Goal: Task Accomplishment & Management: Use online tool/utility

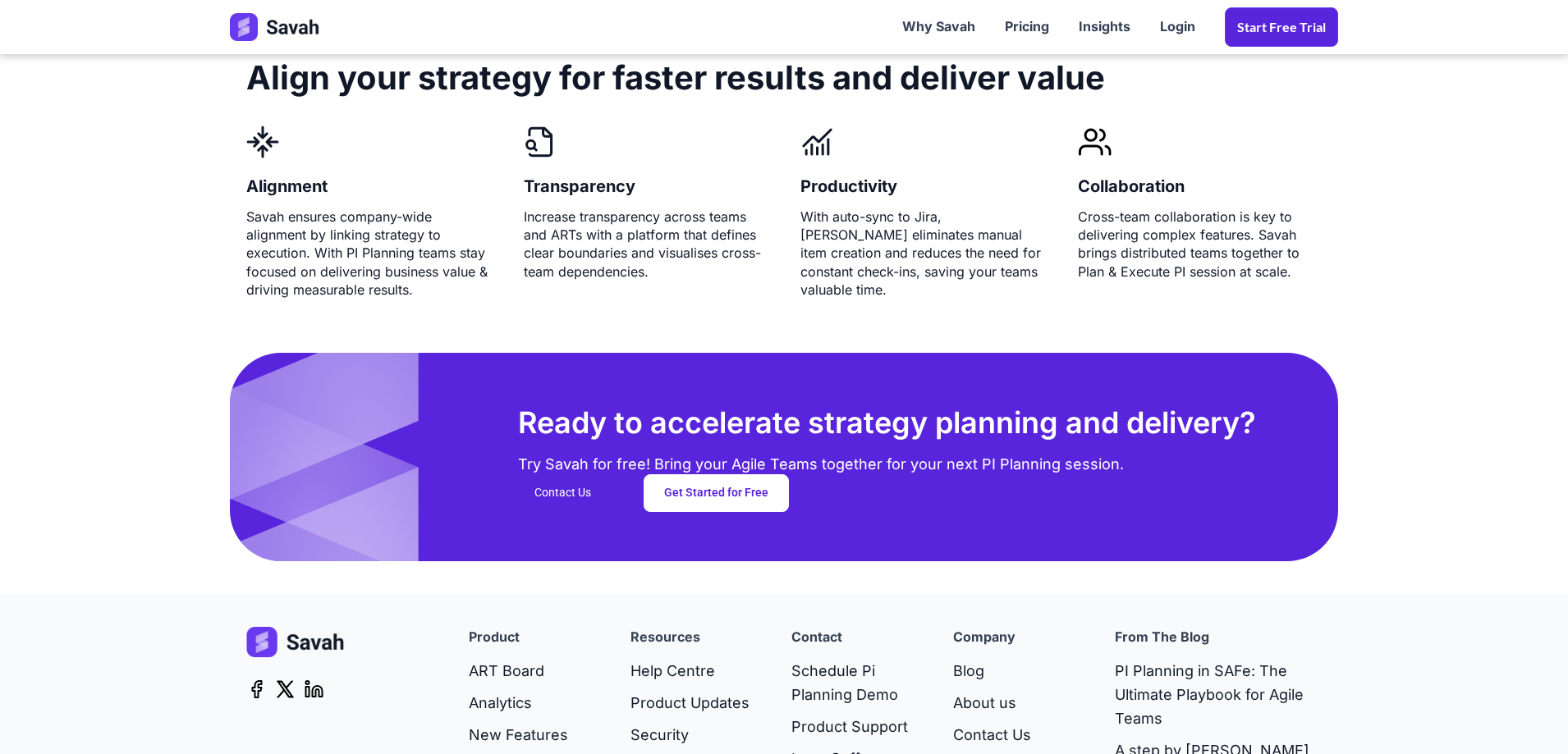
click at [1296, 35] on link "Start Free trial" at bounding box center [1282, 27] width 114 height 40
click at [1256, 22] on link "Start Free trial" at bounding box center [1282, 27] width 114 height 40
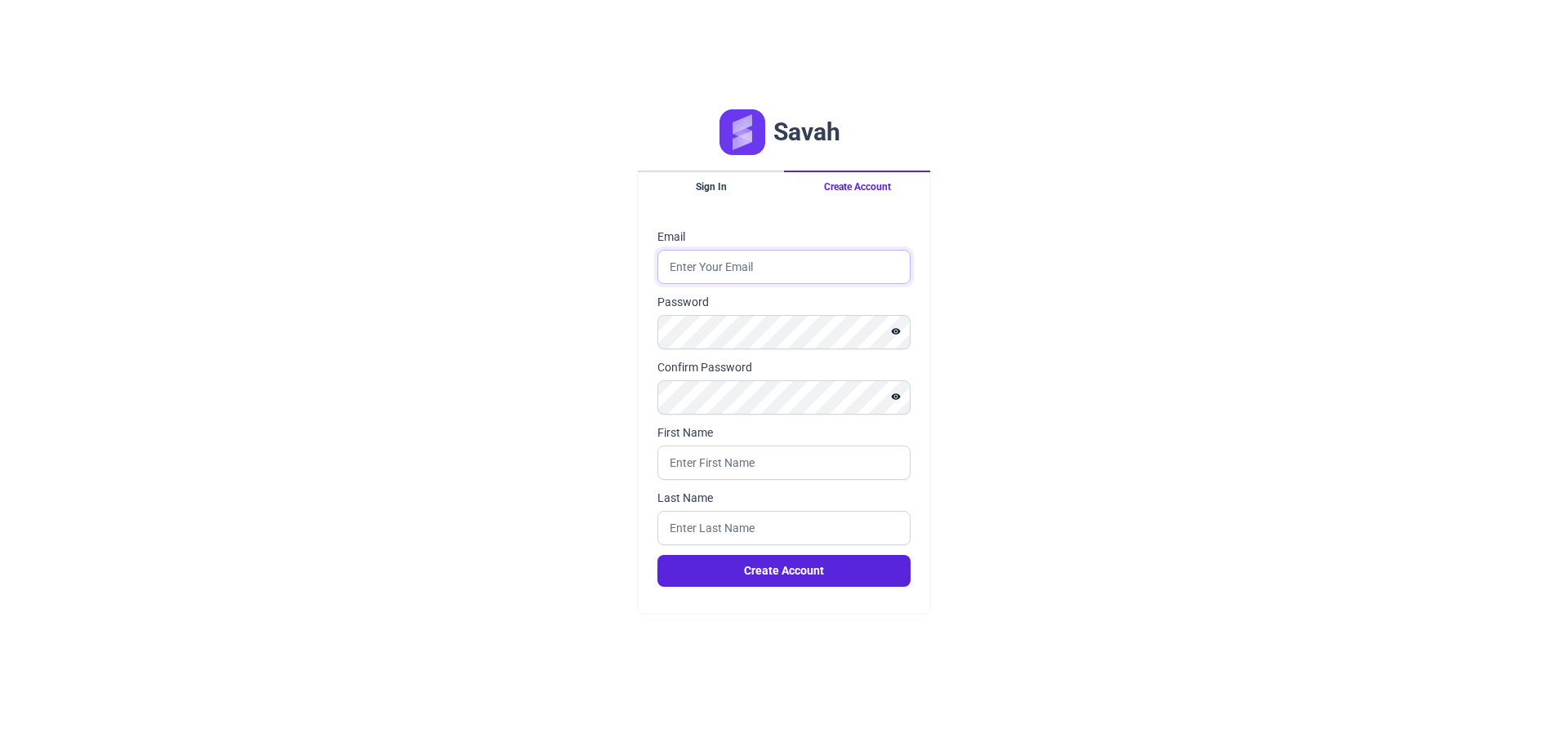
click at [703, 272] on input "Email" at bounding box center [784, 267] width 253 height 35
type input "m.fontaine@ishtar.games"
click at [739, 469] on input "First Name" at bounding box center [784, 463] width 253 height 35
type input "fontaine"
type input "manon"
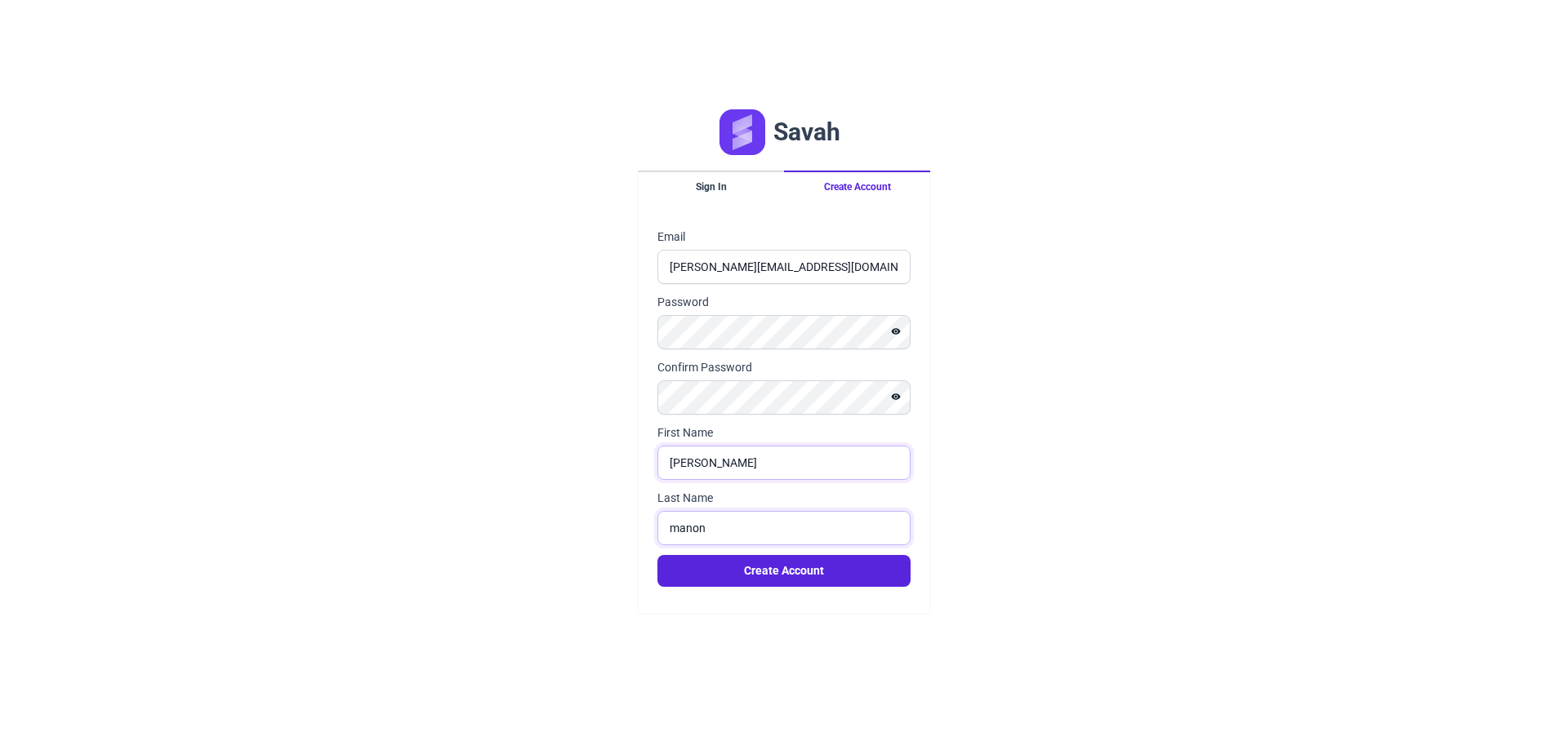
click at [658, 555] on button "Create Account" at bounding box center [784, 570] width 253 height 32
click at [704, 572] on div "Email m.fontaine@ishtar.games Password Confirm Password First Name fontaine Las…" at bounding box center [784, 407] width 253 height 358
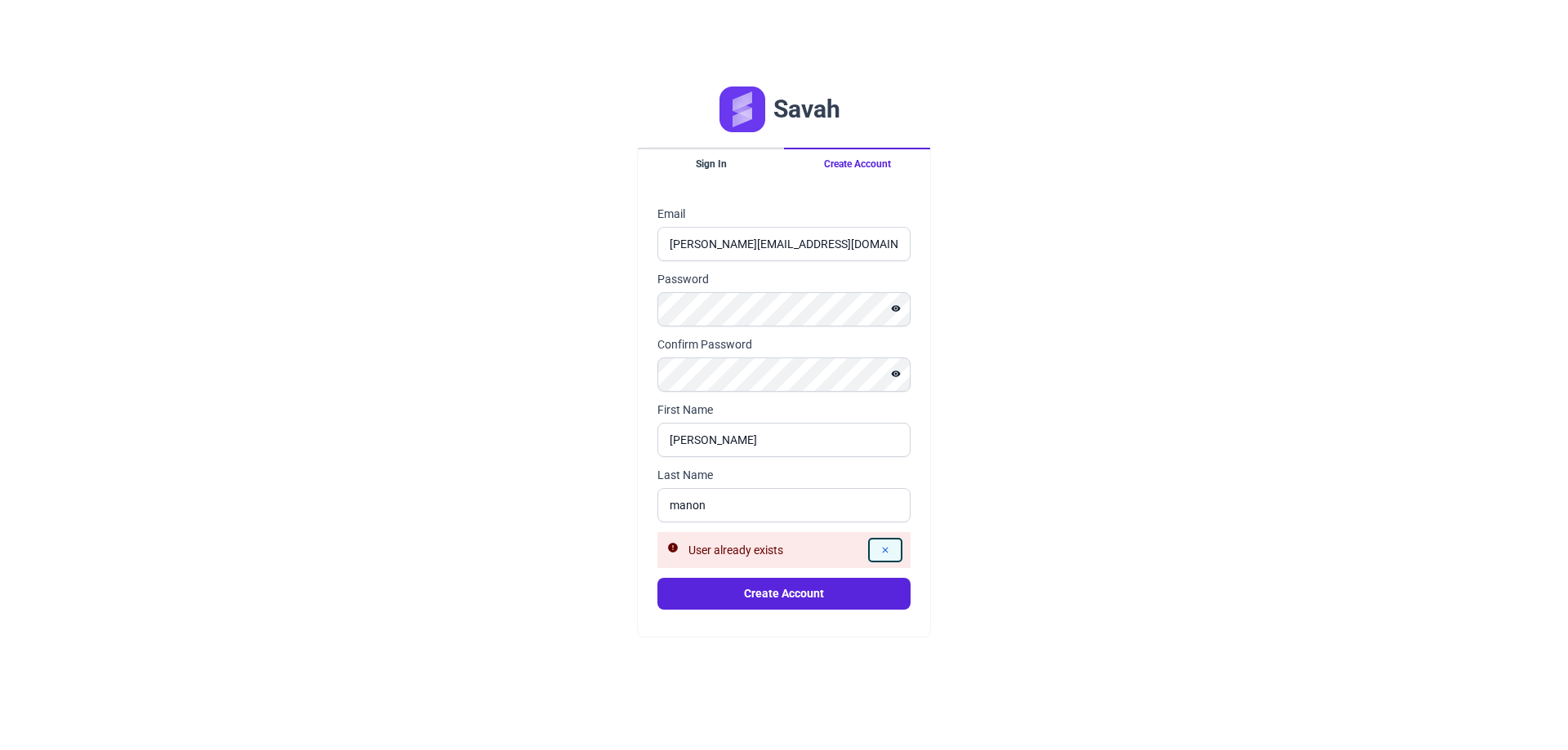
click at [893, 550] on button "Dismiss alert" at bounding box center [885, 550] width 31 height 21
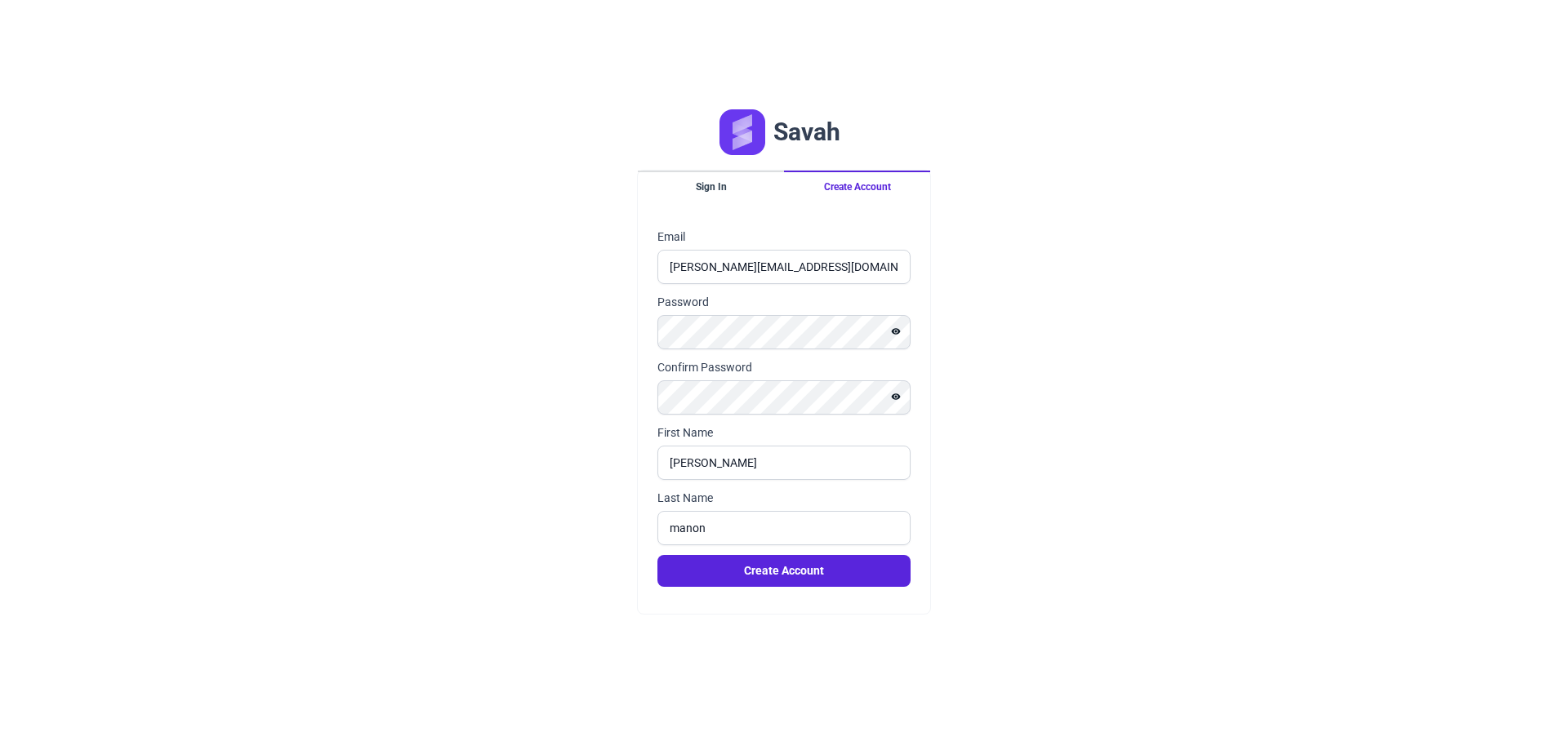
click at [853, 195] on button "Create Account" at bounding box center [856, 186] width 146 height 31
click at [744, 188] on button "Sign In" at bounding box center [711, 186] width 146 height 31
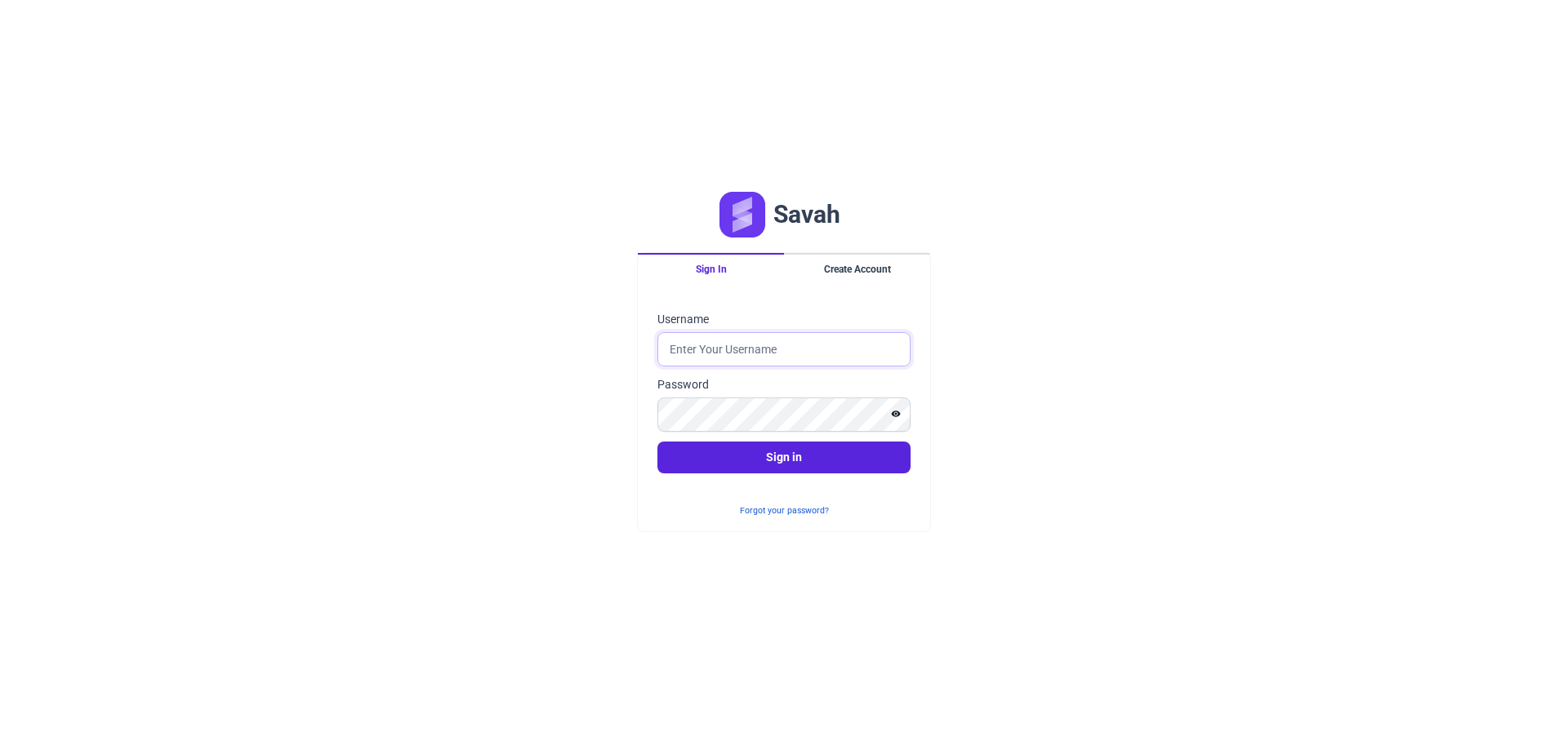
click at [765, 347] on input "Username" at bounding box center [784, 349] width 253 height 35
click at [712, 357] on input "Username" at bounding box center [784, 349] width 253 height 35
type input "[PERSON_NAME][EMAIL_ADDRESS][DOMAIN_NAME]"
click at [658, 442] on button "Sign in" at bounding box center [784, 458] width 253 height 32
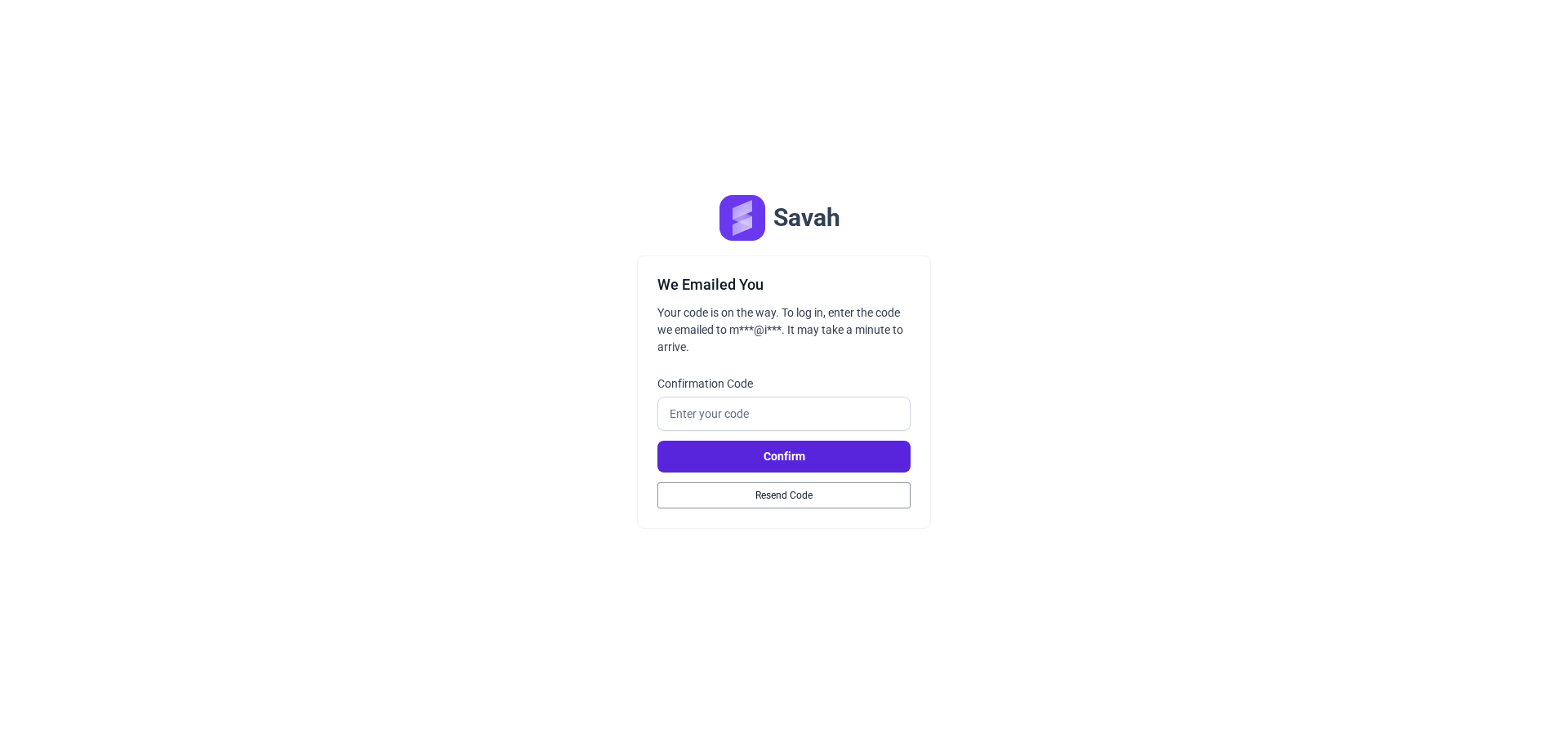
click at [1477, 137] on div "Savah We Emailed You Your code is on the way. To log in, enter the code we emai…" at bounding box center [784, 375] width 1568 height 750
click at [749, 419] on input "Confirmation Code" at bounding box center [784, 414] width 253 height 35
paste input "748450"
type input "748450"
click at [779, 458] on button "Confirm" at bounding box center [784, 457] width 253 height 32
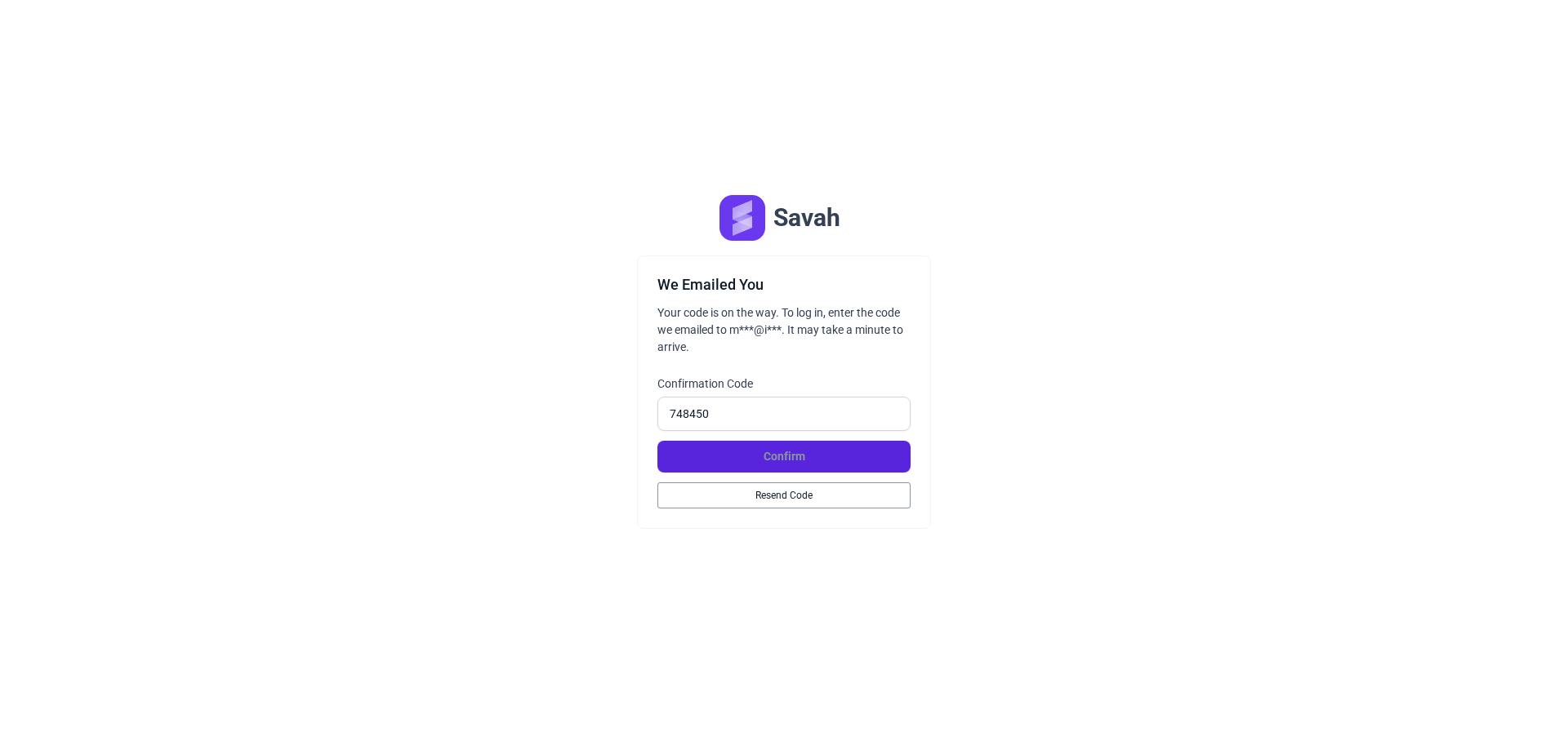
click at [1048, 318] on div "Savah We Emailed You Your code is on the way. To log in, enter the code we emai…" at bounding box center [784, 375] width 1568 height 750
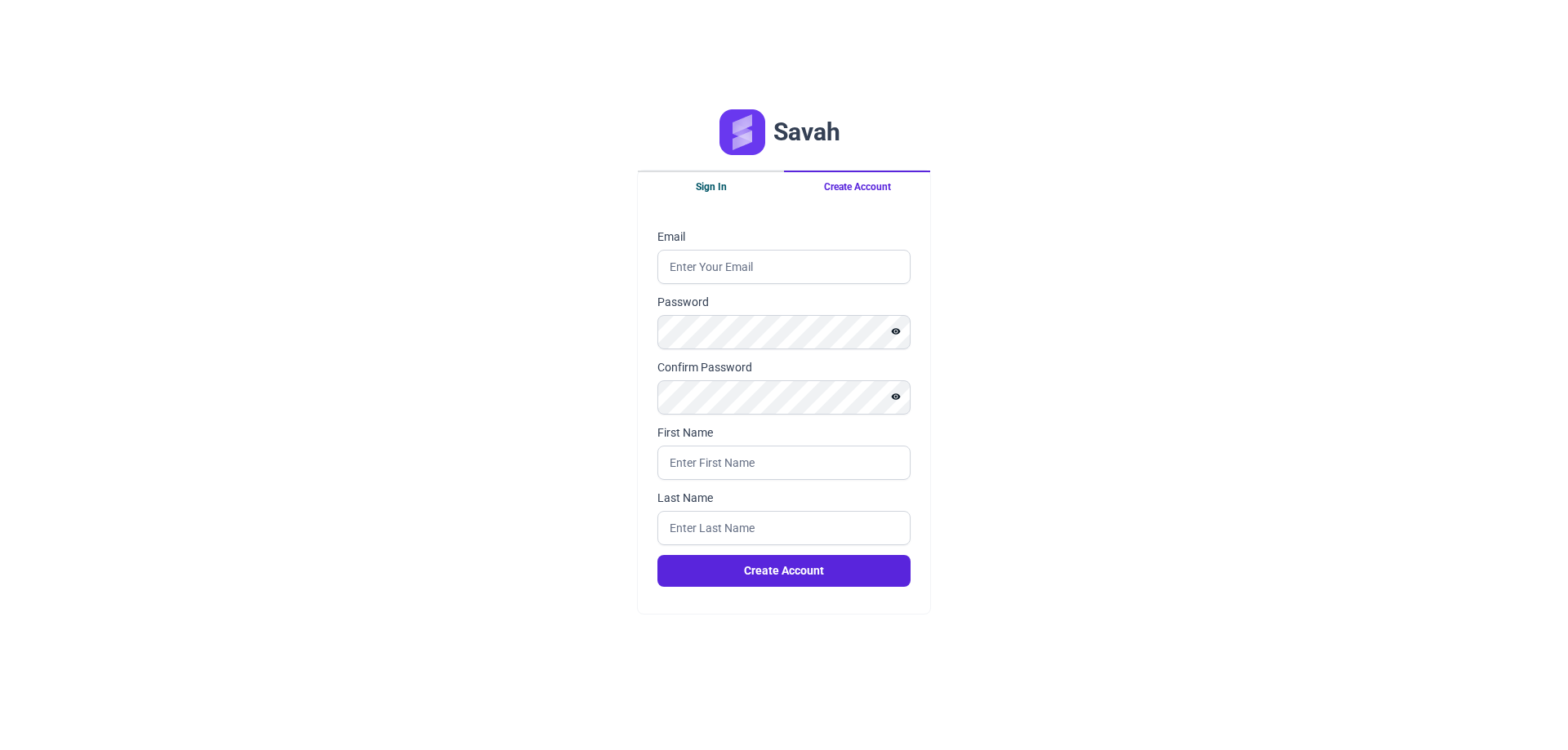
click at [705, 180] on button "Sign In" at bounding box center [711, 186] width 146 height 31
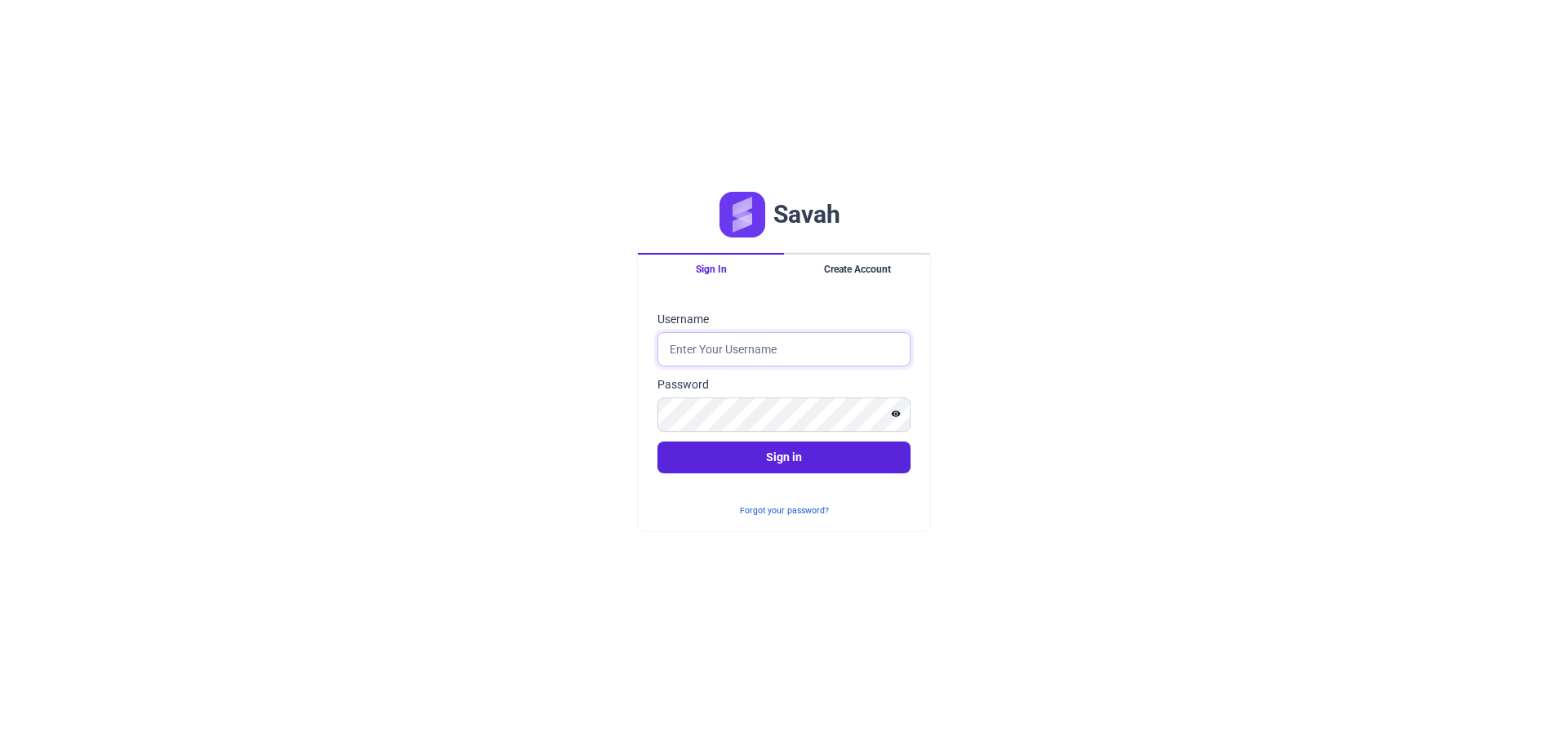
click at [732, 353] on input "Username" at bounding box center [784, 349] width 253 height 35
type input "[PERSON_NAME][EMAIL_ADDRESS][DOMAIN_NAME]"
click at [658, 442] on button "Sign in" at bounding box center [784, 458] width 253 height 32
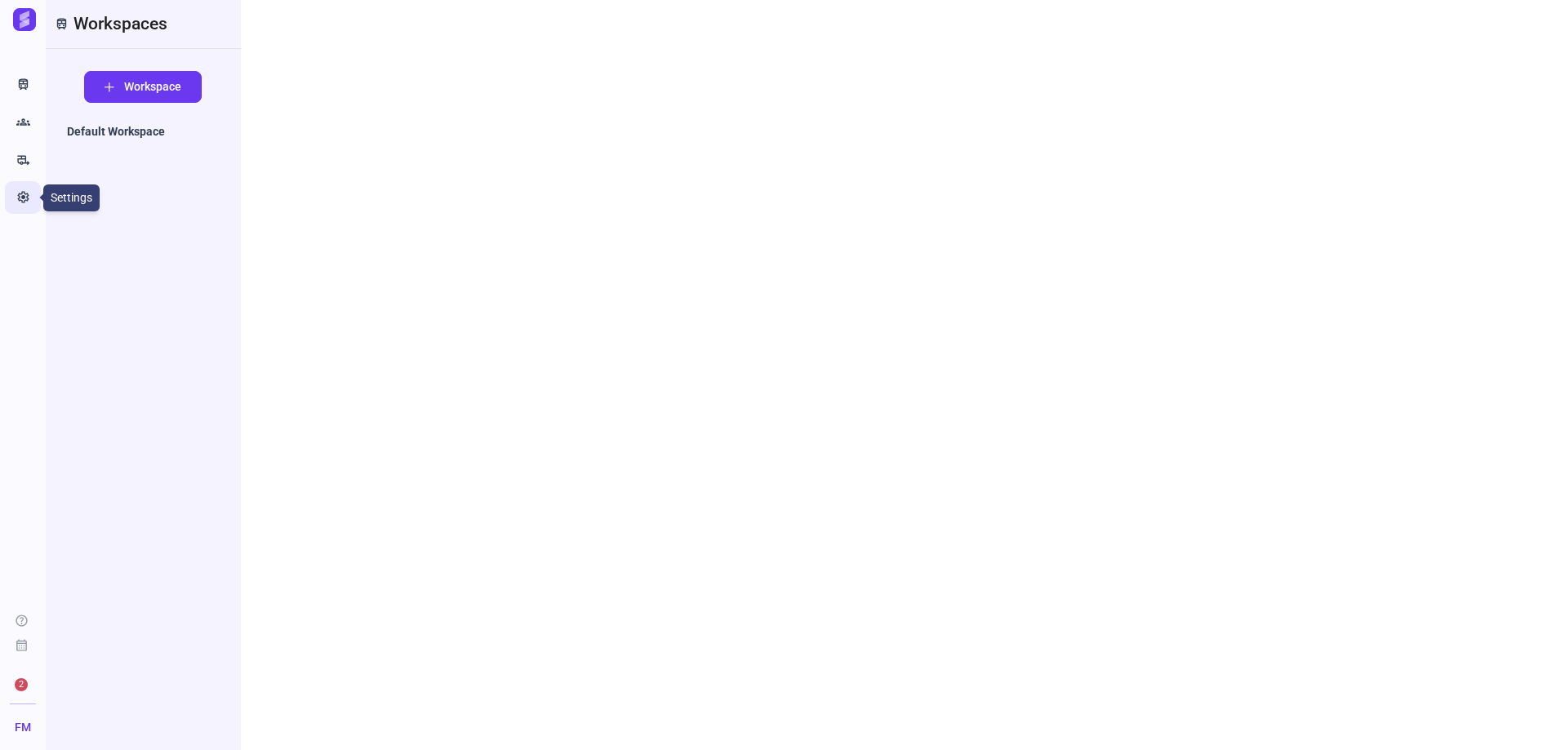
click at [20, 191] on icon "Settings" at bounding box center [23, 197] width 14 height 16
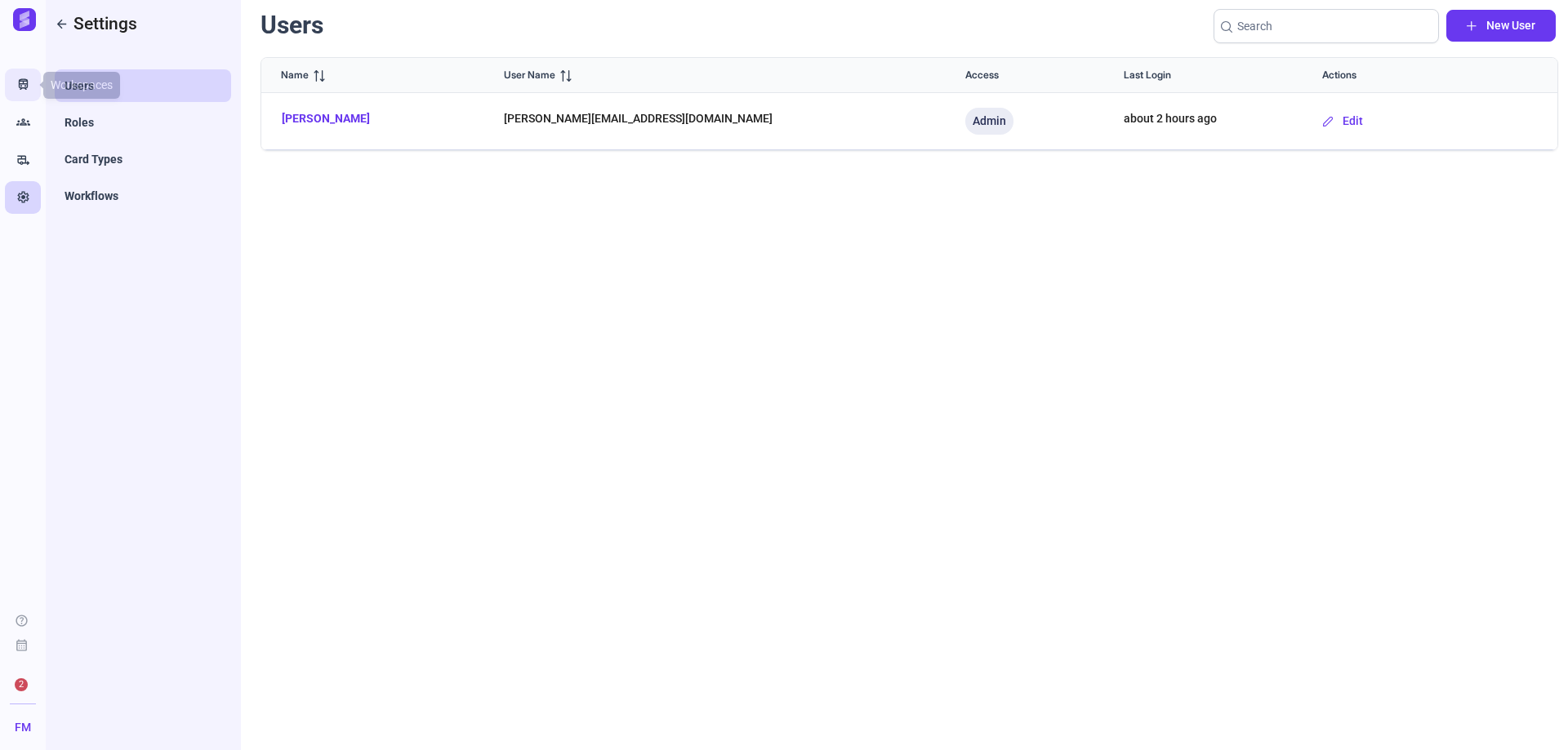
click at [32, 86] on link "Train" at bounding box center [22, 85] width 36 height 33
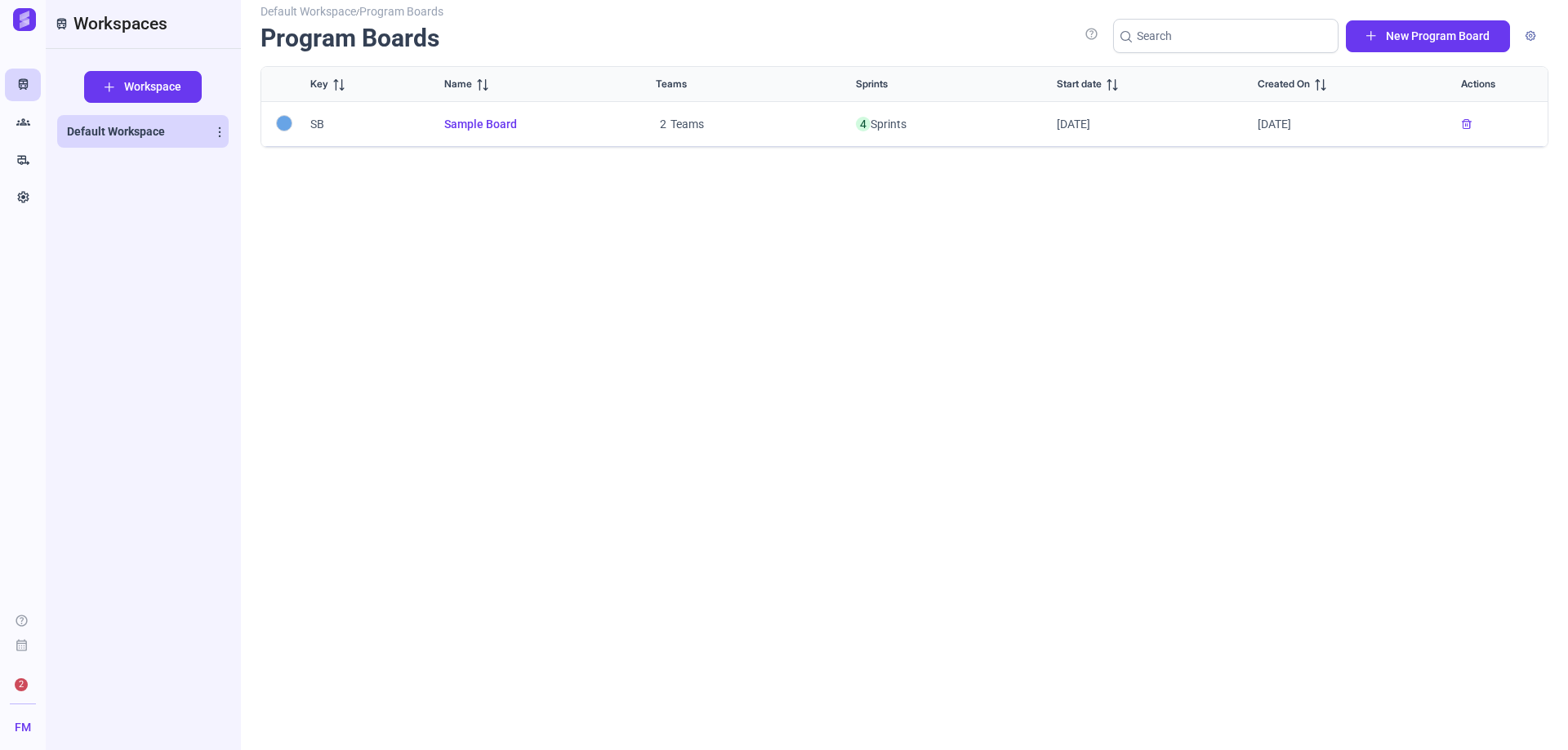
click at [161, 140] on link "Default Workspace" at bounding box center [143, 131] width 172 height 33
click at [861, 119] on span "4" at bounding box center [862, 124] width 14 height 14
click at [883, 120] on td "4 Sprints" at bounding box center [937, 125] width 201 height 45
click at [146, 87] on span "Workspace" at bounding box center [153, 87] width 57 height 17
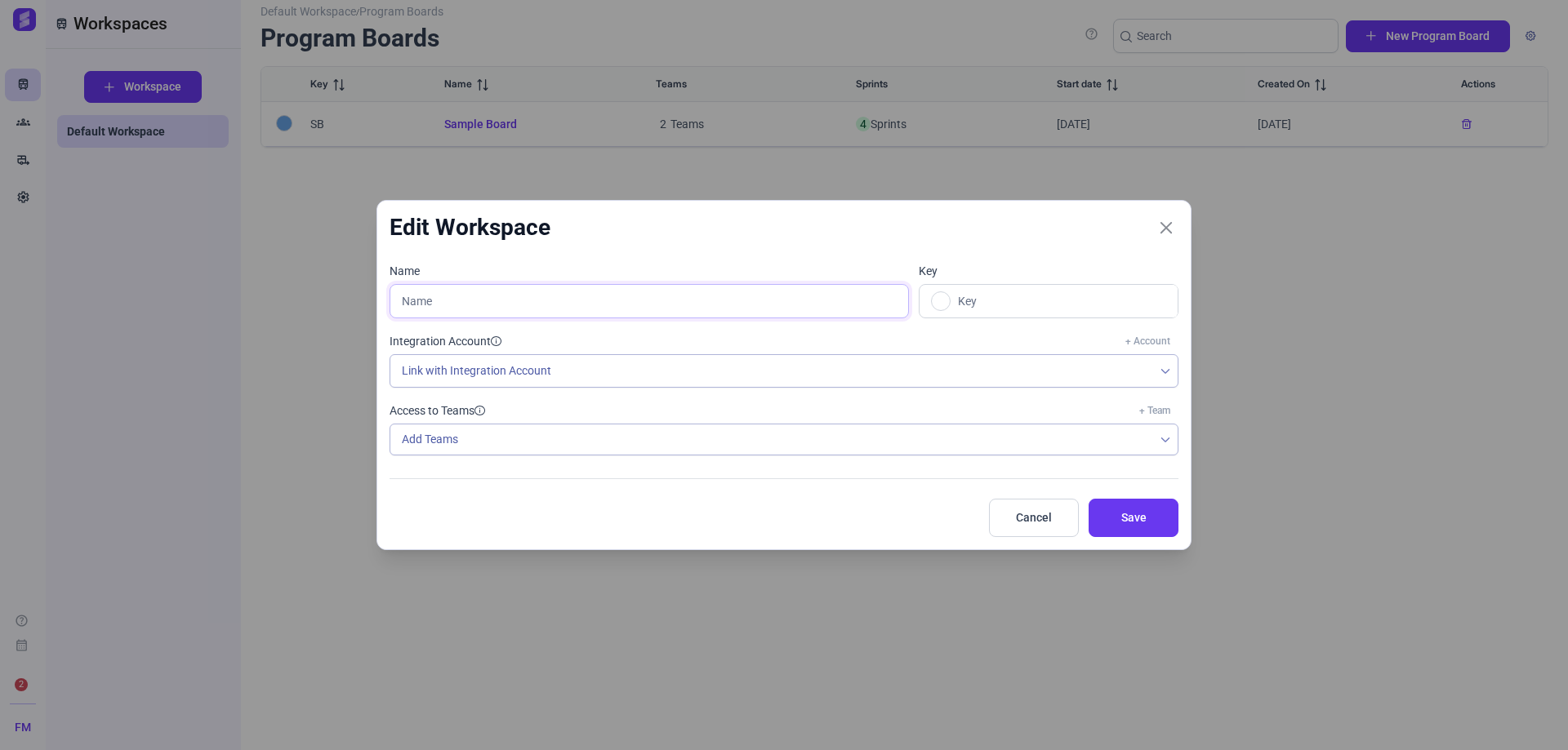
click at [515, 306] on input "text" at bounding box center [649, 301] width 519 height 35
click at [1171, 231] on icon "Close" at bounding box center [1165, 227] width 14 height 14
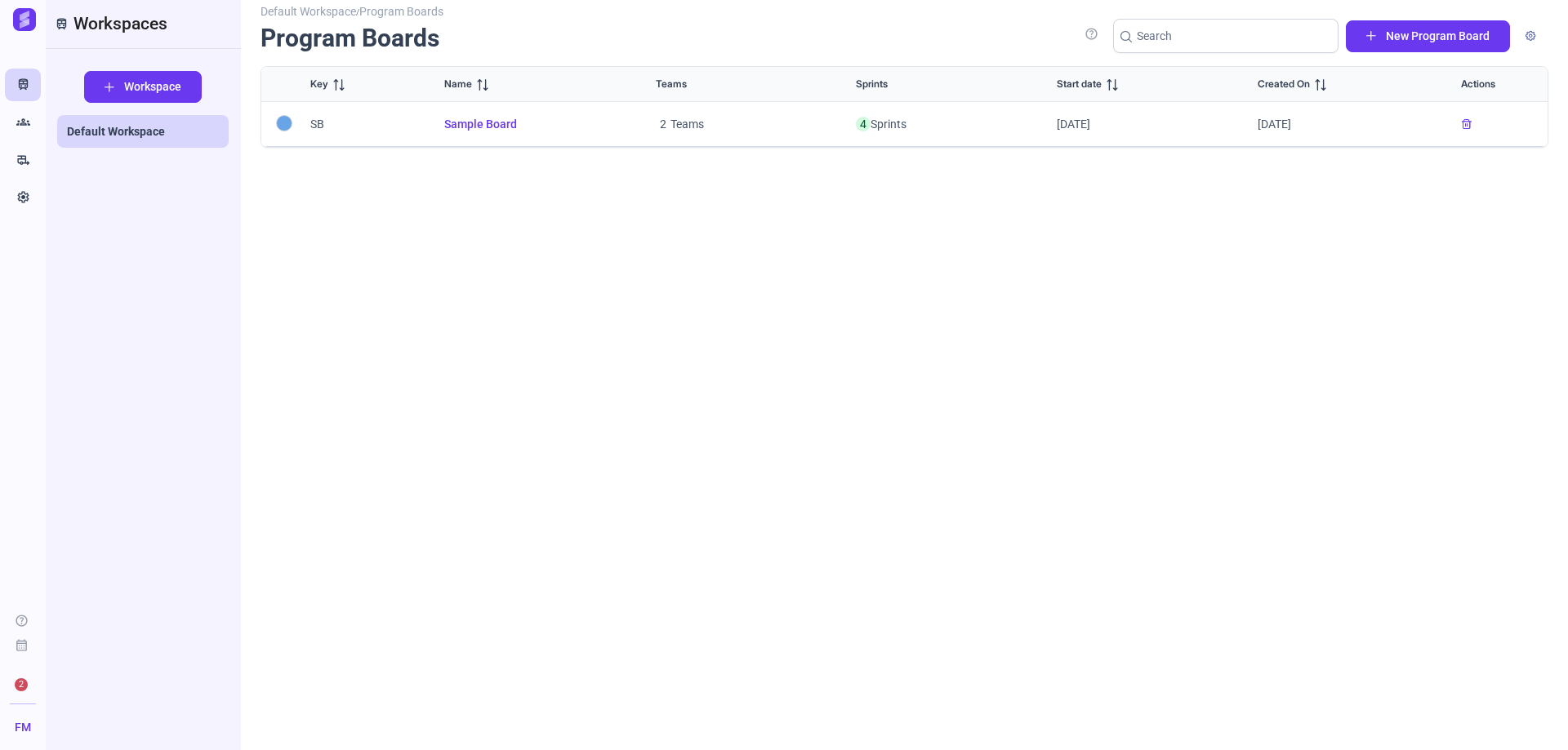
click at [468, 125] on span "Sample Board" at bounding box center [530, 125] width 172 height 17
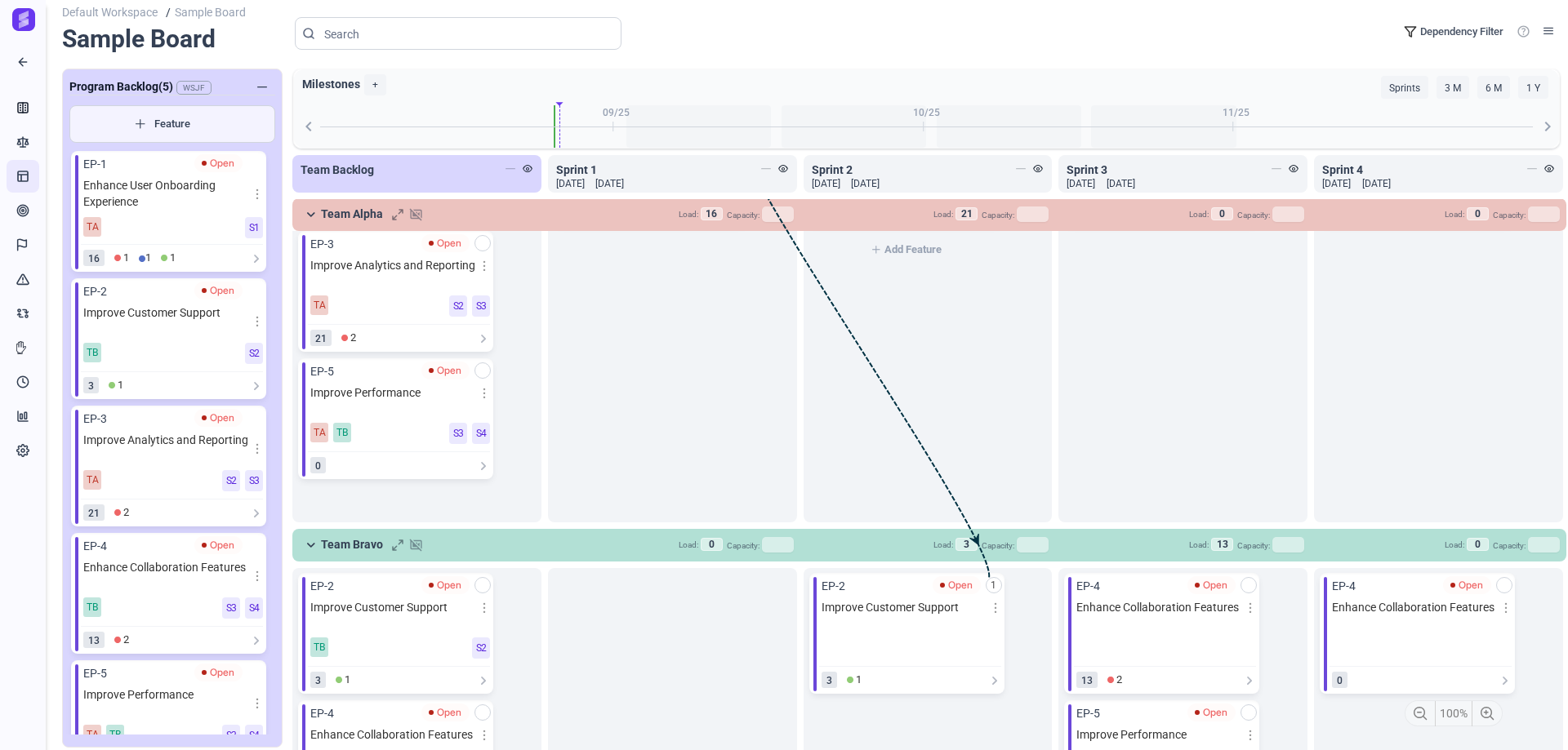
scroll to position [257, 0]
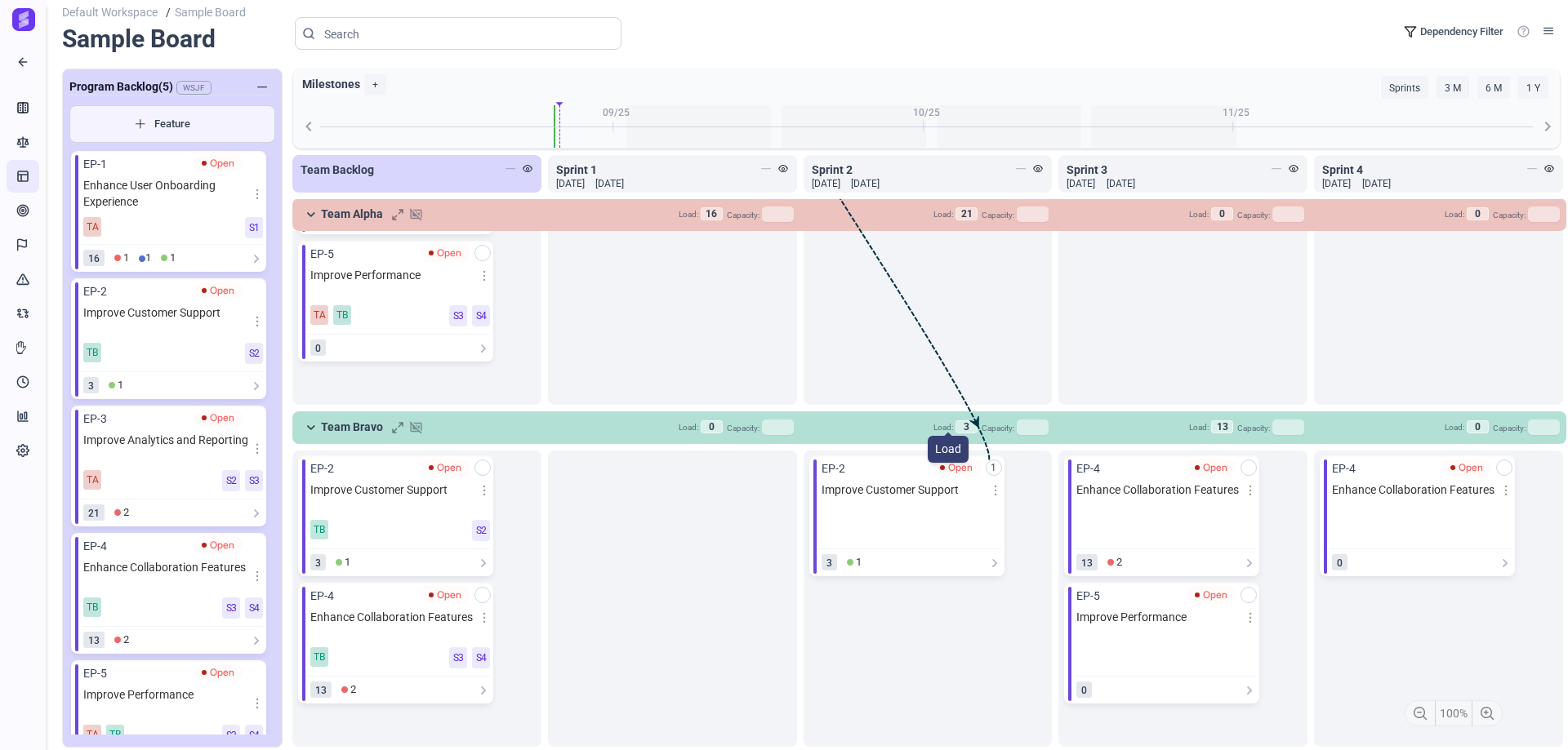
click at [961, 220] on span "3" at bounding box center [966, 214] width 22 height 14
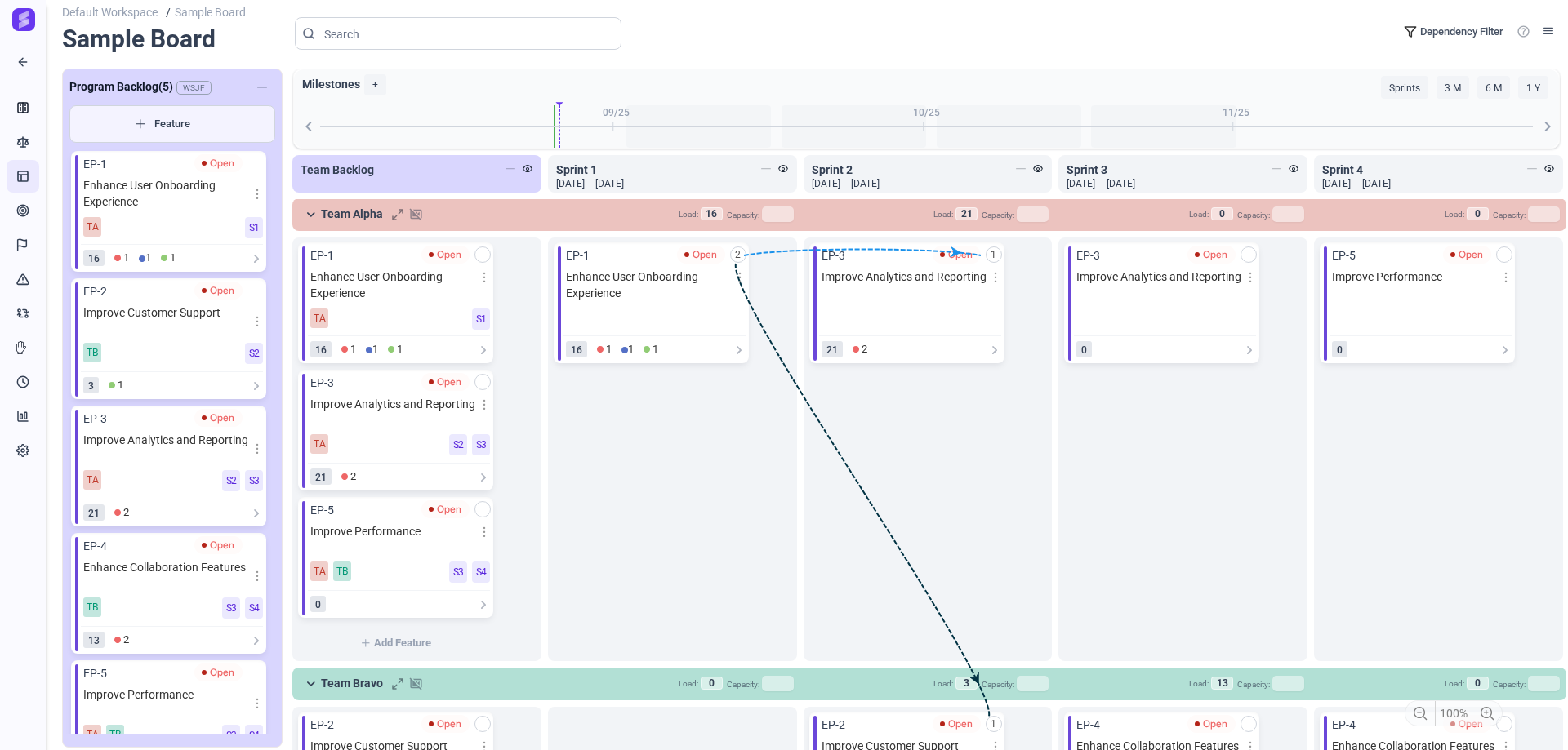
scroll to position [0, 0]
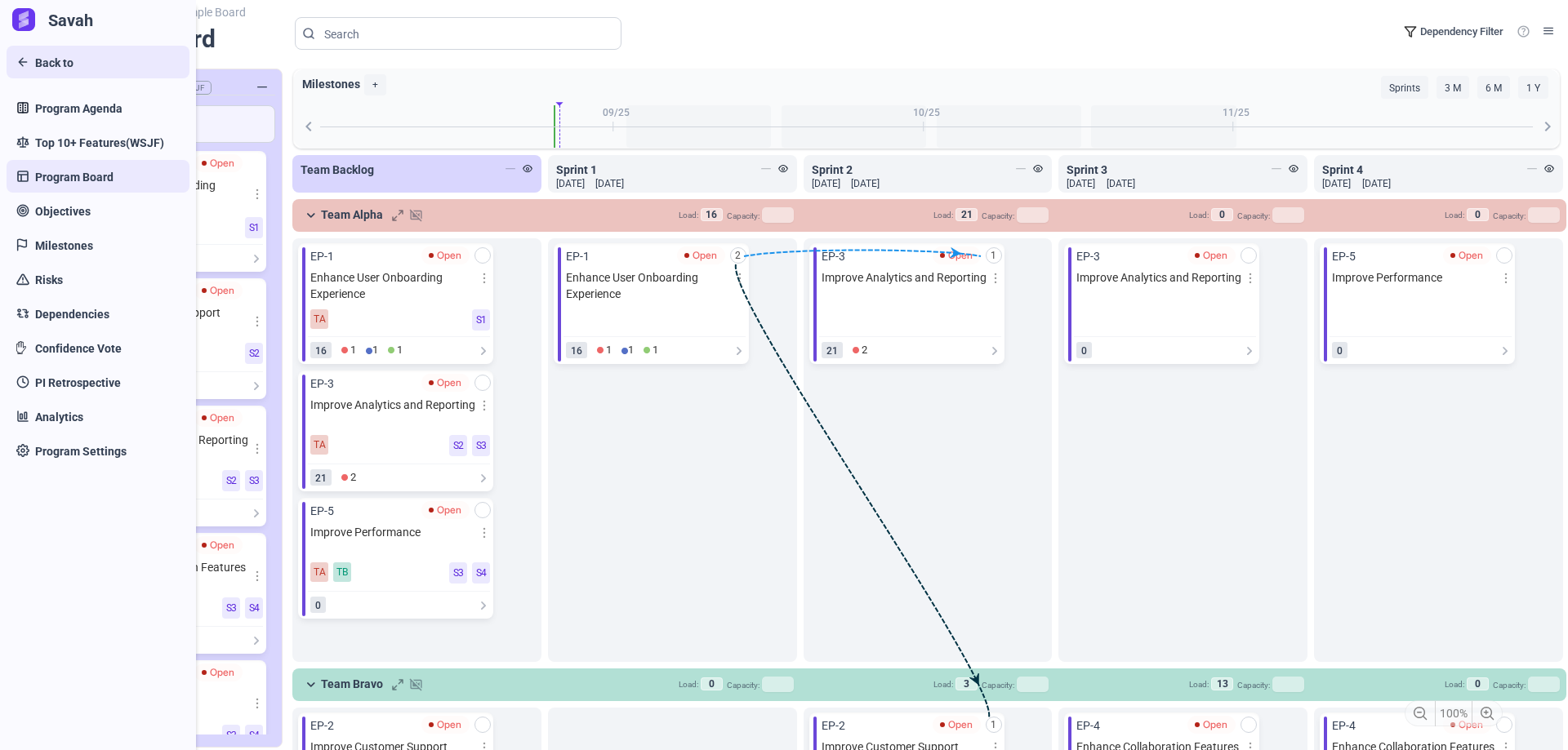
click at [24, 64] on link "Back to" at bounding box center [98, 62] width 182 height 33
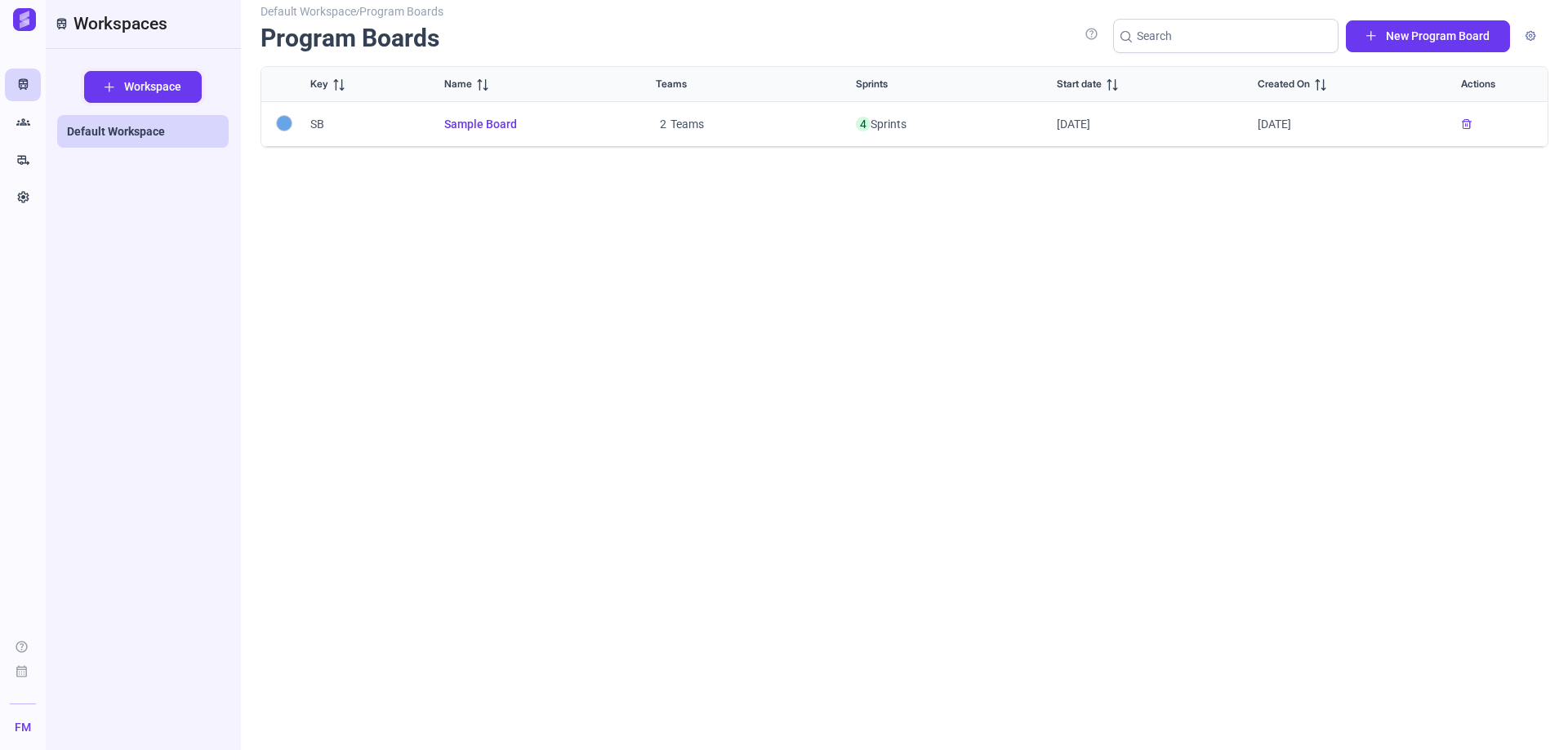
click at [152, 90] on span "Workspace" at bounding box center [153, 87] width 57 height 17
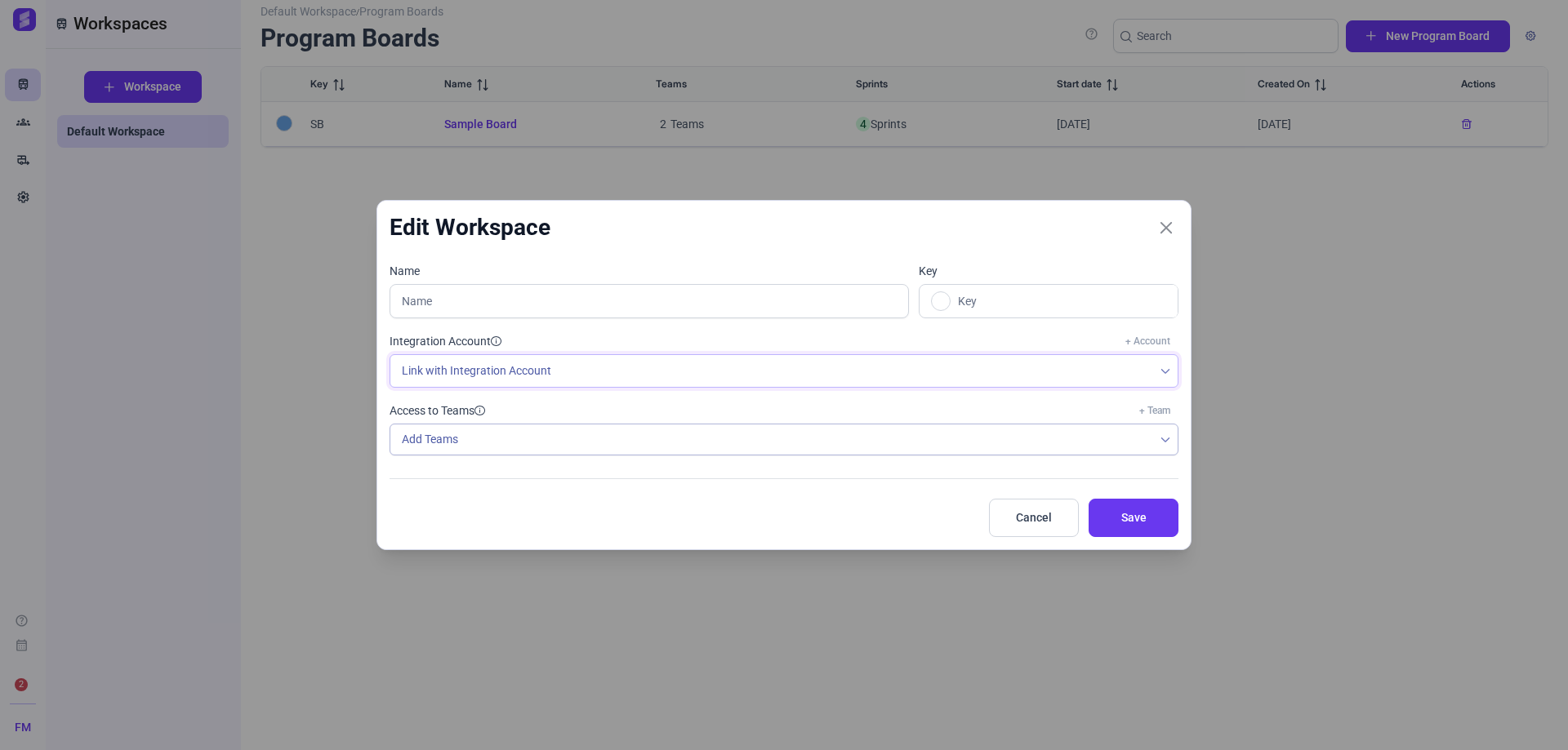
click at [484, 373] on span "Link with Integration Account" at bounding box center [771, 371] width 763 height 32
click at [1152, 342] on link "+ Account" at bounding box center [1147, 341] width 61 height 22
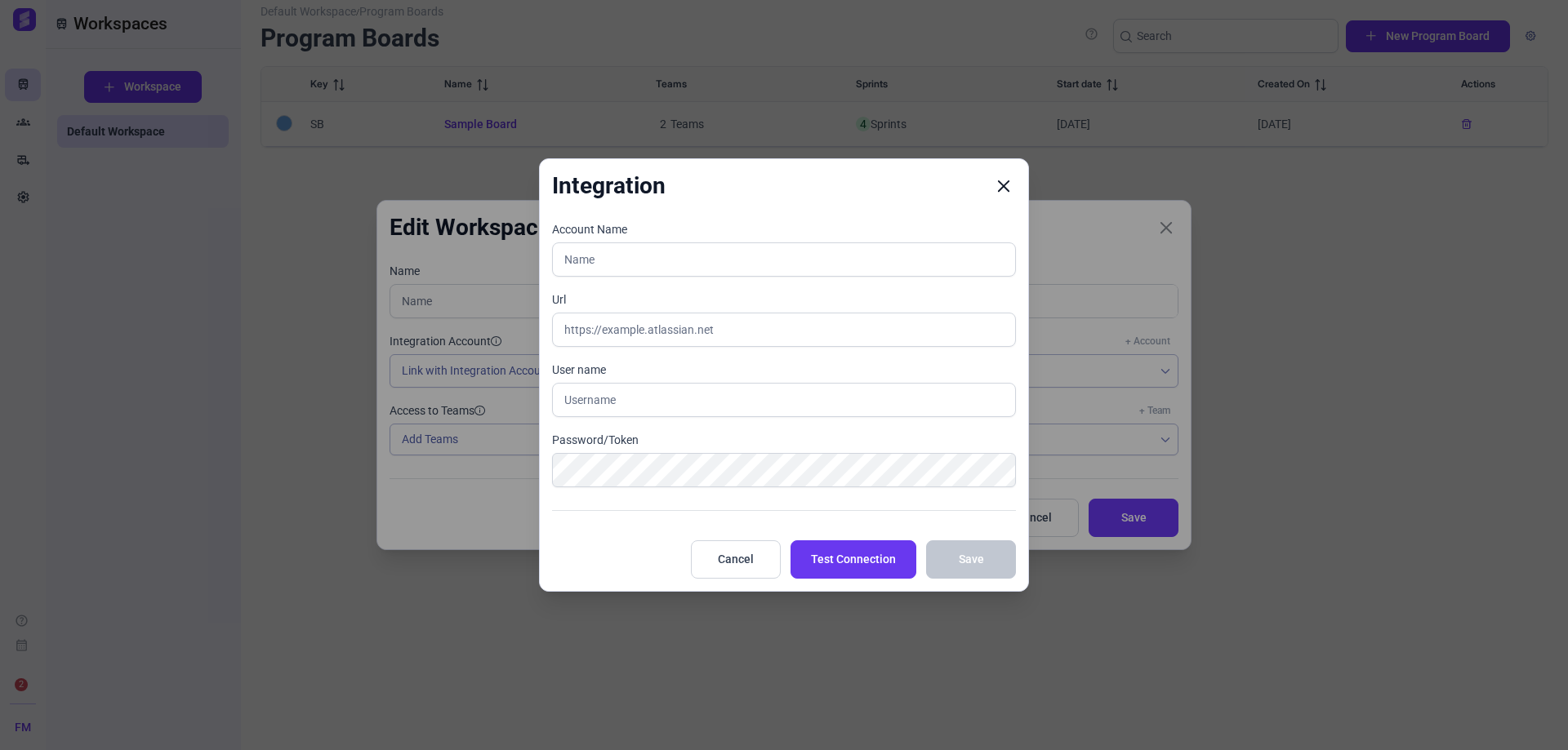
click at [1001, 181] on icon "Close" at bounding box center [1003, 185] width 14 height 14
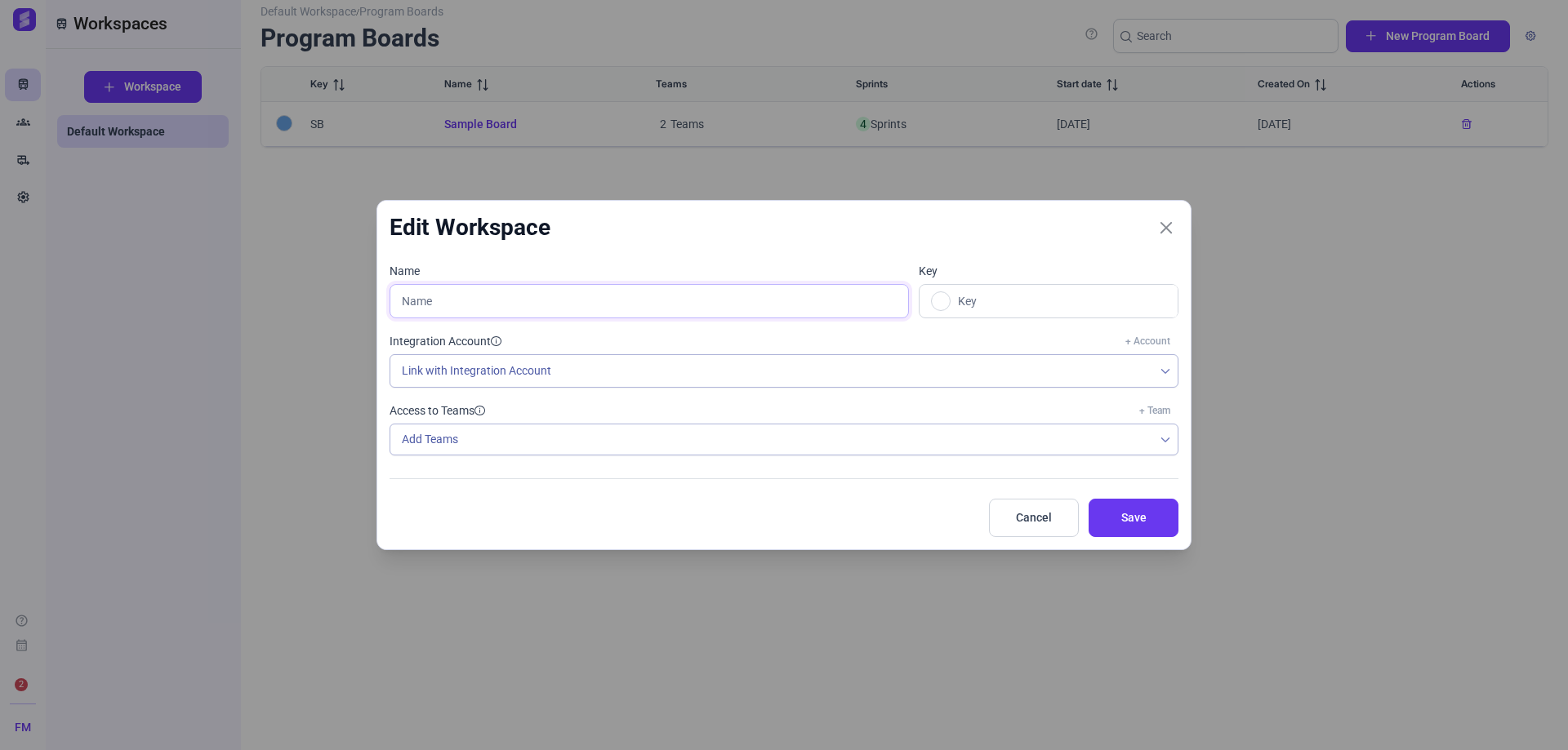
click at [506, 293] on input "text" at bounding box center [649, 301] width 519 height 35
click at [500, 368] on span "Link with Integration Account" at bounding box center [771, 371] width 763 height 32
click at [686, 357] on span "Link with Integration Account" at bounding box center [771, 371] width 763 height 32
click at [522, 433] on div "Add Teams" at bounding box center [771, 439] width 763 height 30
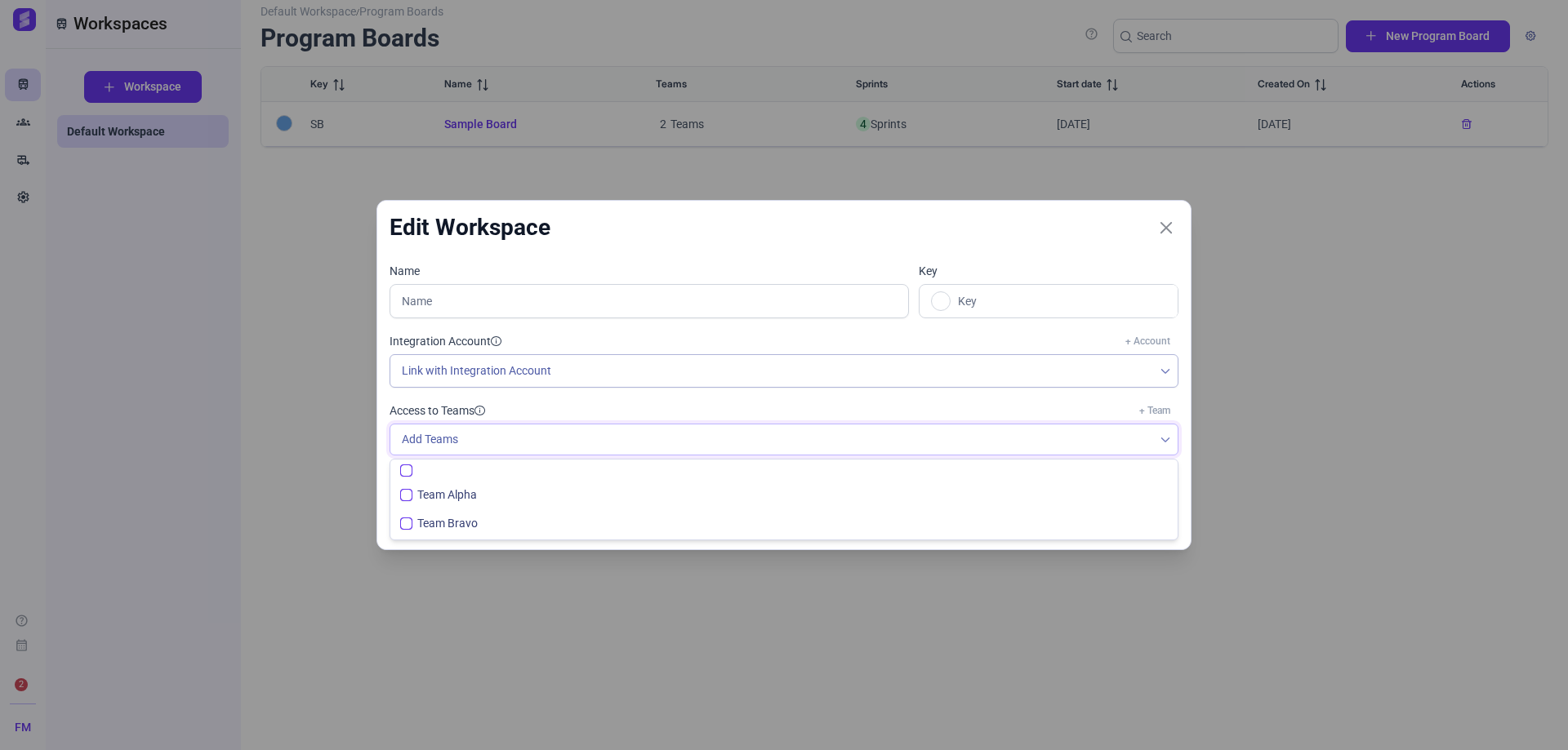
checkbox input "false"
click at [522, 433] on div "Add Teams" at bounding box center [771, 439] width 763 height 30
click at [951, 301] on span at bounding box center [937, 301] width 36 height 33
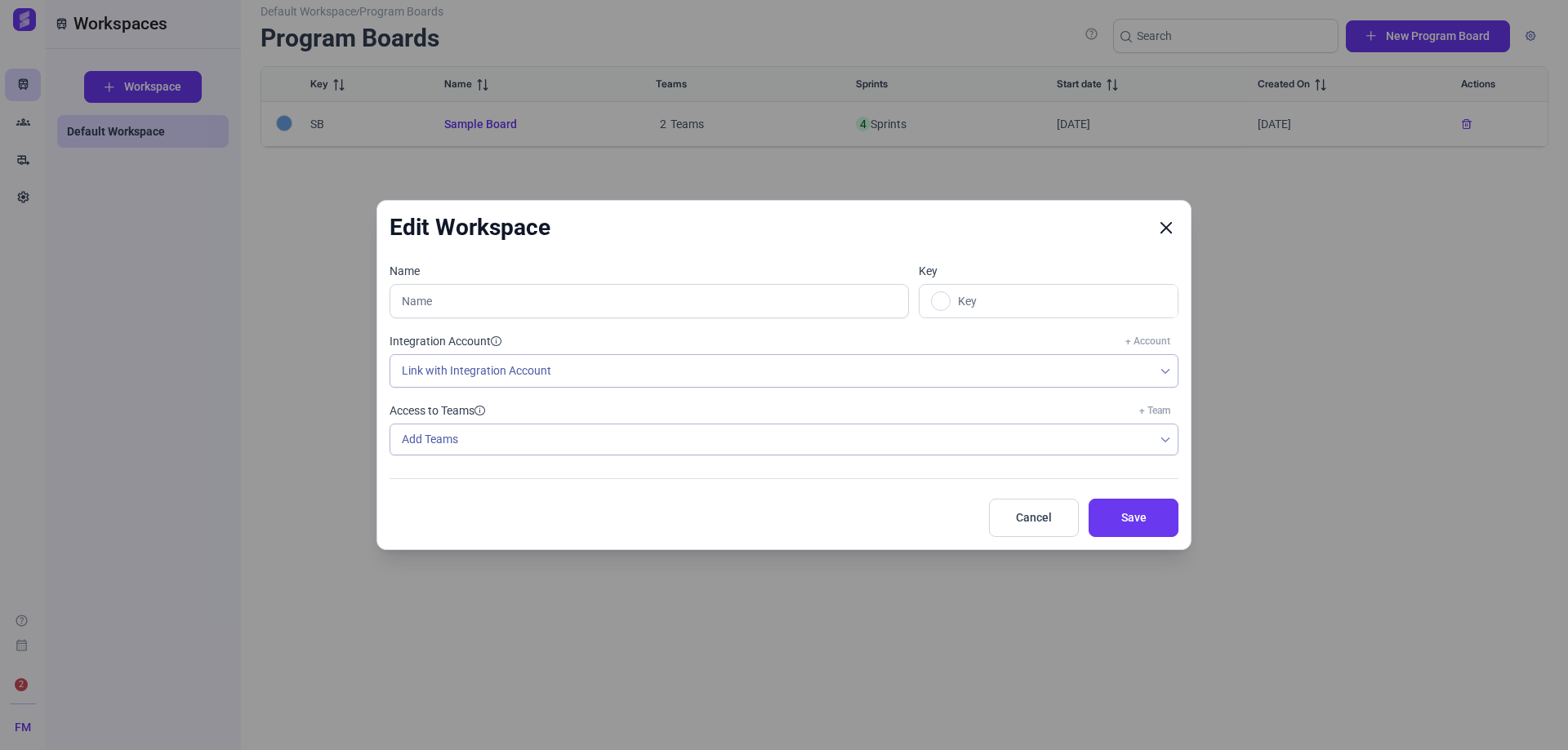
click at [1173, 228] on icon "Close" at bounding box center [1165, 227] width 14 height 14
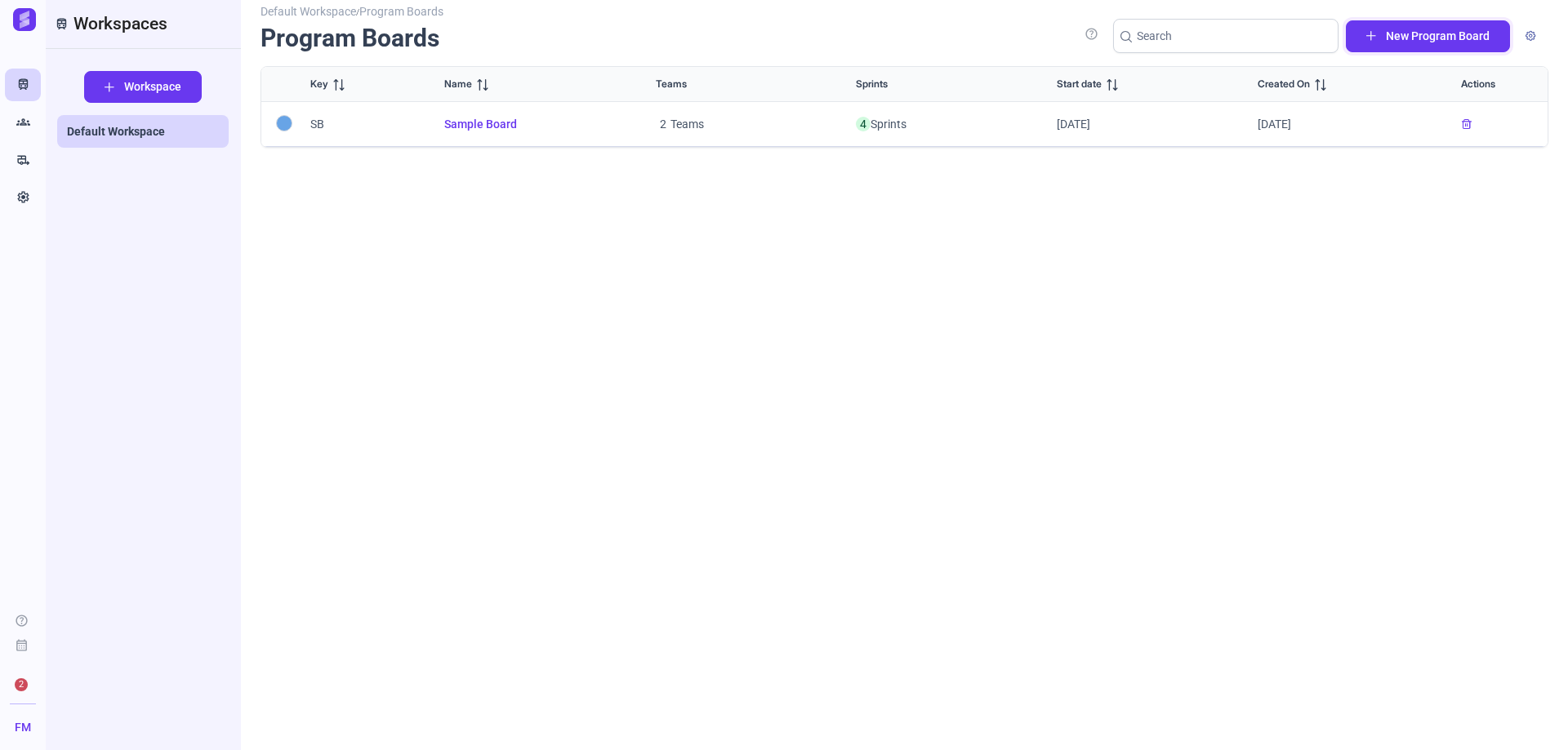
click at [1400, 30] on span "New Program Board" at bounding box center [1437, 37] width 103 height 17
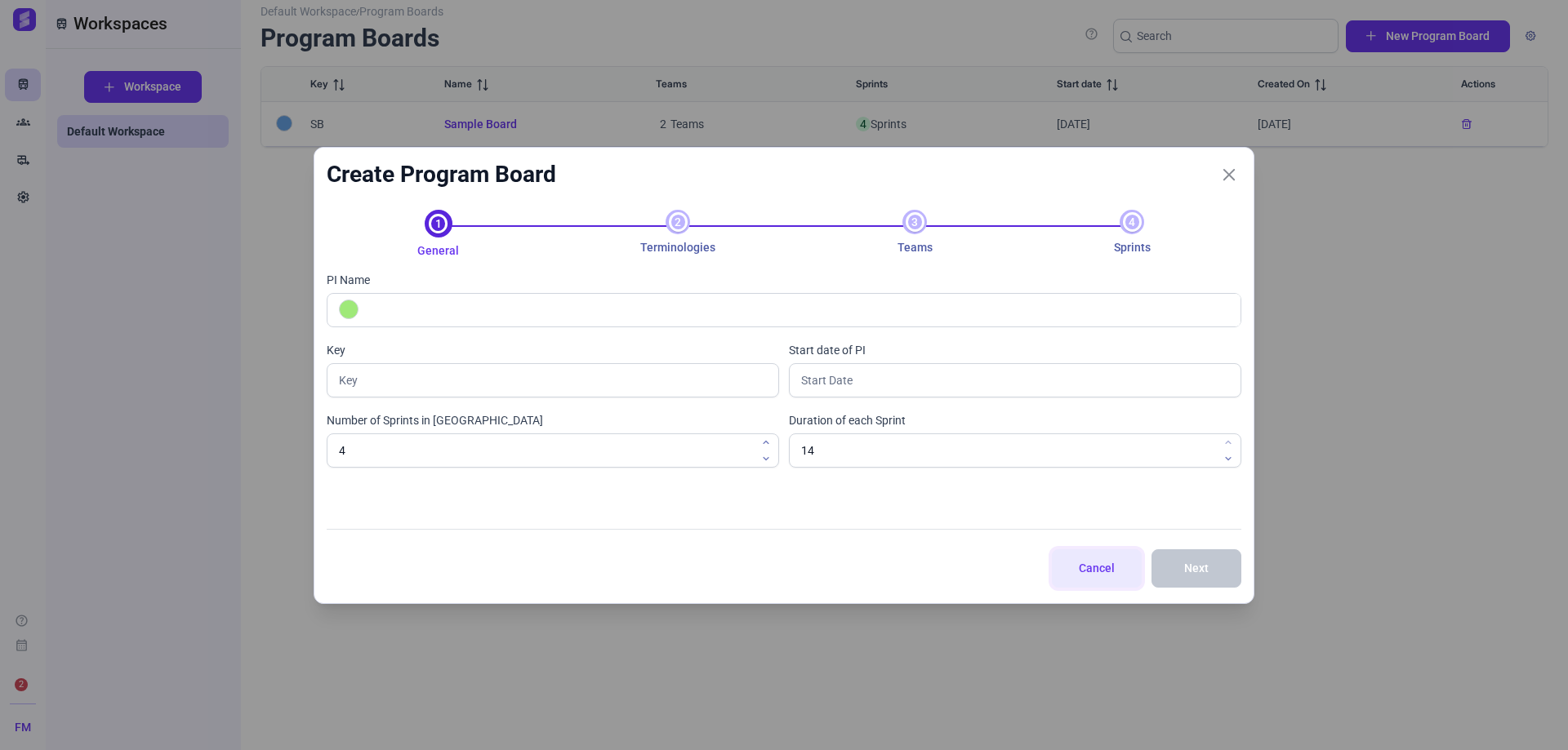
click at [1106, 576] on span "Cancel" at bounding box center [1096, 569] width 49 height 17
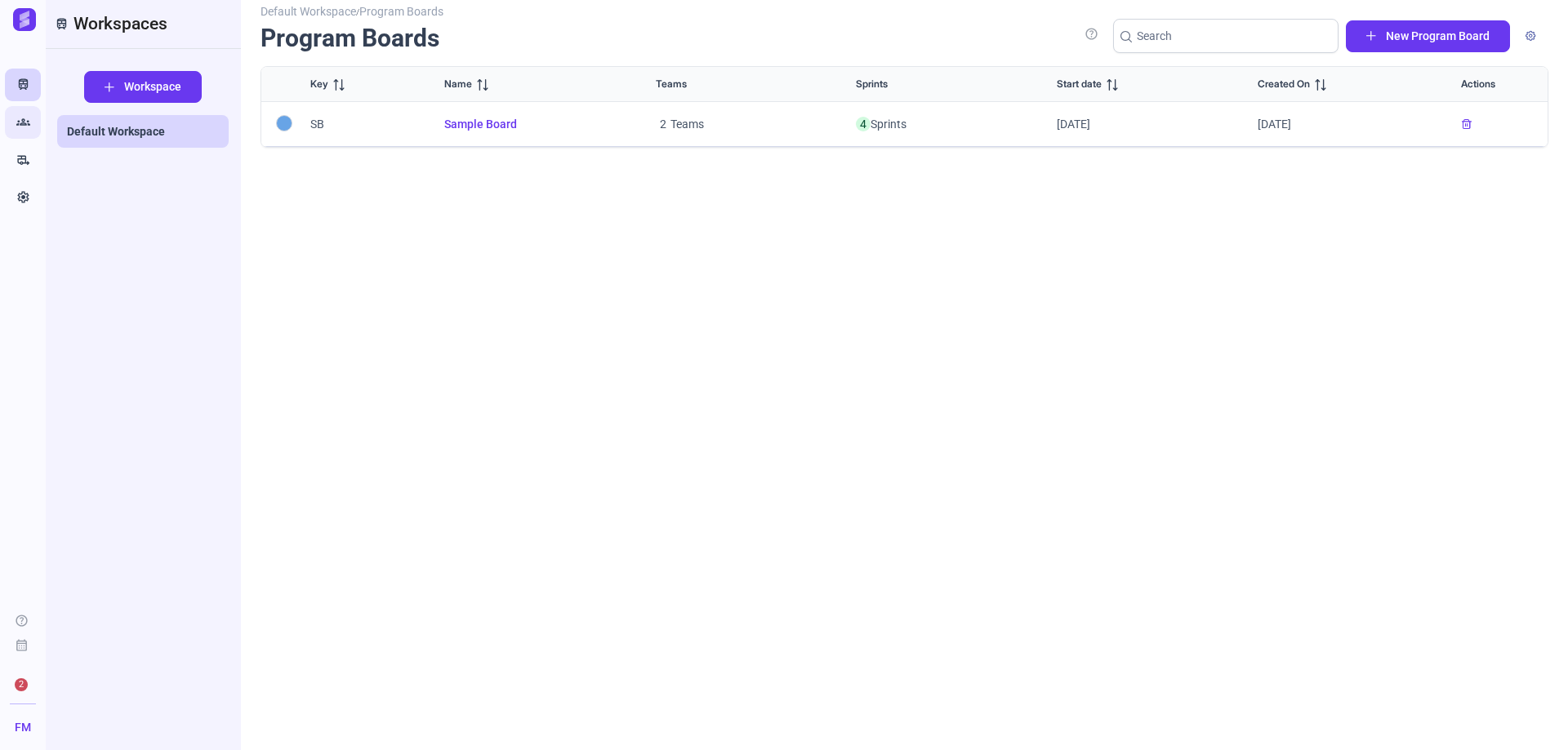
click at [18, 124] on icon "Groups" at bounding box center [23, 122] width 14 height 16
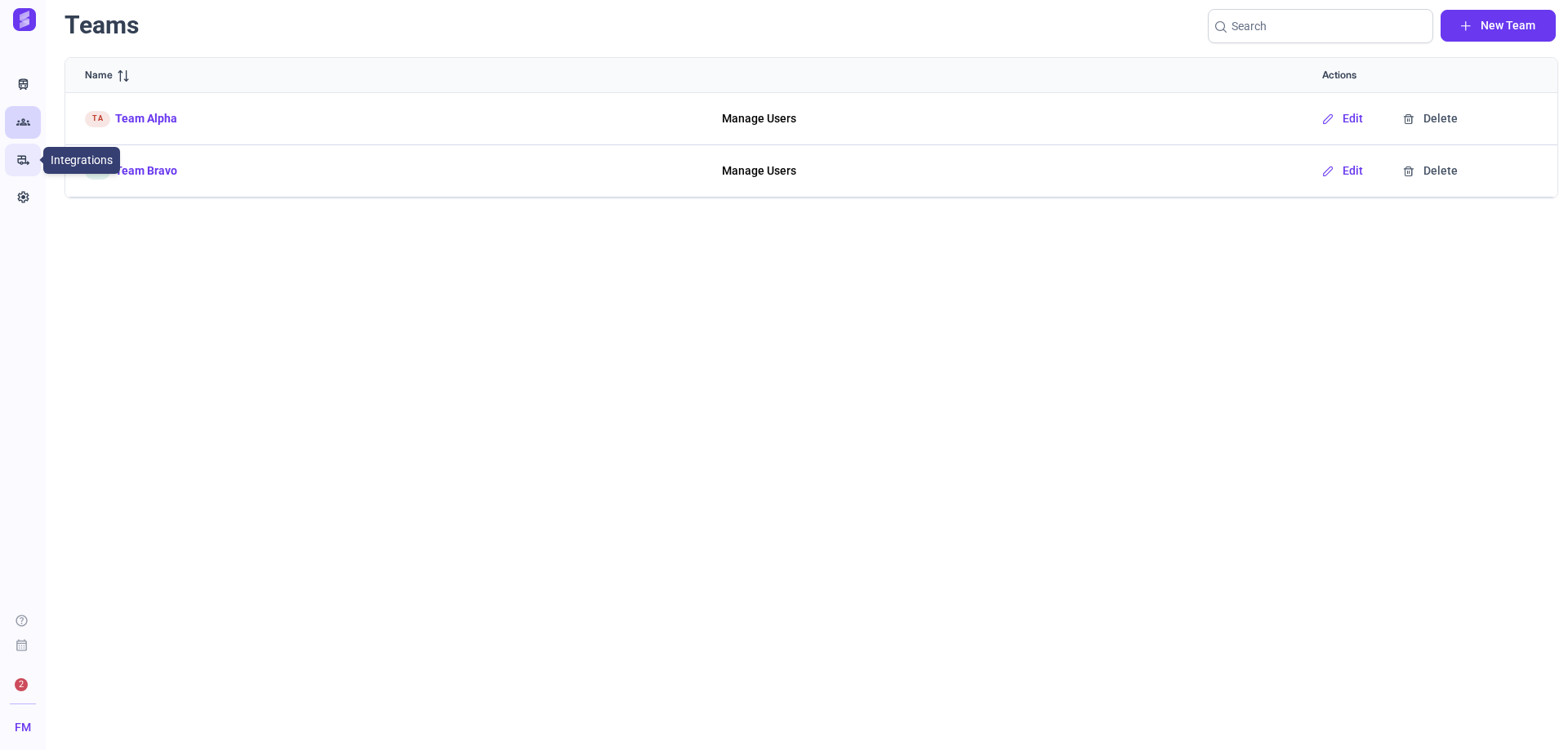
click at [19, 167] on icon "rv_hookup" at bounding box center [23, 159] width 14 height 16
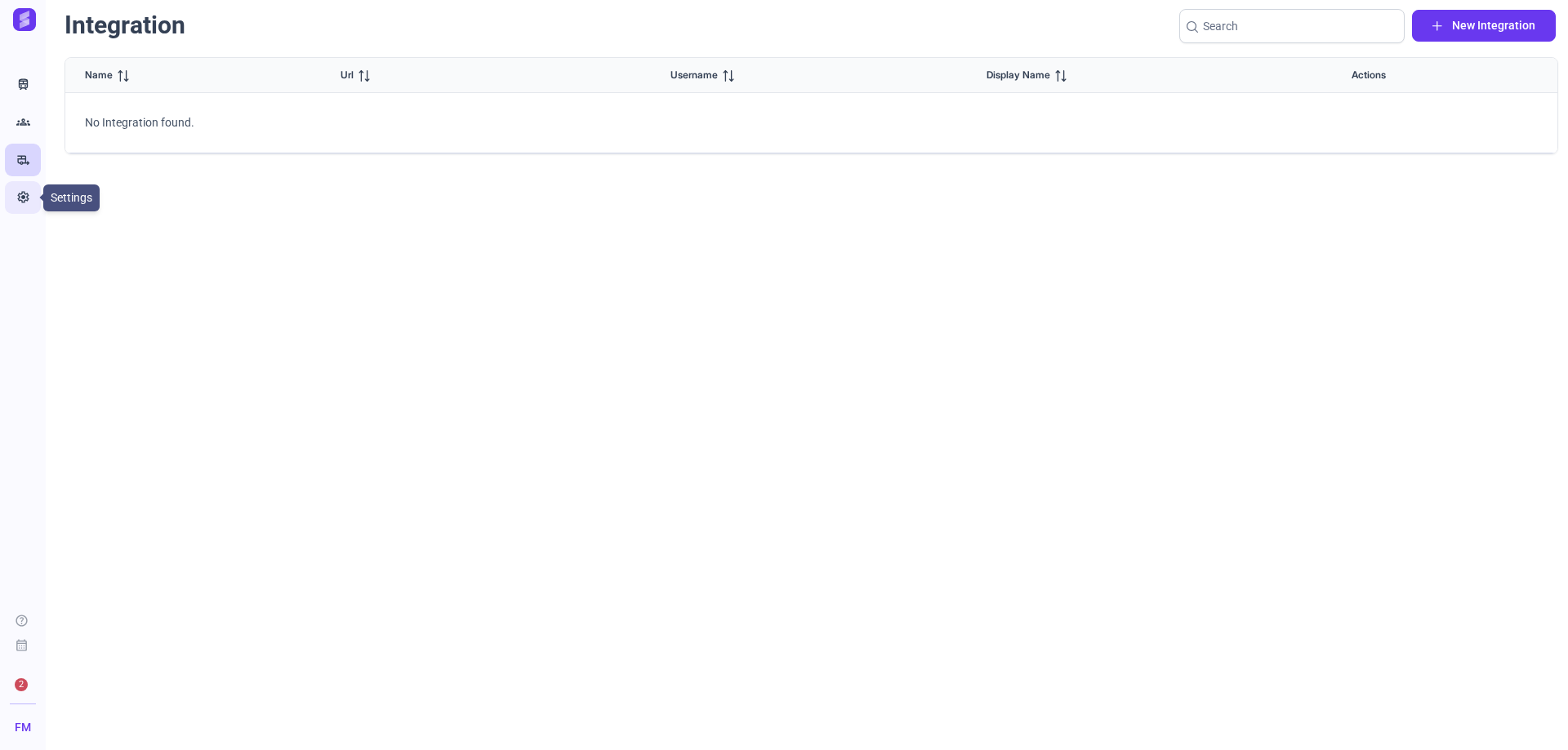
click at [21, 198] on icon "Settings" at bounding box center [23, 197] width 14 height 16
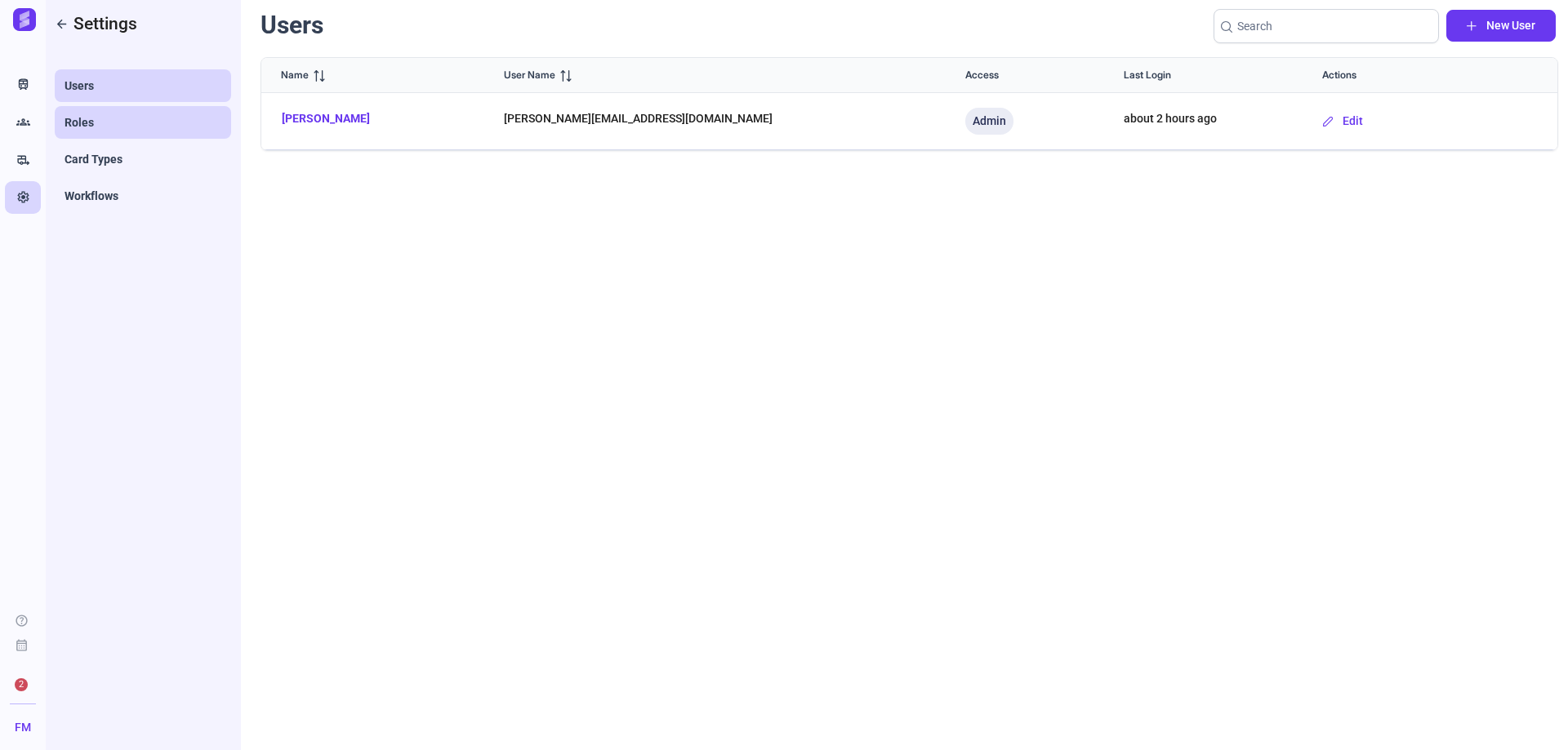
click at [121, 111] on link "Roles" at bounding box center [143, 123] width 177 height 33
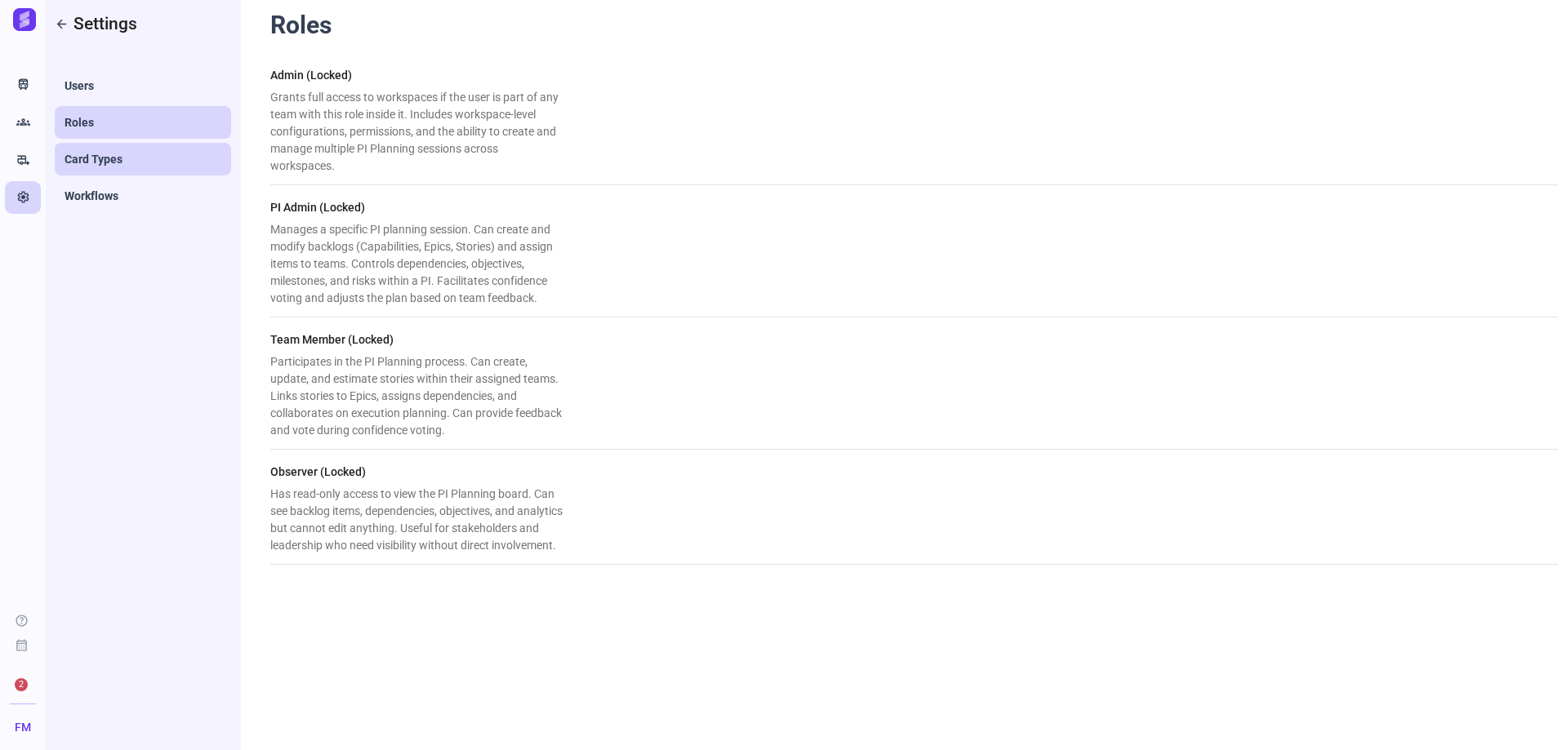
click at [108, 152] on span "Card Types" at bounding box center [94, 158] width 58 height 16
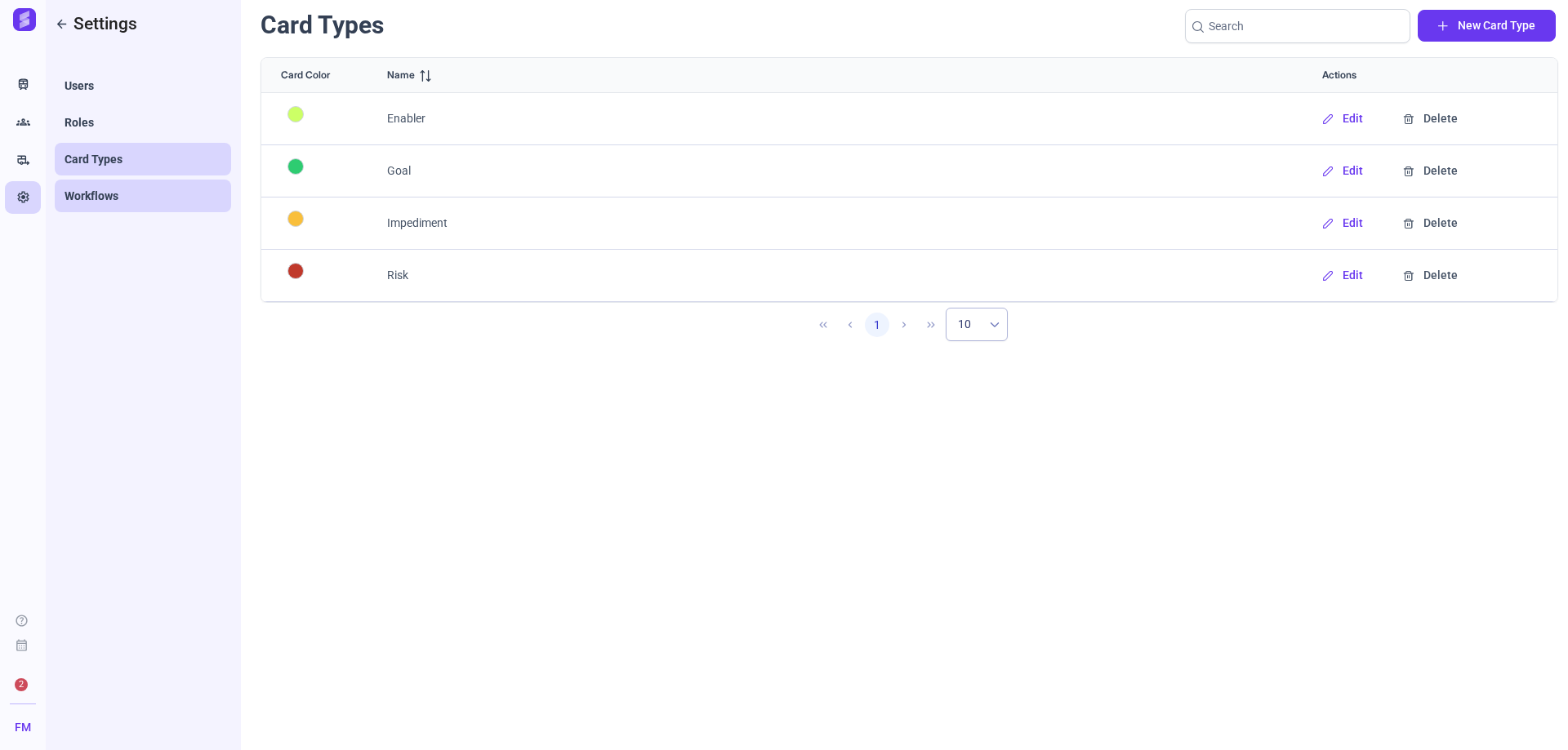
click at [112, 189] on span "Workflows" at bounding box center [92, 196] width 54 height 16
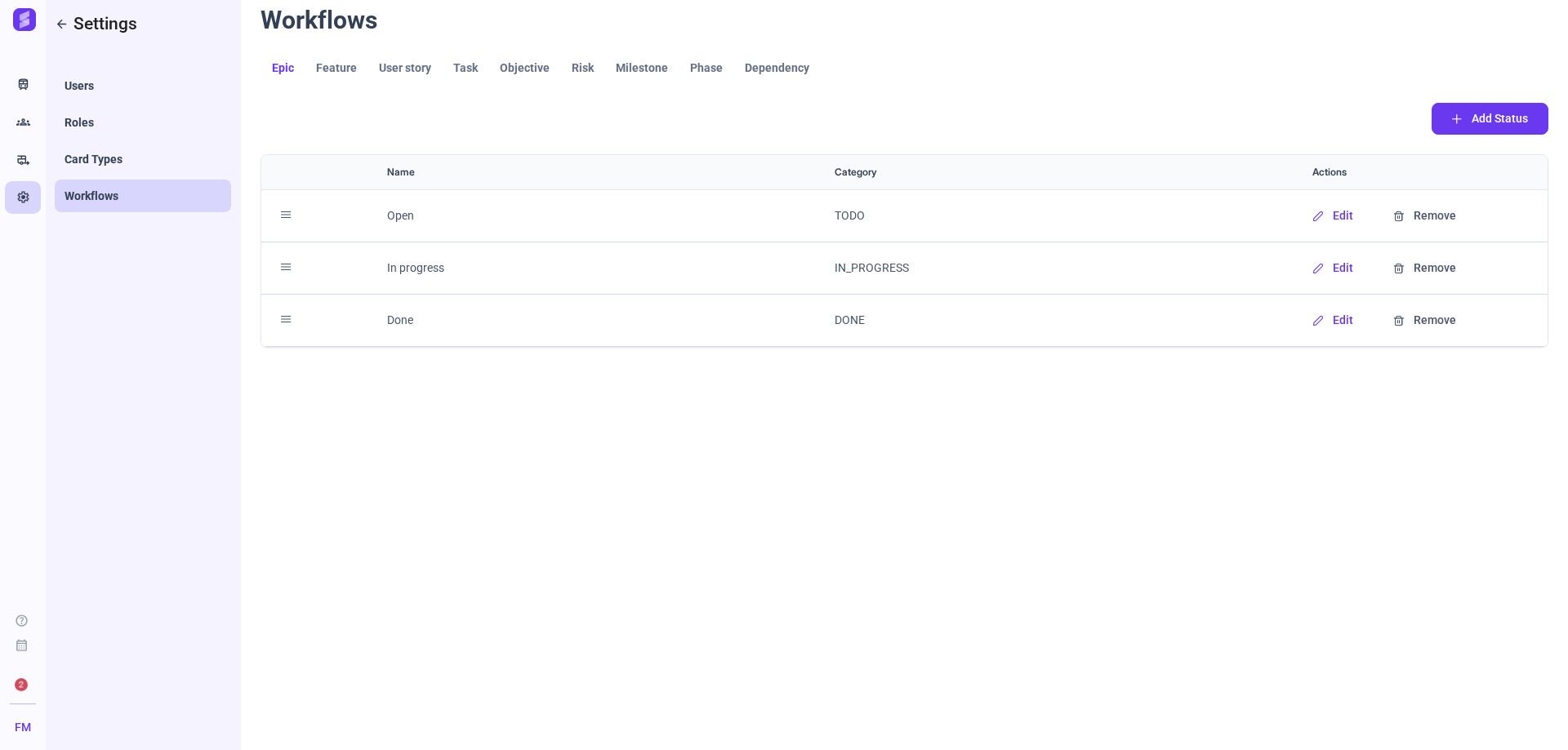
click at [330, 71] on span "Feature" at bounding box center [336, 68] width 41 height 12
click at [406, 70] on span "User story" at bounding box center [405, 68] width 52 height 12
click at [470, 69] on span "Task" at bounding box center [464, 68] width 24 height 12
click at [649, 71] on span "Milestone" at bounding box center [642, 68] width 52 height 12
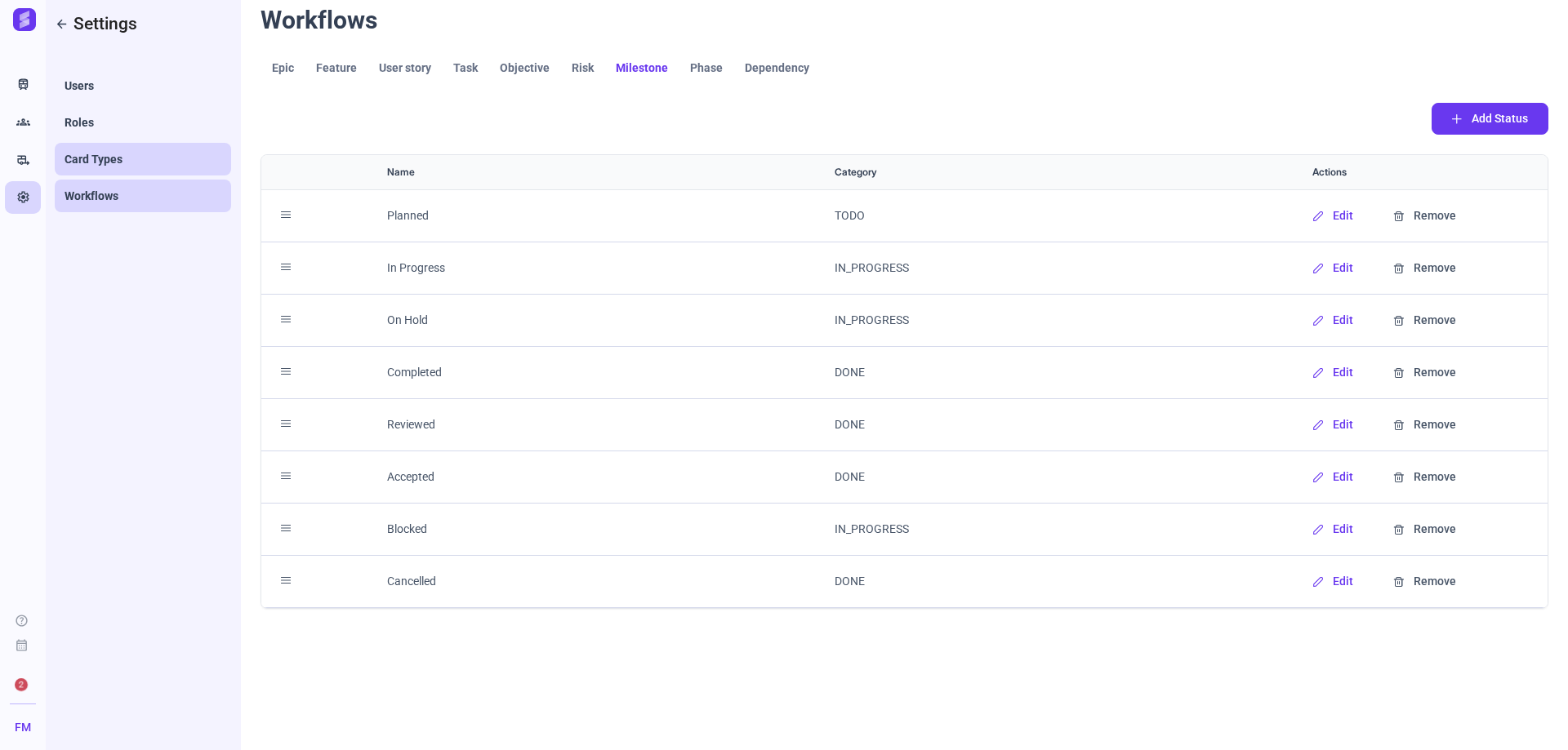
click at [65, 161] on span "Card Types" at bounding box center [94, 158] width 58 height 16
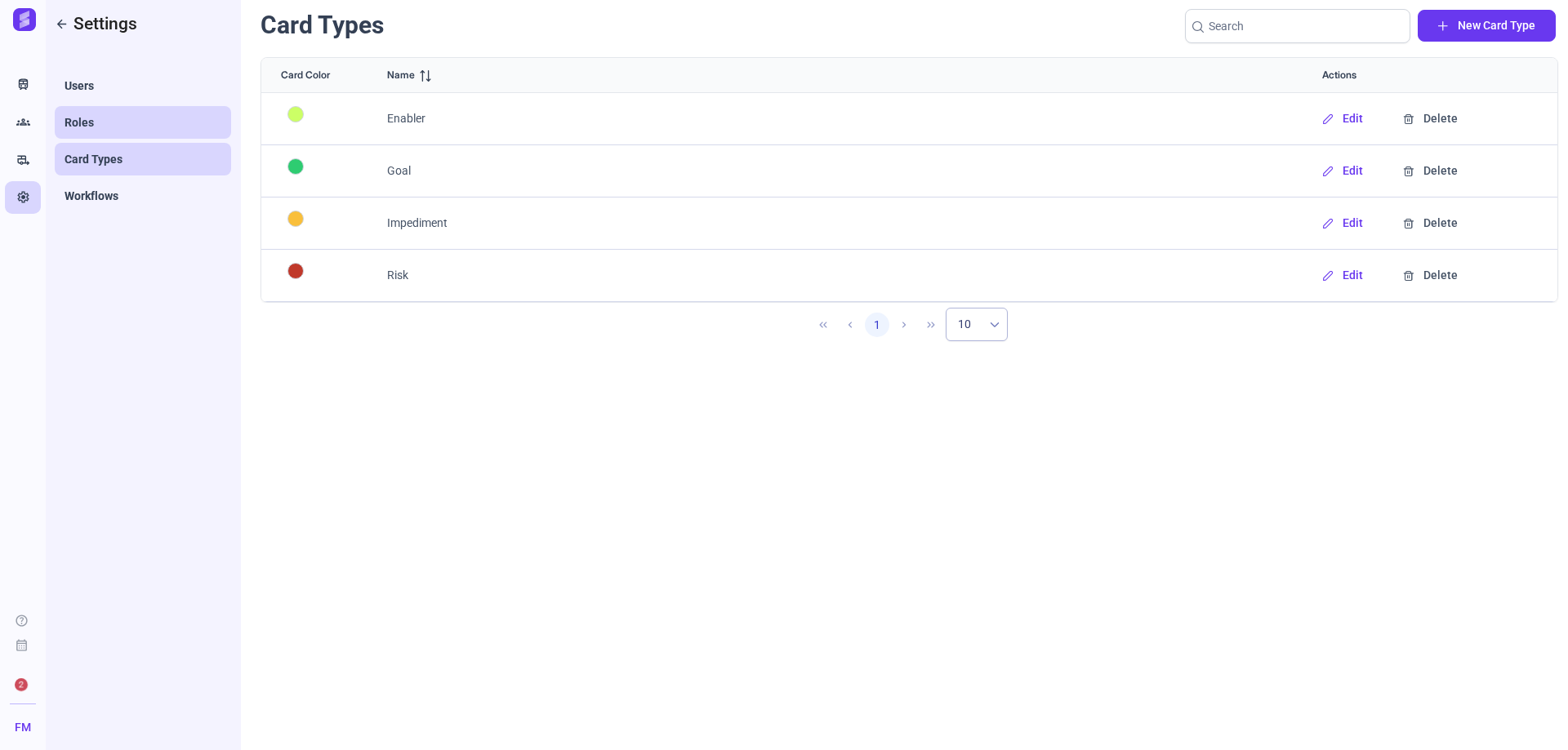
click at [106, 125] on link "Roles" at bounding box center [143, 123] width 177 height 33
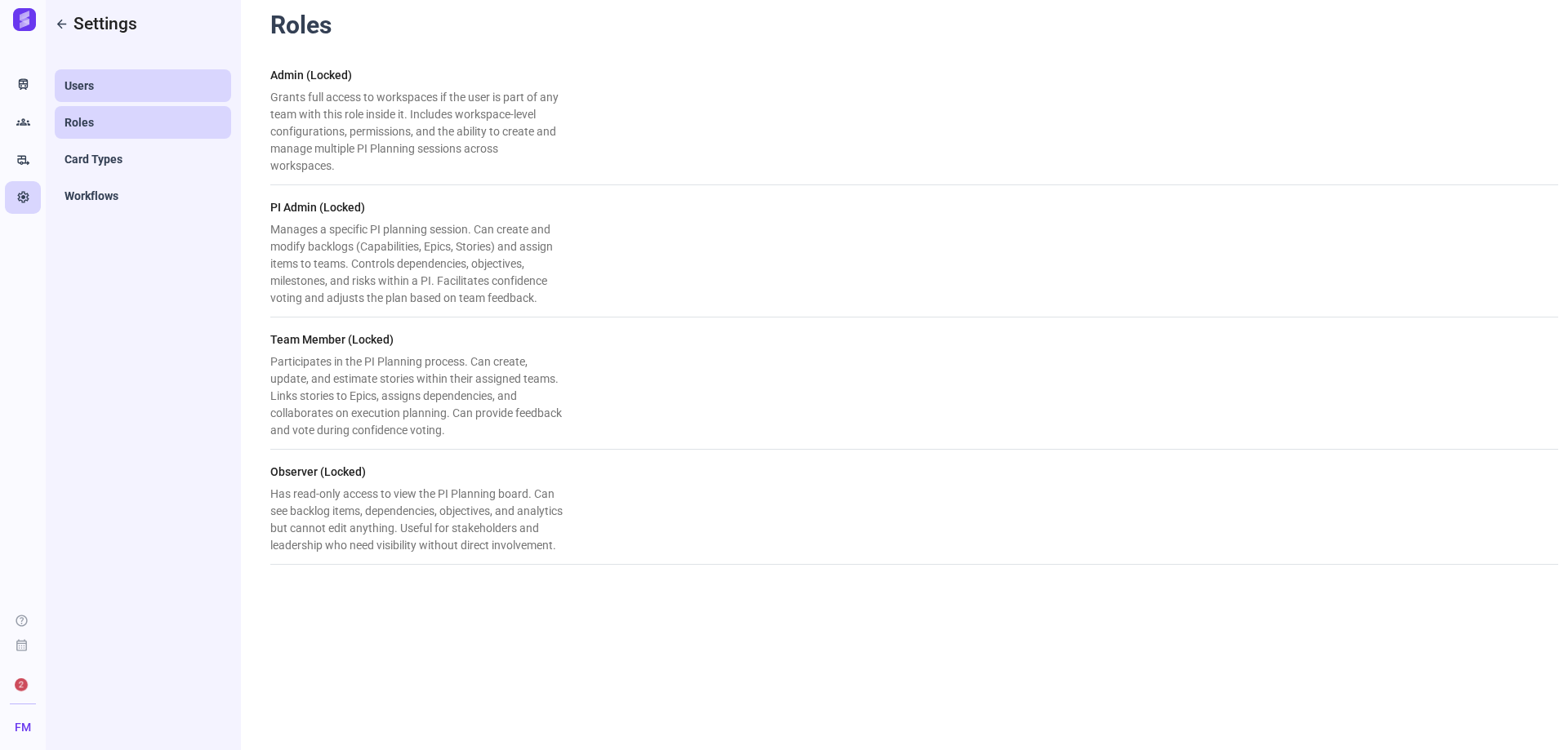
click at [120, 88] on link "Users" at bounding box center [143, 86] width 177 height 33
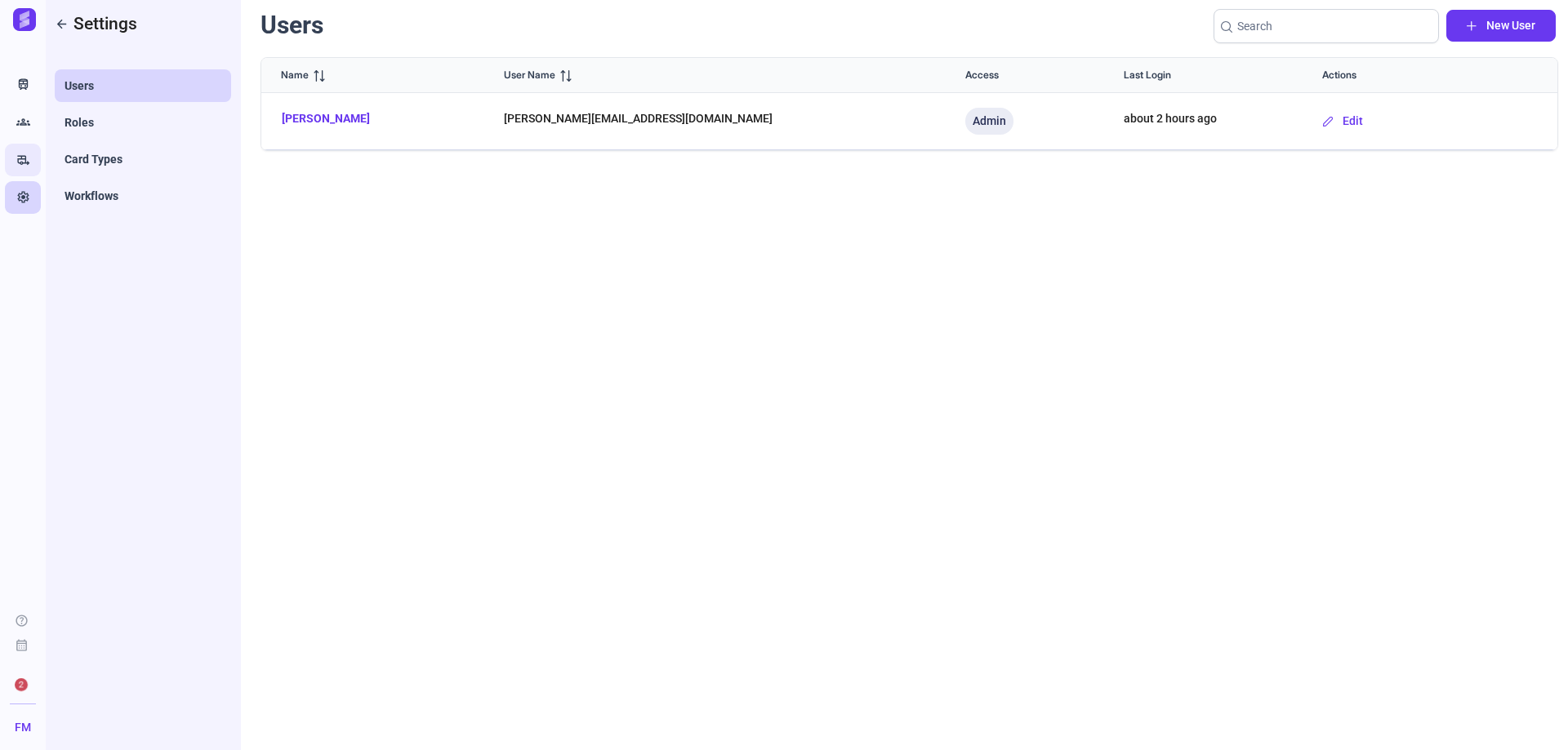
click at [38, 151] on link "rv_hookup" at bounding box center [22, 160] width 36 height 33
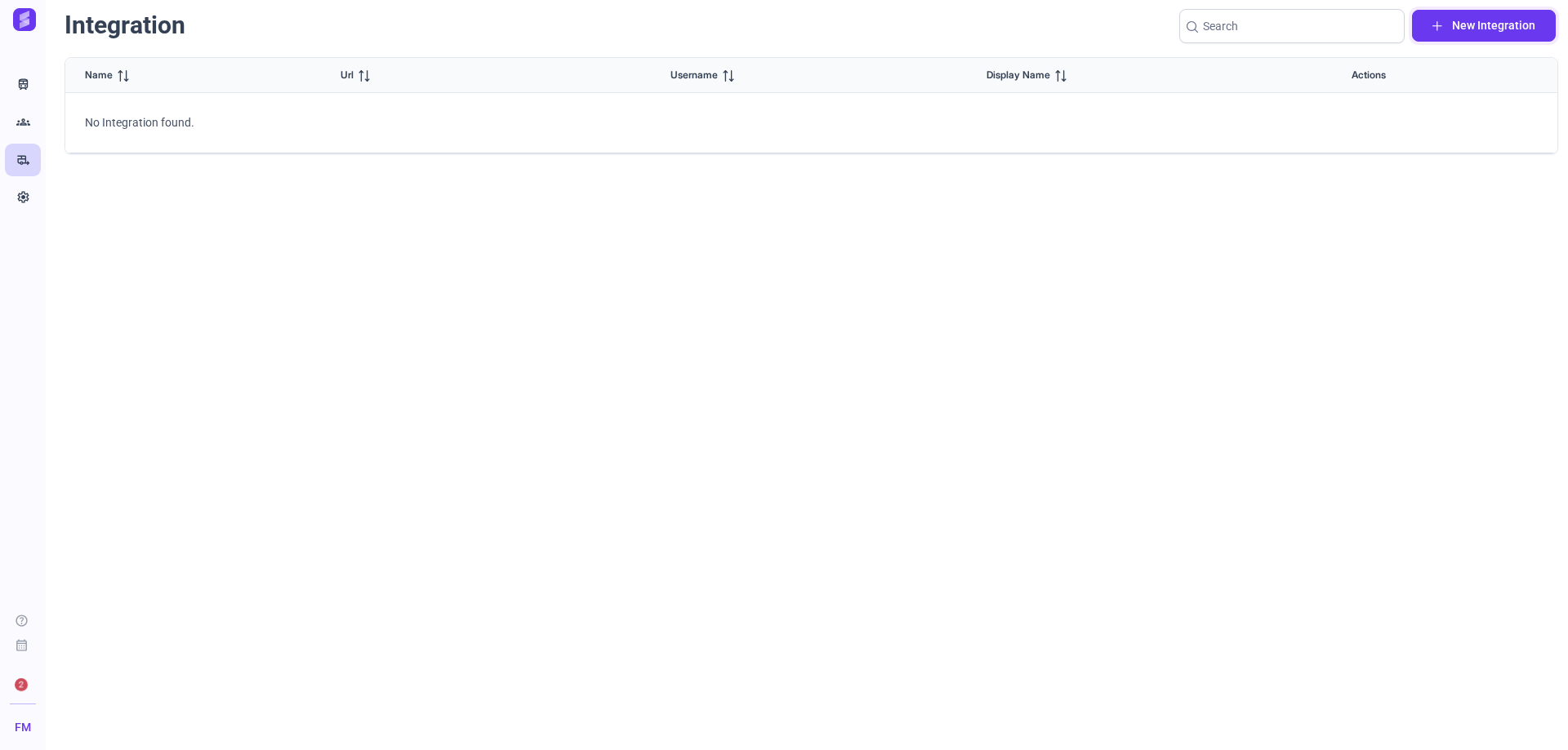
click at [1475, 22] on span "New Integration" at bounding box center [1494, 26] width 83 height 17
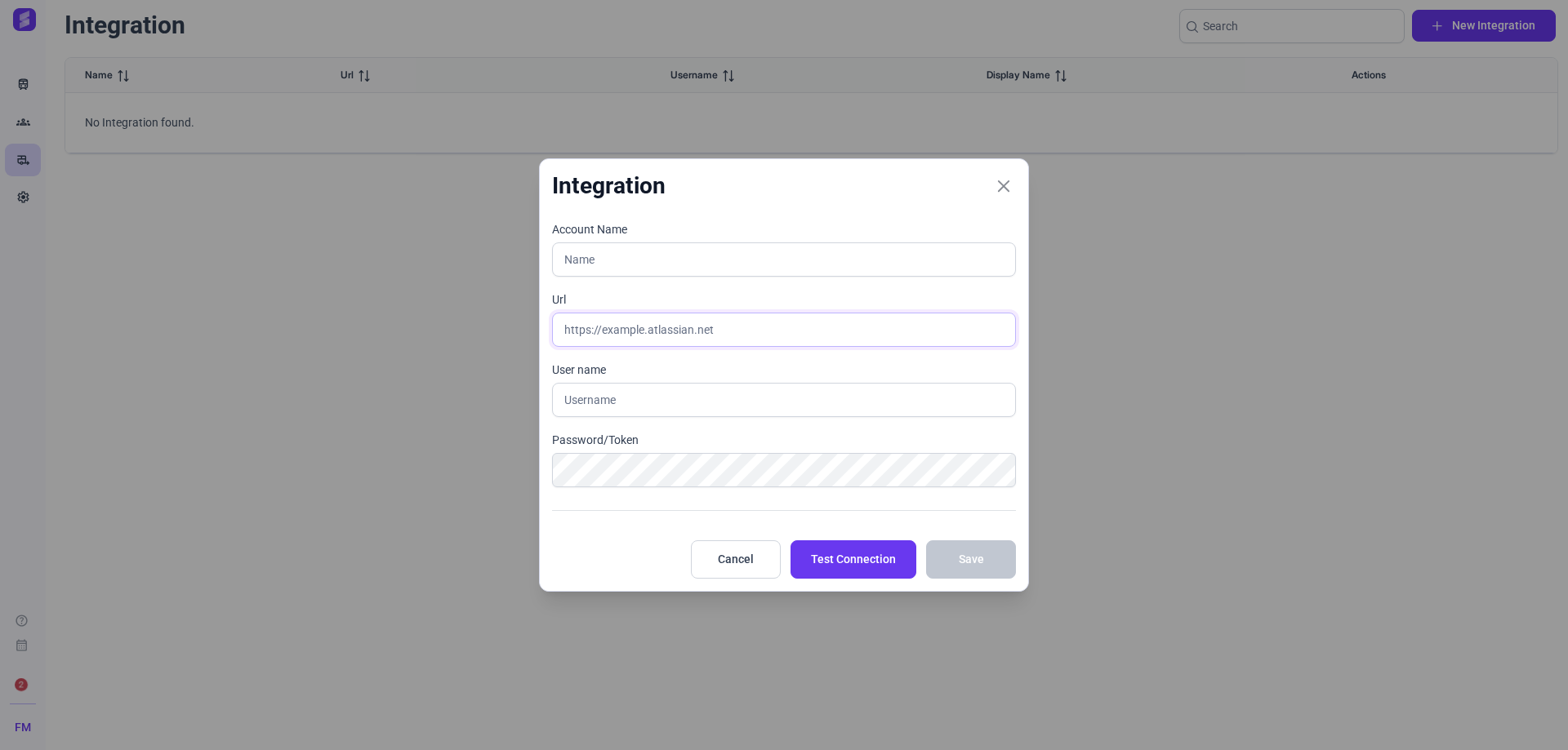
click at [649, 330] on input "text" at bounding box center [784, 330] width 463 height 35
paste input "https://ishtargames.atlassian.net/jira/software/c/projects/DLS/boards/7"
type input "https://ishtargames.atlassian.net/jira/software/c/projects/DLS/boards/7"
click at [630, 250] on input "text" at bounding box center [784, 260] width 463 height 35
drag, startPoint x: 856, startPoint y: 562, endPoint x: 608, endPoint y: 400, distance: 296.2
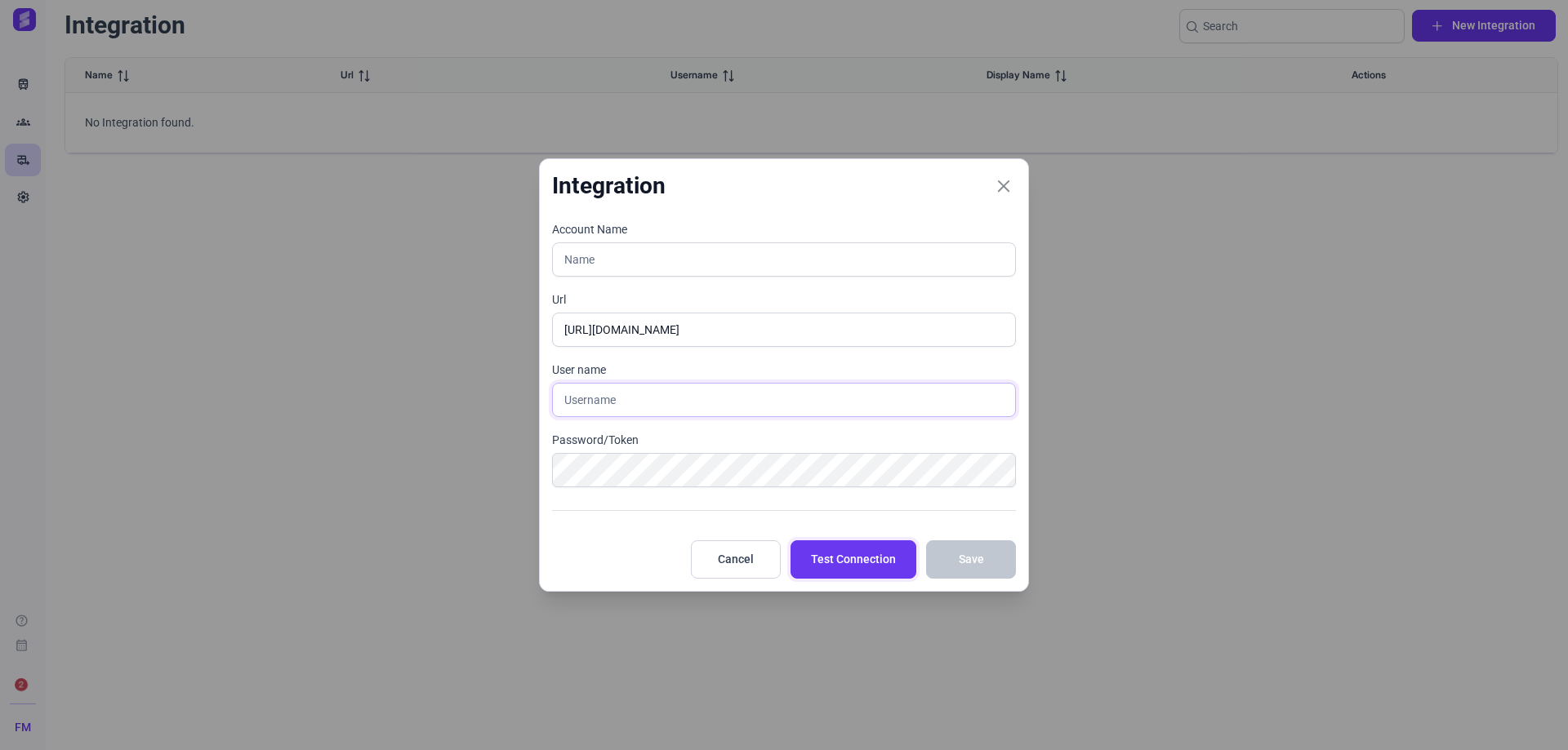
click at [608, 400] on div "Integration Account Name Url https://ishtargames.atlassian.net/jira/software/c/…" at bounding box center [783, 375] width 490 height 433
click at [608, 400] on input "text" at bounding box center [784, 401] width 463 height 35
type input "m.fontaine@ishtar.games"
click at [868, 571] on button "Test Connection" at bounding box center [854, 560] width 126 height 39
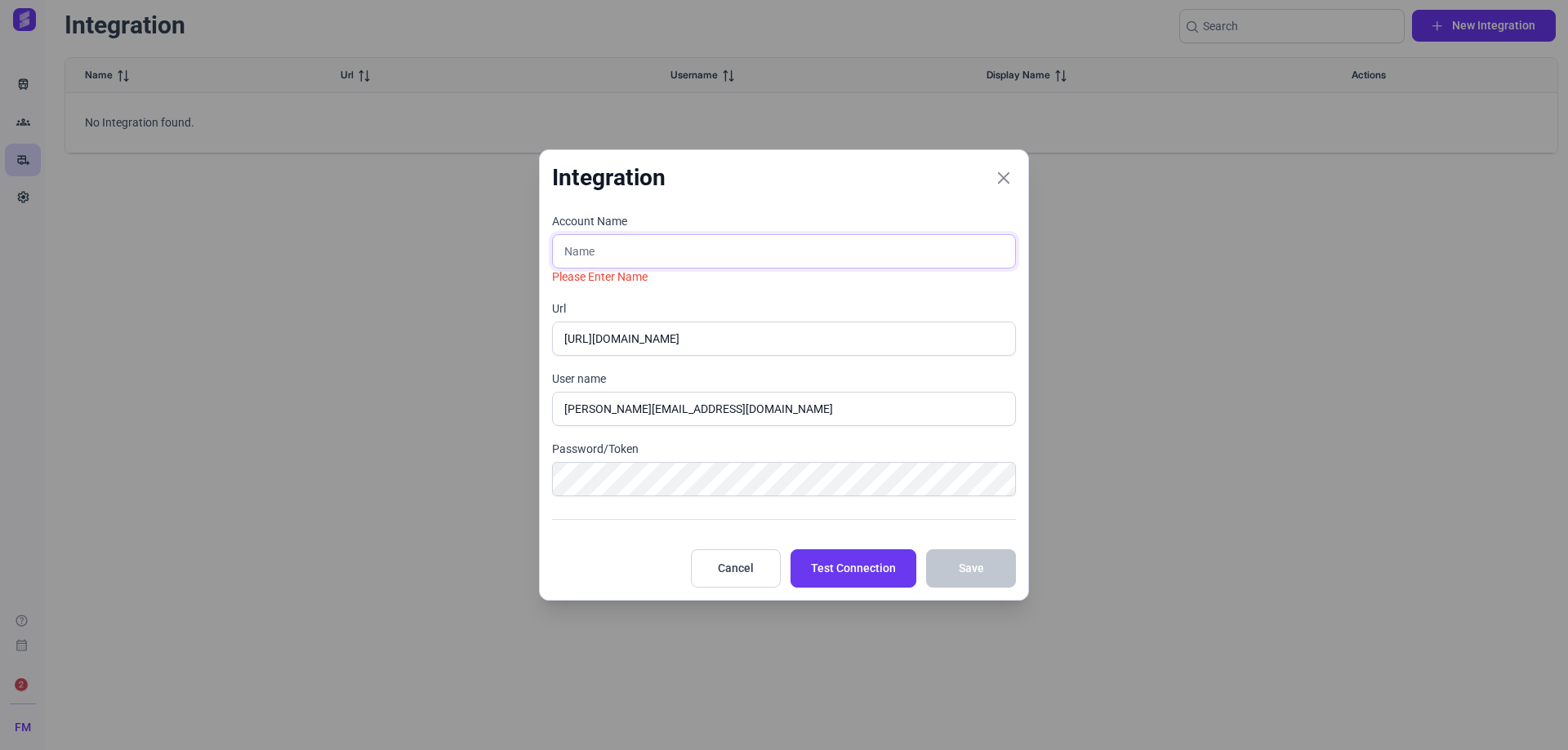
click at [654, 246] on input "text" at bounding box center [784, 252] width 463 height 35
type input "M"
click at [853, 574] on span "Test Connection" at bounding box center [854, 569] width 85 height 17
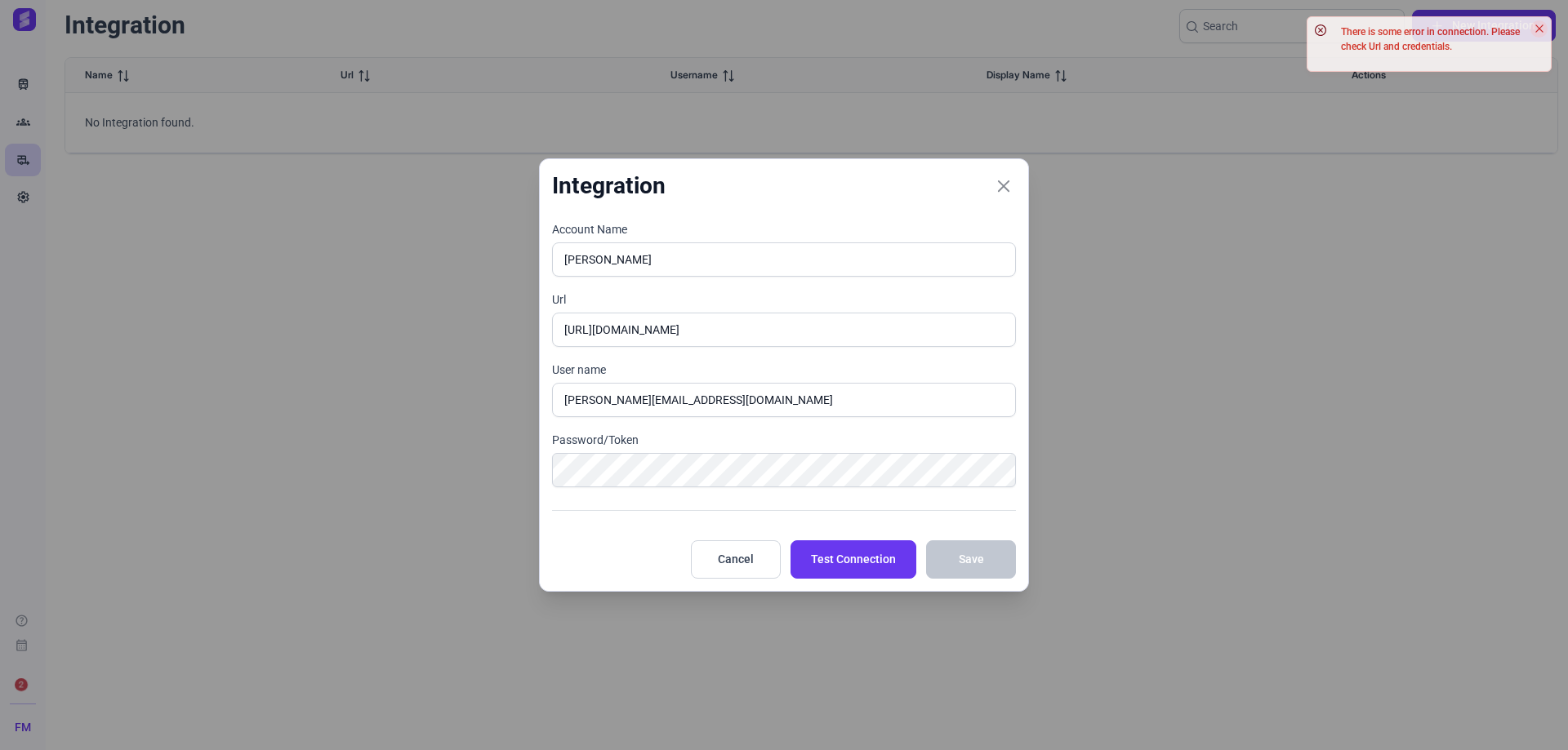
click at [1543, 31] on icon "Close" at bounding box center [1539, 29] width 10 height 10
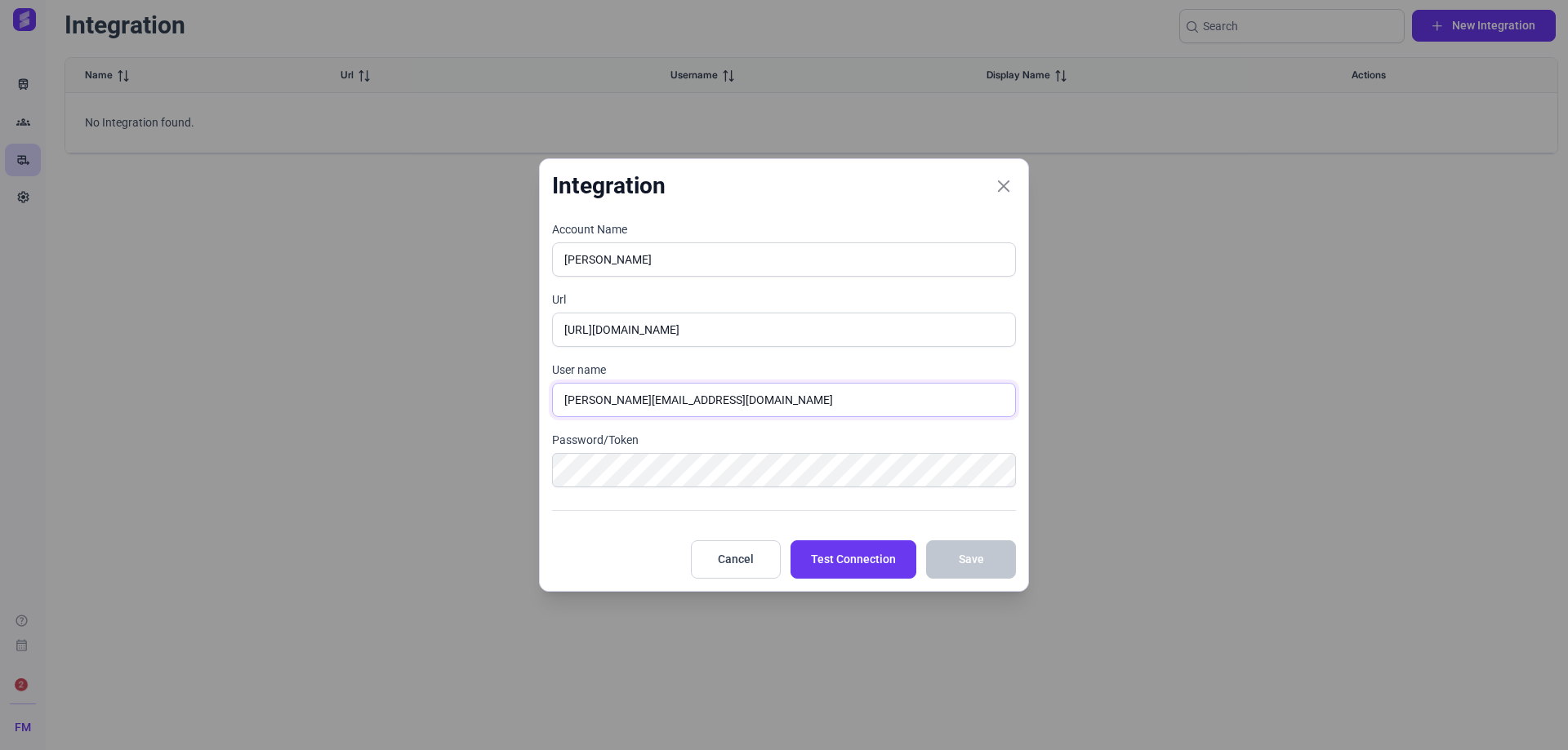
click at [709, 400] on input "[PERSON_NAME][EMAIL_ADDRESS][DOMAIN_NAME]" at bounding box center [784, 401] width 463 height 35
click at [968, 331] on input "https://ishtargames.atlassian.net/jira/software/c/projects/DLS/boards/7" at bounding box center [784, 330] width 463 height 35
click at [950, 331] on input "https://ishtargames.atlassian.net/jira/software/c/projects/DLS/boards/7" at bounding box center [784, 330] width 463 height 35
click at [643, 272] on input "m.fontaine" at bounding box center [784, 260] width 463 height 35
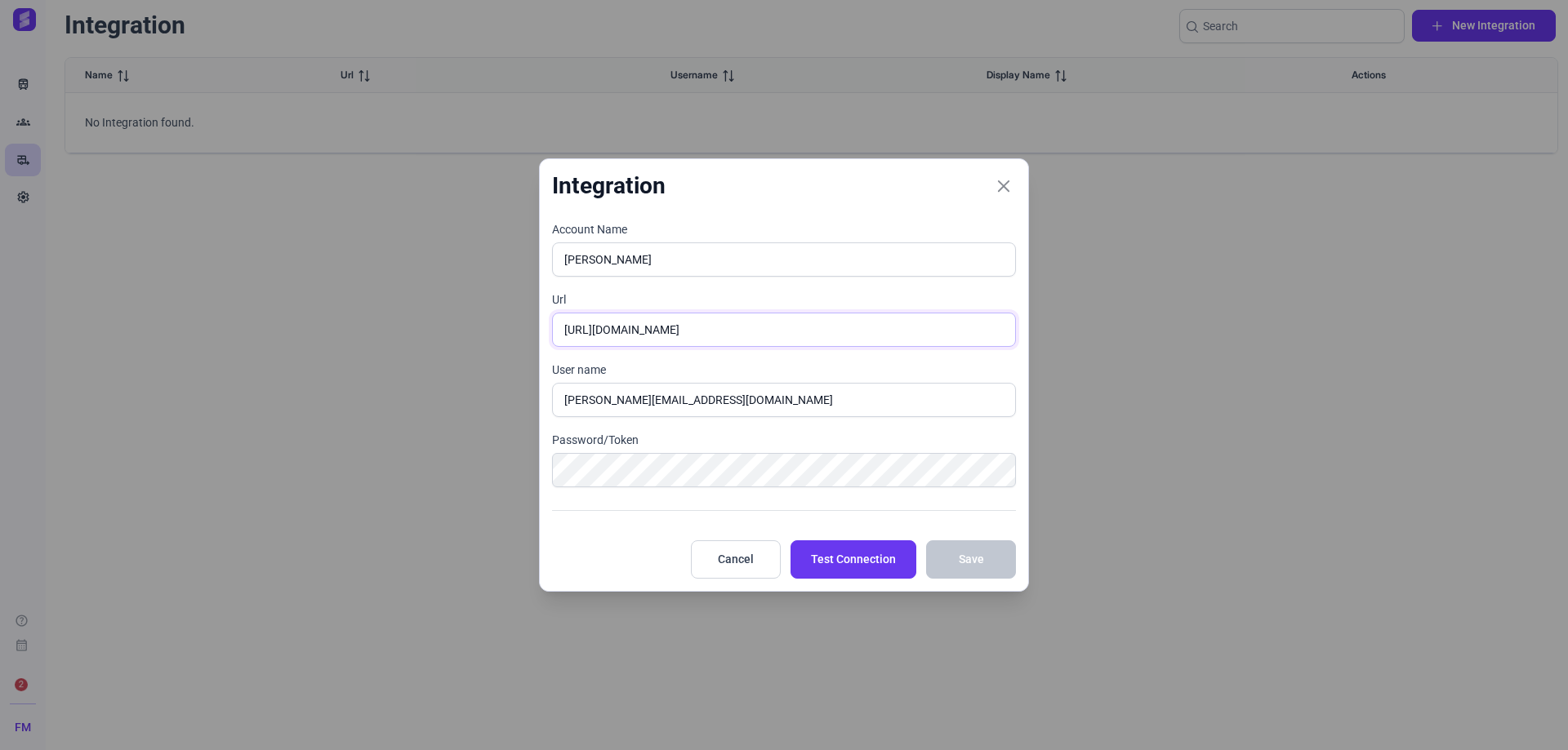
click at [714, 325] on input "https://ishtargames.atlassian.net/jira/software/c/projects/DLS/boards/7" at bounding box center [784, 330] width 463 height 35
click at [714, 326] on input "https://ishtargames.atlassian.net/jira/software/c/projects/DLS/boards/7" at bounding box center [784, 330] width 463 height 35
click at [694, 414] on input "[PERSON_NAME][EMAIL_ADDRESS][DOMAIN_NAME]" at bounding box center [784, 401] width 463 height 35
click at [876, 568] on span "Test Connection" at bounding box center [854, 560] width 85 height 17
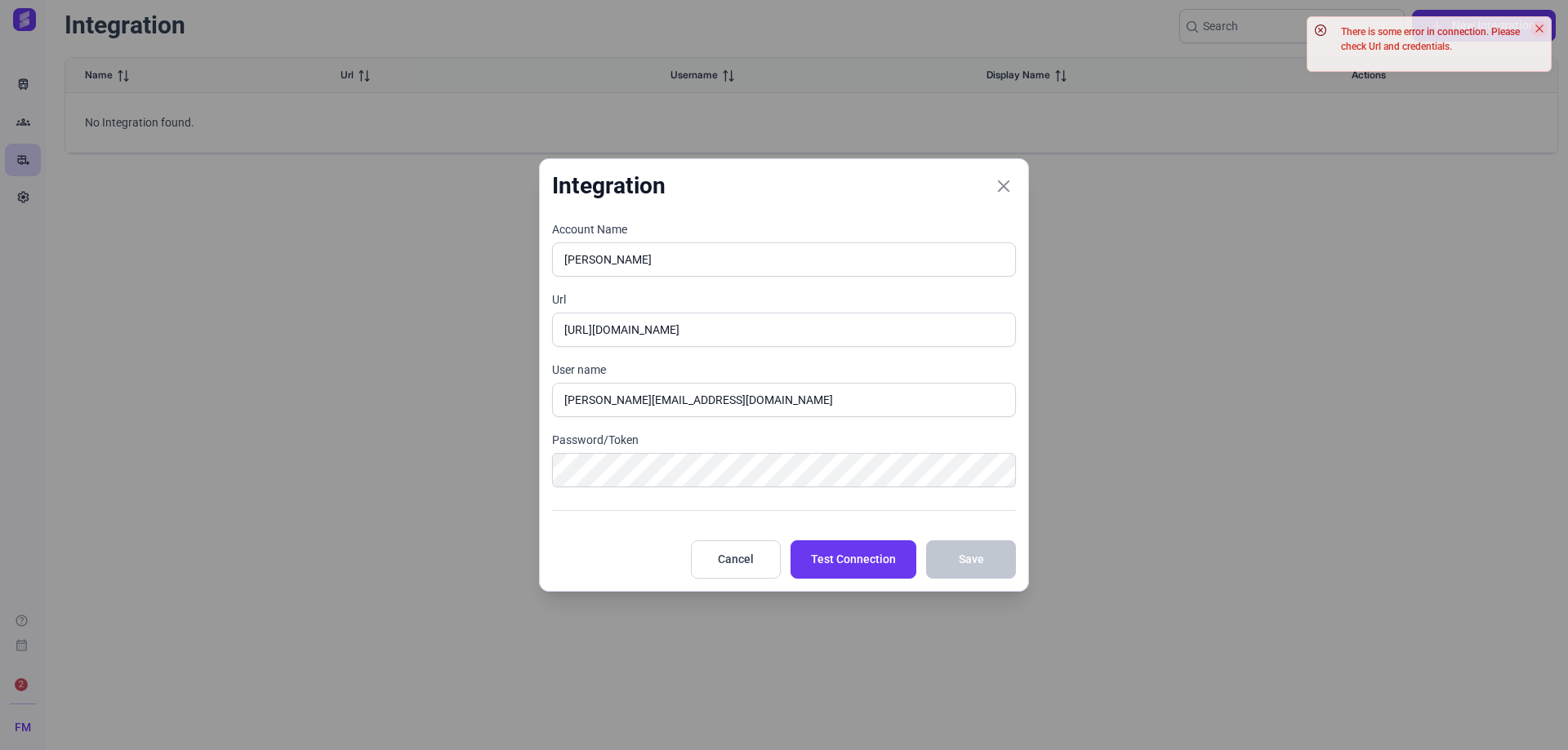
click at [1540, 28] on icon "Close" at bounding box center [1539, 29] width 8 height 8
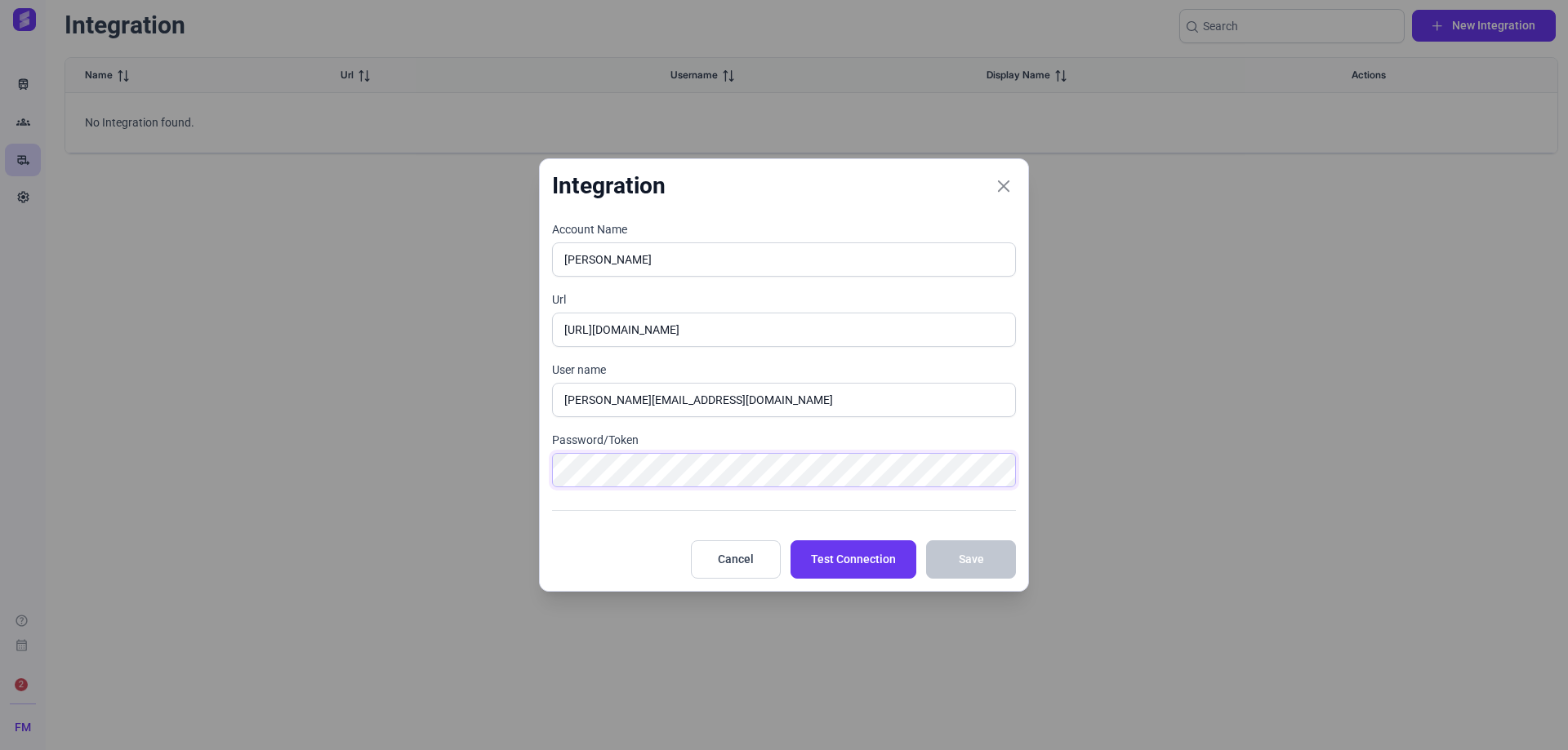
click at [240, 458] on div "Integration Account Name m.fontaine Url https://ishtargames.atlassian.net/jira/…" at bounding box center [784, 375] width 1568 height 750
drag, startPoint x: 855, startPoint y: 564, endPoint x: 866, endPoint y: 569, distance: 12.1
click at [855, 565] on span "Test Connection" at bounding box center [854, 560] width 85 height 17
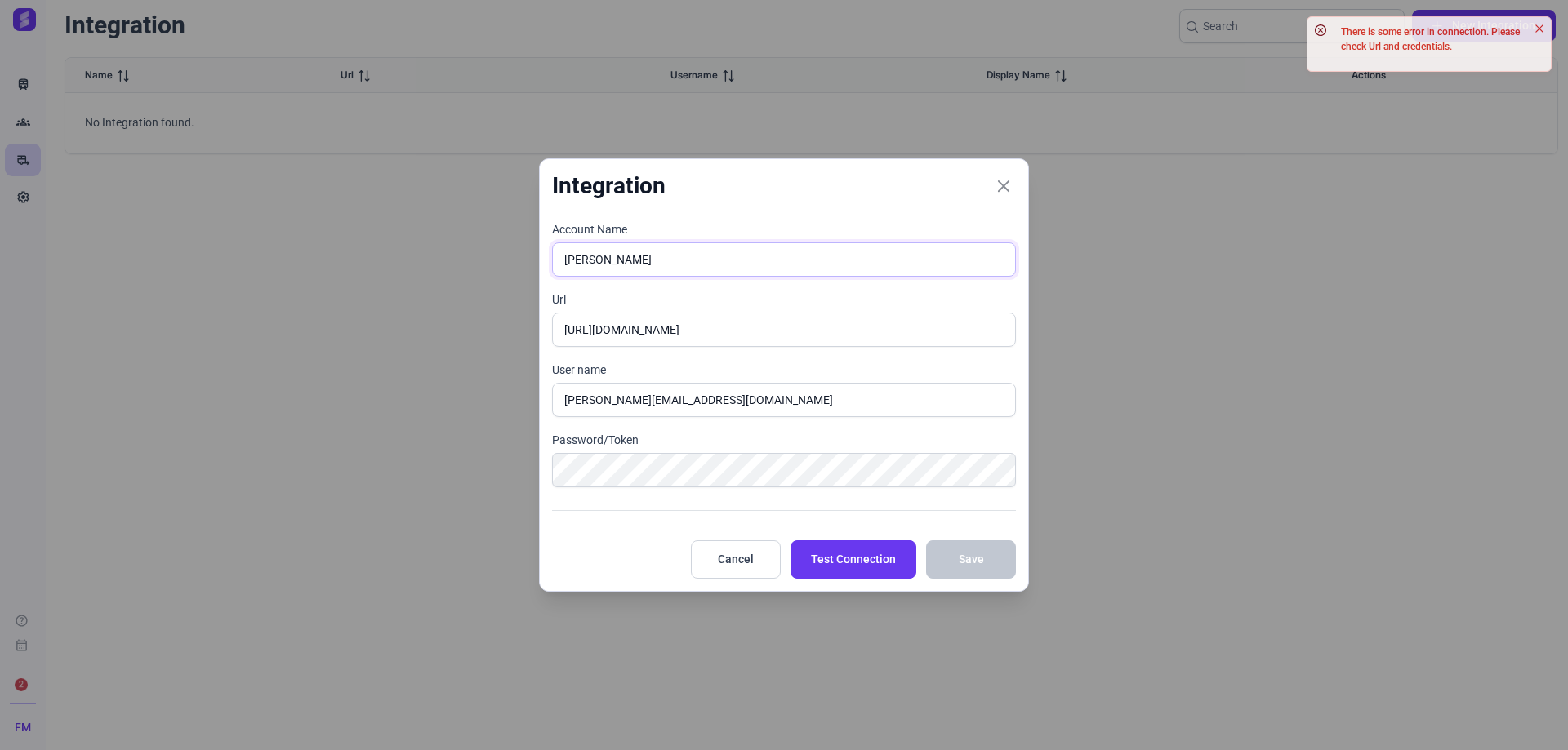
click at [664, 257] on input "m.fontaine" at bounding box center [784, 260] width 463 height 35
type input "Jira"
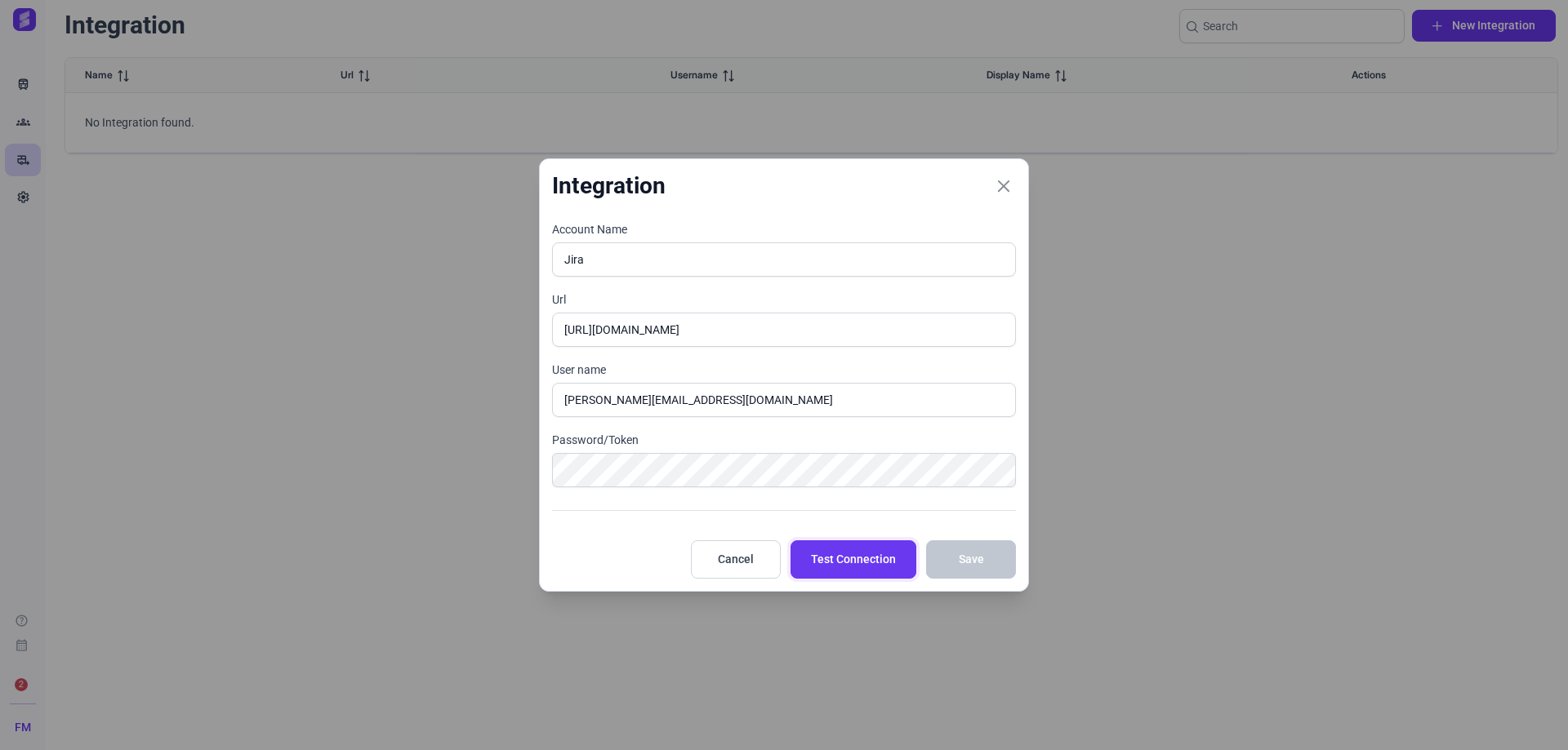
click at [850, 555] on span "Test Connection" at bounding box center [854, 560] width 85 height 17
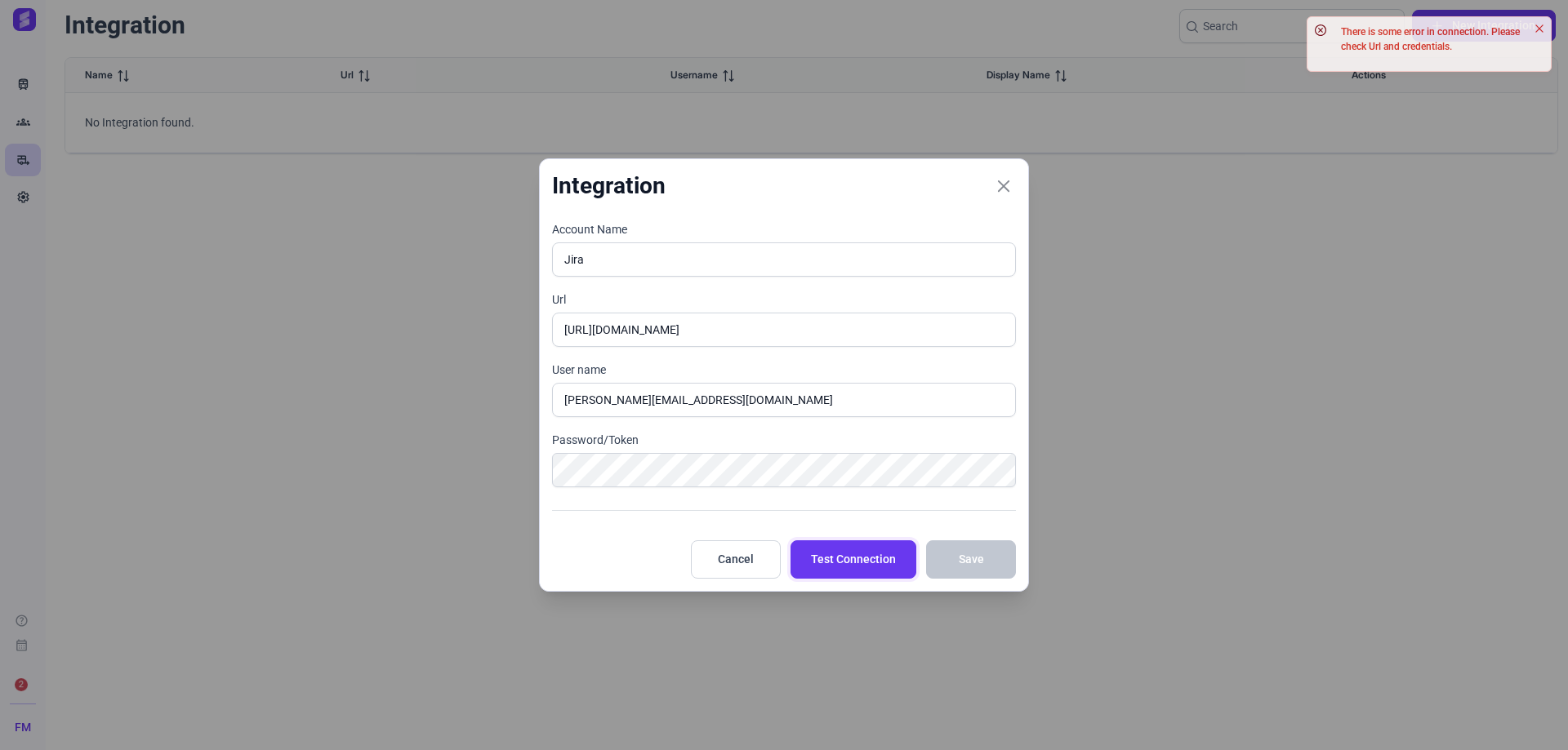
click at [864, 572] on button "Test Connection" at bounding box center [854, 560] width 126 height 39
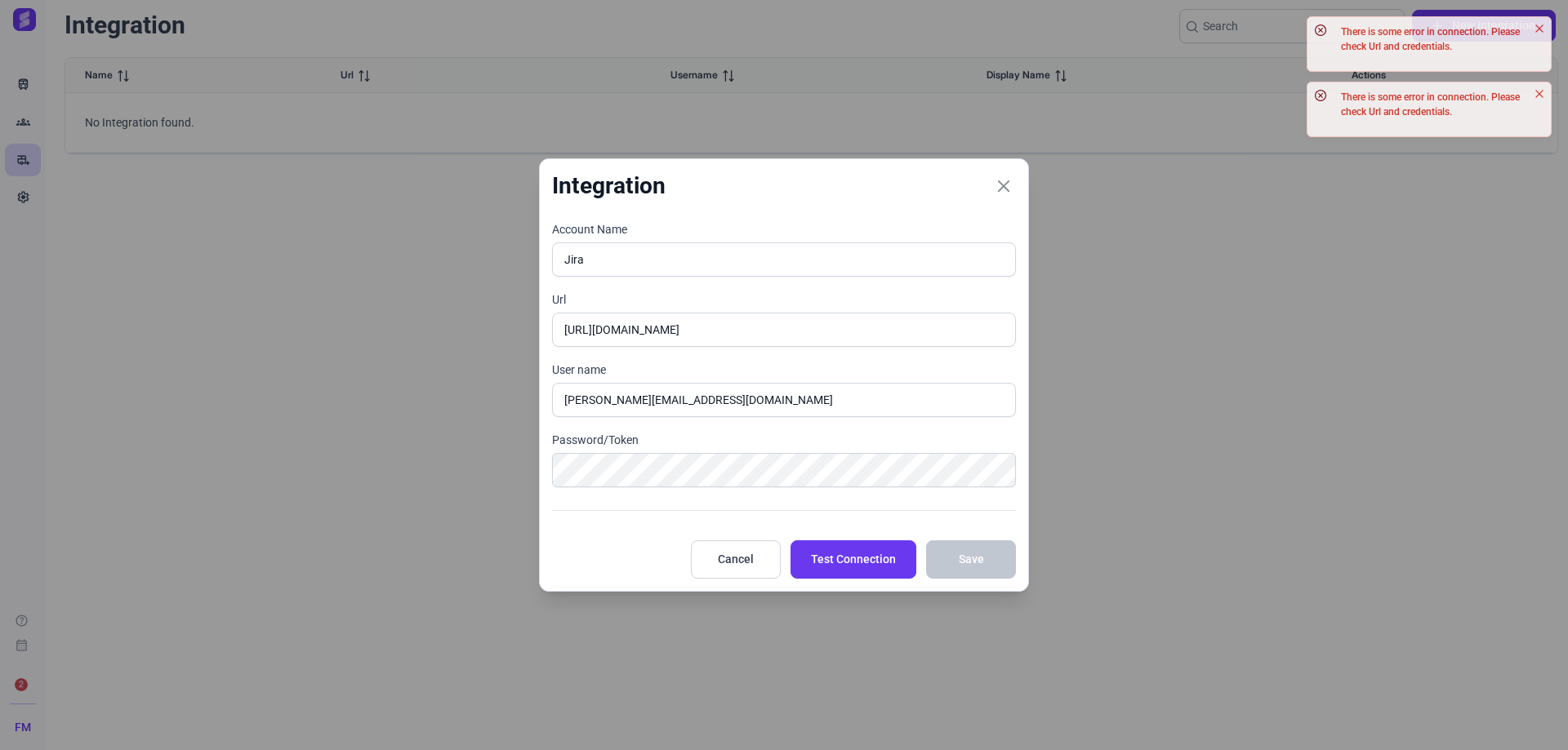
click at [618, 487] on div "Enter a password" at bounding box center [784, 470] width 463 height 35
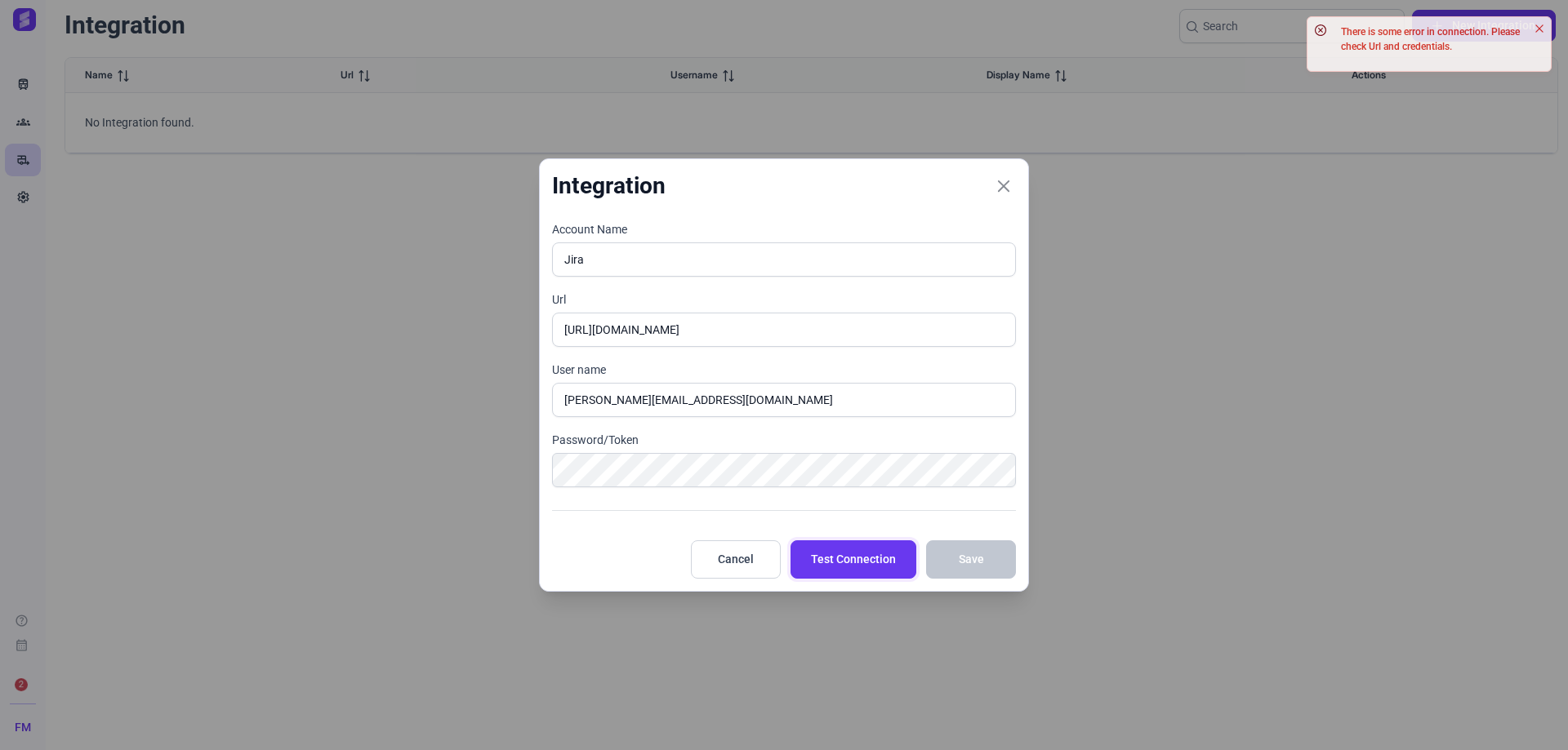
click at [878, 569] on button "Test Connection" at bounding box center [854, 560] width 126 height 39
click at [843, 561] on span "Test Connection" at bounding box center [854, 560] width 85 height 17
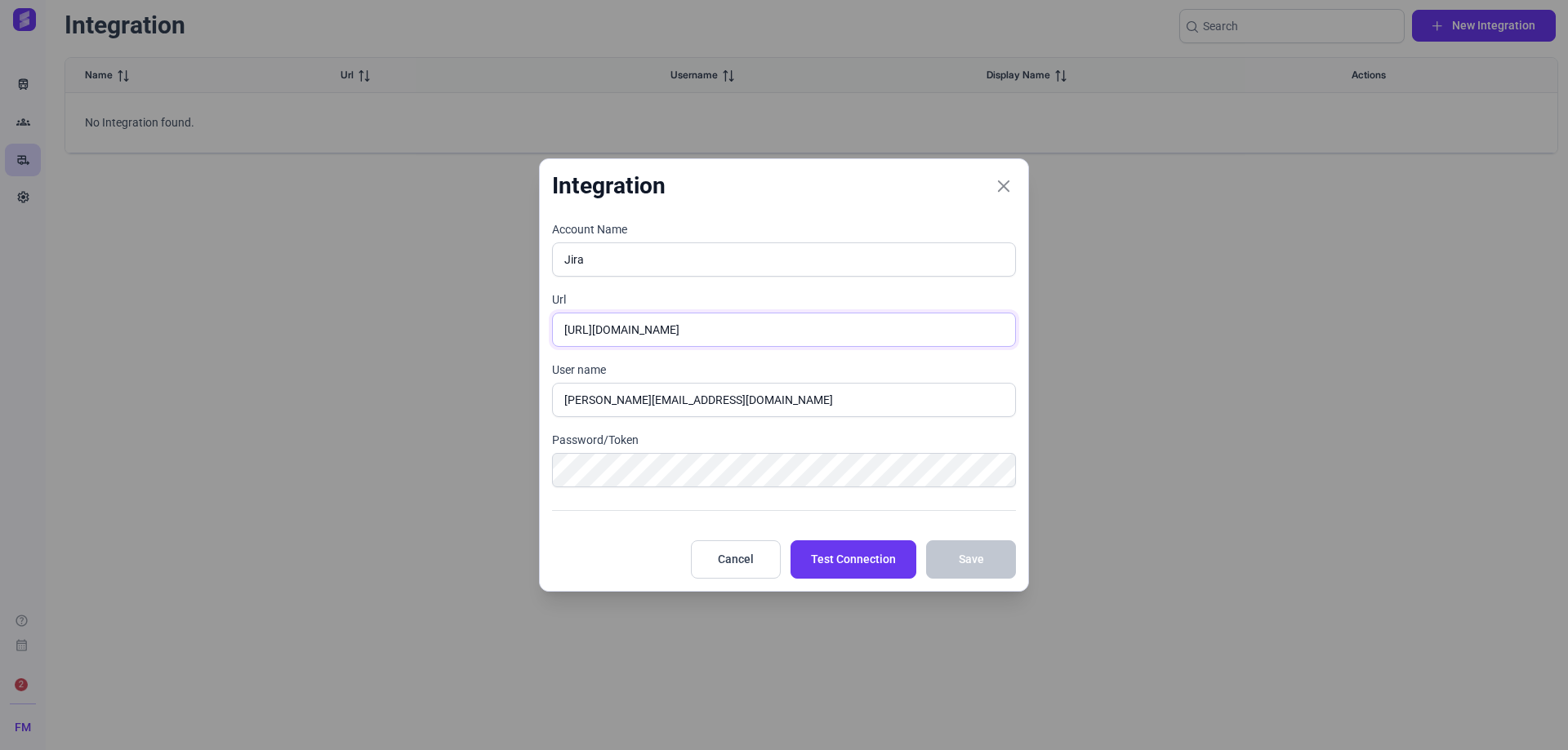
click at [793, 320] on input "https://ishtargames.atlassian.net/jira/software/c/projects/DLS/boards/7" at bounding box center [784, 330] width 463 height 35
click at [776, 423] on div "Account Name Jira Url https://ishtargames.atlassian.net/jira/software/c/project…" at bounding box center [784, 361] width 474 height 281
click at [781, 413] on input "[PERSON_NAME][EMAIL_ADDRESS][DOMAIN_NAME]" at bounding box center [784, 401] width 463 height 35
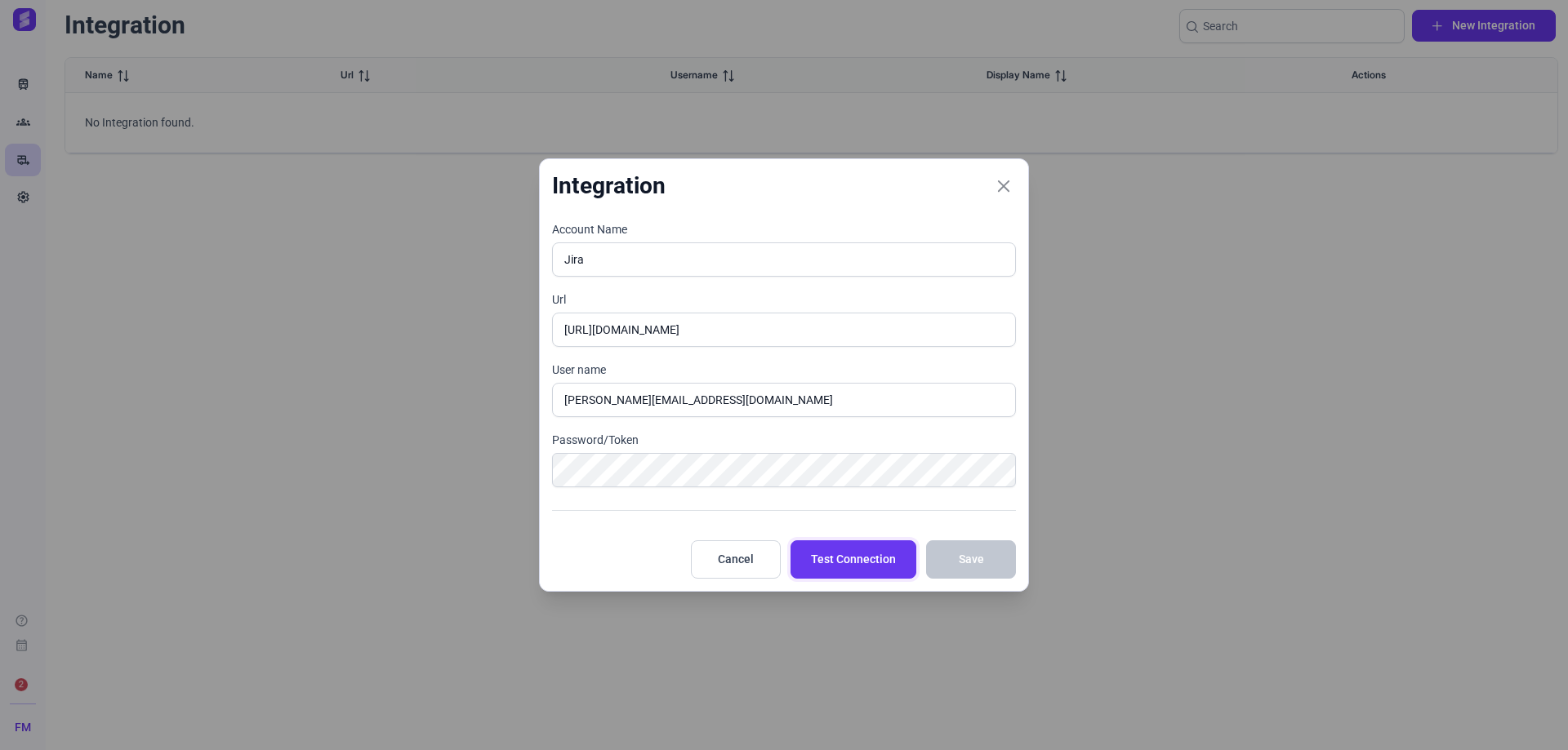
click at [858, 569] on span "Test Connection" at bounding box center [854, 560] width 85 height 17
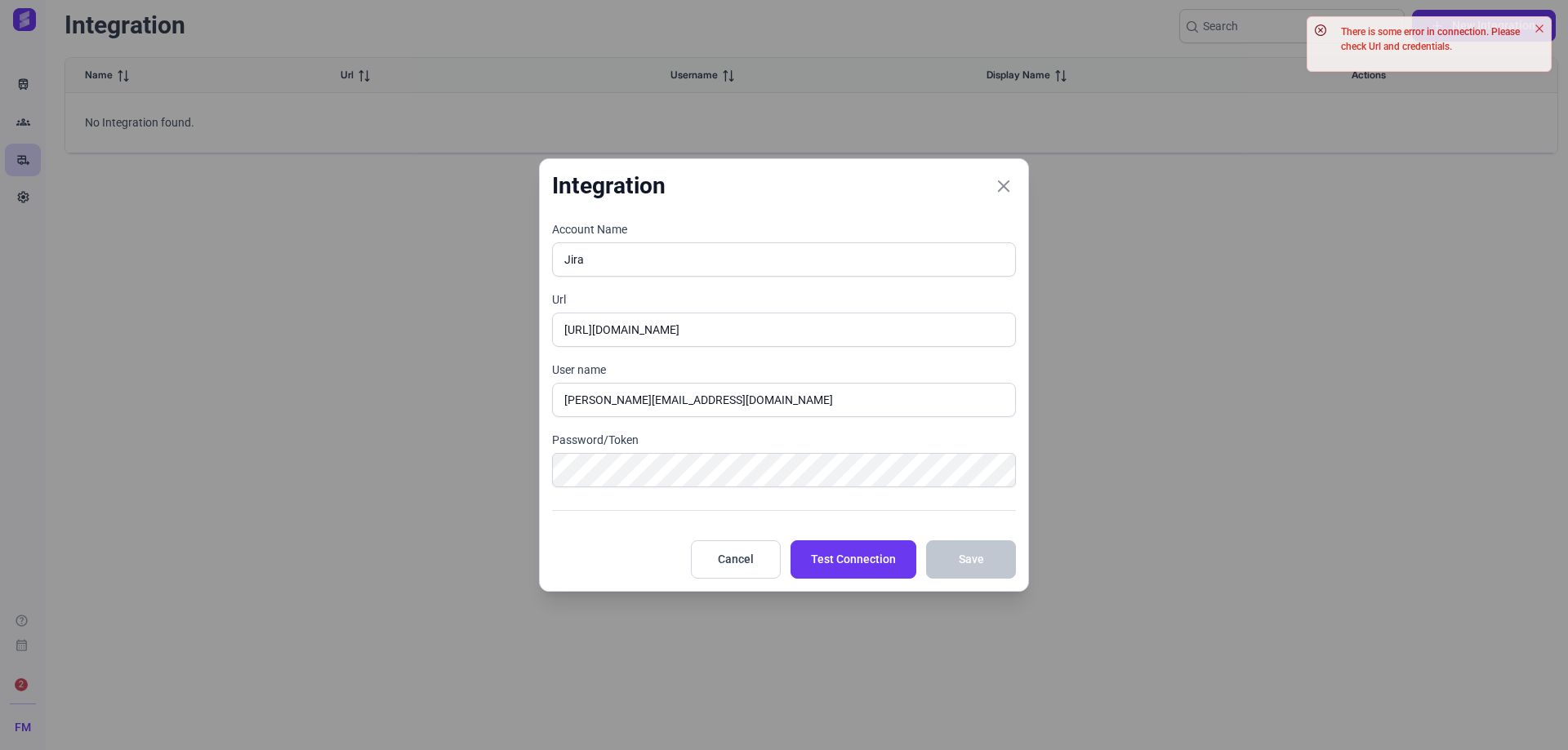
click at [1255, 157] on div "Integration Account Name Jira Url https://ishtargames.atlassian.net/jira/softwa…" at bounding box center [784, 375] width 1568 height 750
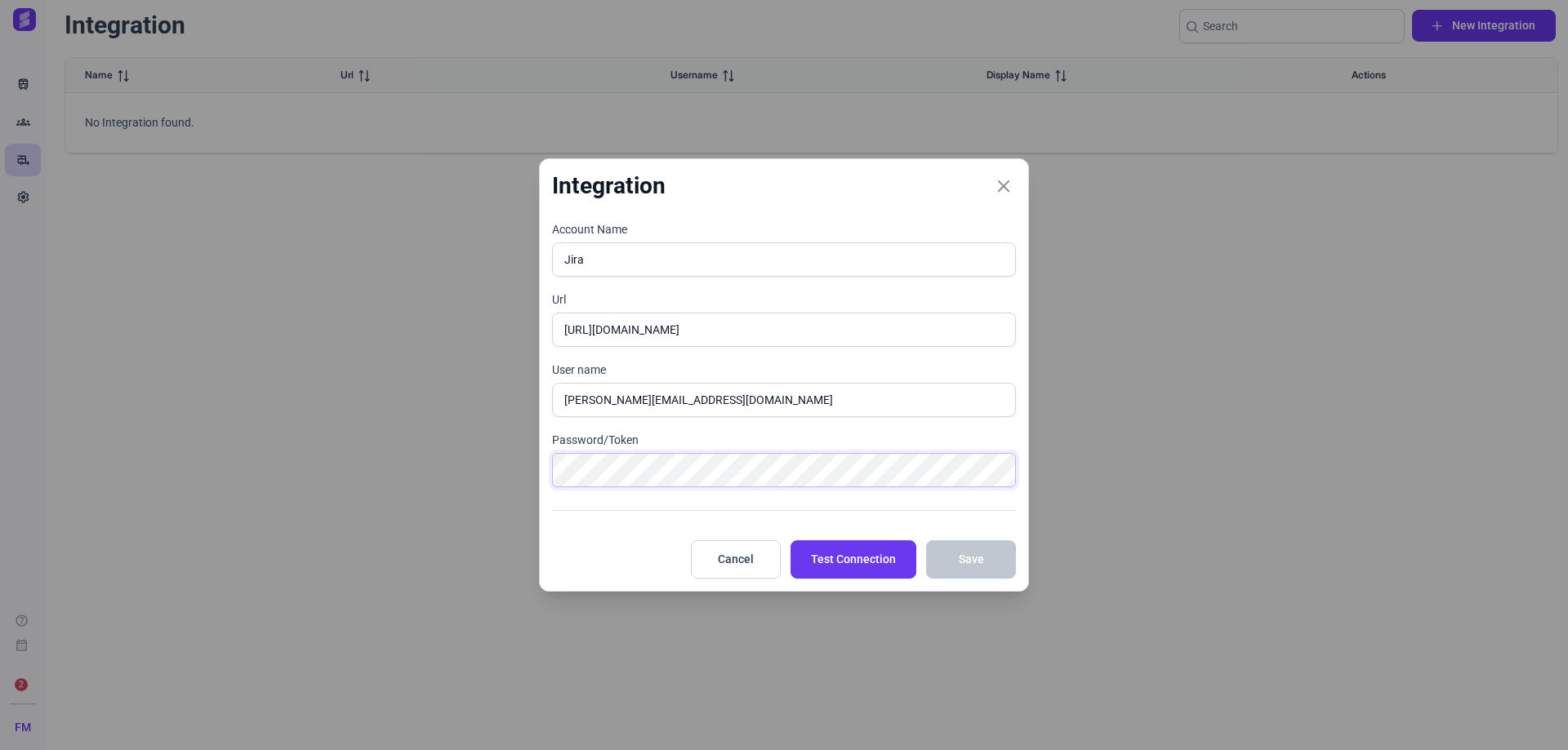
click at [168, 474] on div "Integration Account Name Jira Url https://ishtargames.atlassian.net/jira/softwa…" at bounding box center [784, 375] width 1568 height 750
click at [874, 556] on span "Test Connection" at bounding box center [854, 560] width 85 height 17
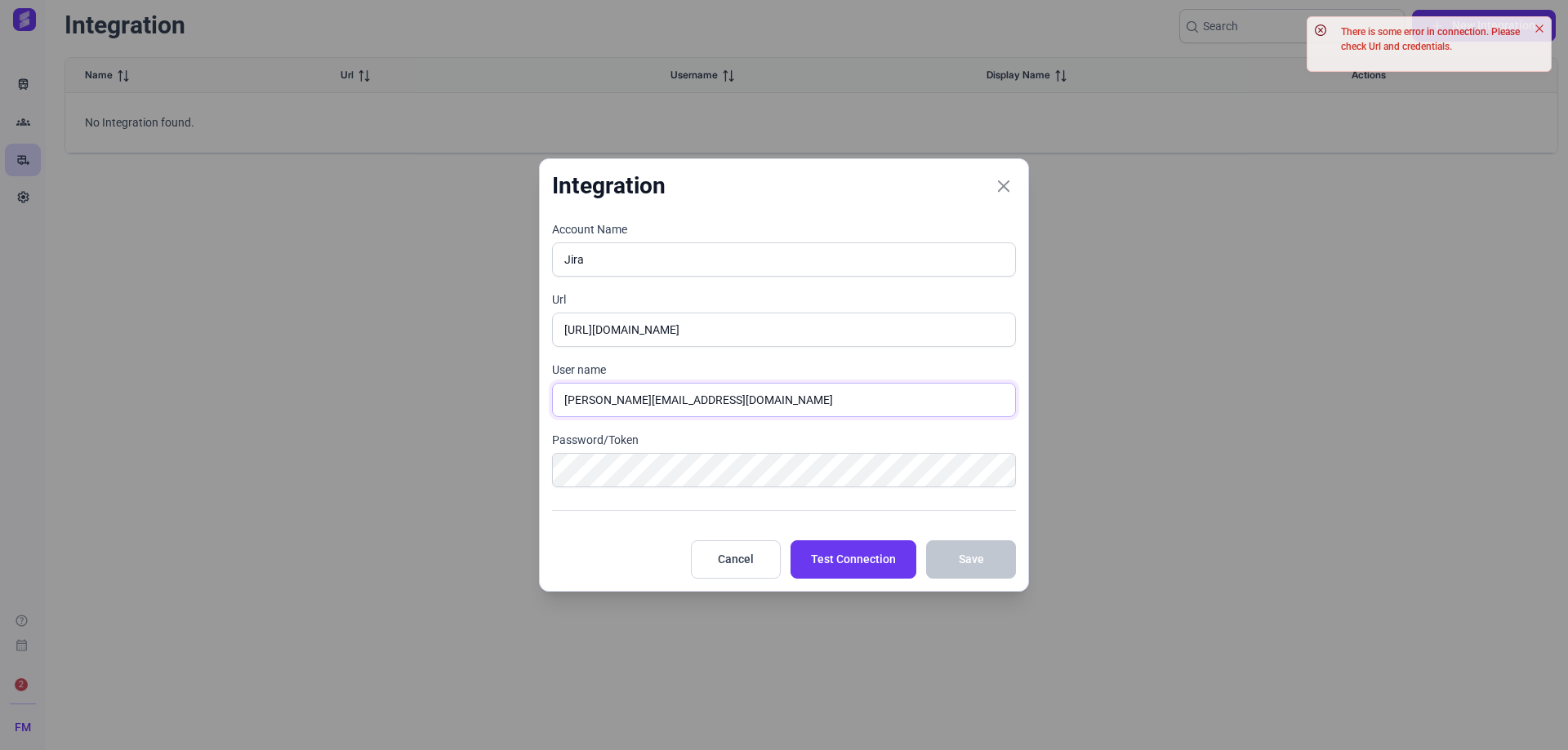
click at [623, 396] on input "[PERSON_NAME][EMAIL_ADDRESS][DOMAIN_NAME]" at bounding box center [784, 401] width 463 height 35
click at [623, 395] on input "[PERSON_NAME][EMAIL_ADDRESS][DOMAIN_NAME]" at bounding box center [784, 401] width 463 height 35
click at [857, 564] on span "Test Connection" at bounding box center [854, 560] width 85 height 17
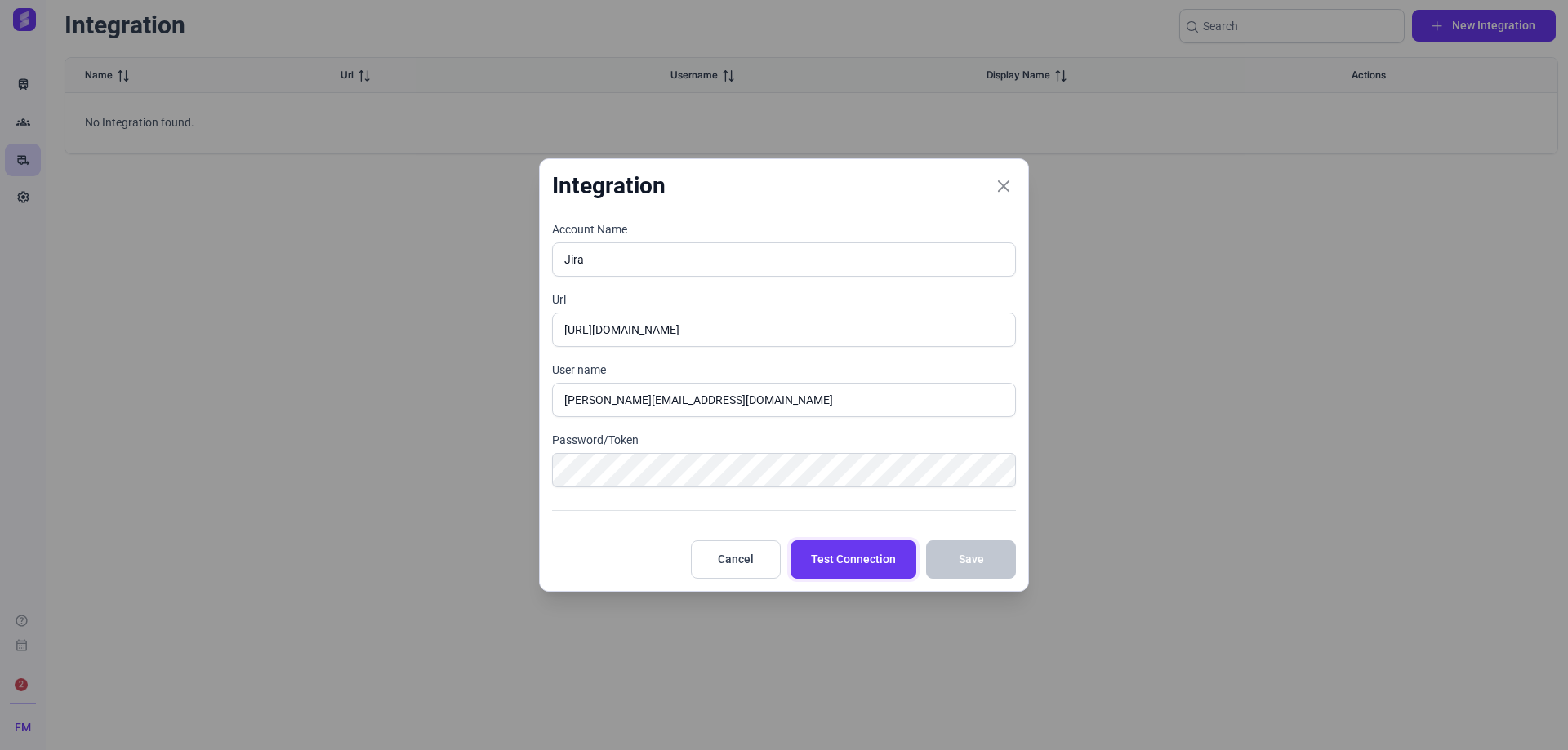
click at [866, 564] on span "Test Connection" at bounding box center [854, 560] width 85 height 17
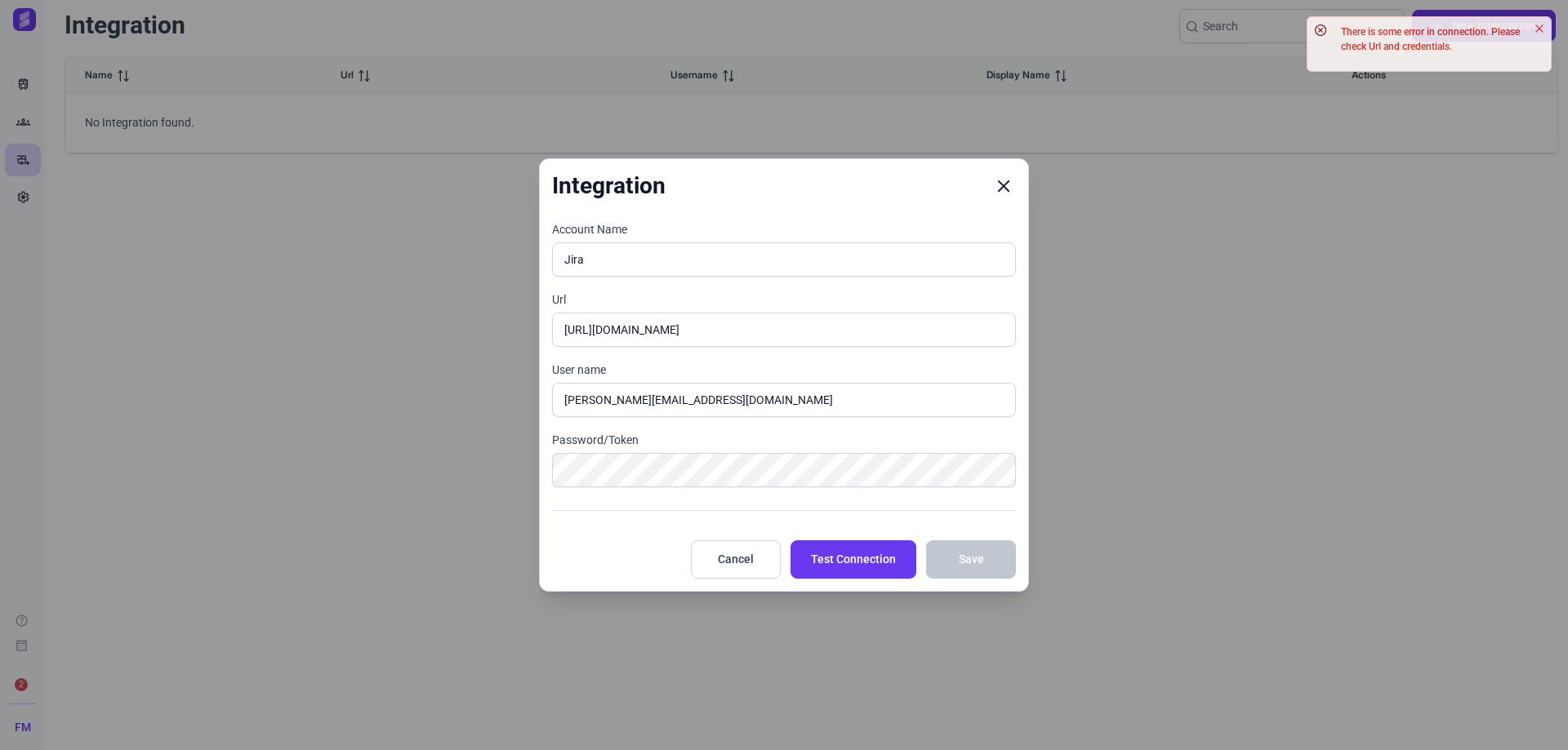
click at [998, 181] on icon "Close" at bounding box center [1003, 185] width 14 height 14
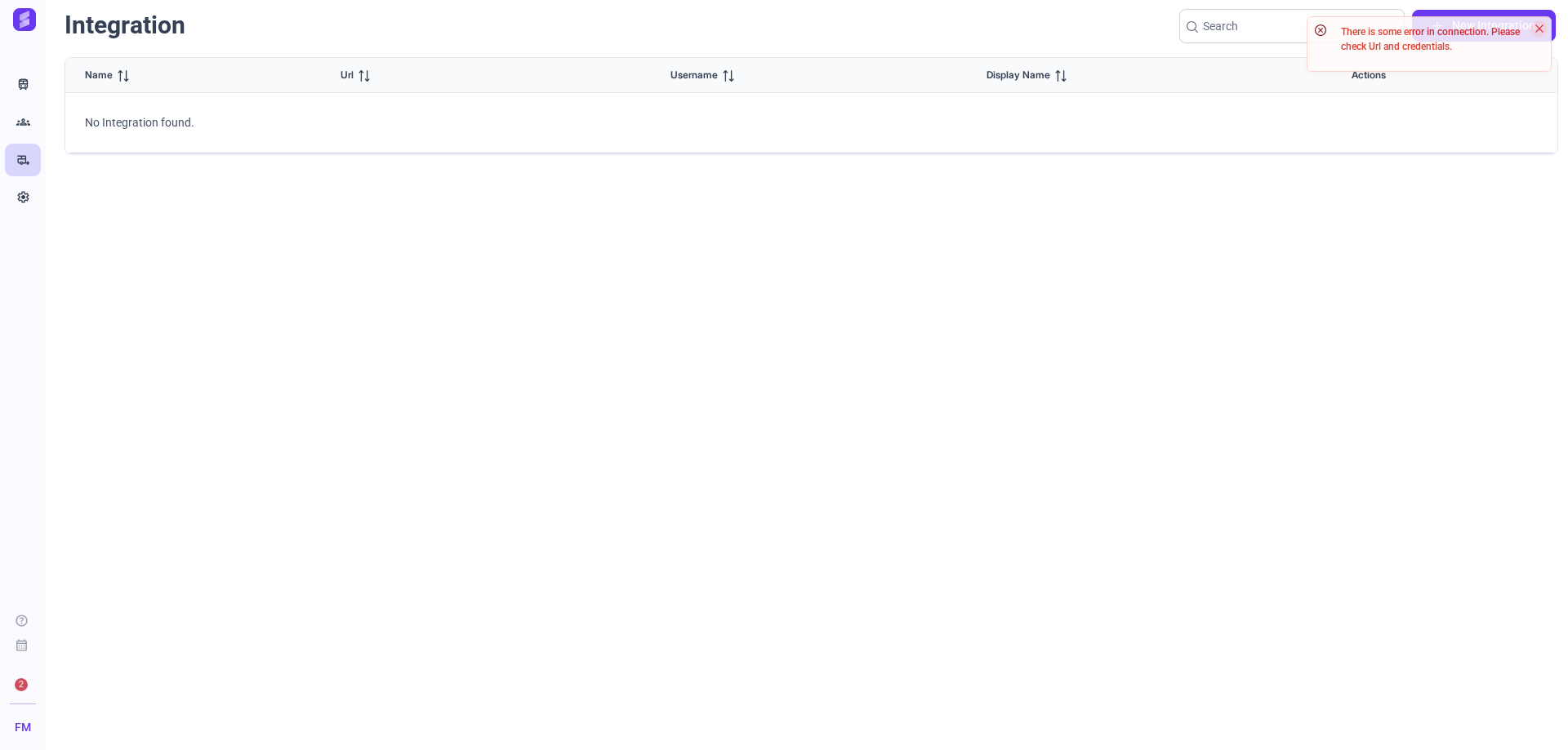
click at [1542, 28] on icon "Close" at bounding box center [1539, 29] width 10 height 10
click at [1509, 21] on span "New Integration" at bounding box center [1494, 26] width 83 height 17
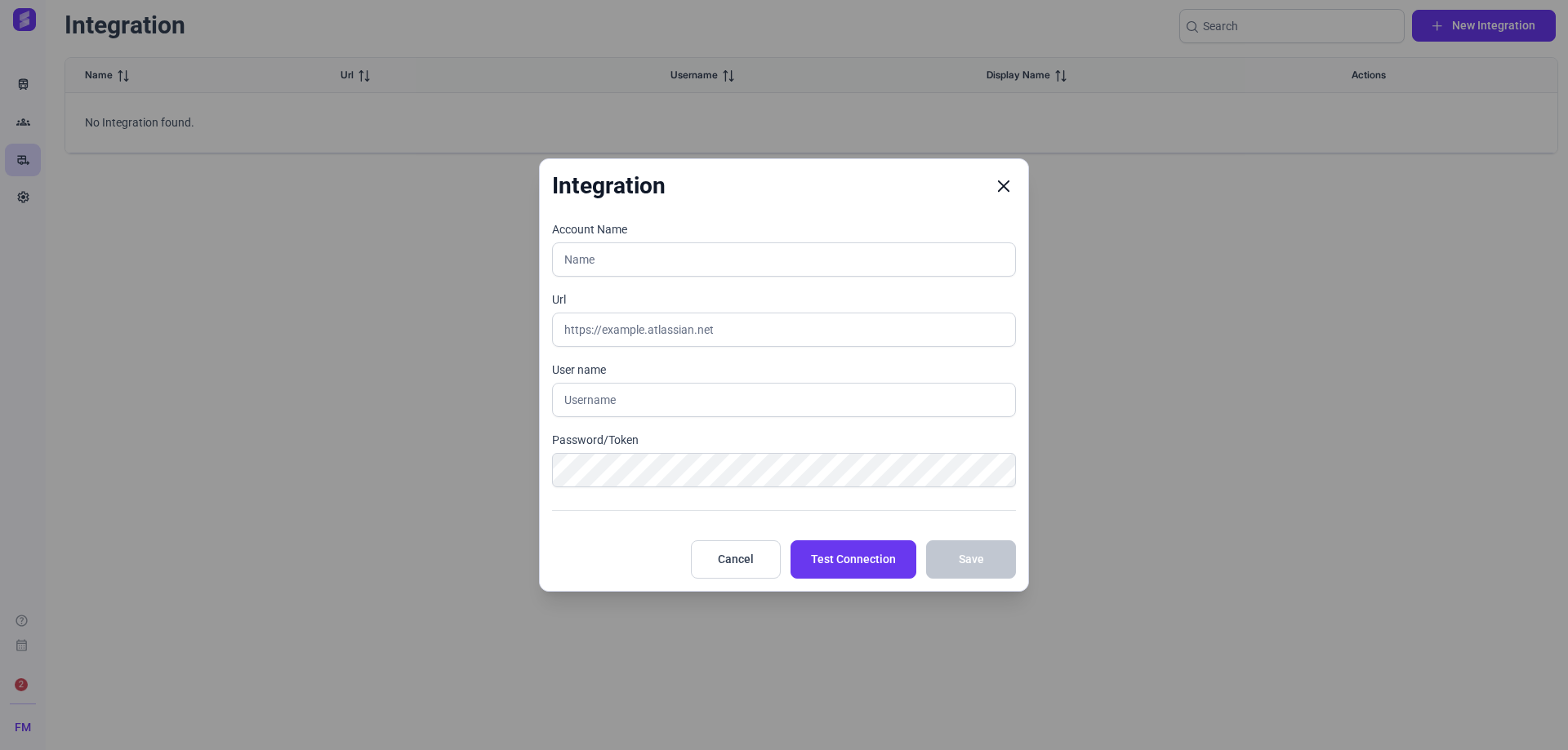
click at [995, 183] on button "Close" at bounding box center [1003, 185] width 24 height 24
click at [24, 680] on div "Integration Account Name Url User name Password/Token Enter a password Cancel T…" at bounding box center [784, 375] width 1568 height 750
click at [997, 182] on icon "Close" at bounding box center [1003, 185] width 14 height 14
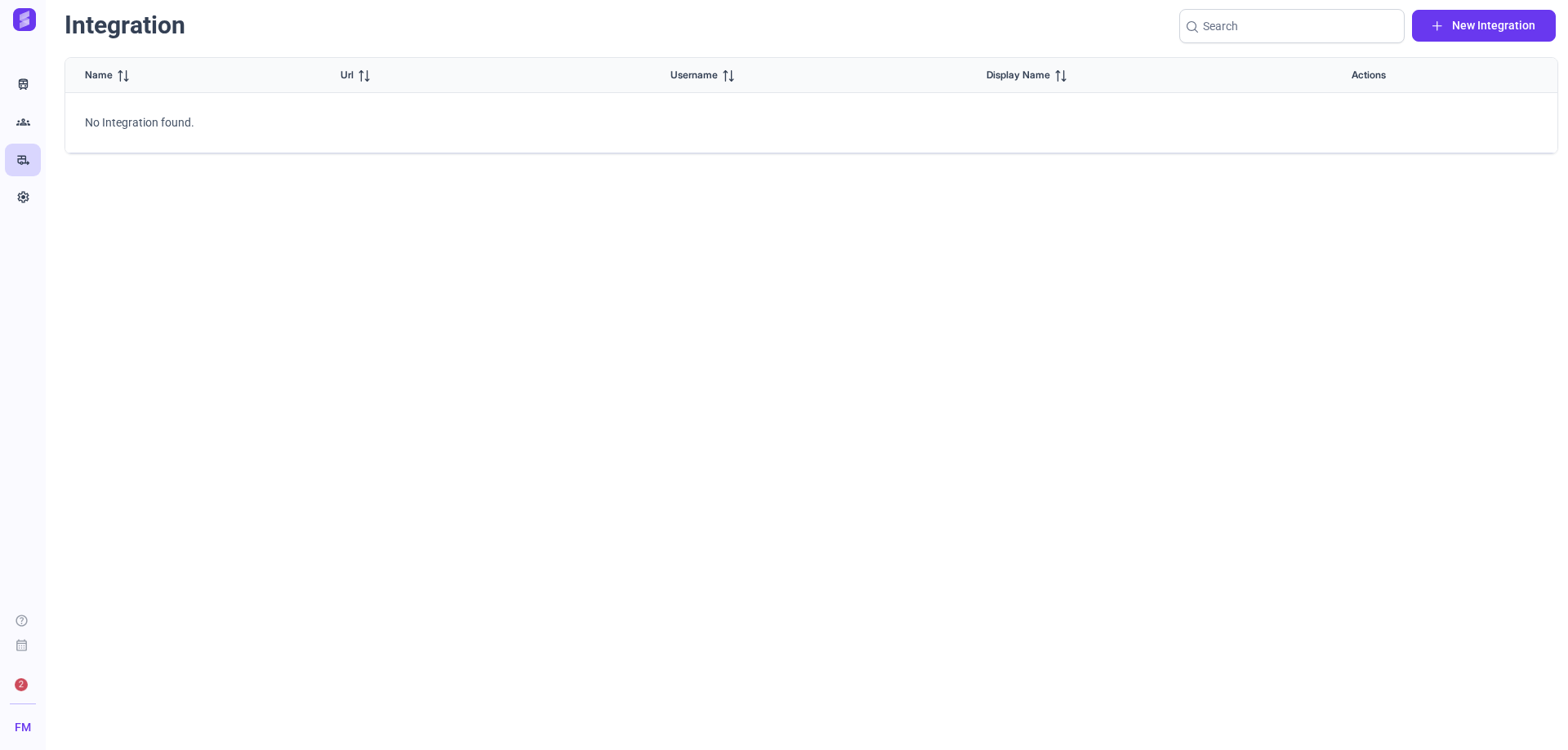
click at [14, 681] on span "2" at bounding box center [20, 684] width 26 height 26
click at [406, 590] on div "Name Url Username Display Name Actions No Integration found." at bounding box center [811, 399] width 1494 height 683
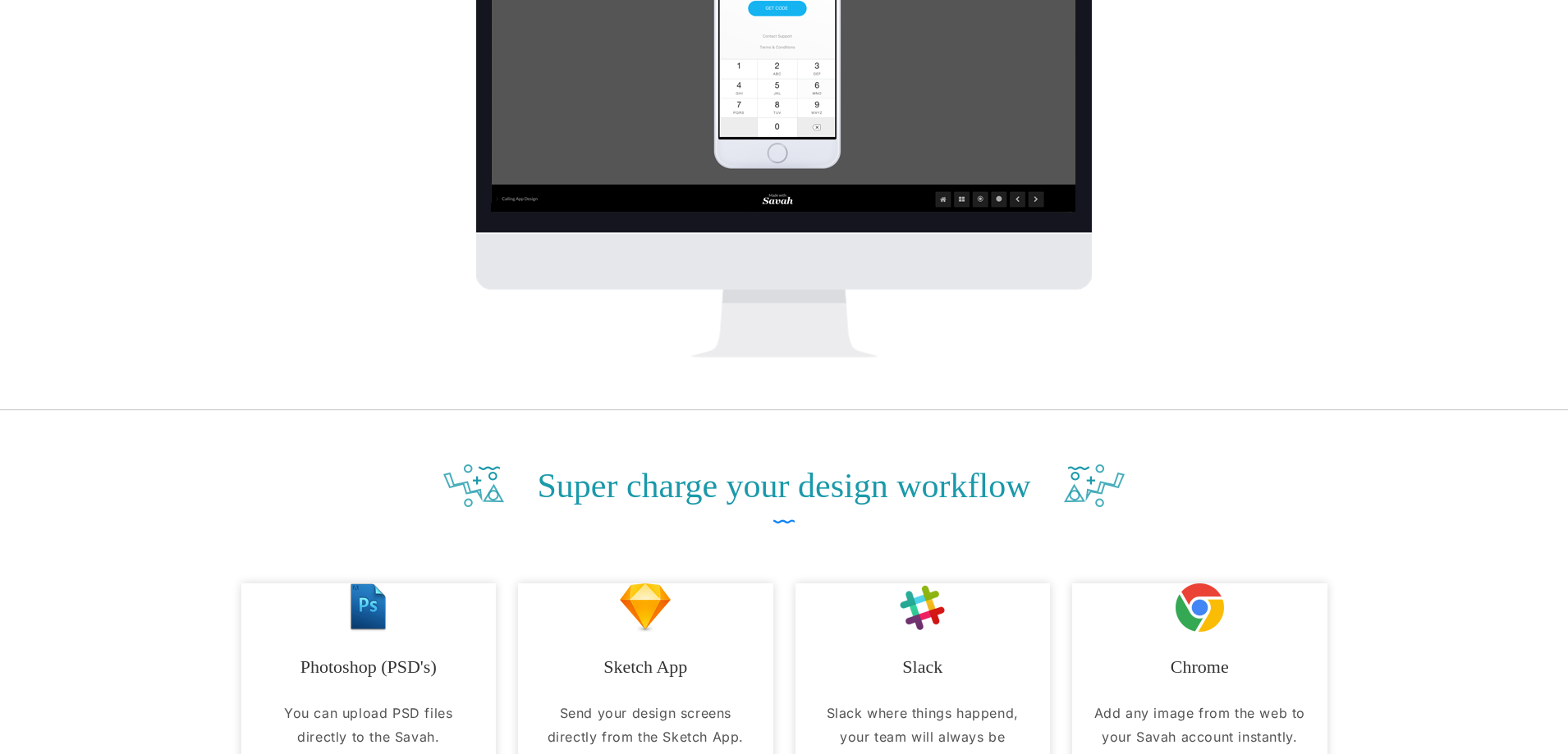
scroll to position [1231, 0]
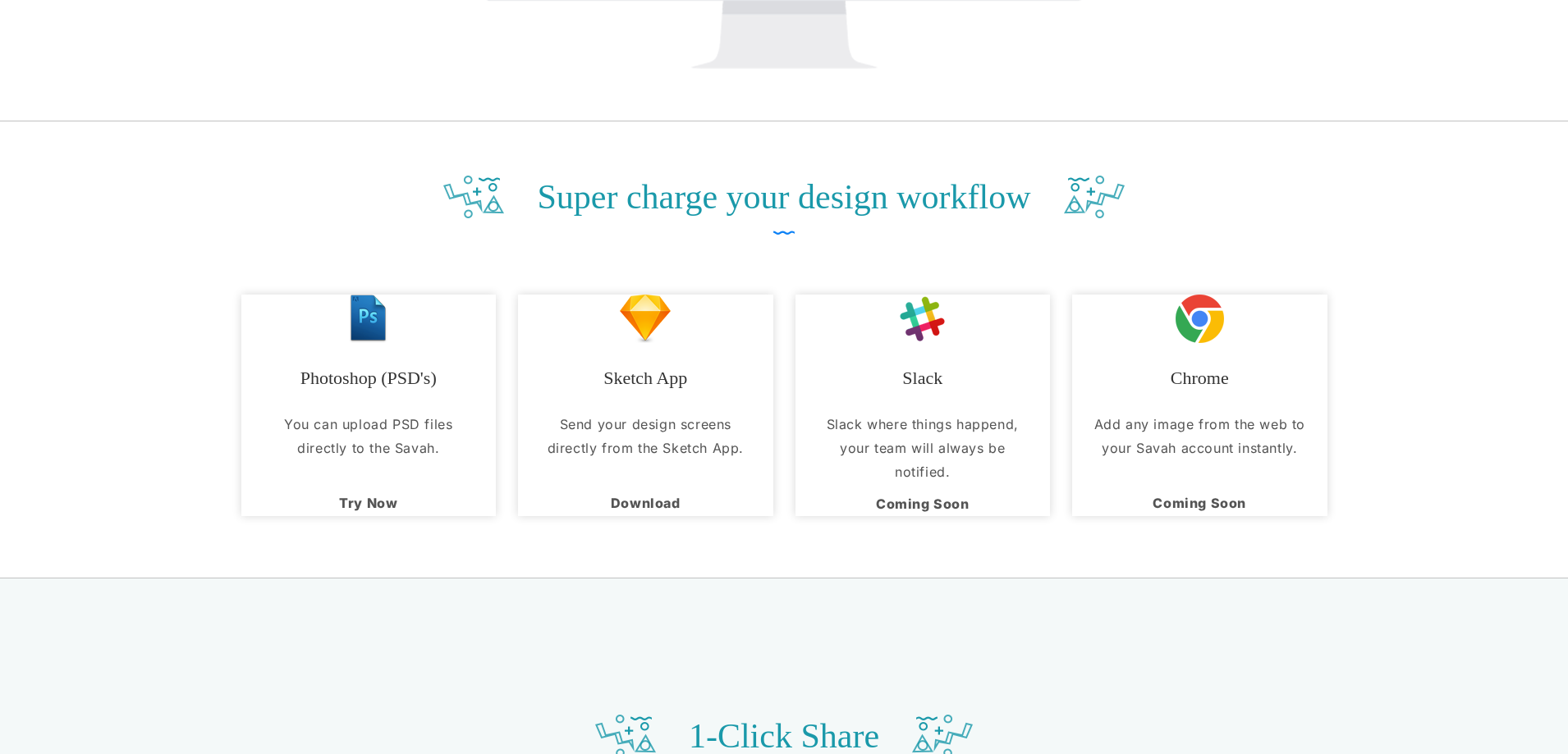
scroll to position [1806, 0]
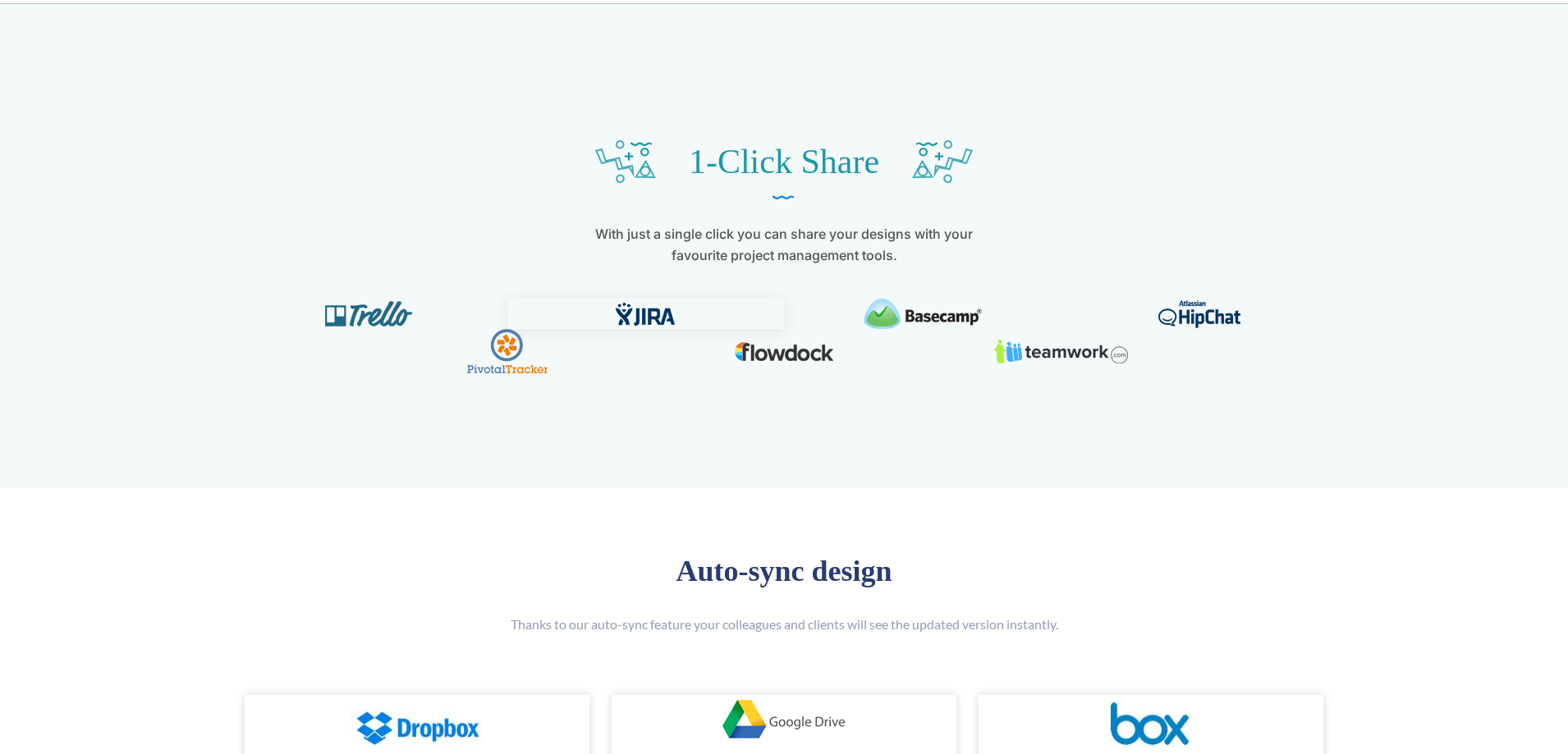
click at [650, 318] on img at bounding box center [645, 314] width 59 height 23
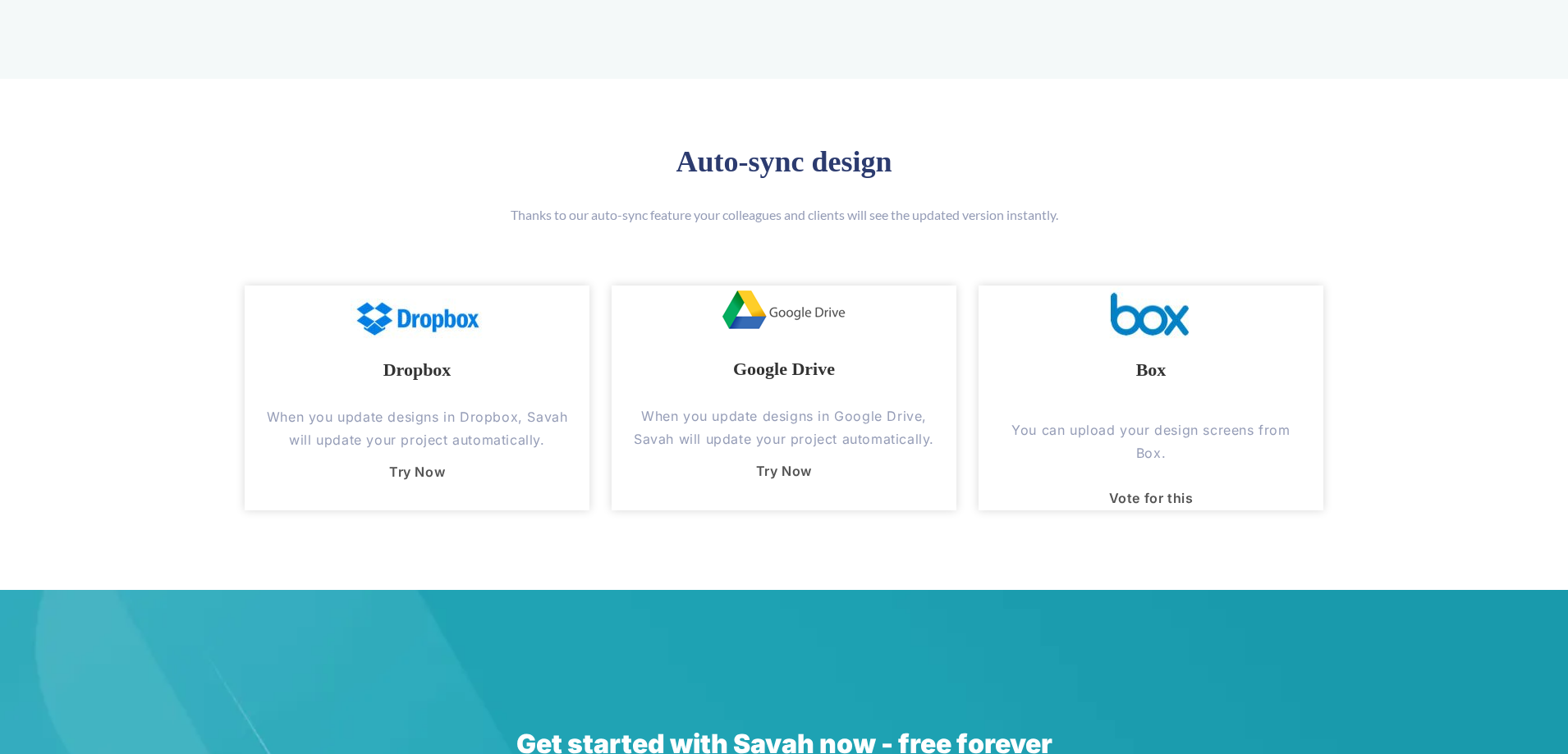
scroll to position [2216, 0]
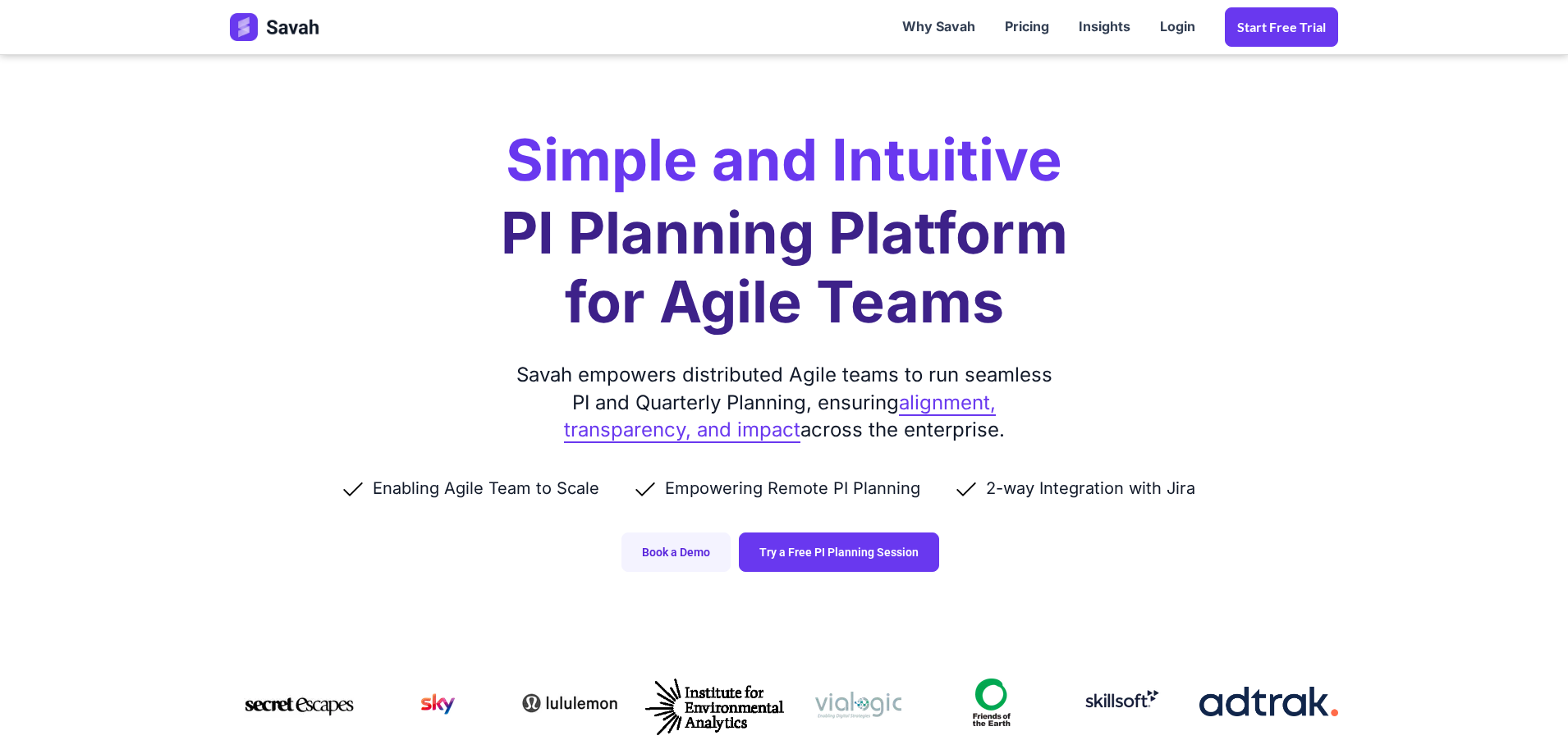
drag, startPoint x: 1433, startPoint y: 521, endPoint x: 1382, endPoint y: 278, distance: 248.3
click at [1281, 19] on link "Start Free trial" at bounding box center [1282, 27] width 114 height 40
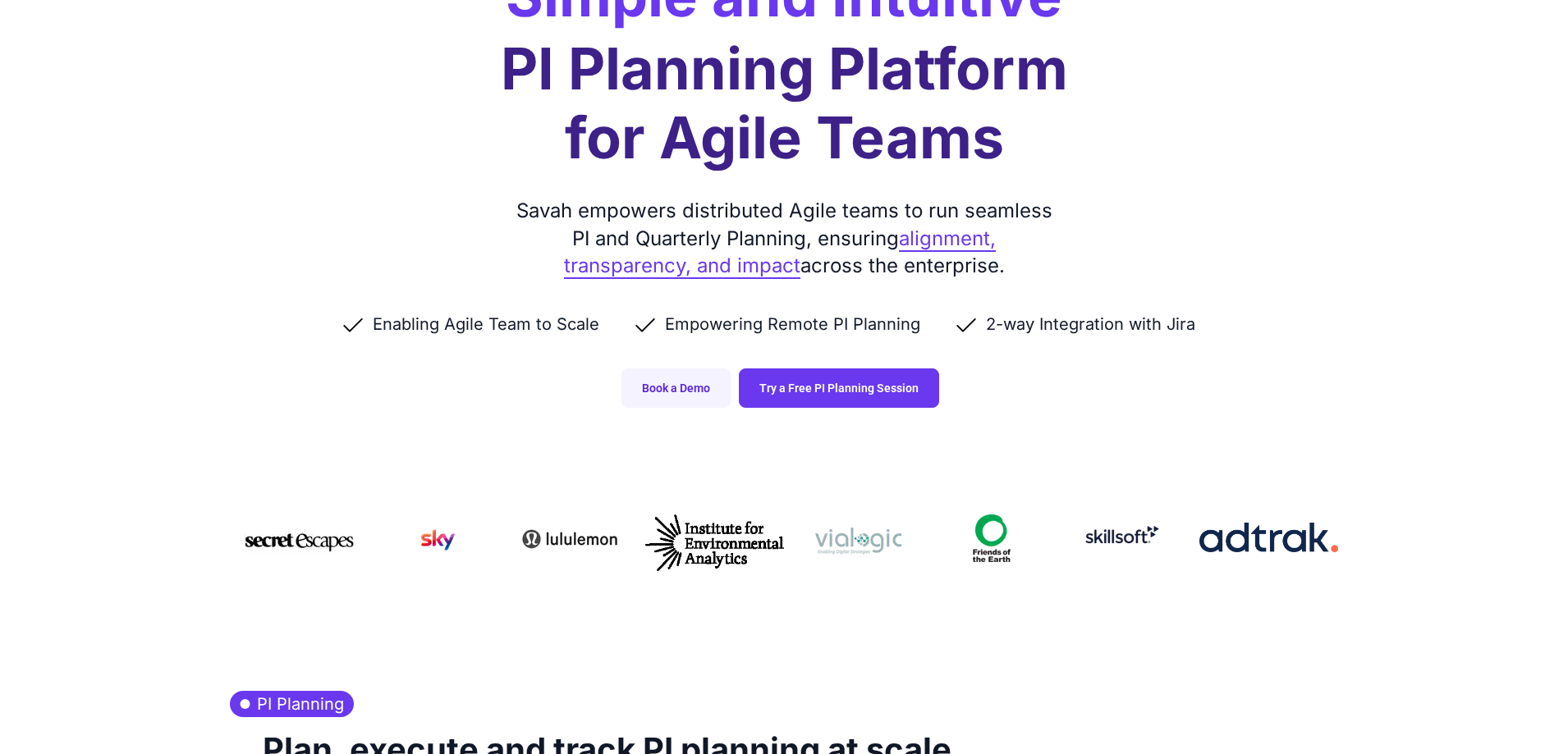
scroll to position [82, 0]
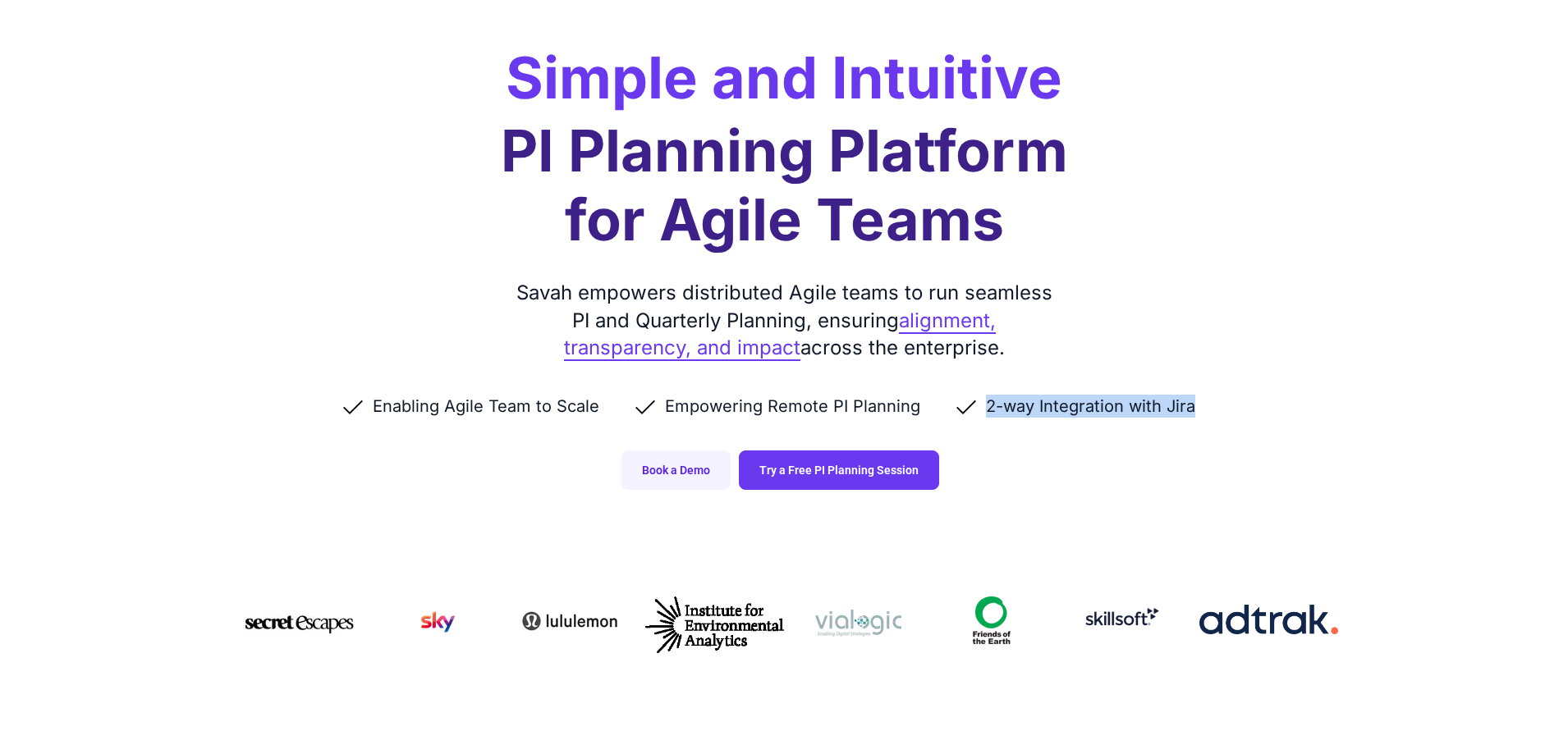
drag, startPoint x: 970, startPoint y: 412, endPoint x: 1226, endPoint y: 415, distance: 256.0
click at [1226, 415] on ul "Enabling Agile Team to Scale Empowering Remote PI Planning 2-way Integration wi…" at bounding box center [784, 407] width 1109 height 23
click at [1243, 415] on ul "Enabling Agile Team to Scale Empowering Remote PI Planning 2-way Integration wi…" at bounding box center [784, 407] width 1109 height 23
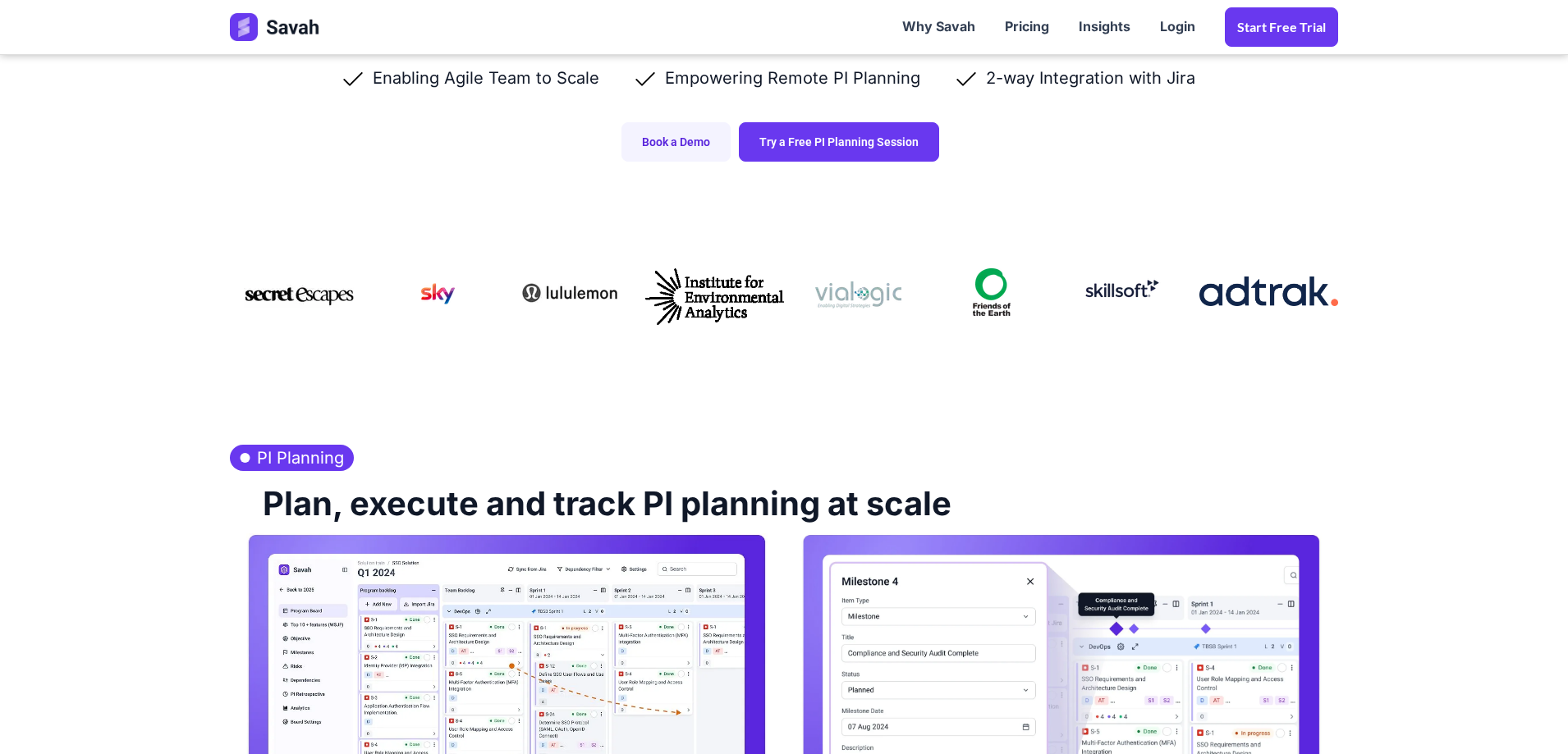
scroll to position [0, 0]
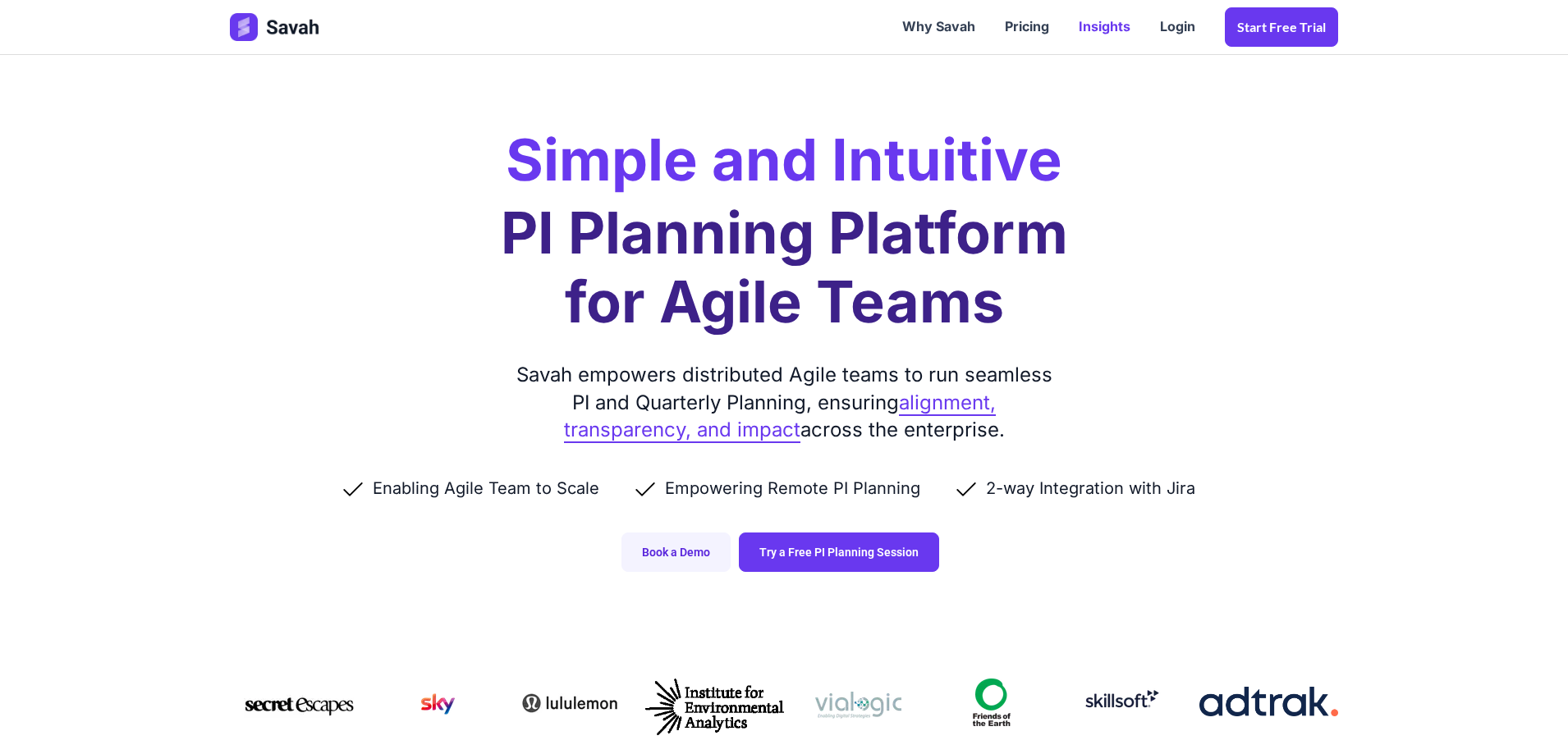
click at [1111, 30] on link "Insights" at bounding box center [1105, 27] width 82 height 50
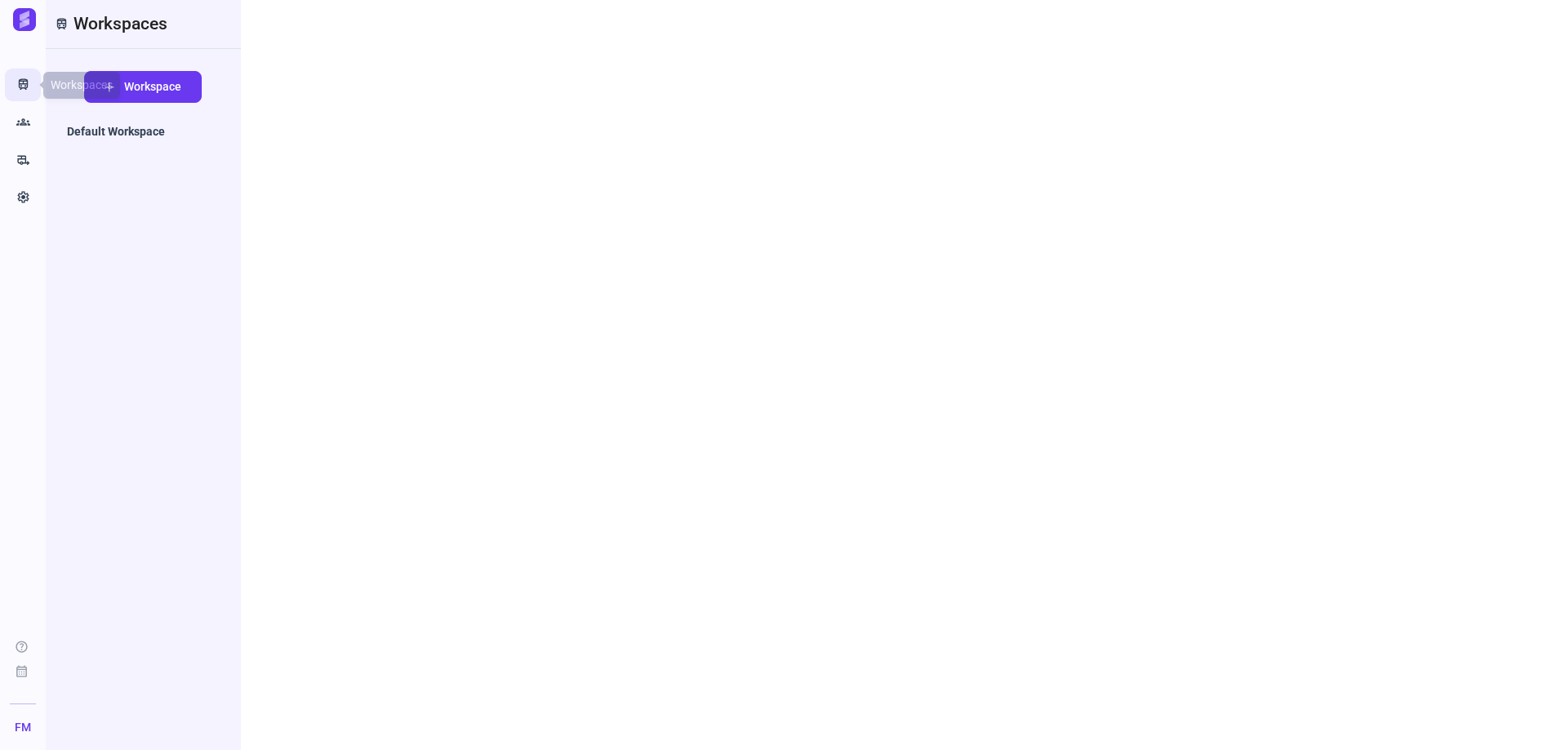
click at [12, 82] on link "Train" at bounding box center [22, 85] width 36 height 33
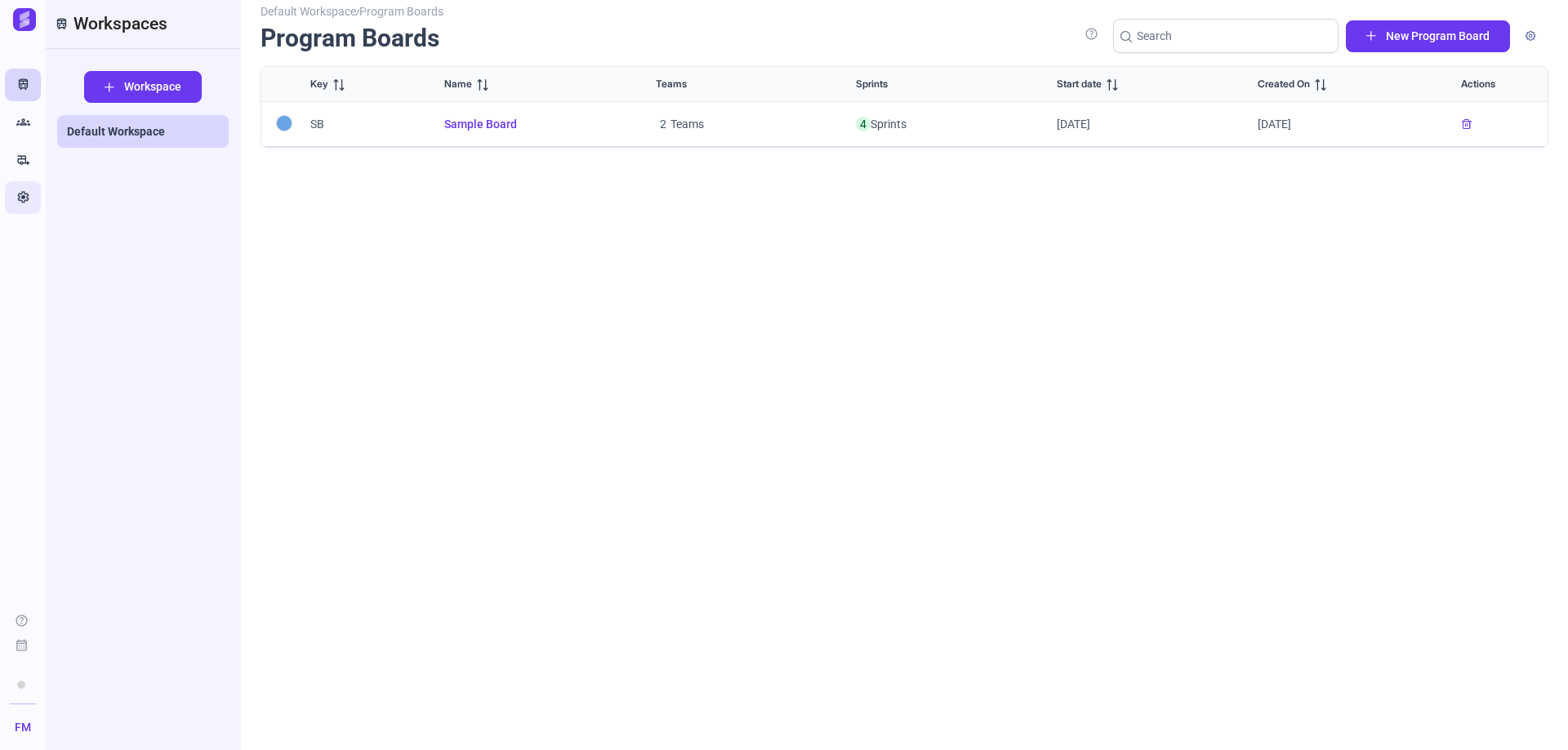
click at [29, 193] on icon "Settings" at bounding box center [23, 197] width 14 height 16
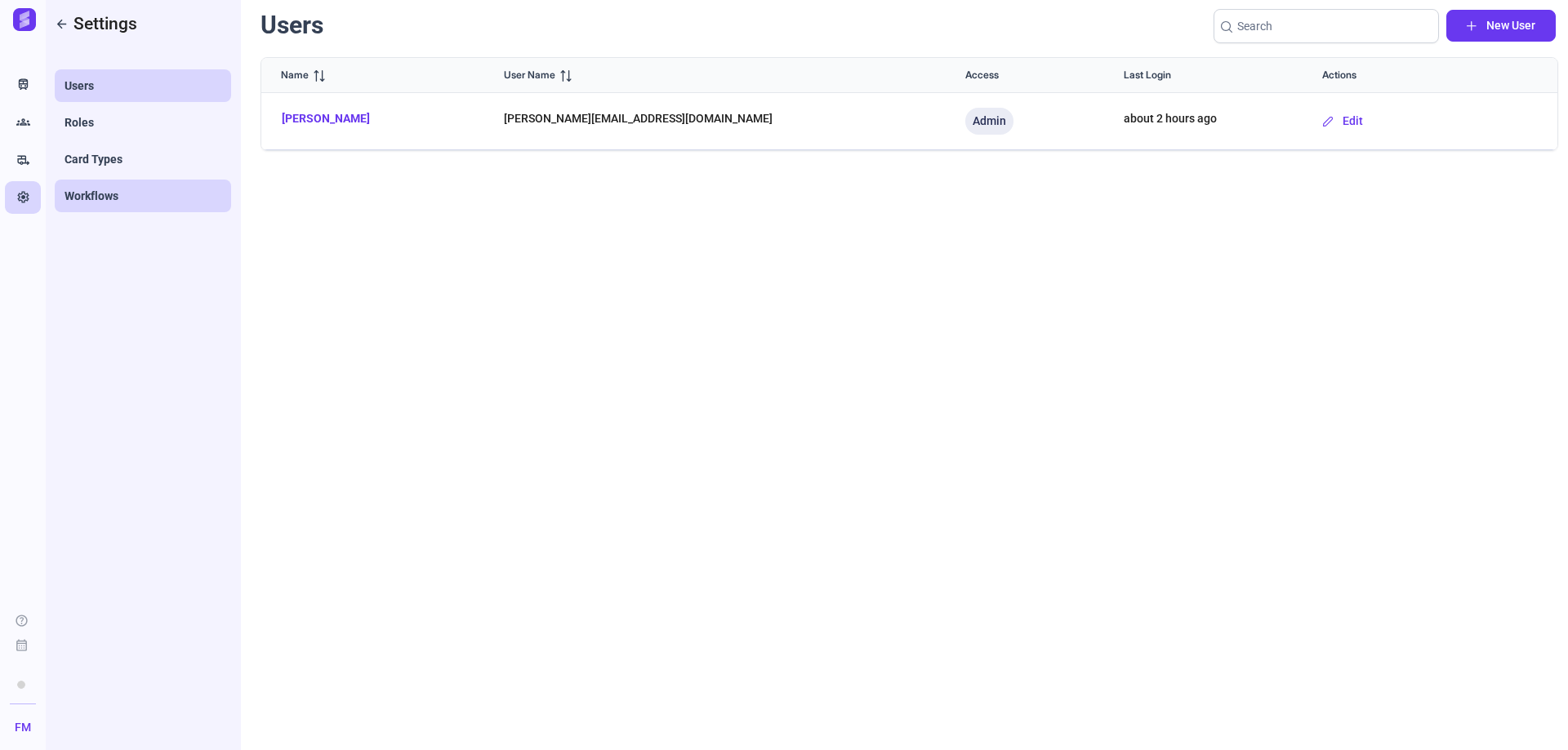
click at [102, 192] on span "Workflows" at bounding box center [92, 196] width 54 height 16
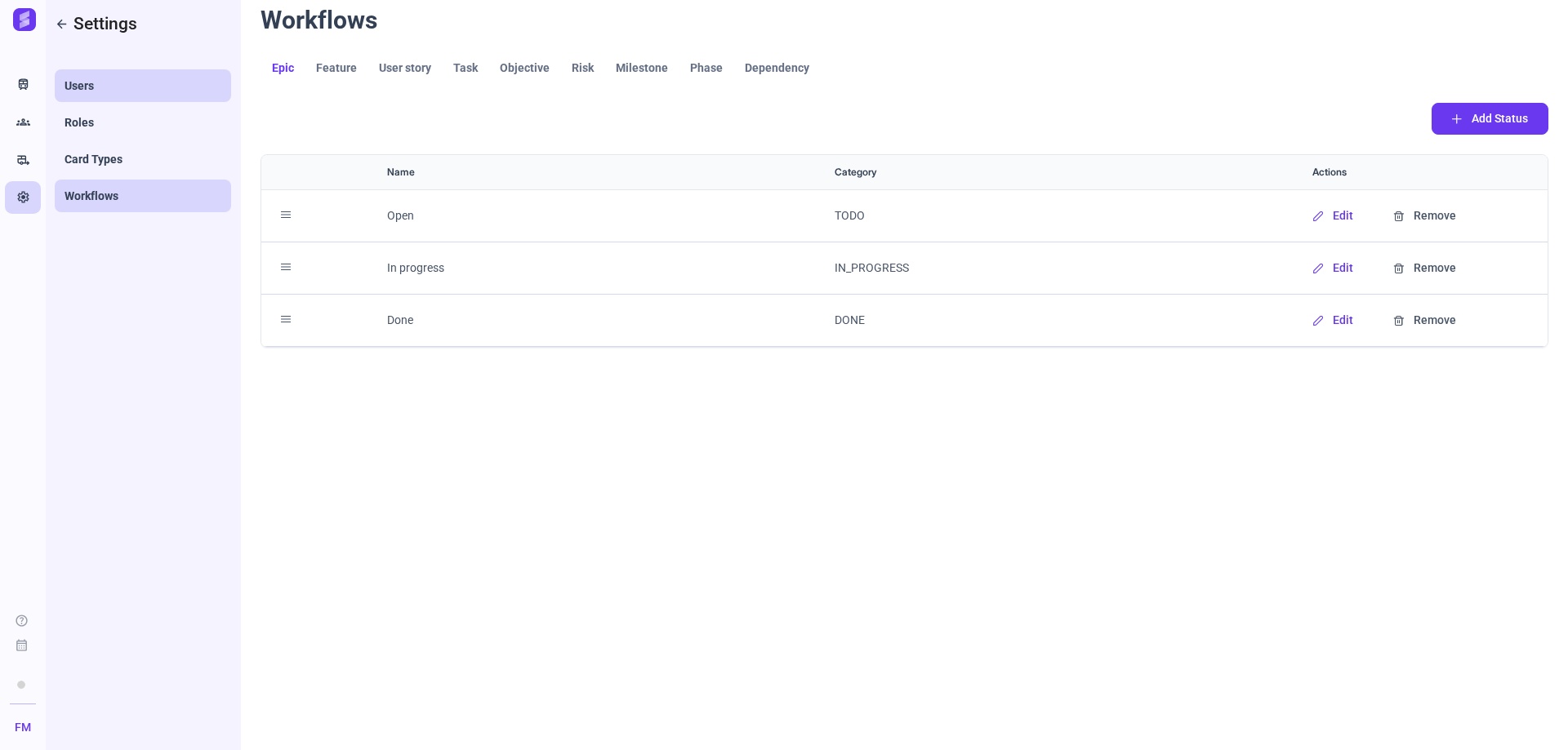
click at [101, 87] on link "Users" at bounding box center [143, 86] width 177 height 33
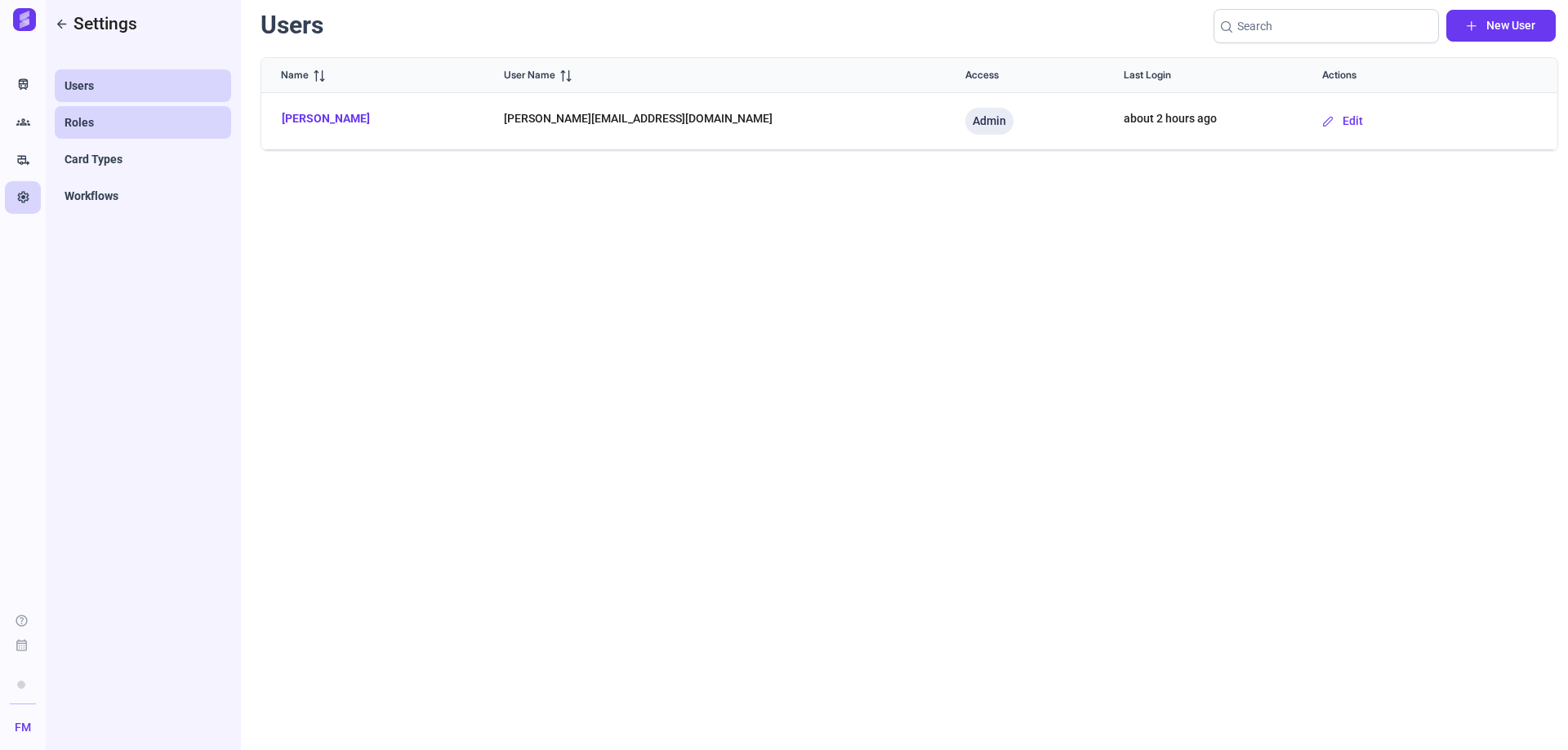
click at [97, 119] on link "Roles" at bounding box center [143, 123] width 177 height 33
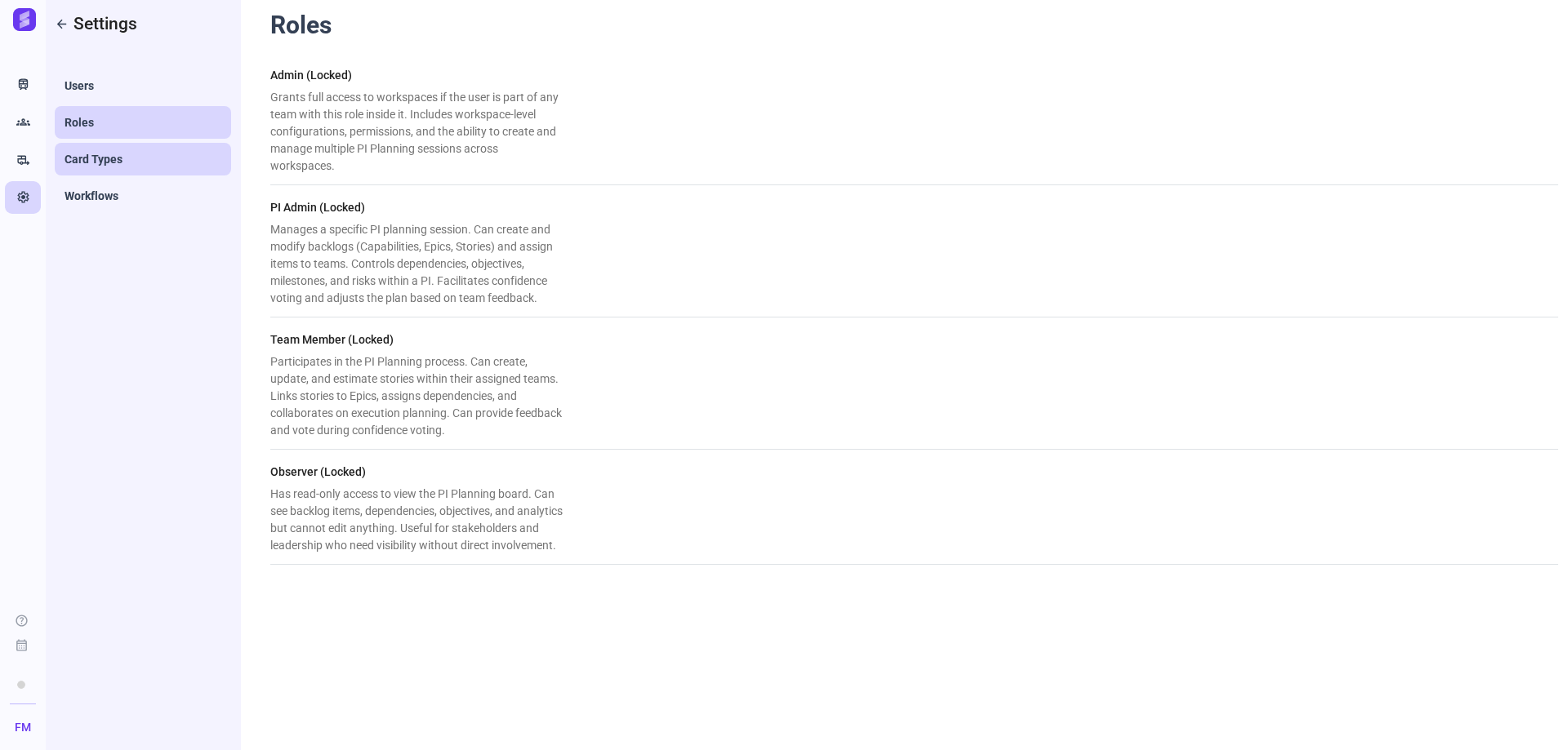
click at [93, 154] on span "Card Types" at bounding box center [94, 158] width 58 height 16
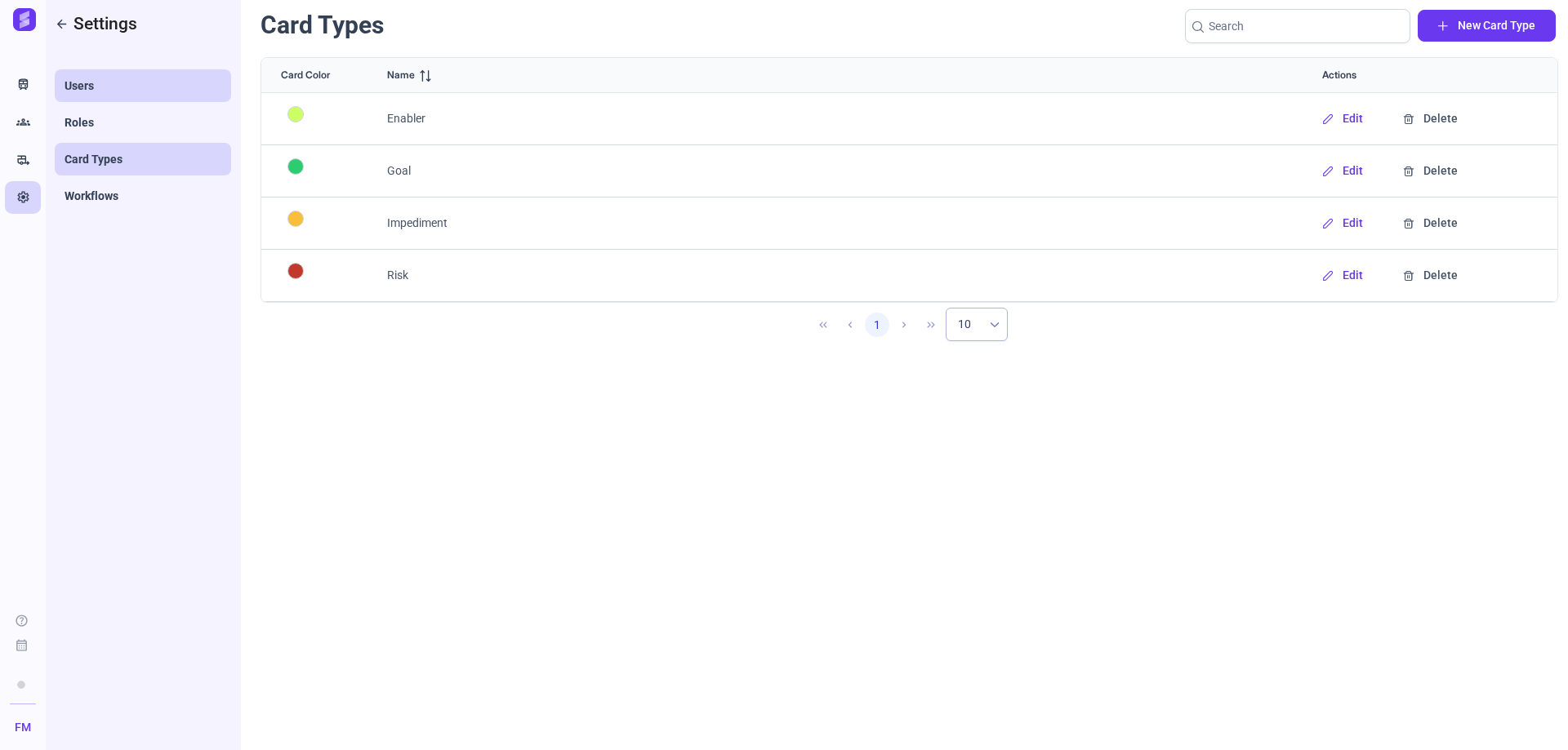
click at [75, 86] on span "Users" at bounding box center [79, 85] width 29 height 16
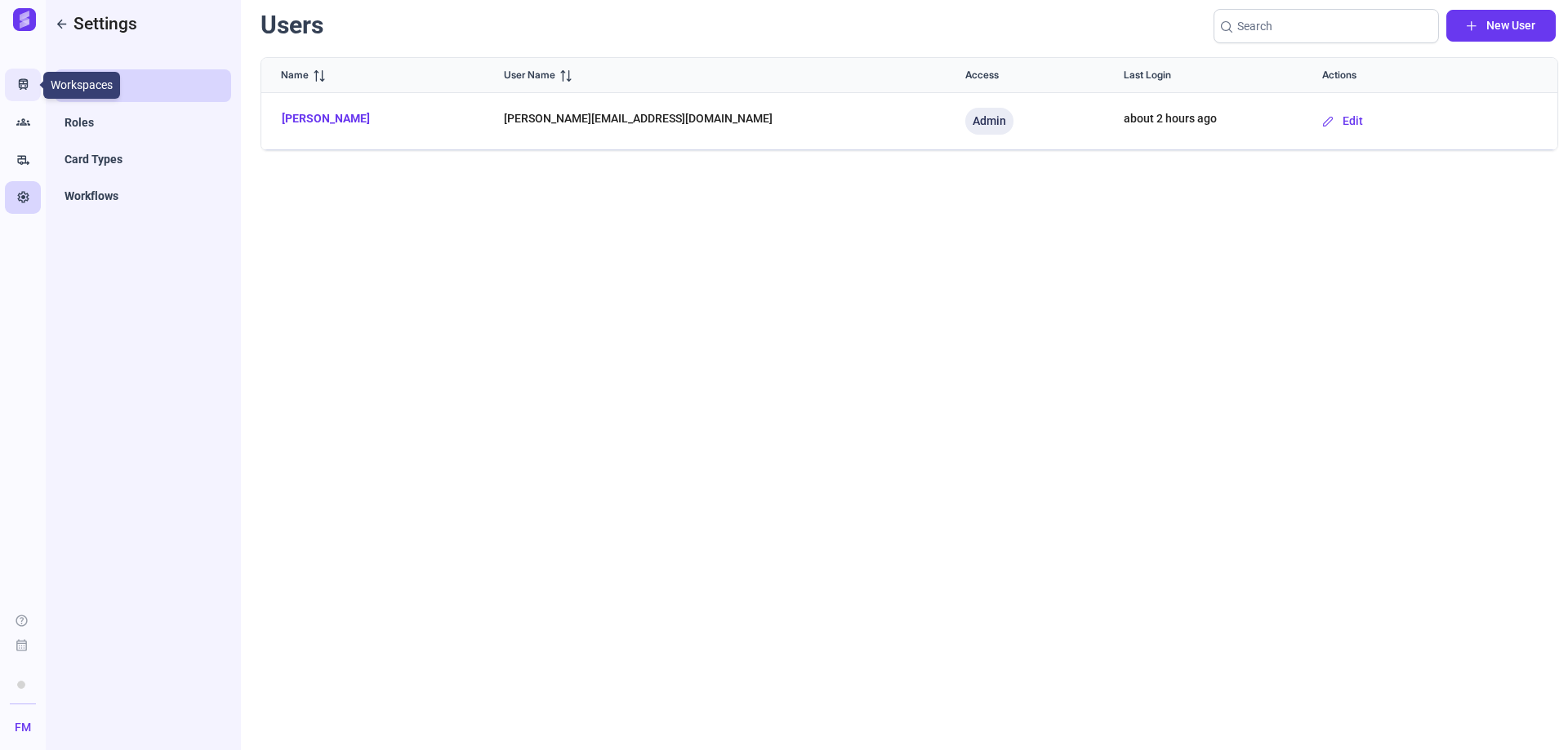
click at [24, 77] on icon "Train" at bounding box center [23, 85] width 14 height 16
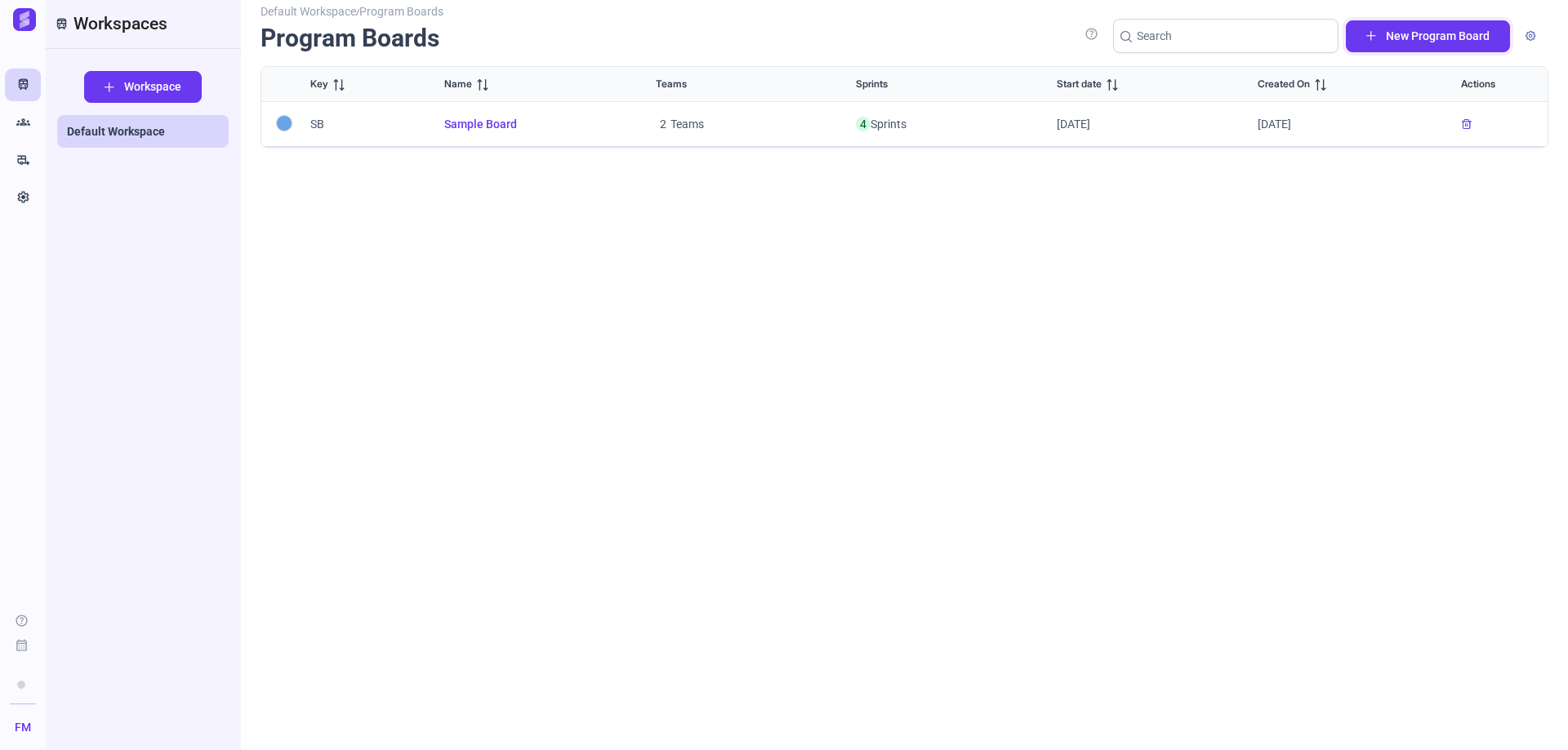
click at [1384, 42] on button "New Program Board" at bounding box center [1428, 36] width 164 height 32
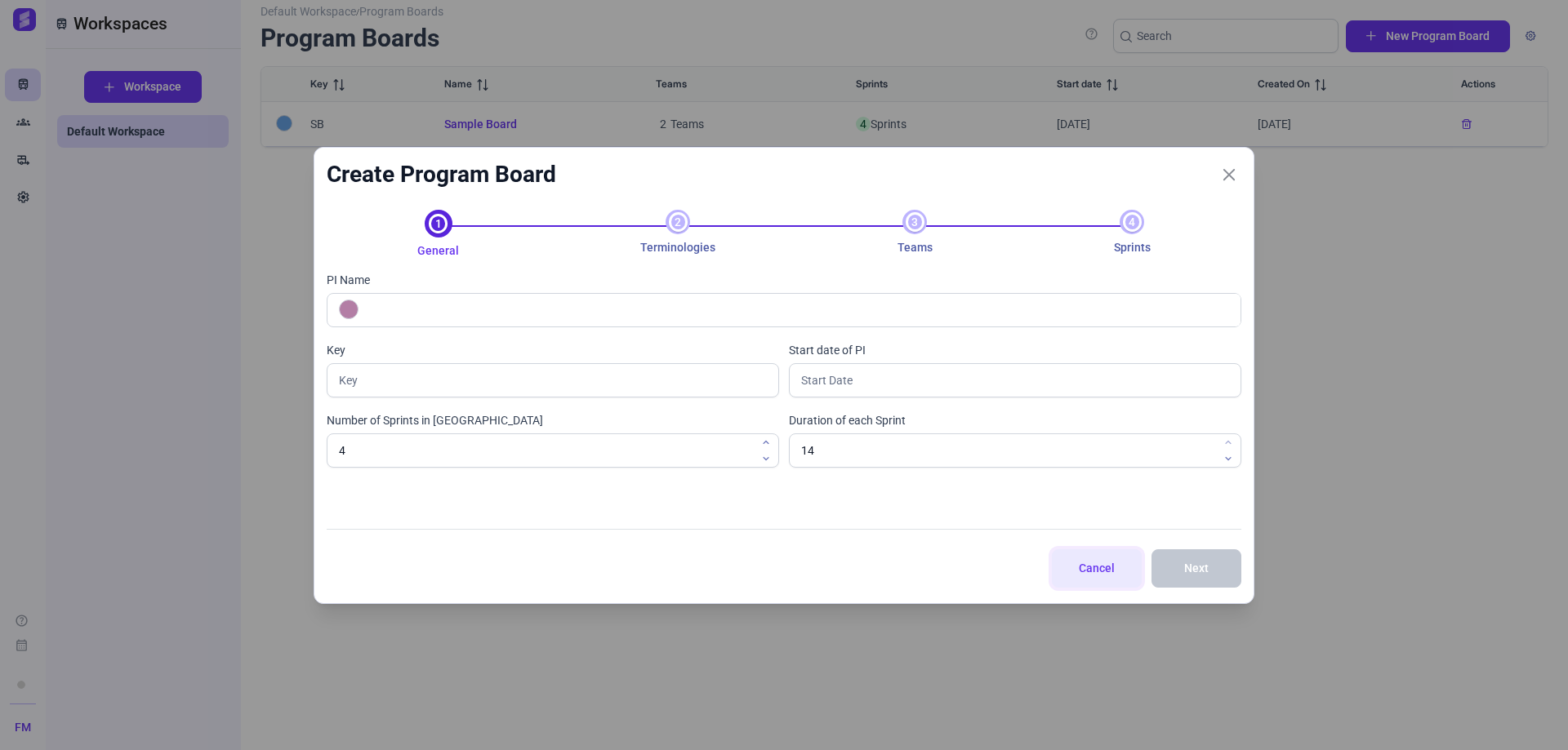
click at [1099, 575] on span "Cancel" at bounding box center [1096, 569] width 49 height 17
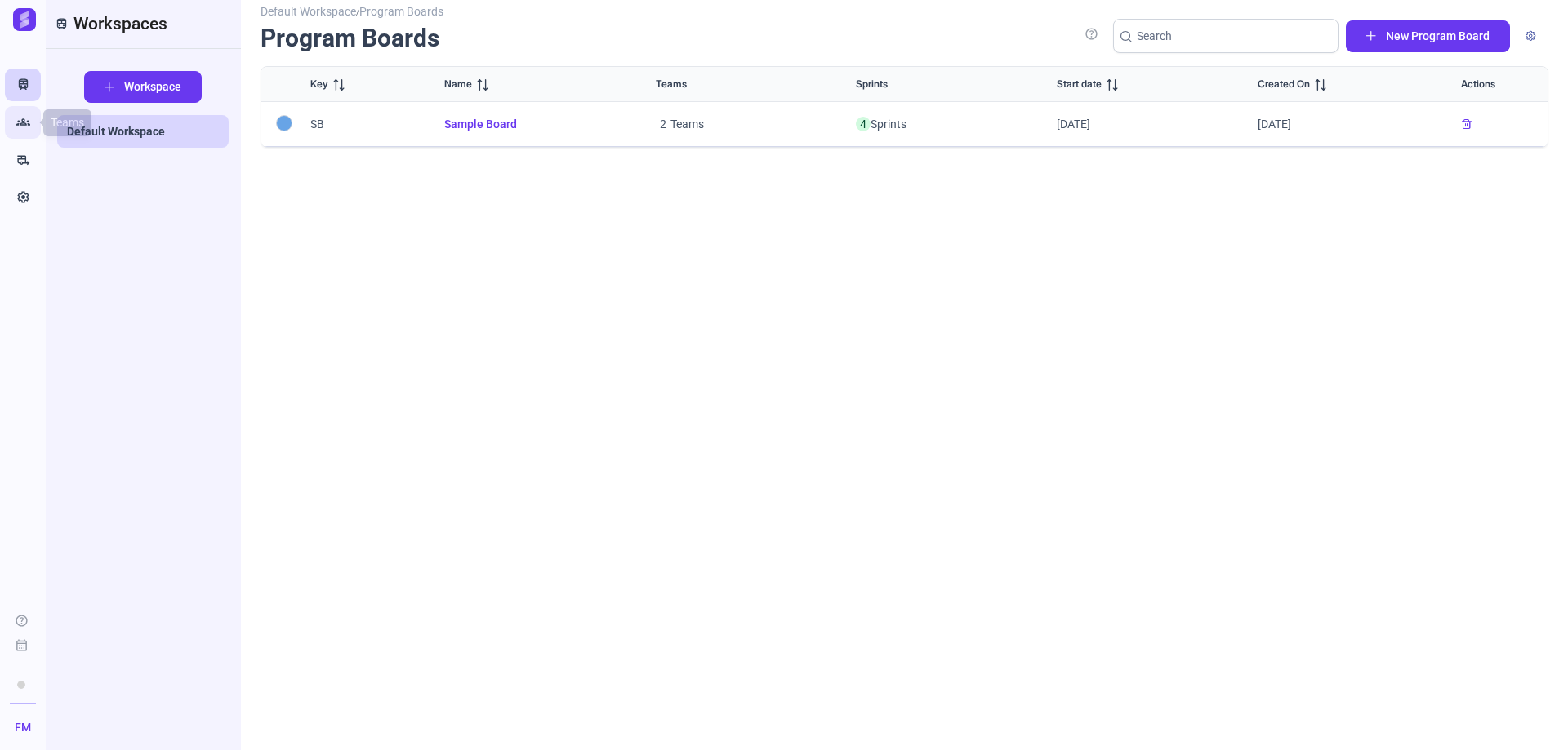
click at [39, 127] on link "Groups" at bounding box center [22, 123] width 36 height 33
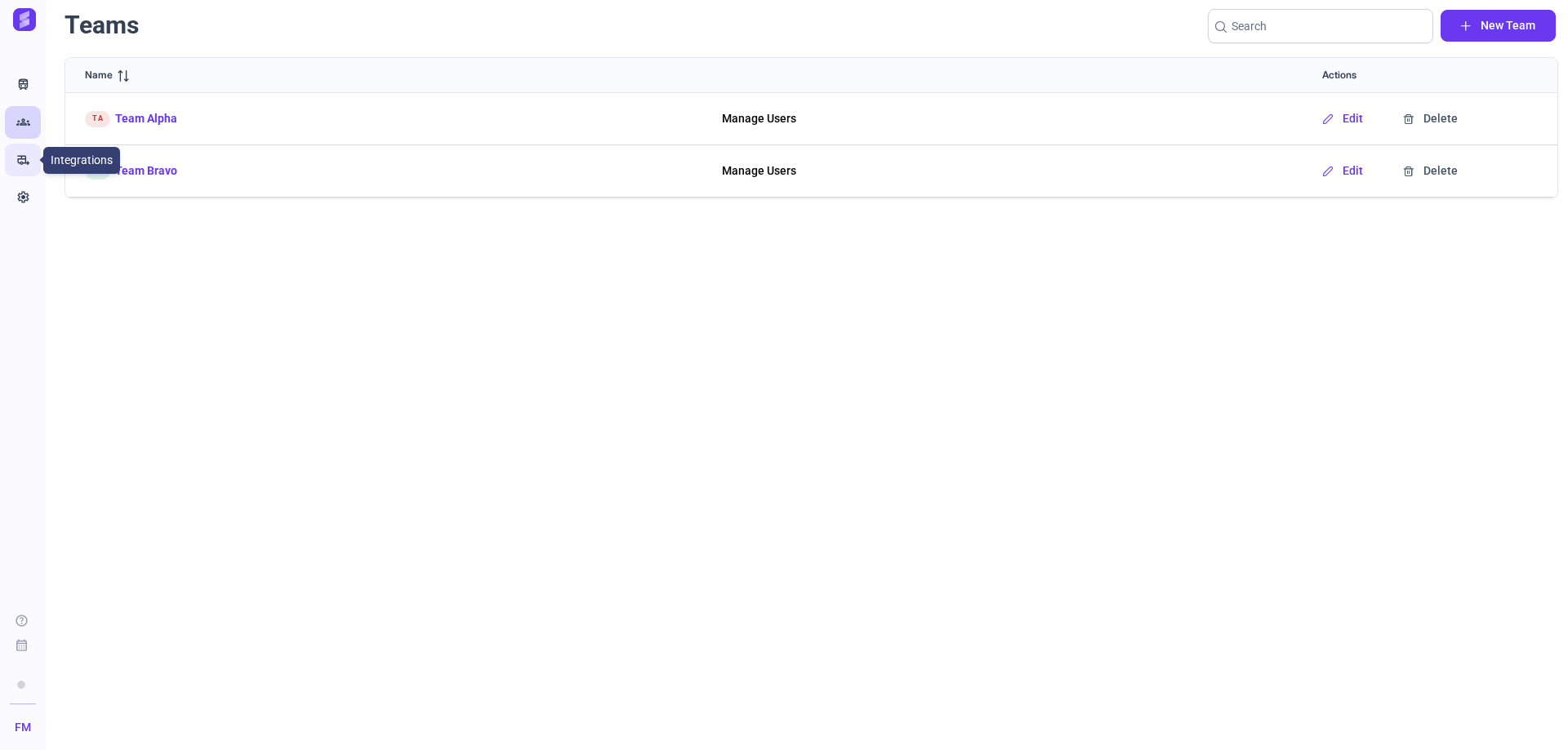
click at [22, 156] on icon "rv_hookup" at bounding box center [23, 159] width 14 height 16
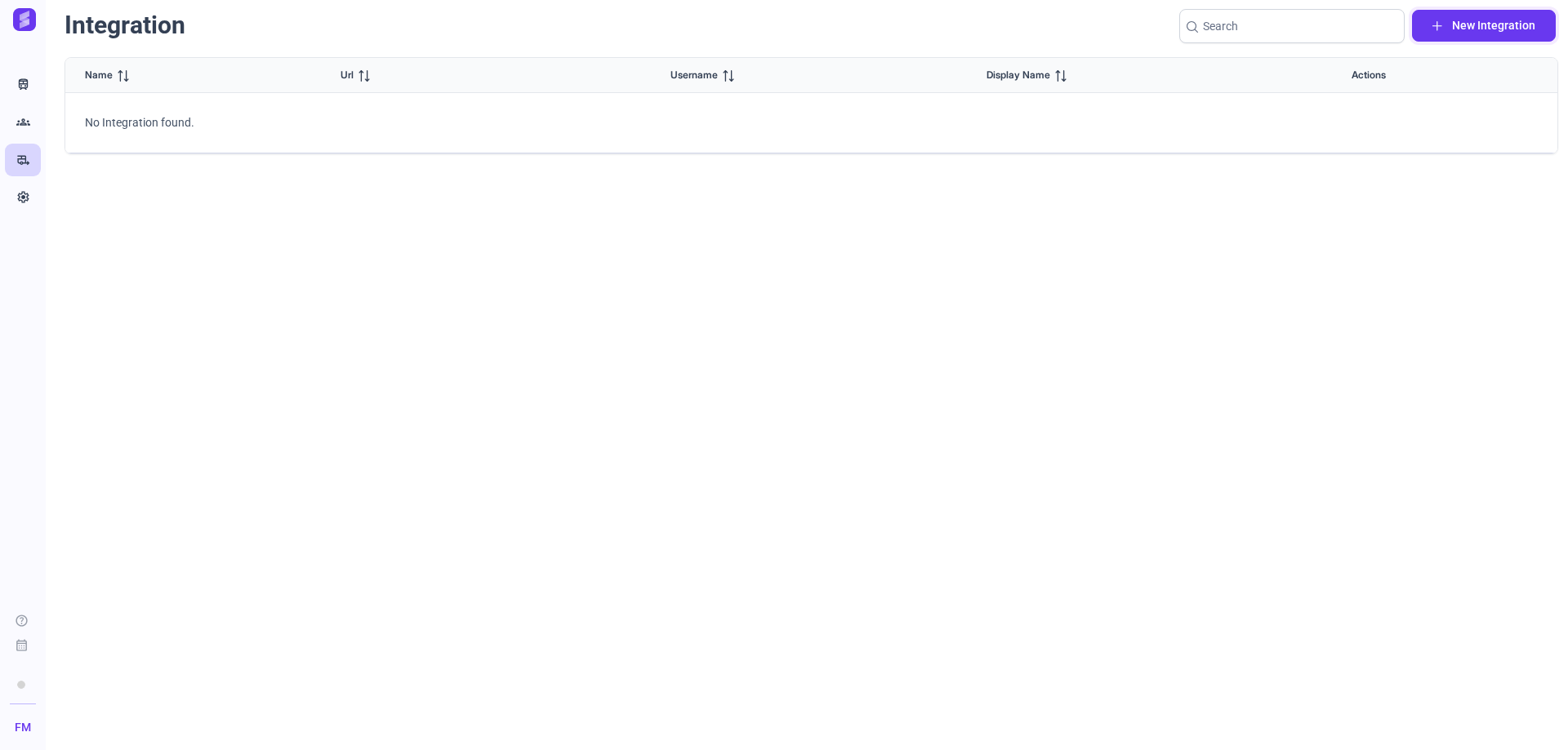
click at [1474, 21] on span "New Integration" at bounding box center [1494, 26] width 83 height 17
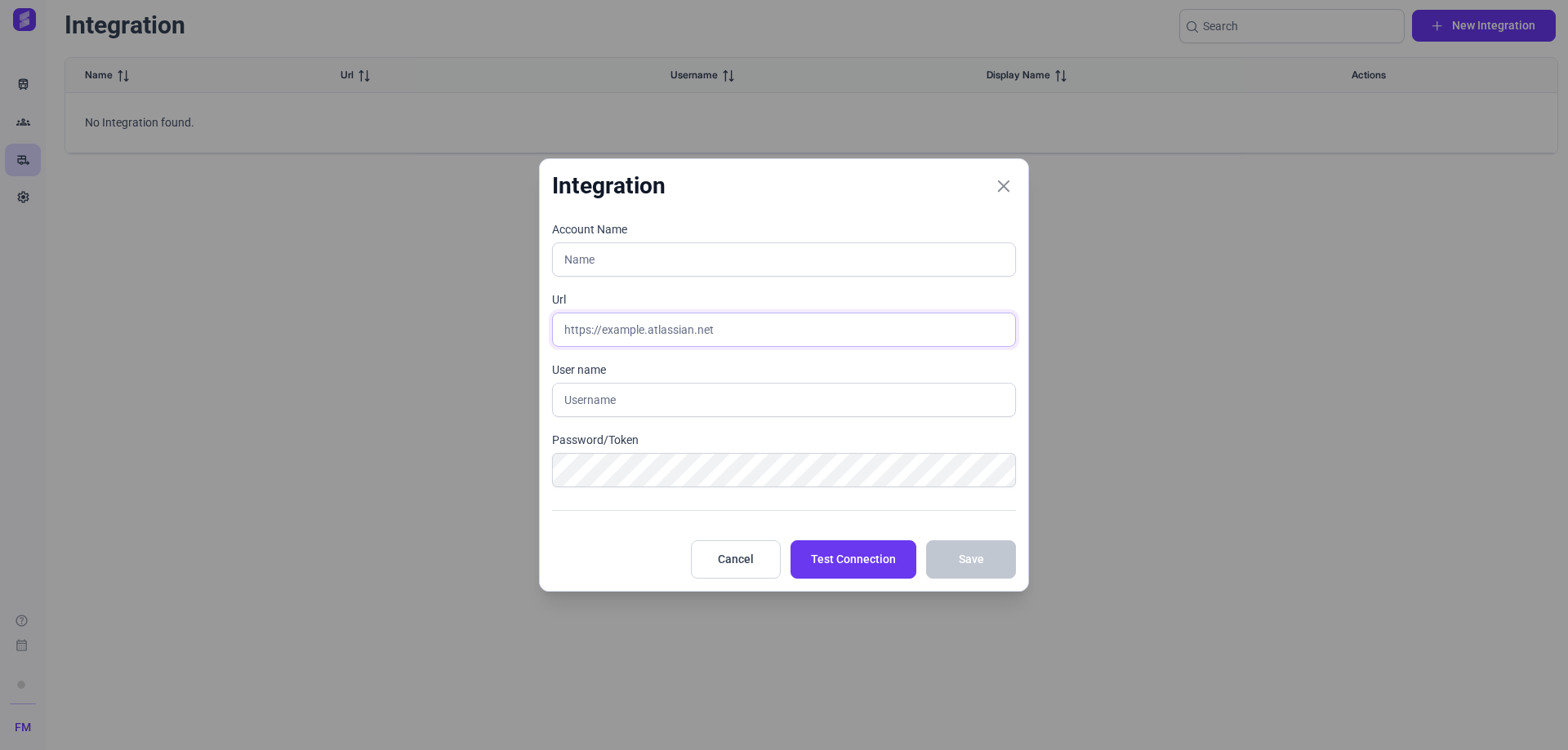
click at [655, 330] on input "text" at bounding box center [784, 330] width 463 height 35
paste input "https://ishtargames.atlassian.net/jira/software/c/projects/DLS/list?sortBy=repo…"
type input "https://ishtargames.atlassian.net/jira/software/c/projects/DLS/list?sortBy=repo…"
click at [628, 254] on input "text" at bounding box center [784, 260] width 463 height 35
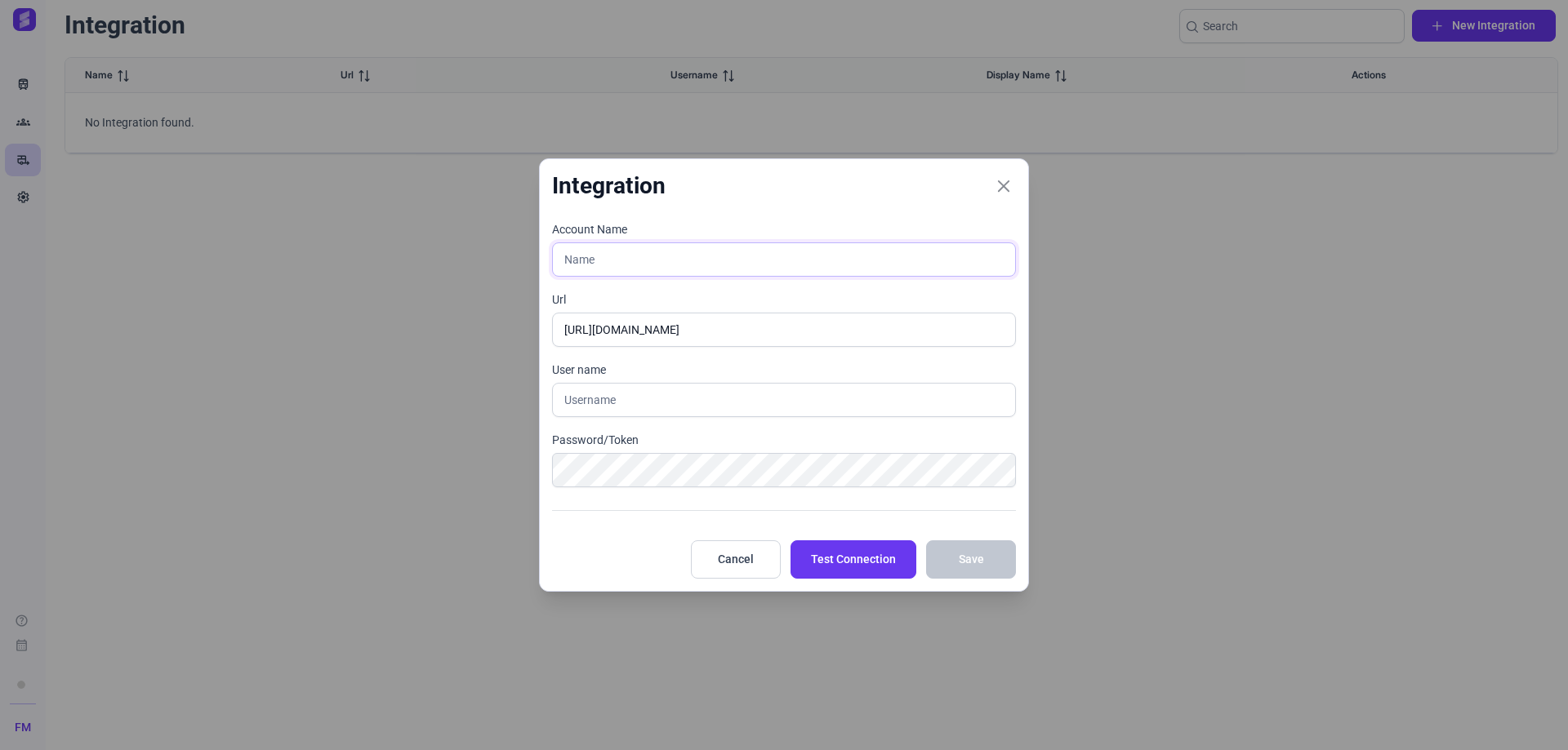
scroll to position [0, 0]
type input "DLC"
click at [653, 408] on input "text" at bounding box center [784, 401] width 463 height 35
type input "m.fontain@ishtar.games"
click at [861, 569] on span "Test Connection" at bounding box center [854, 560] width 85 height 17
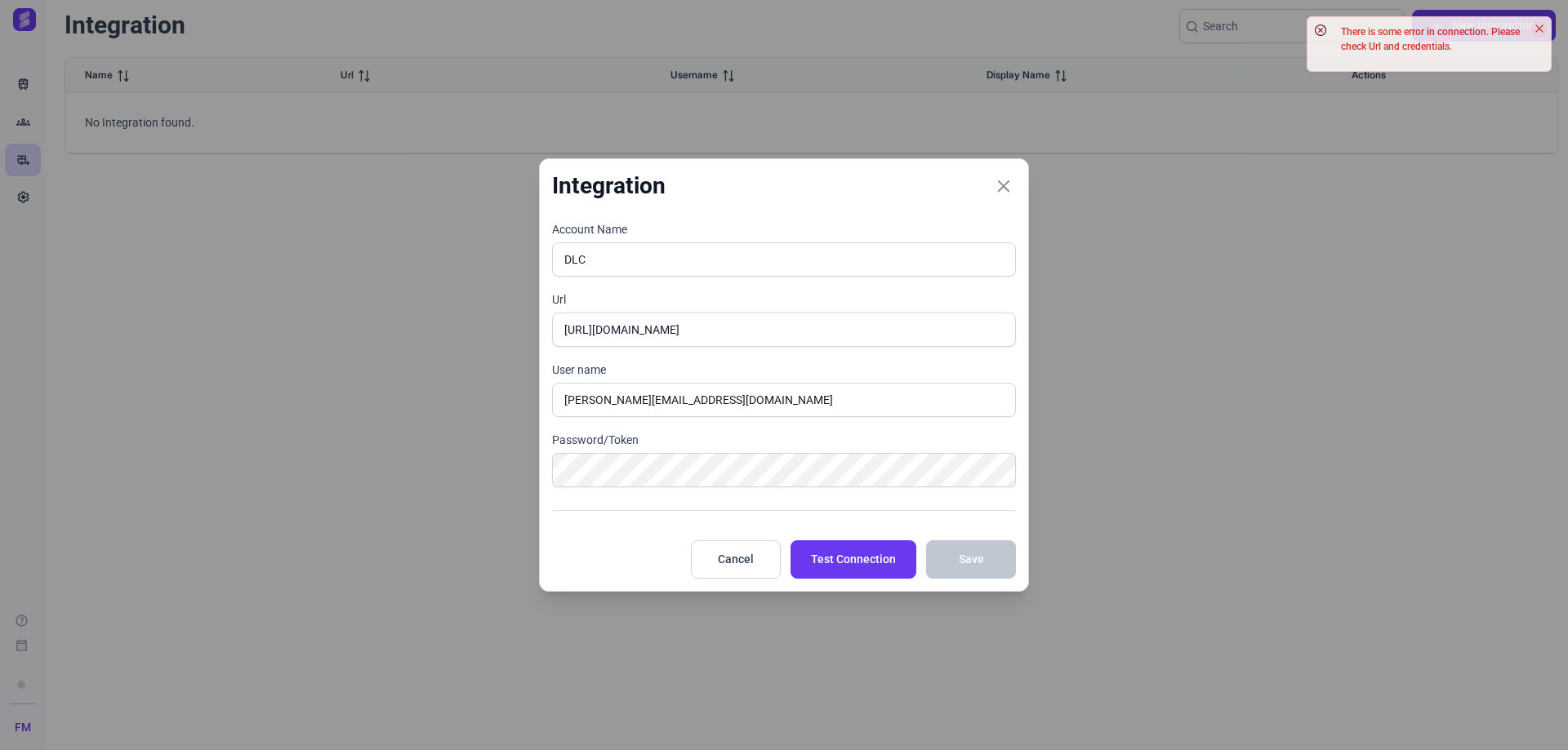
click at [1539, 32] on icon "Close" at bounding box center [1539, 29] width 10 height 10
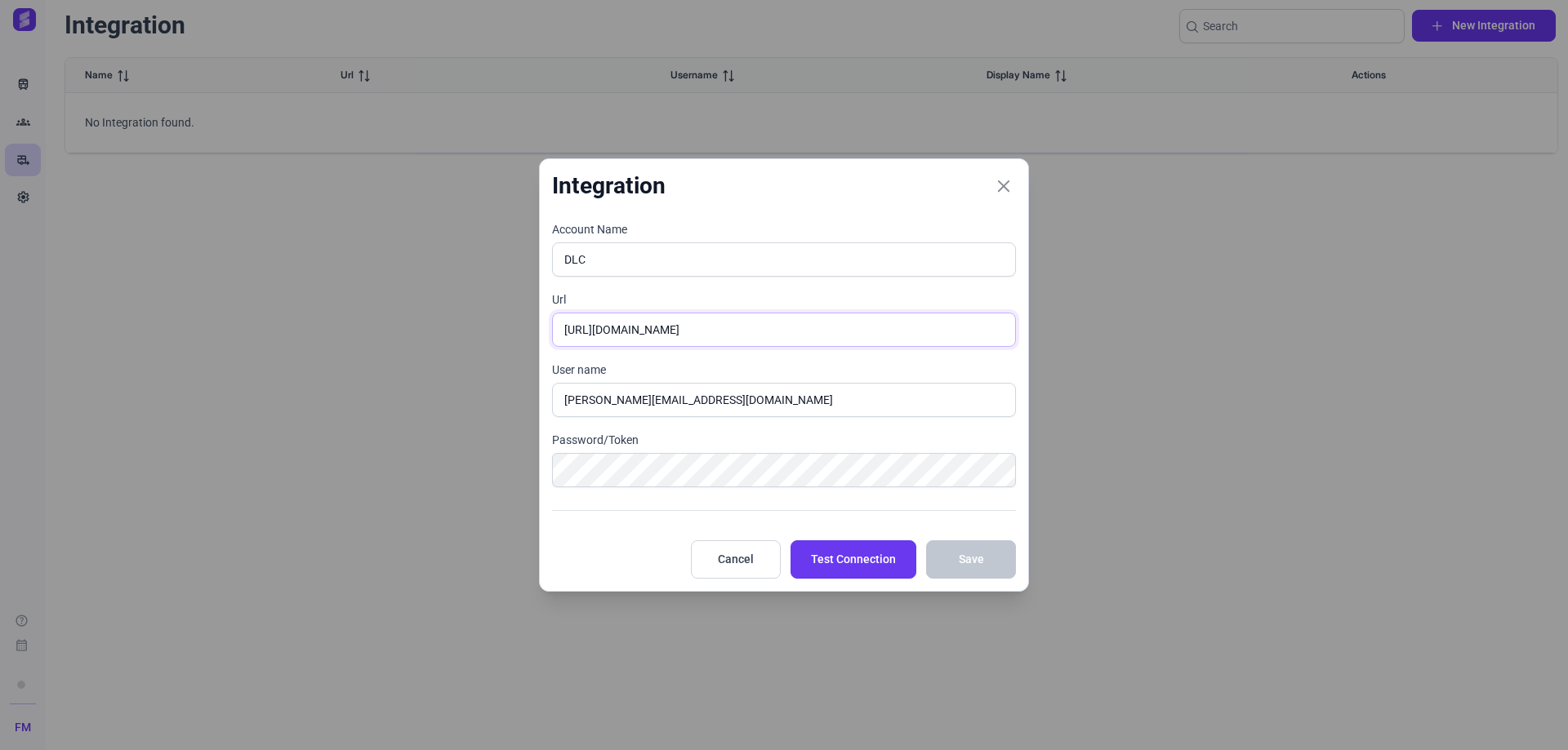
click at [900, 317] on input "https://ishtargames.atlassian.net/jira/software/c/projects/DLS/list?sortBy=repo…" at bounding box center [784, 330] width 463 height 35
click at [780, 320] on input "https://ishtargames.atlassian.net/jira/software/c/projects/DLS/list?sortBy=repo…" at bounding box center [784, 330] width 463 height 35
click at [801, 331] on input "https://ishtargames.atlassian.net/jira/software/c/projects/DLS/list?sortBy=repo…" at bounding box center [784, 330] width 463 height 35
click at [749, 331] on input "https://ishtargames.atlassian.net/jira/software/c/projects/DLS/list?sortBy=repo…" at bounding box center [784, 330] width 463 height 35
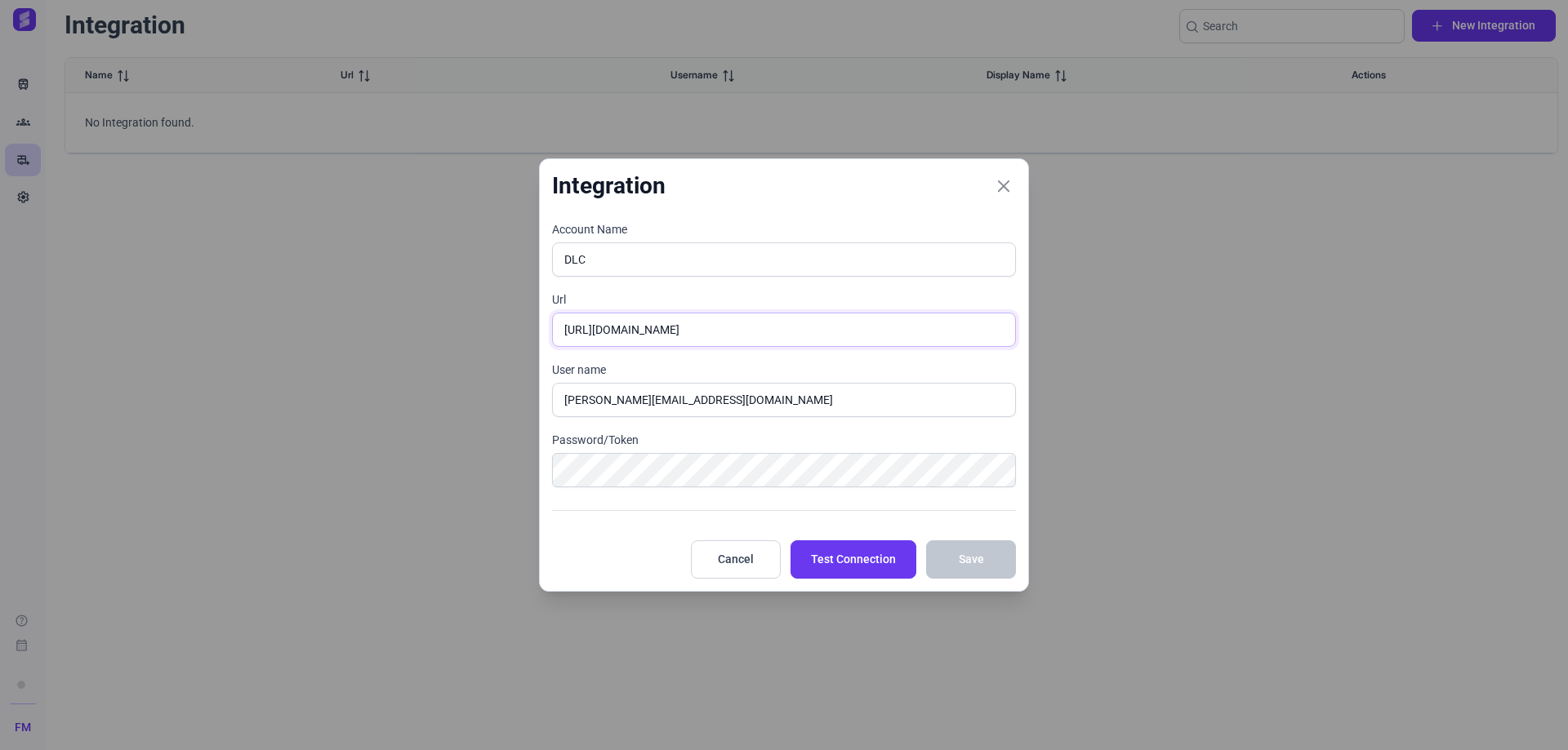
click at [749, 331] on input "https://ishtargames.atlassian.net/jira/software/c/projects/DLS/list?sortBy=repo…" at bounding box center [784, 330] width 463 height 35
paste input "https://ishtargames.atlassian.net/jira/software/c/projects/DLS/list?sortBy=repo…"
click at [726, 339] on input "https://ishtargames.atlassian.net/jira/software/c/projects/DLS/list?sortBy=repo…" at bounding box center [784, 330] width 463 height 35
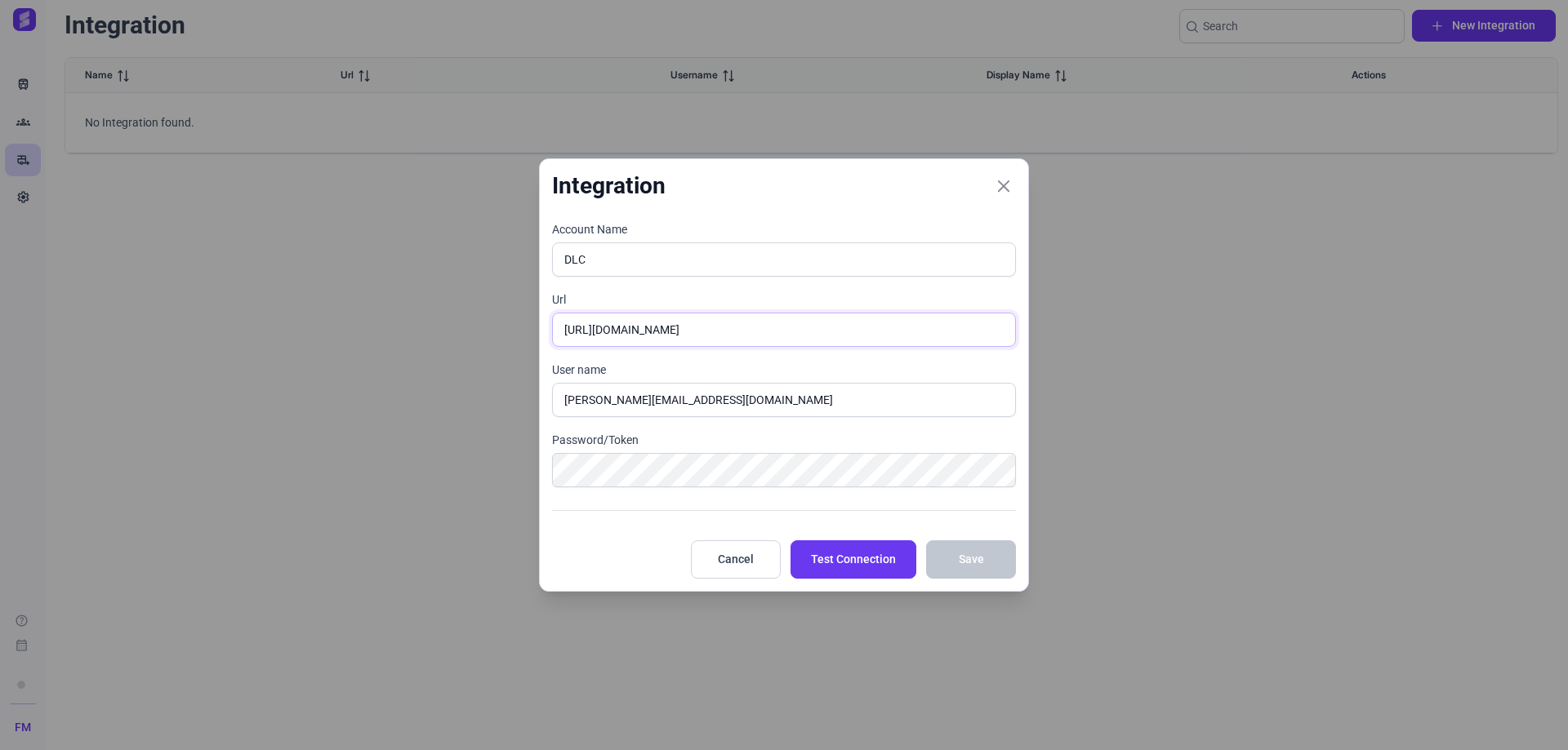
drag, startPoint x: 670, startPoint y: 325, endPoint x: 1860, endPoint y: 342, distance: 1190.1
click at [1567, 342] on html "Train Groups rv_hookup Settings help calendar_month FM Profile Sign out Integra…" at bounding box center [784, 375] width 1568 height 750
type input "https://ishtargames.atlassian.net"
click at [884, 565] on span "Test Connection" at bounding box center [854, 560] width 85 height 17
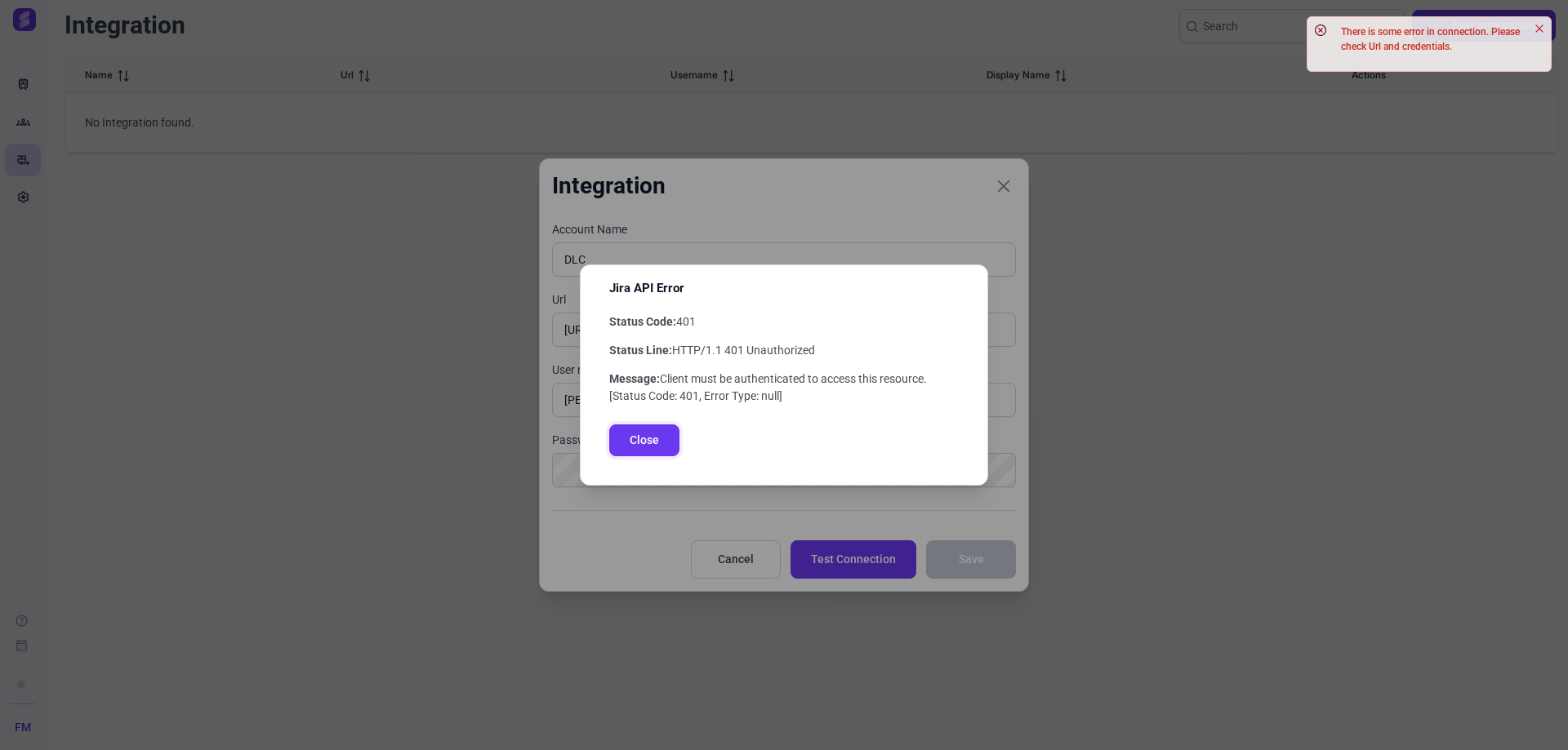
click at [659, 441] on button "Close" at bounding box center [644, 440] width 70 height 32
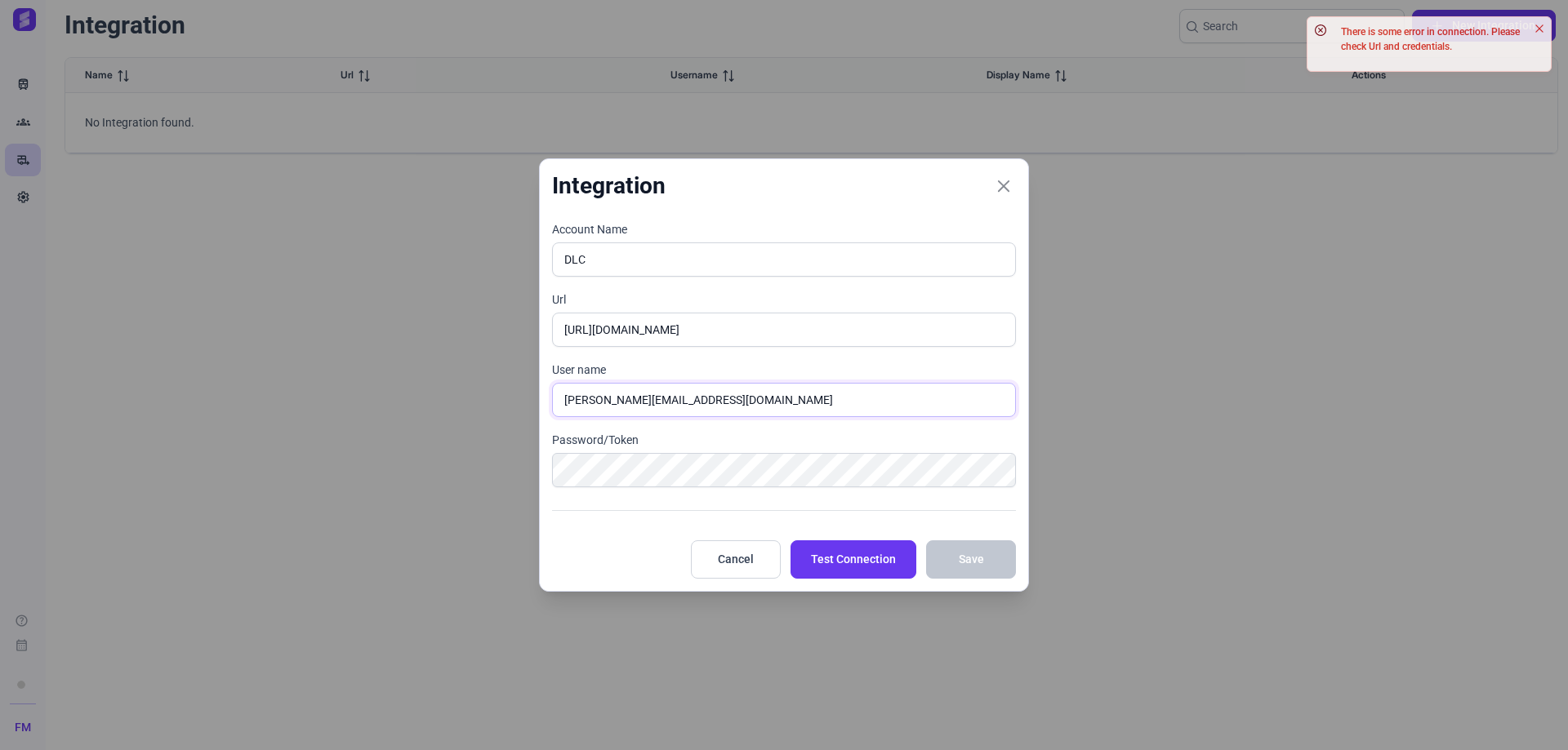
click at [638, 396] on input "m.fontain@ishtar.games" at bounding box center [784, 401] width 463 height 35
click at [616, 401] on input "m.fontain@ishtar.games" at bounding box center [784, 401] width 463 height 35
type input "[PERSON_NAME][EMAIL_ADDRESS][DOMAIN_NAME]"
click at [858, 562] on span "Test Connection" at bounding box center [854, 560] width 85 height 17
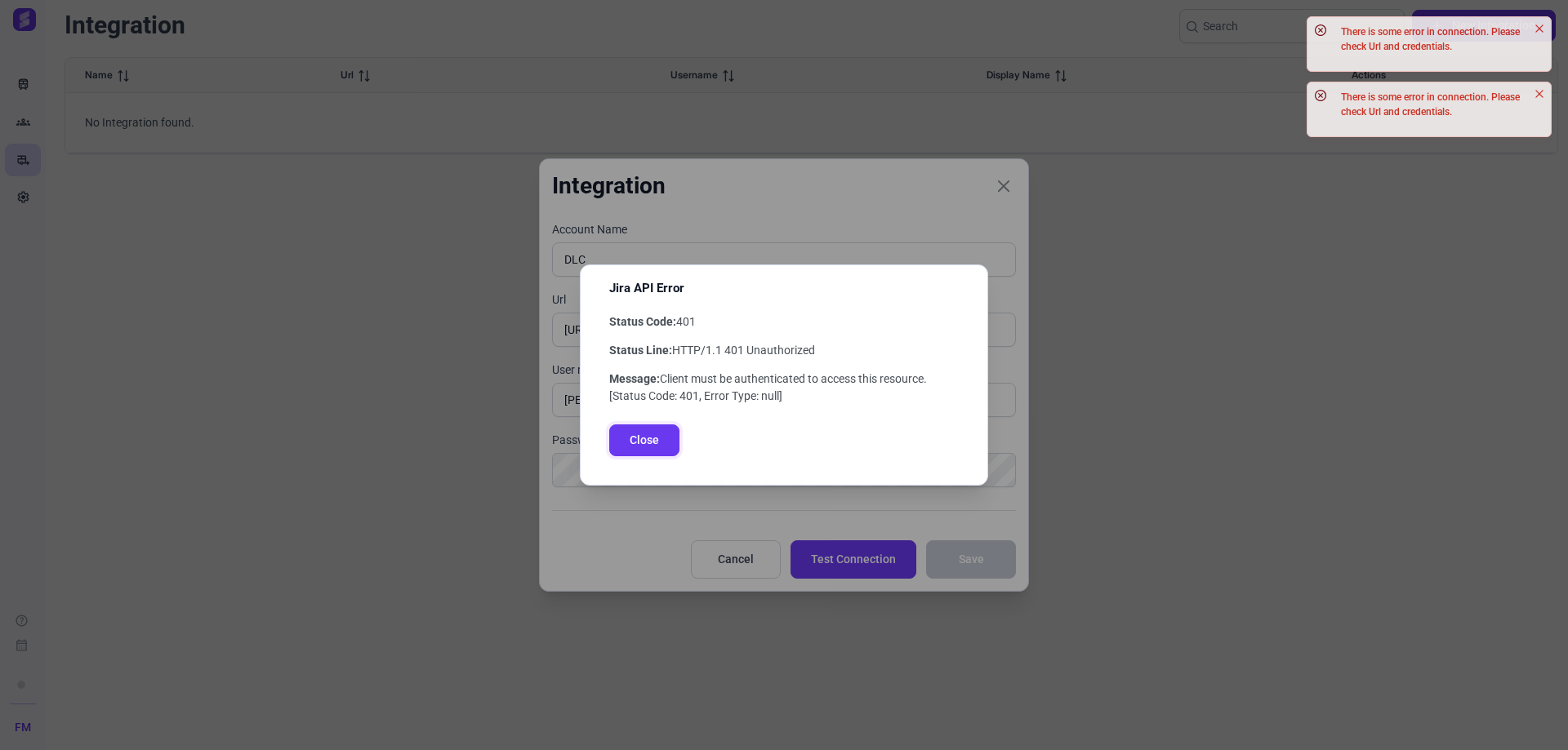
click at [647, 439] on span "Close" at bounding box center [644, 440] width 29 height 17
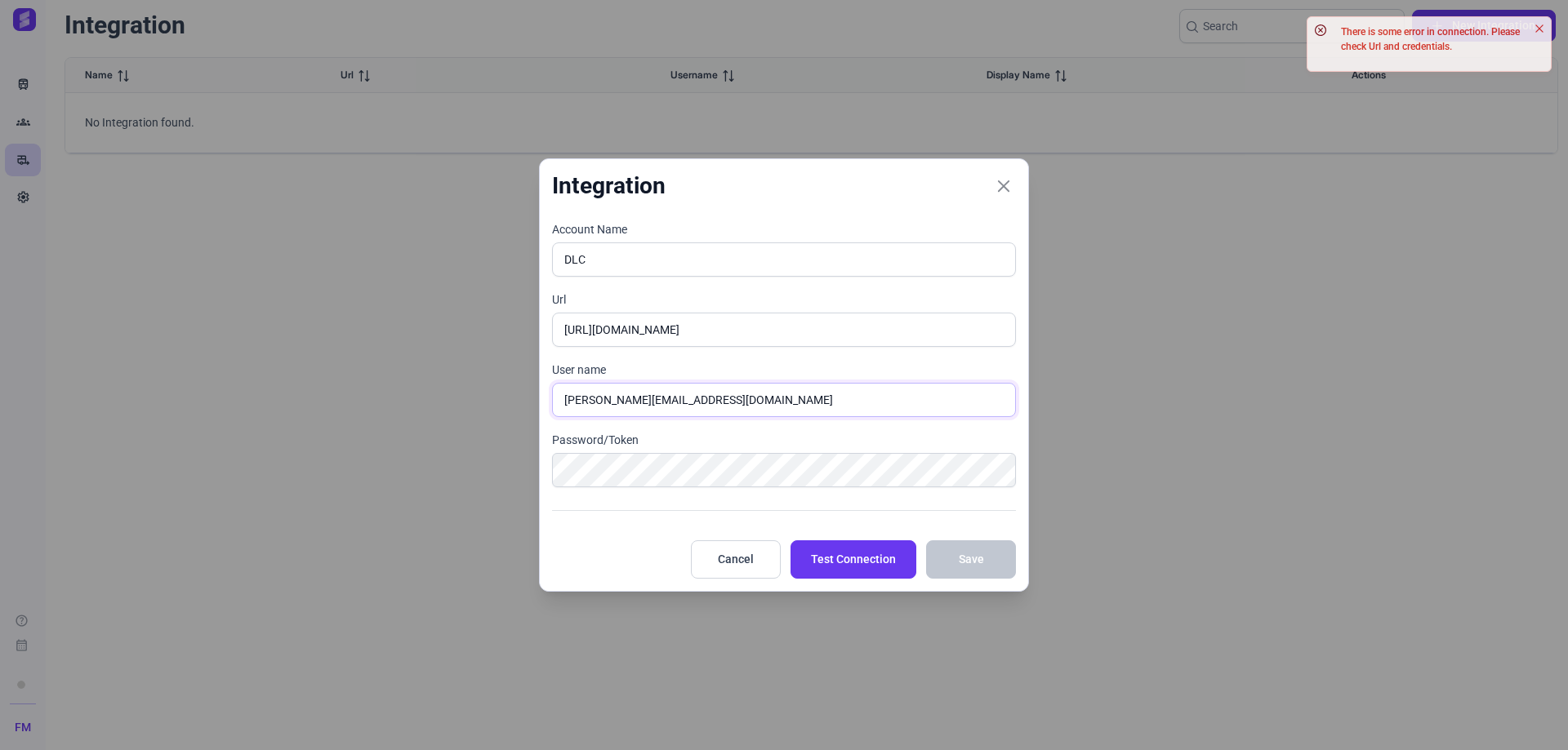
click at [601, 401] on input "[PERSON_NAME][EMAIL_ADDRESS][DOMAIN_NAME]" at bounding box center [784, 401] width 463 height 35
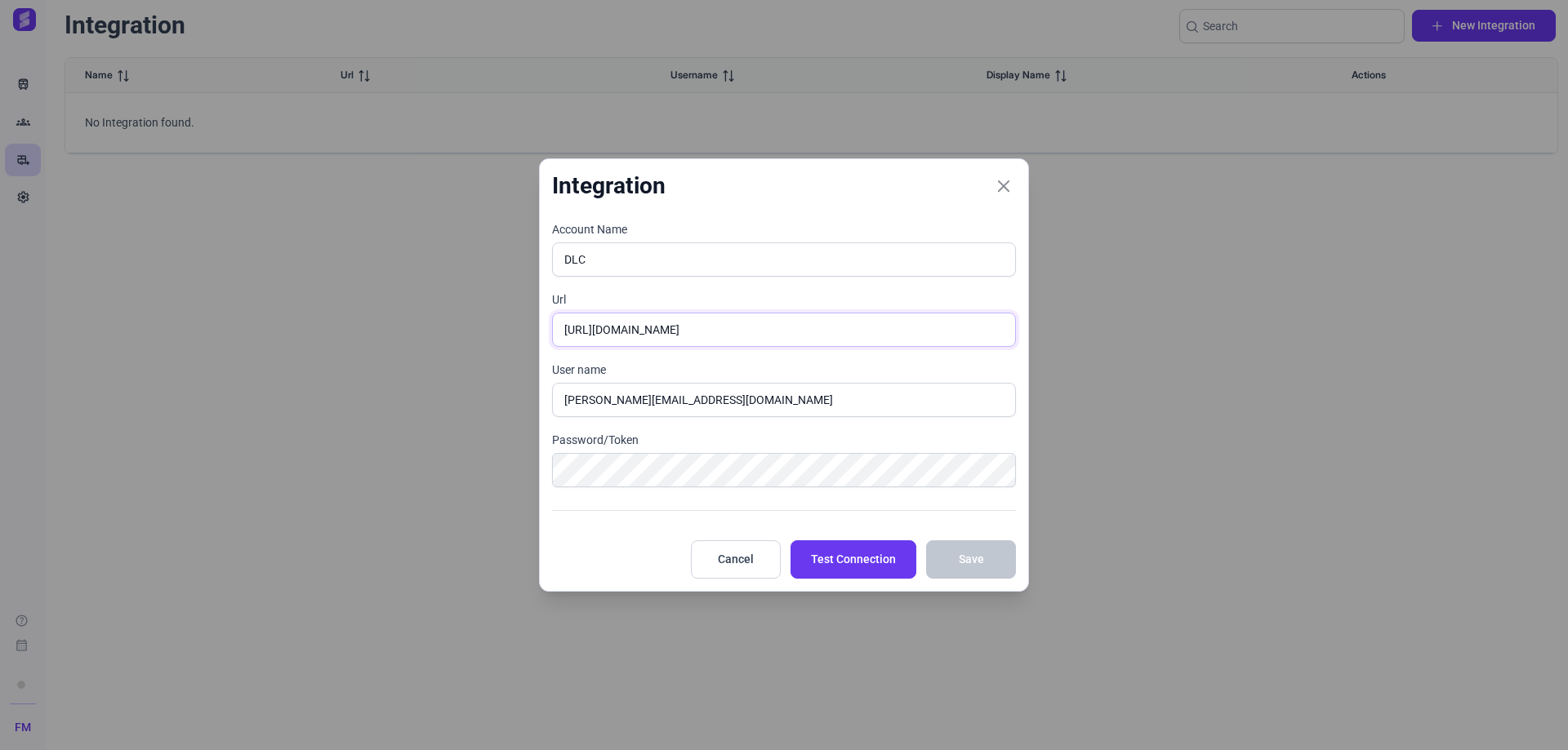
click at [796, 328] on input "https://ishtargames.atlassian.net" at bounding box center [784, 330] width 463 height 35
click at [868, 558] on span "Test Connection" at bounding box center [854, 560] width 85 height 17
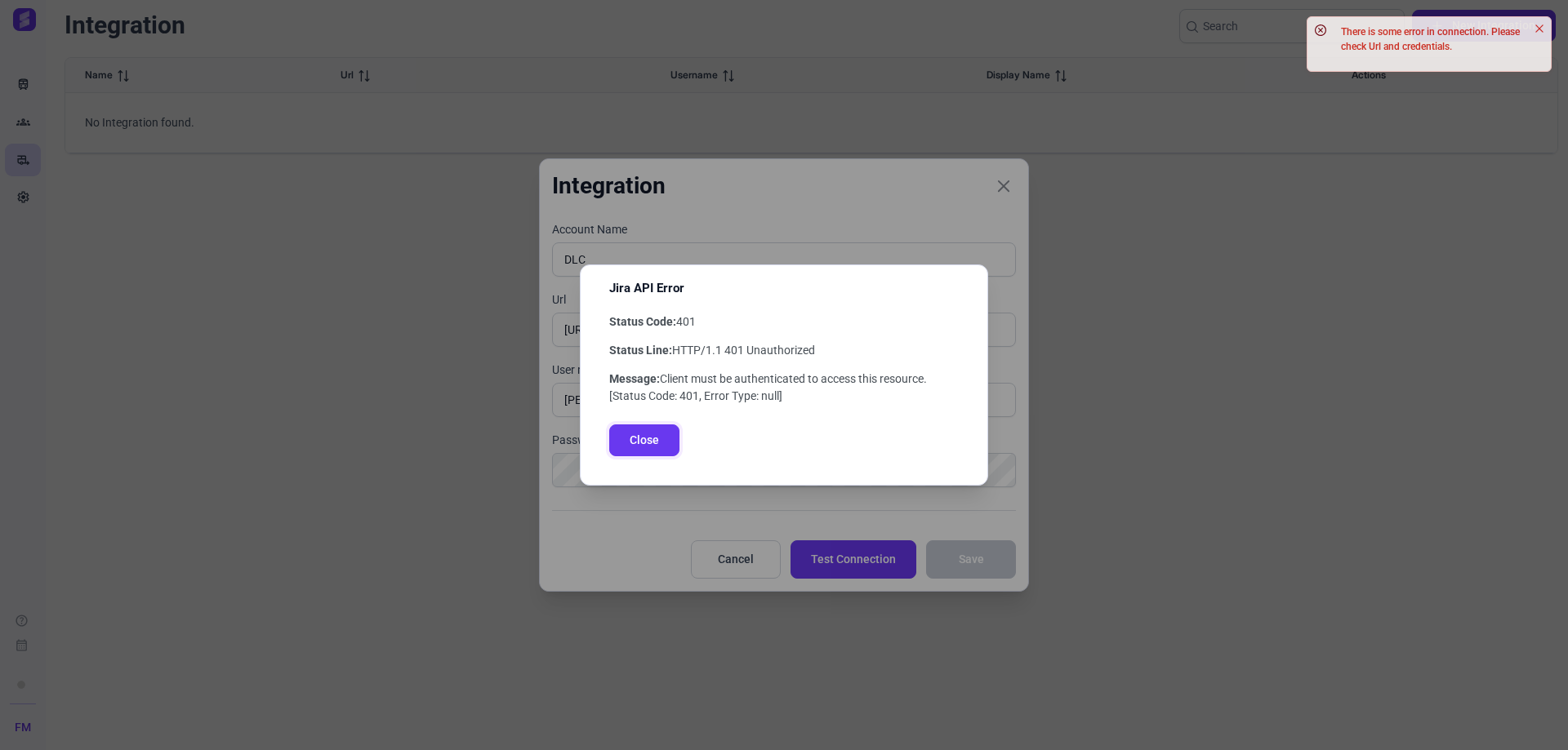
click at [647, 449] on button "Close" at bounding box center [644, 440] width 70 height 32
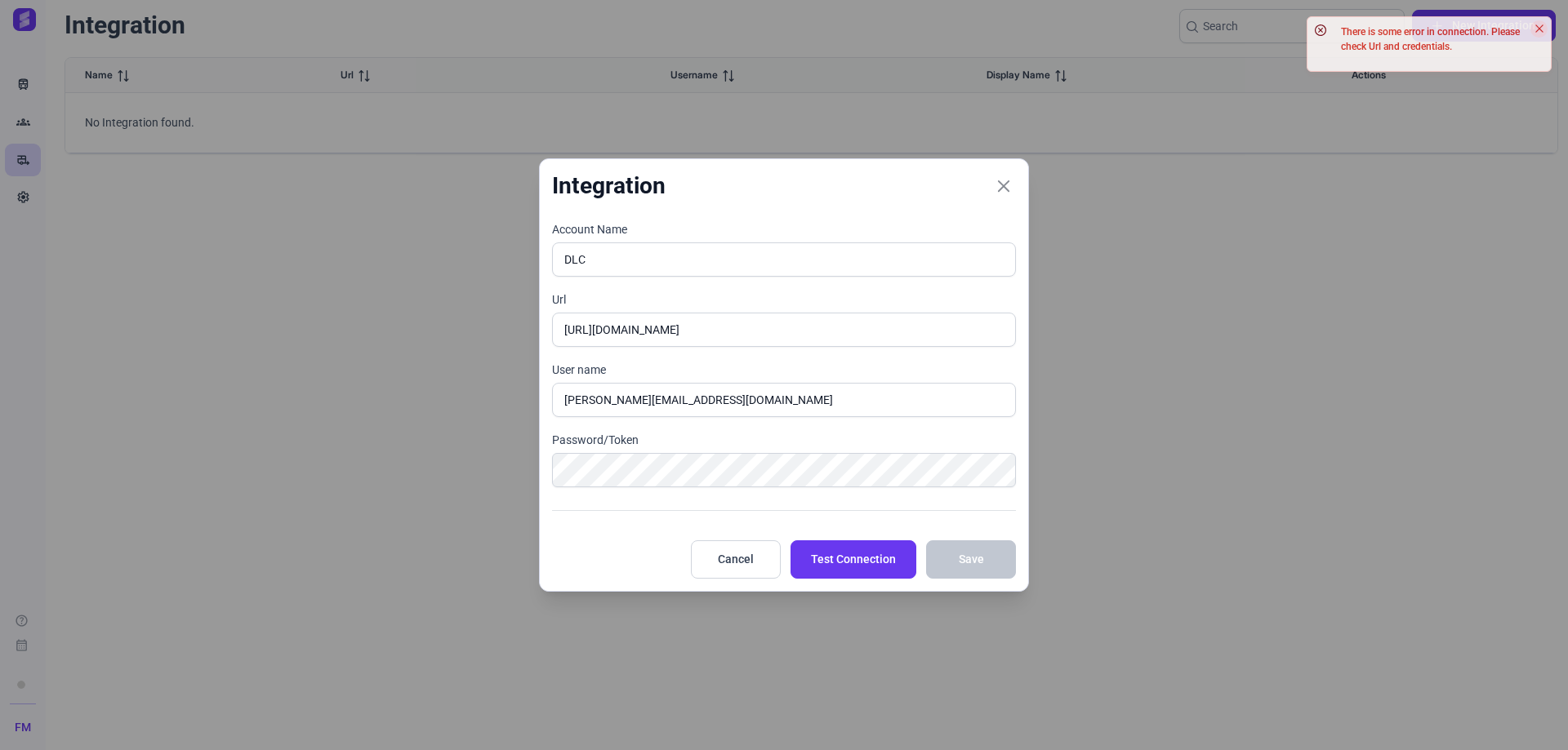
click at [1536, 27] on icon "Close" at bounding box center [1539, 29] width 10 height 10
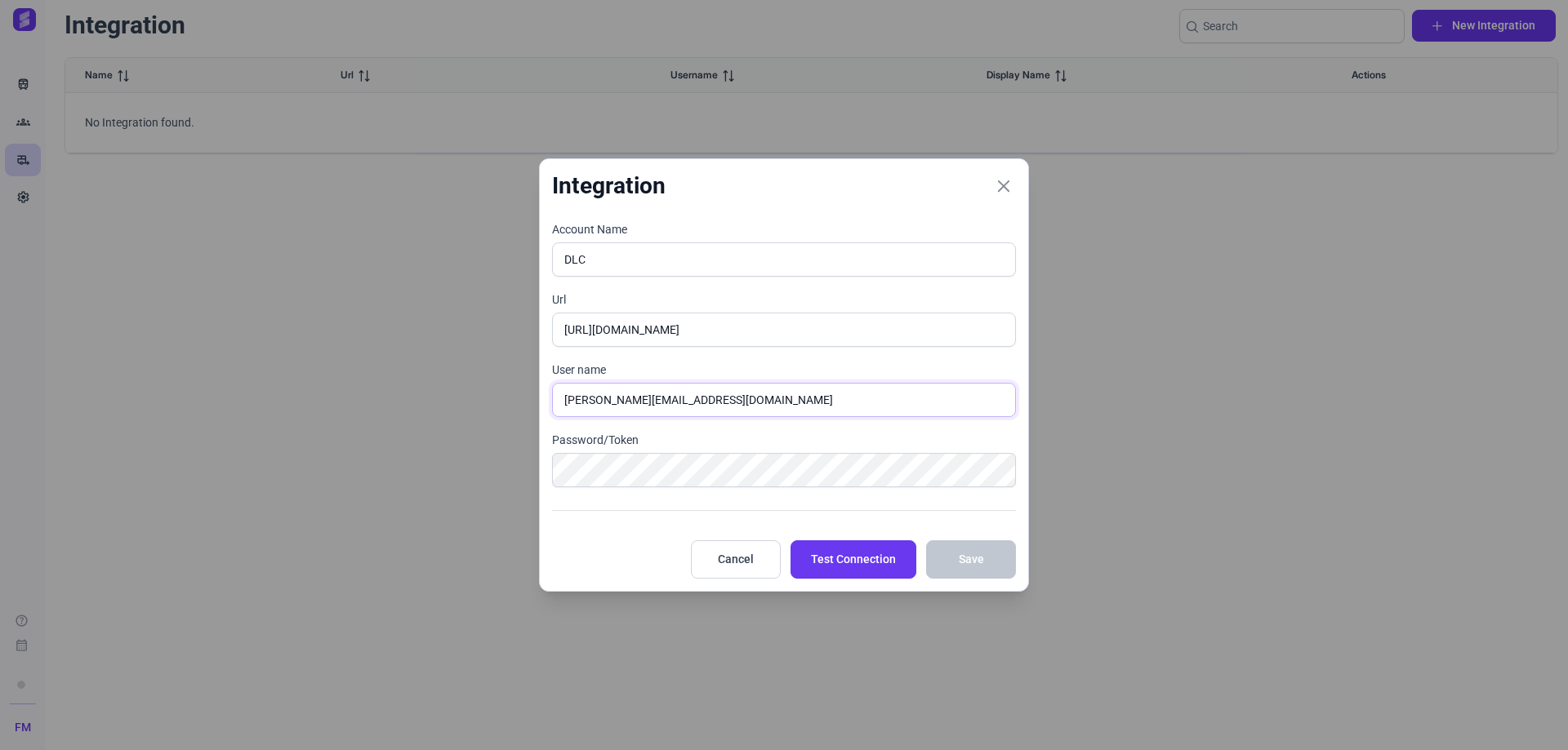
click at [702, 414] on input "[PERSON_NAME][EMAIL_ADDRESS][DOMAIN_NAME]" at bounding box center [784, 401] width 463 height 35
click at [623, 403] on input "[PERSON_NAME][EMAIL_ADDRESS][DOMAIN_NAME]" at bounding box center [784, 401] width 463 height 35
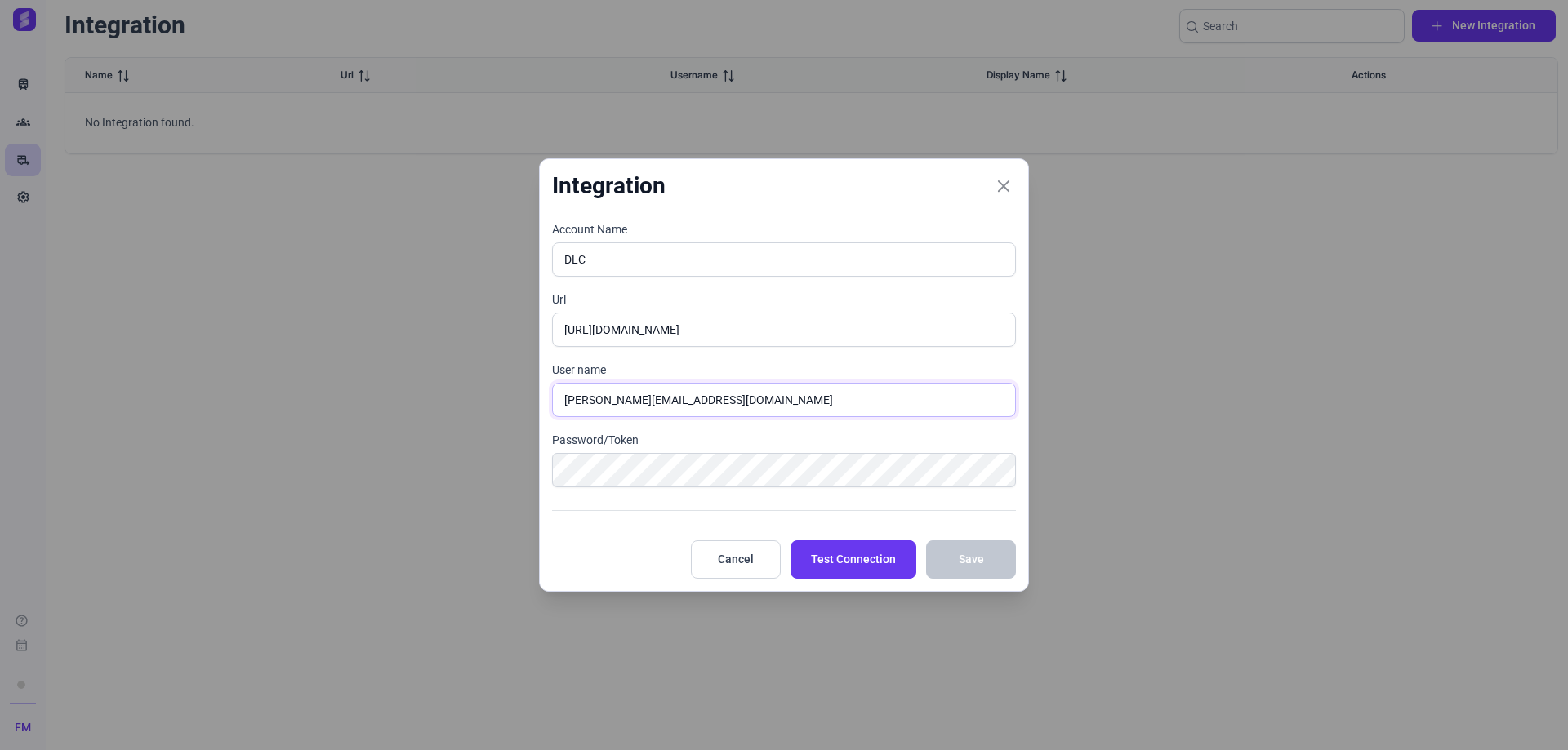
click at [623, 403] on input "[PERSON_NAME][EMAIL_ADDRESS][DOMAIN_NAME]" at bounding box center [784, 401] width 463 height 35
click at [841, 550] on button "Test Connection" at bounding box center [854, 560] width 126 height 39
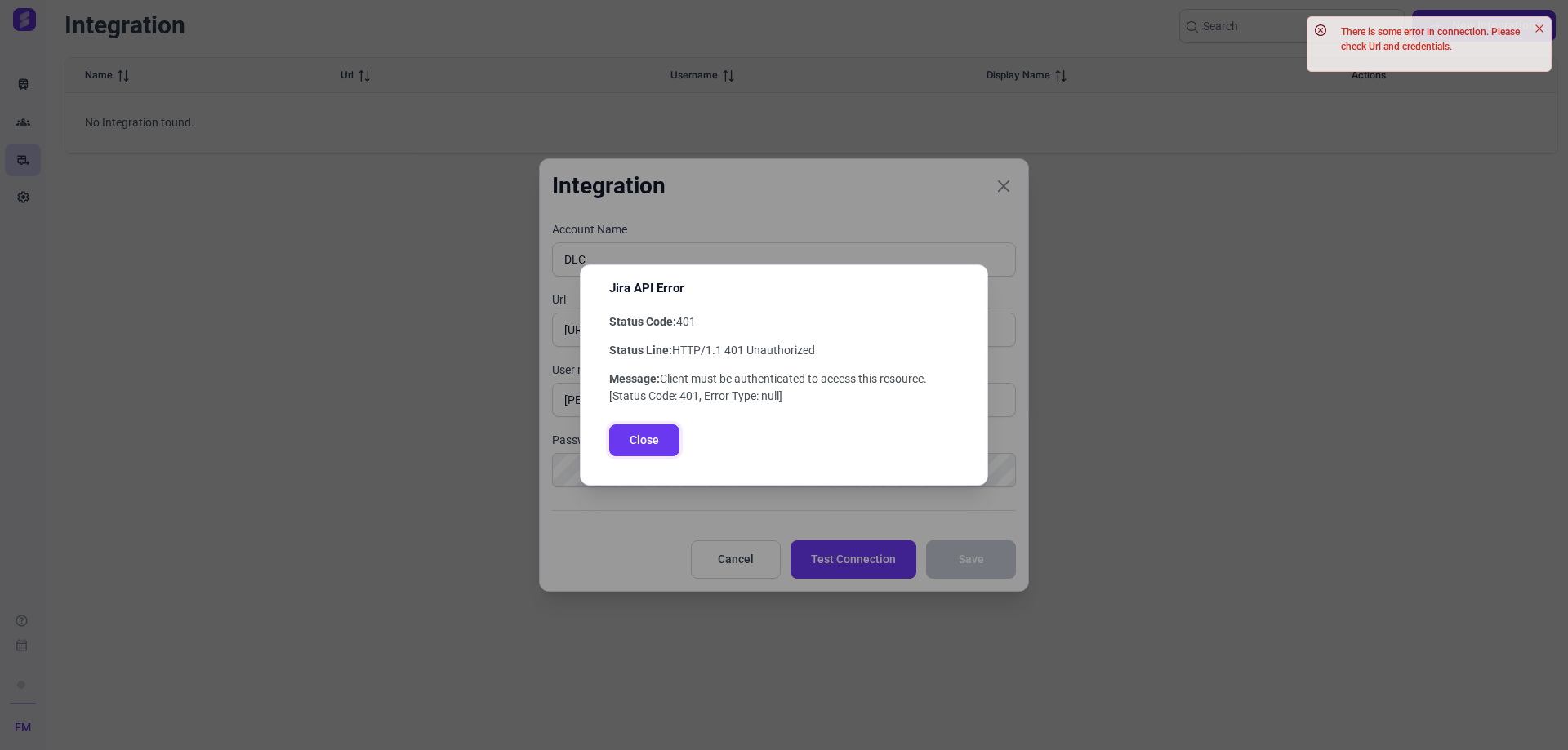
click at [655, 443] on span "Close" at bounding box center [644, 440] width 29 height 17
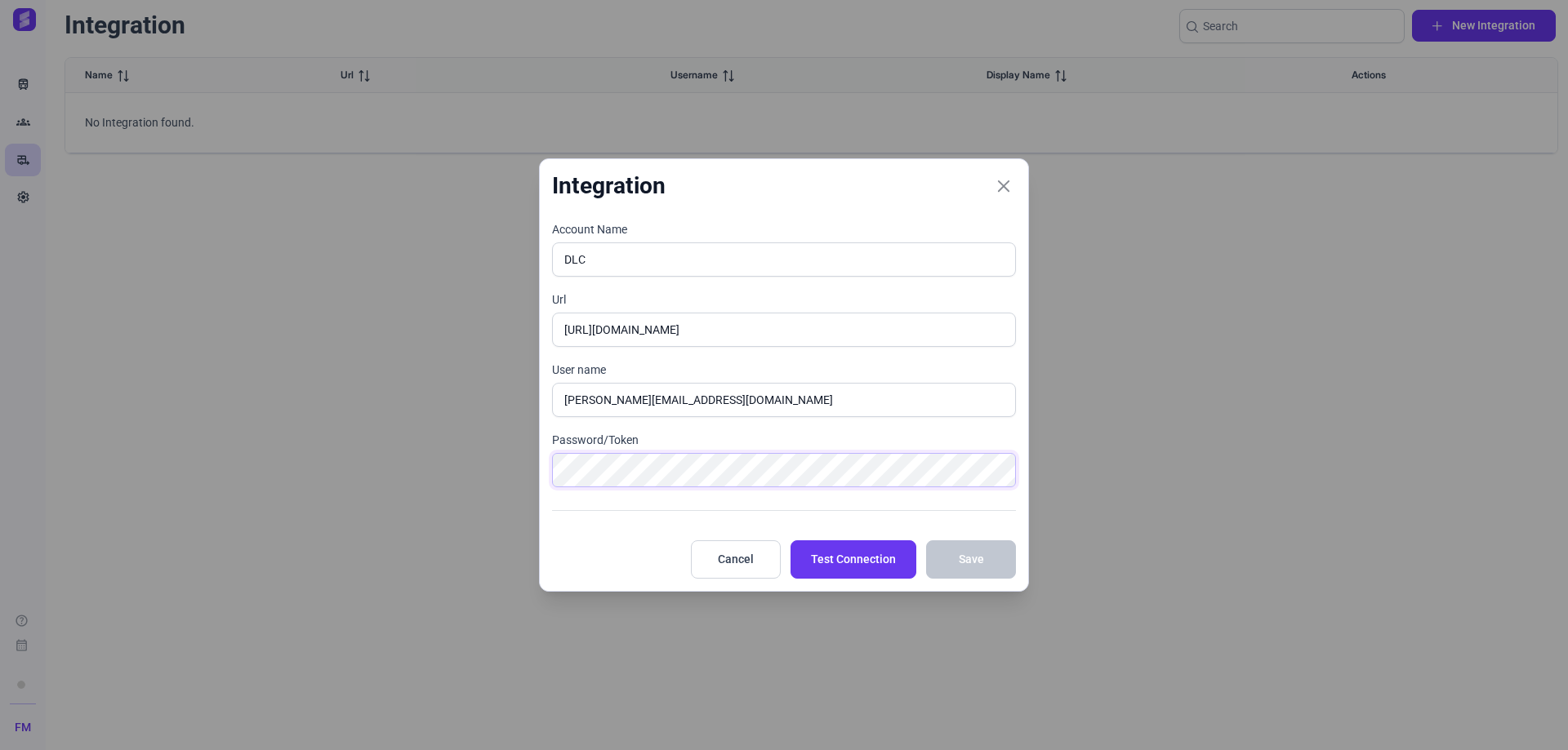
click at [231, 458] on div "Integration Account Name DLC Url https://ishtargames.atlassian.net User name m.…" at bounding box center [784, 375] width 1568 height 750
click at [887, 564] on span "Test Connection" at bounding box center [854, 560] width 85 height 17
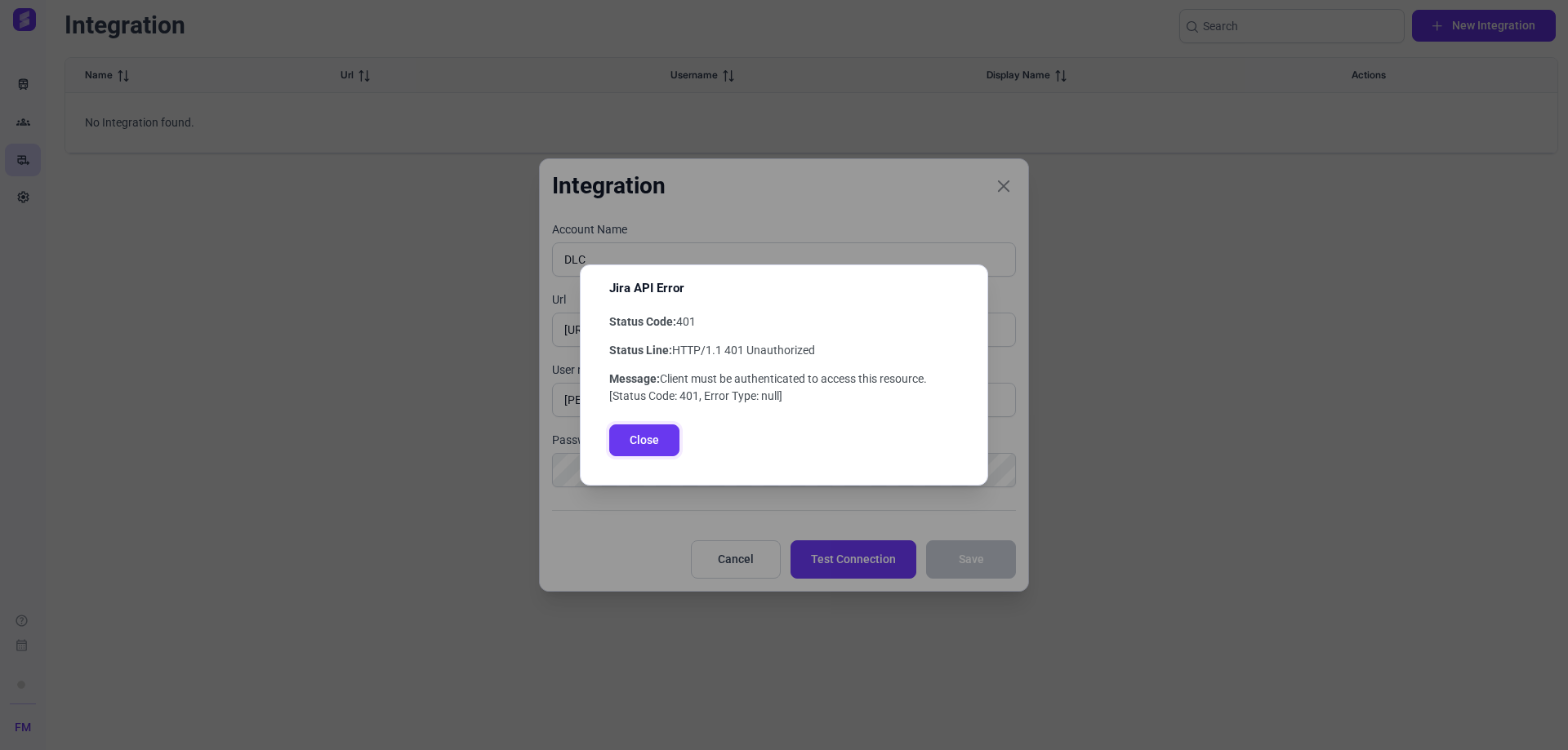
click at [638, 440] on span "Close" at bounding box center [644, 440] width 29 height 17
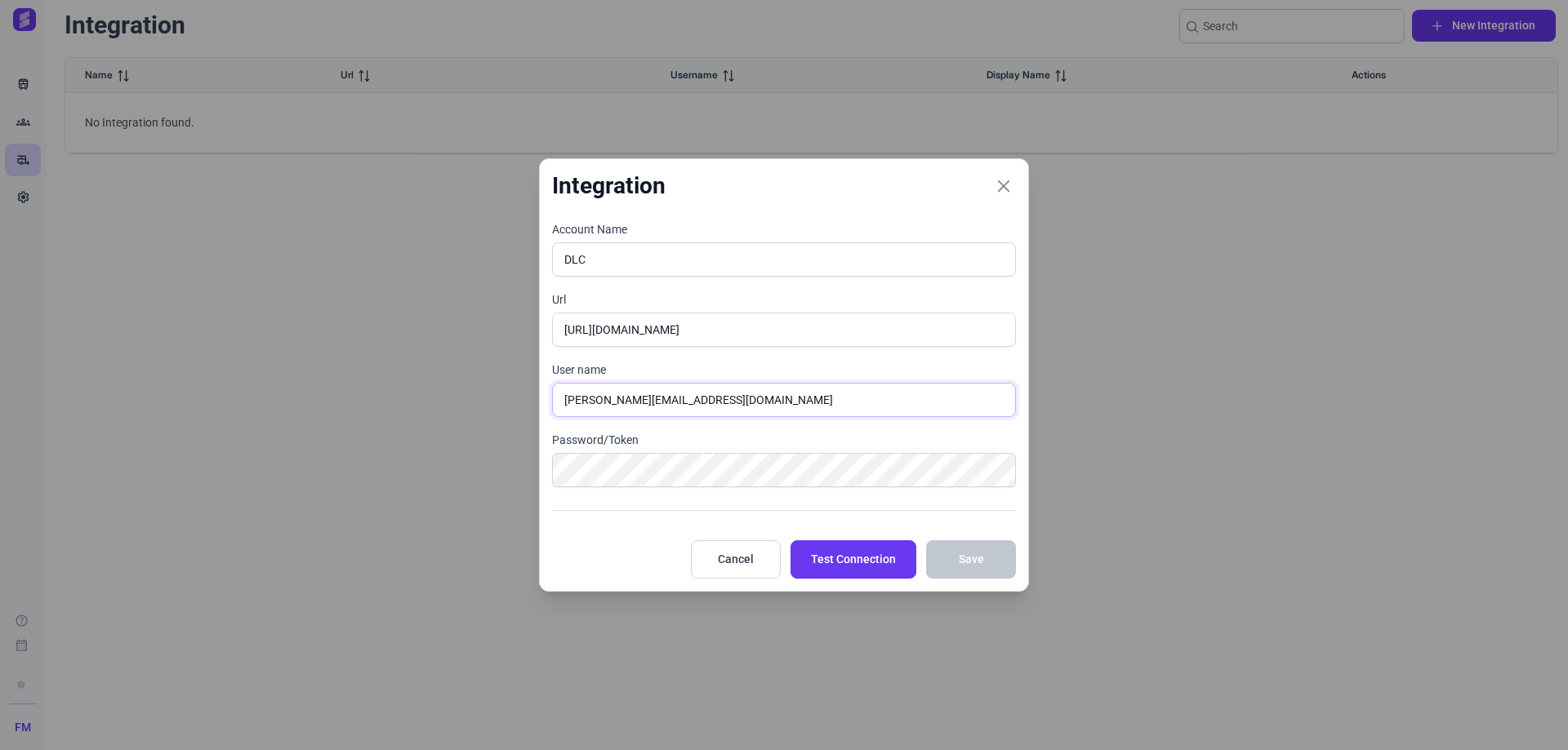
click at [640, 404] on input "[PERSON_NAME][EMAIL_ADDRESS][DOMAIN_NAME]" at bounding box center [784, 401] width 463 height 35
click at [683, 329] on input "https://ishtargames.atlassian.net" at bounding box center [784, 330] width 463 height 35
click at [789, 327] on input "https://ishtargames.atlassian.net" at bounding box center [784, 330] width 463 height 35
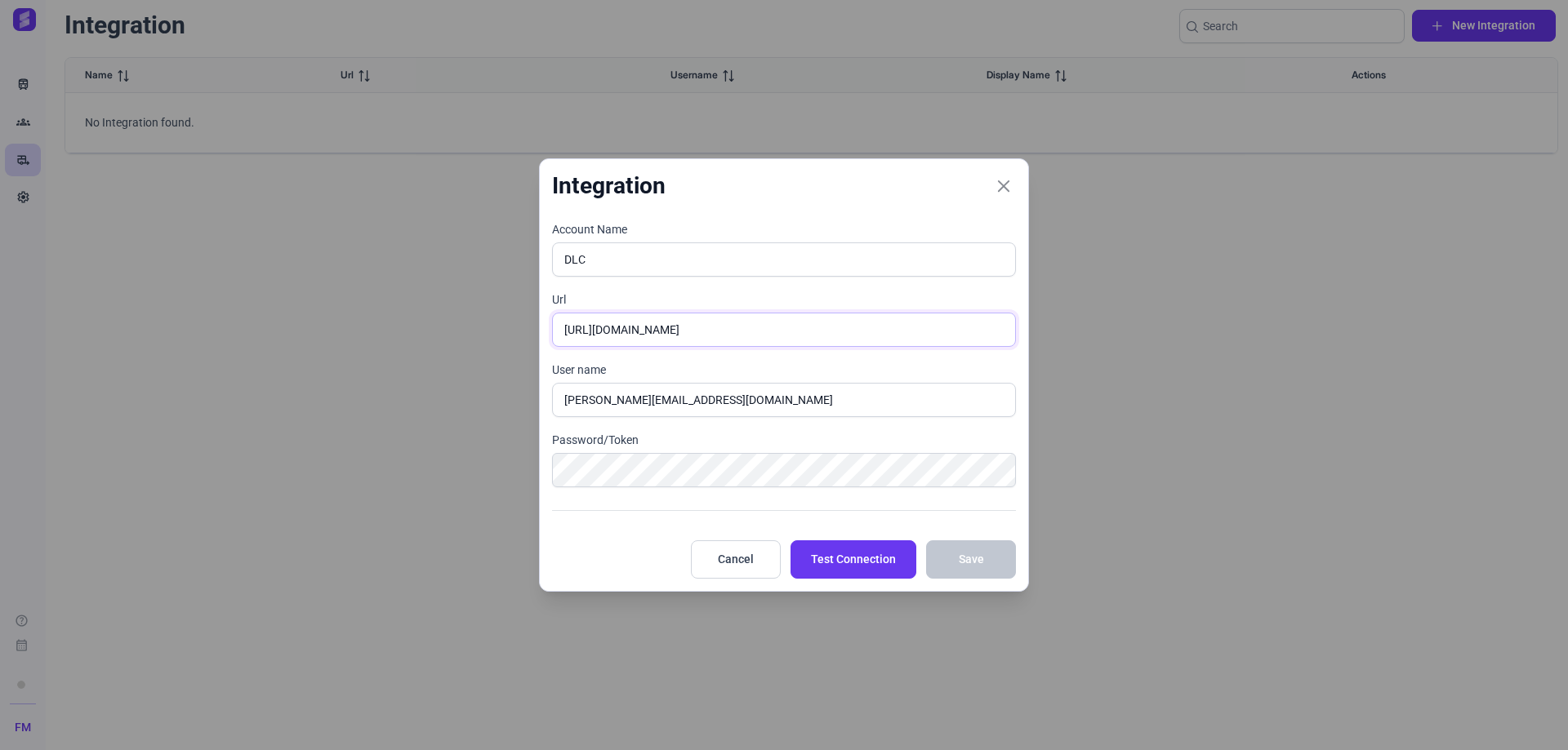
click at [755, 340] on input "https://ishtargames.atlassian.net" at bounding box center [784, 330] width 463 height 35
type input "https://ishtargames.atlassian.net"
click at [802, 345] on input "https://ishtargames.atlassian.net" at bounding box center [784, 330] width 463 height 35
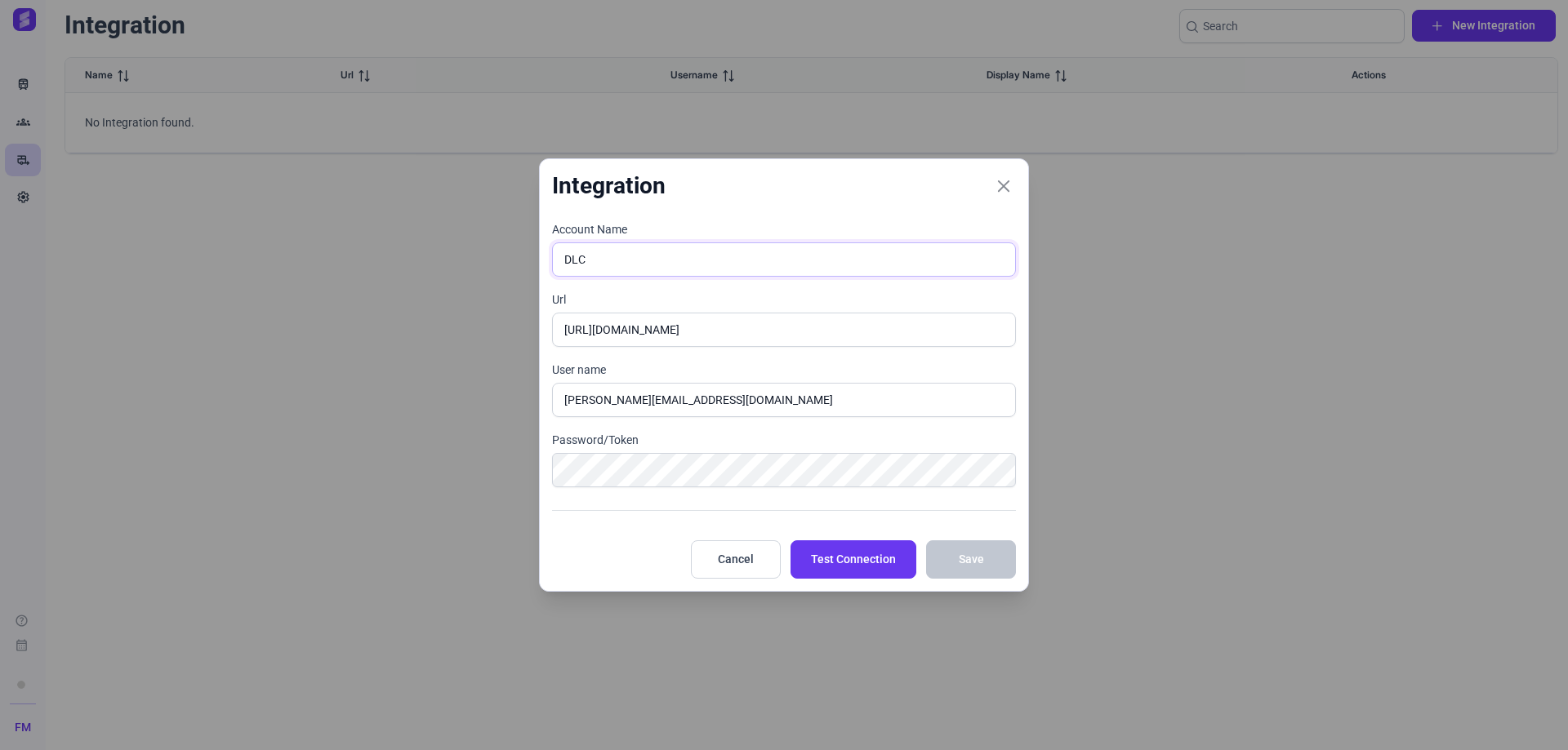
click at [615, 260] on input "DLC" at bounding box center [784, 260] width 463 height 35
click at [1009, 182] on icon "Close" at bounding box center [1003, 185] width 14 height 14
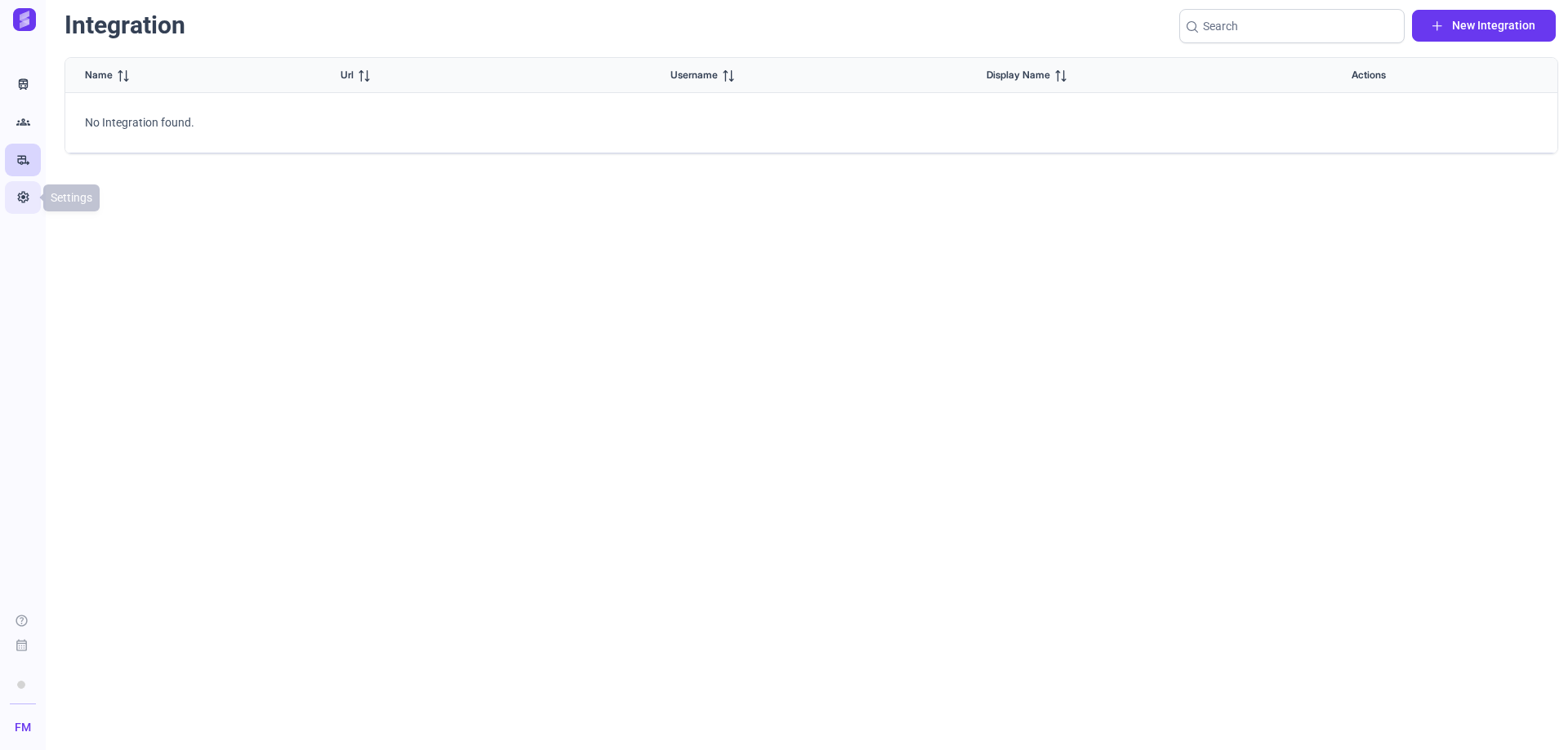
click at [14, 189] on link "Settings" at bounding box center [22, 198] width 36 height 33
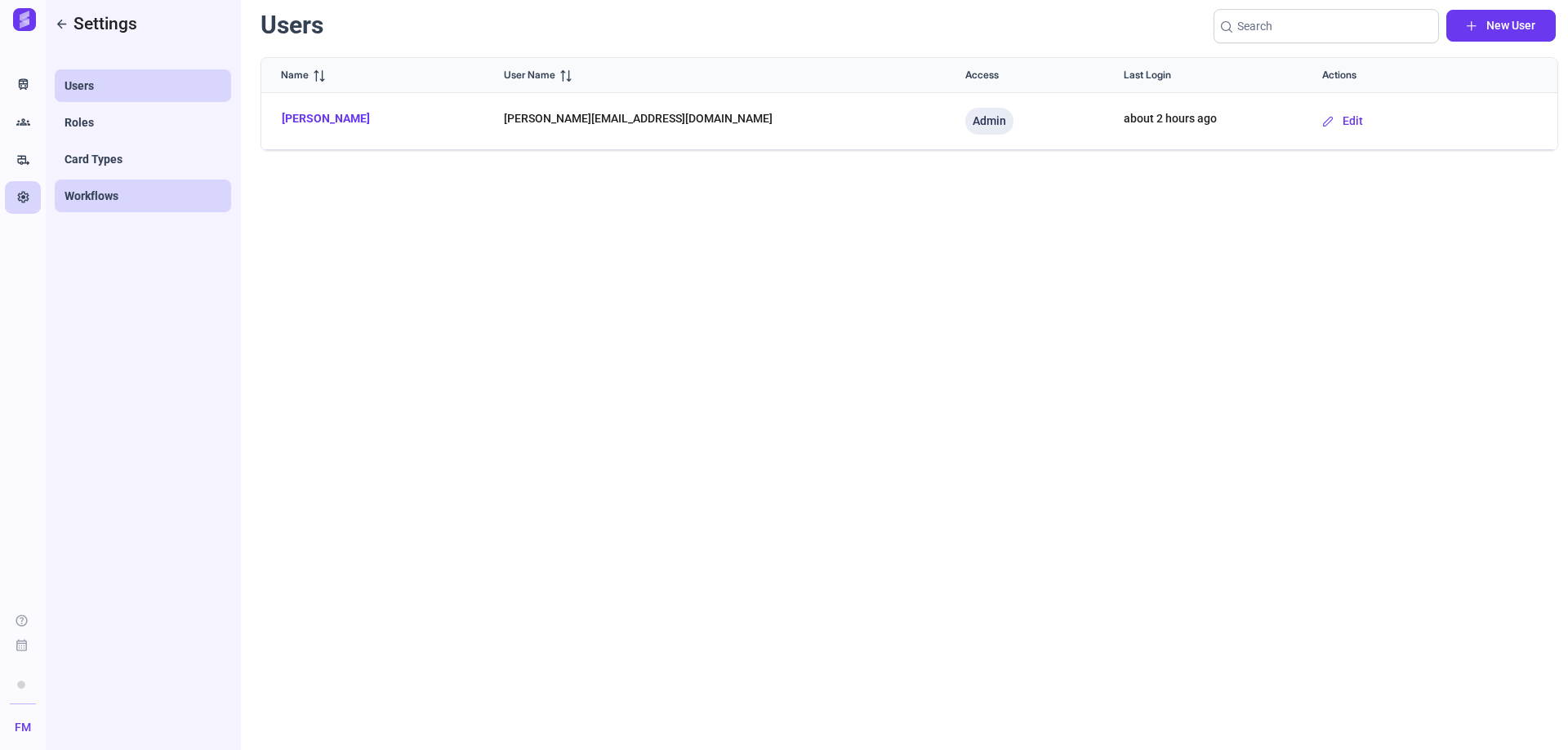
click at [125, 195] on link "Workflows" at bounding box center [143, 196] width 177 height 33
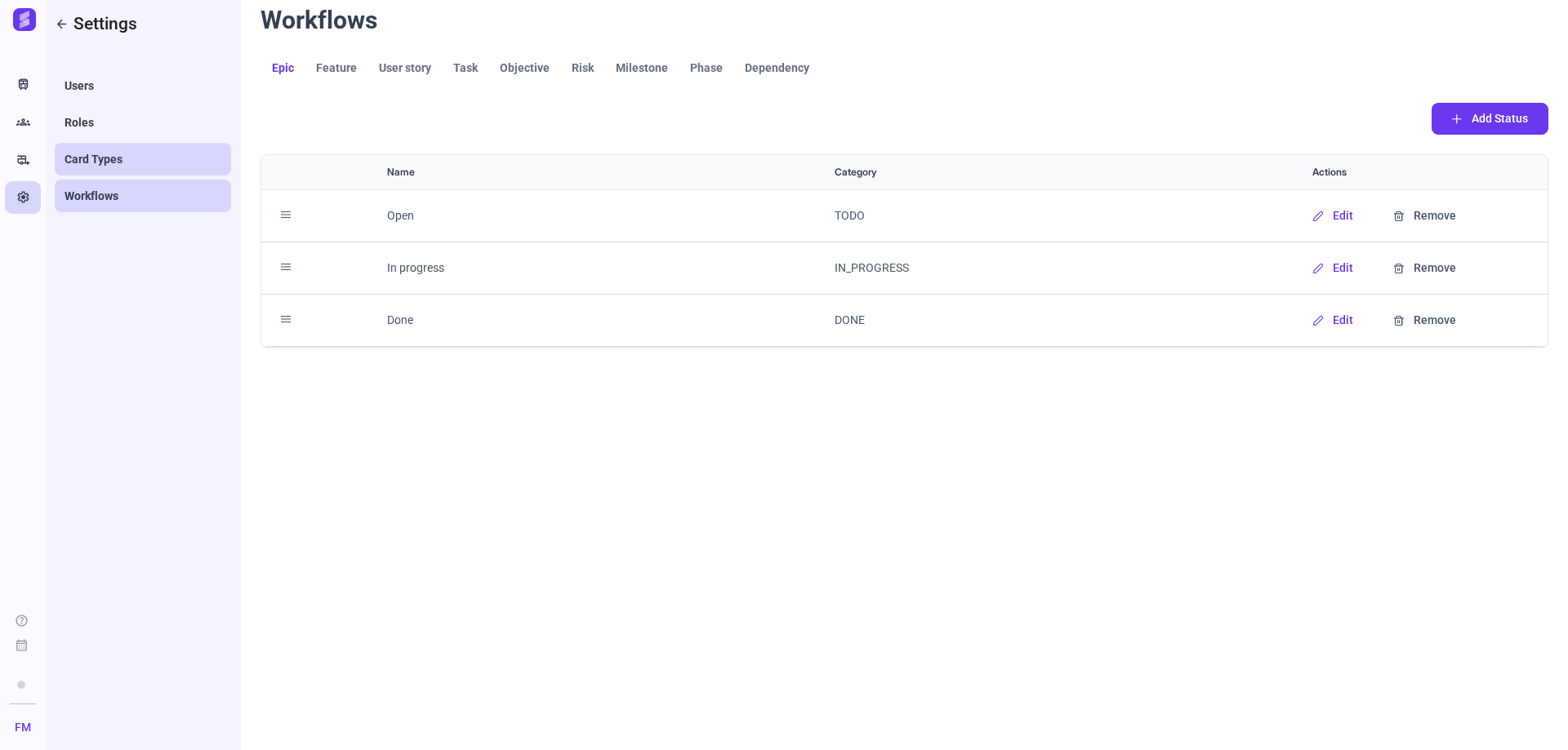
click at [130, 159] on link "Card Types" at bounding box center [143, 159] width 177 height 33
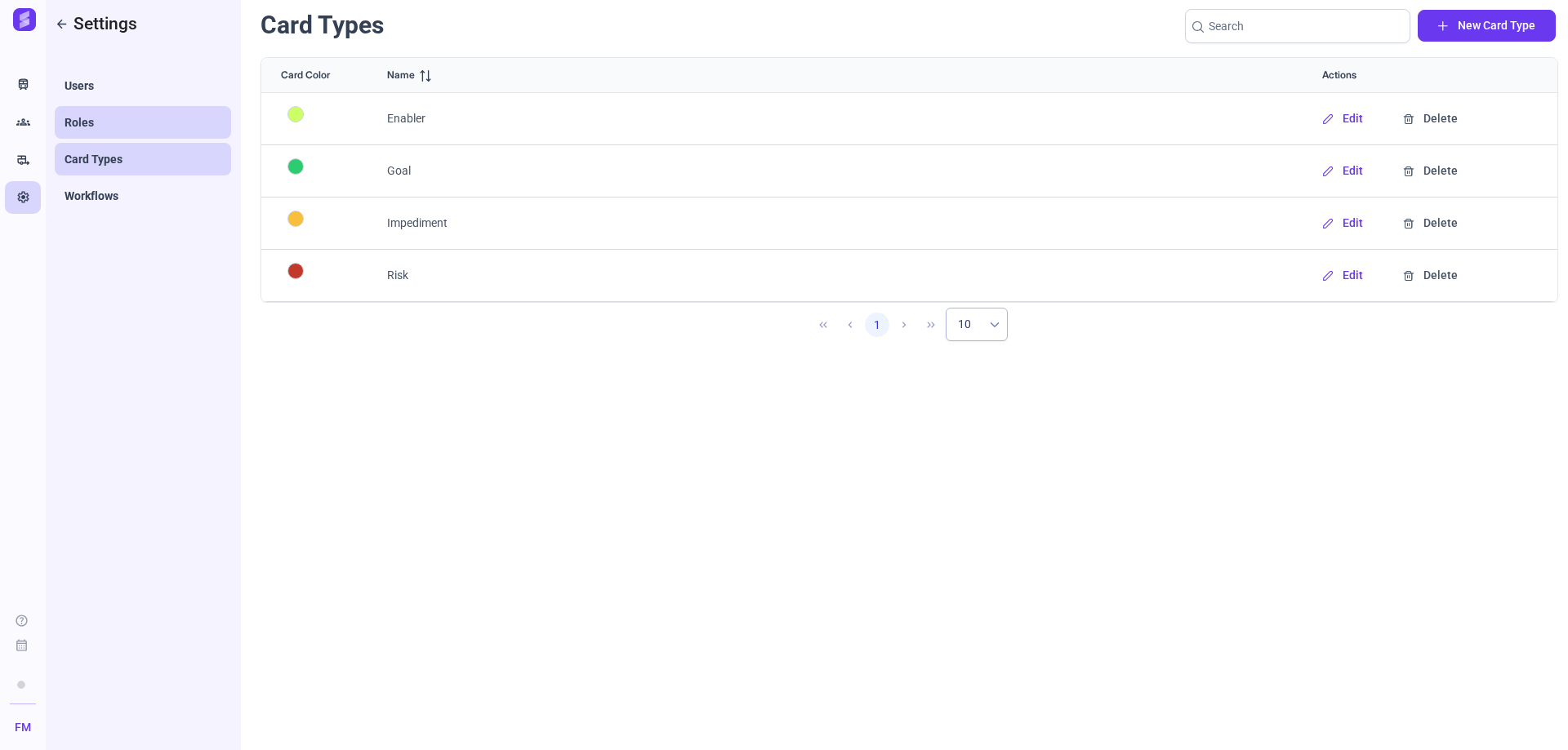
click at [130, 123] on link "Roles" at bounding box center [143, 123] width 177 height 33
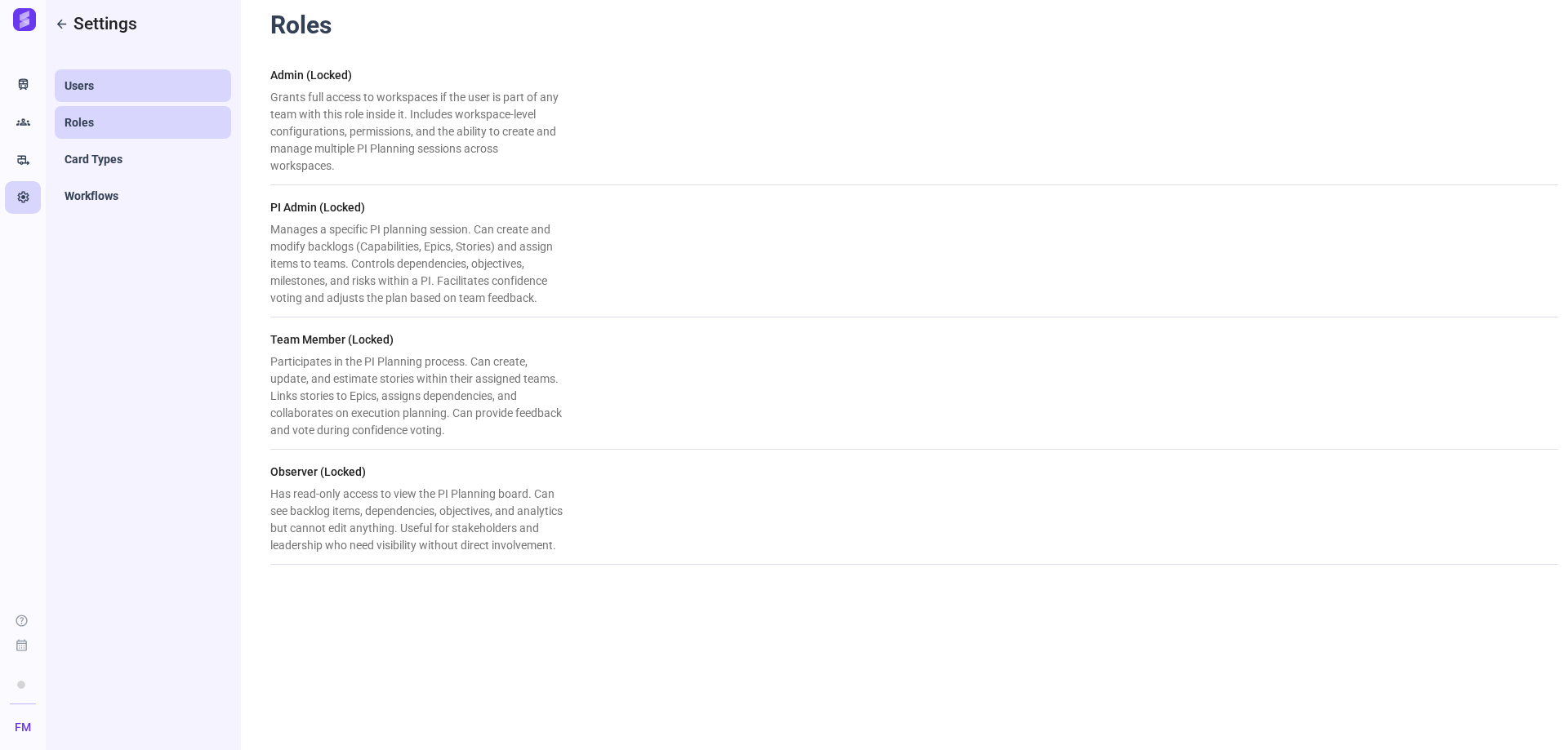
click at [114, 89] on link "Users" at bounding box center [143, 86] width 177 height 33
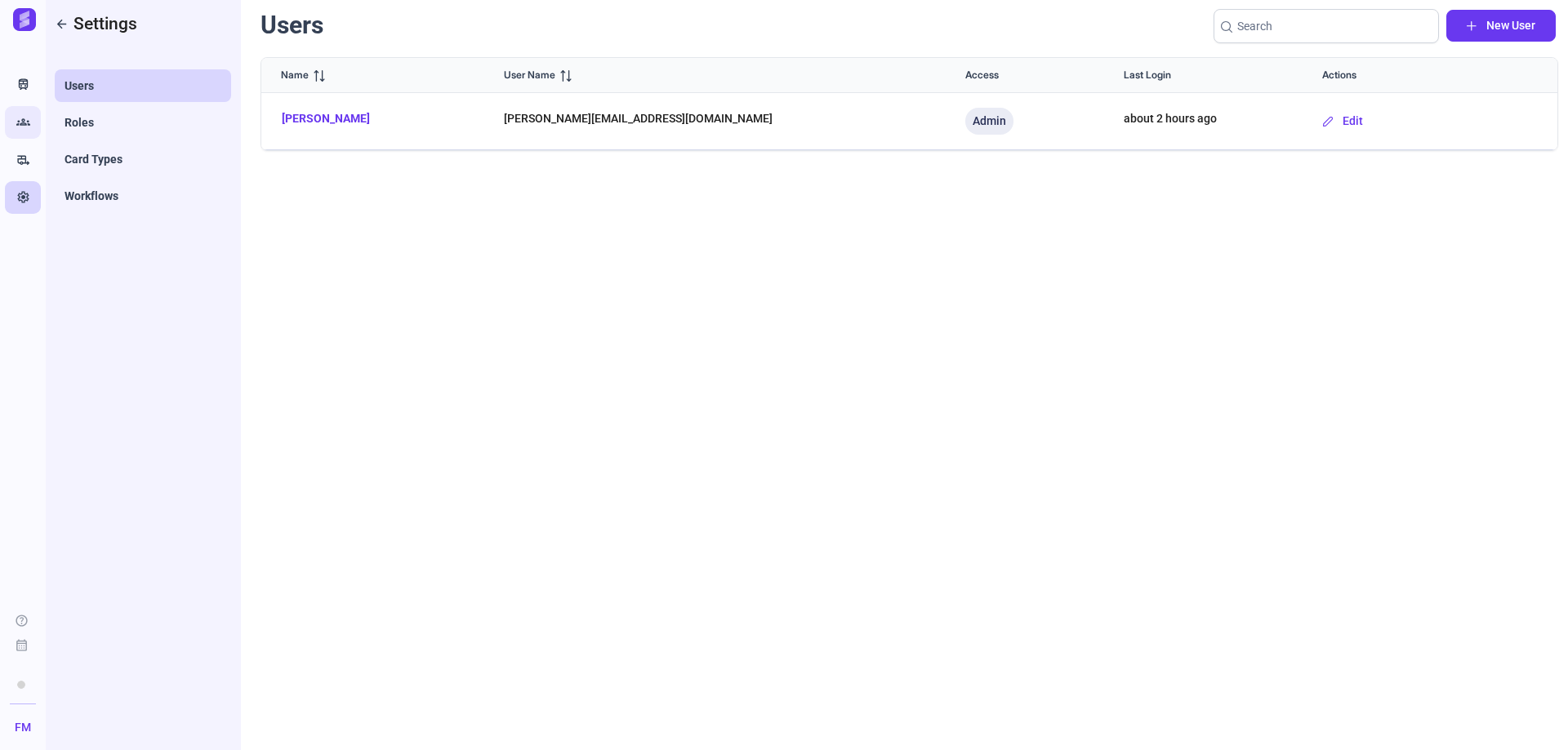
click at [16, 125] on icon "Groups" at bounding box center [23, 122] width 14 height 16
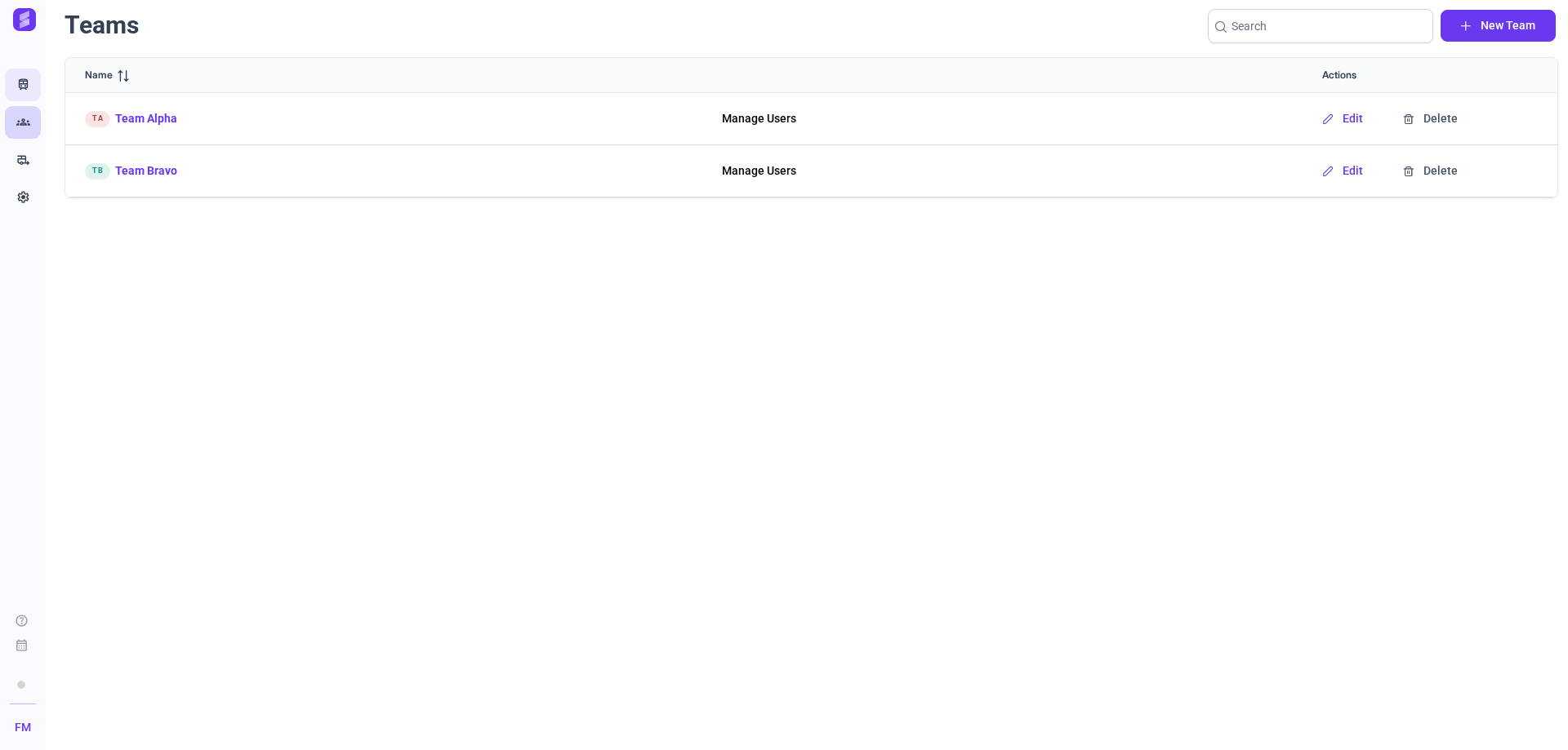
click at [27, 88] on icon "Train" at bounding box center [23, 85] width 14 height 16
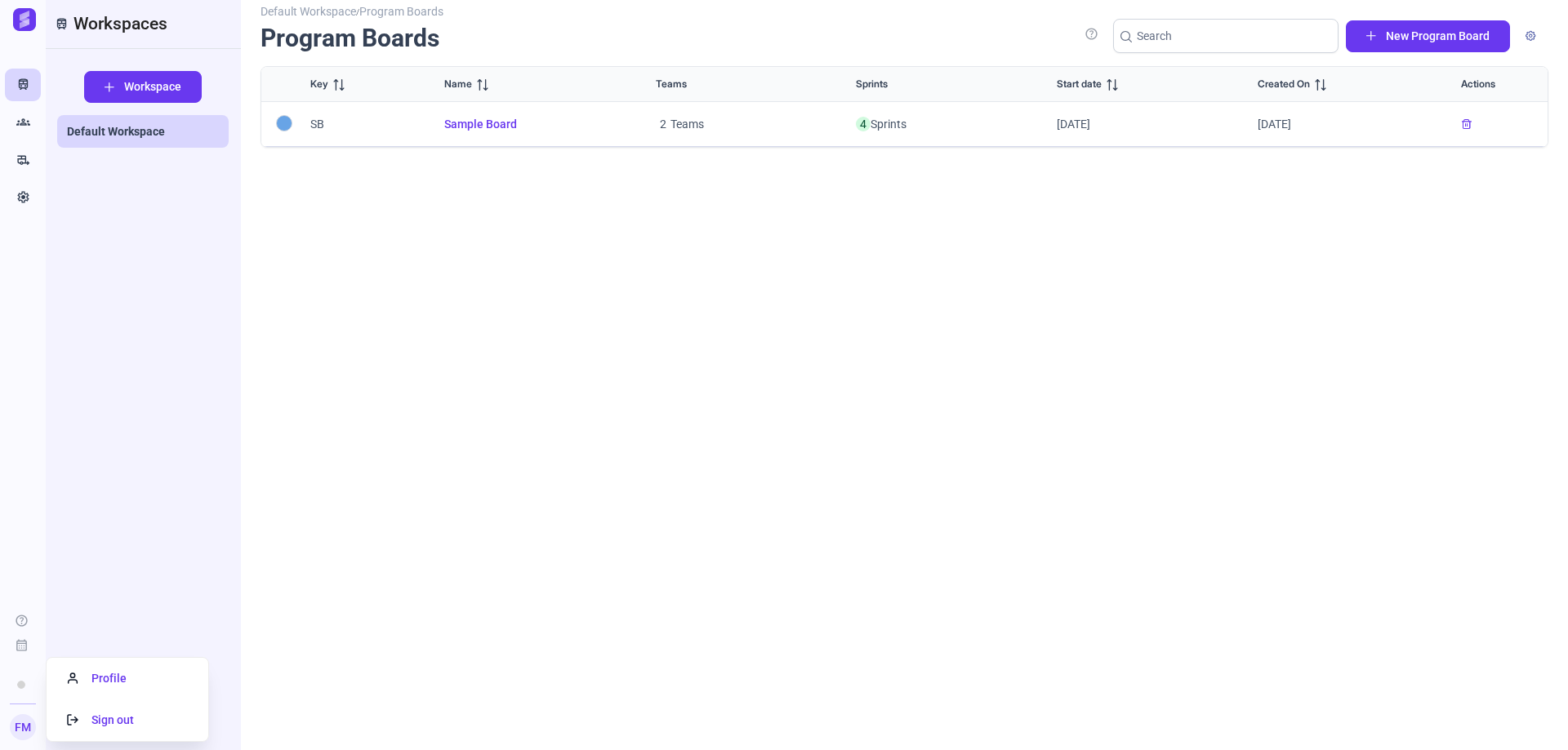
click at [35, 723] on link "FM" at bounding box center [22, 727] width 26 height 26
click at [112, 684] on span "Profile" at bounding box center [97, 679] width 60 height 14
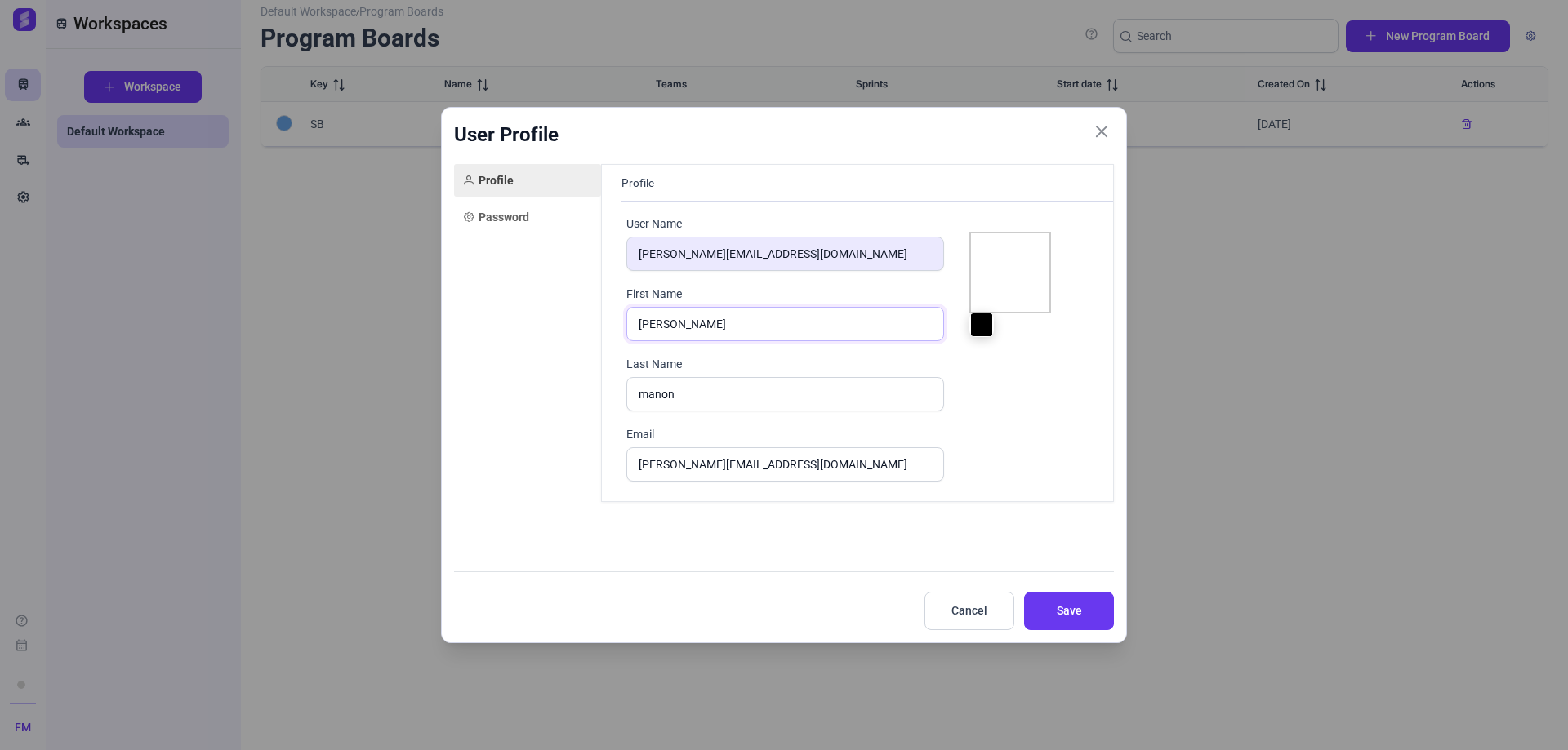
click at [711, 323] on input "fontaine" at bounding box center [785, 324] width 318 height 35
click at [513, 215] on span "Password" at bounding box center [504, 217] width 50 height 16
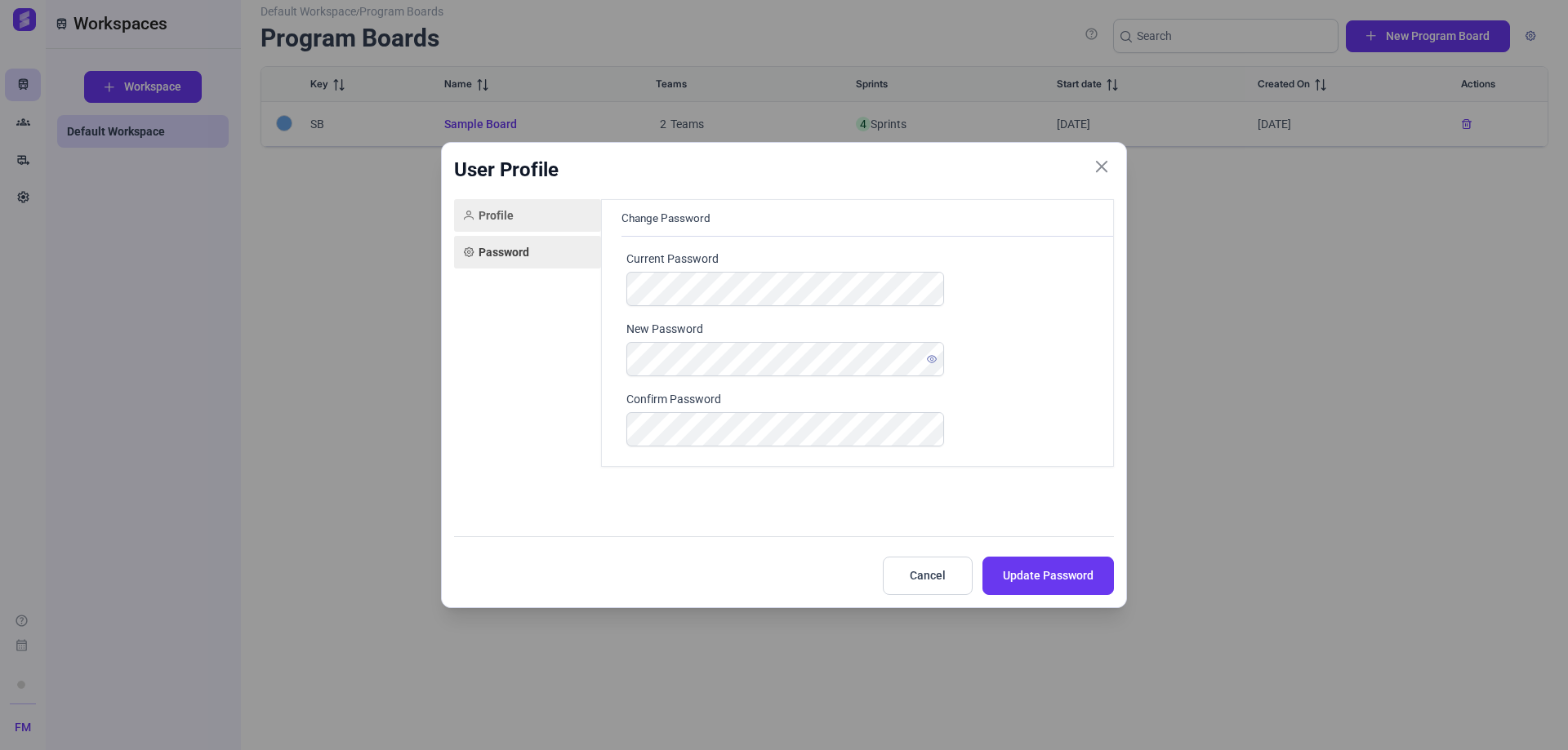
click at [513, 214] on link "Profile" at bounding box center [527, 215] width 147 height 33
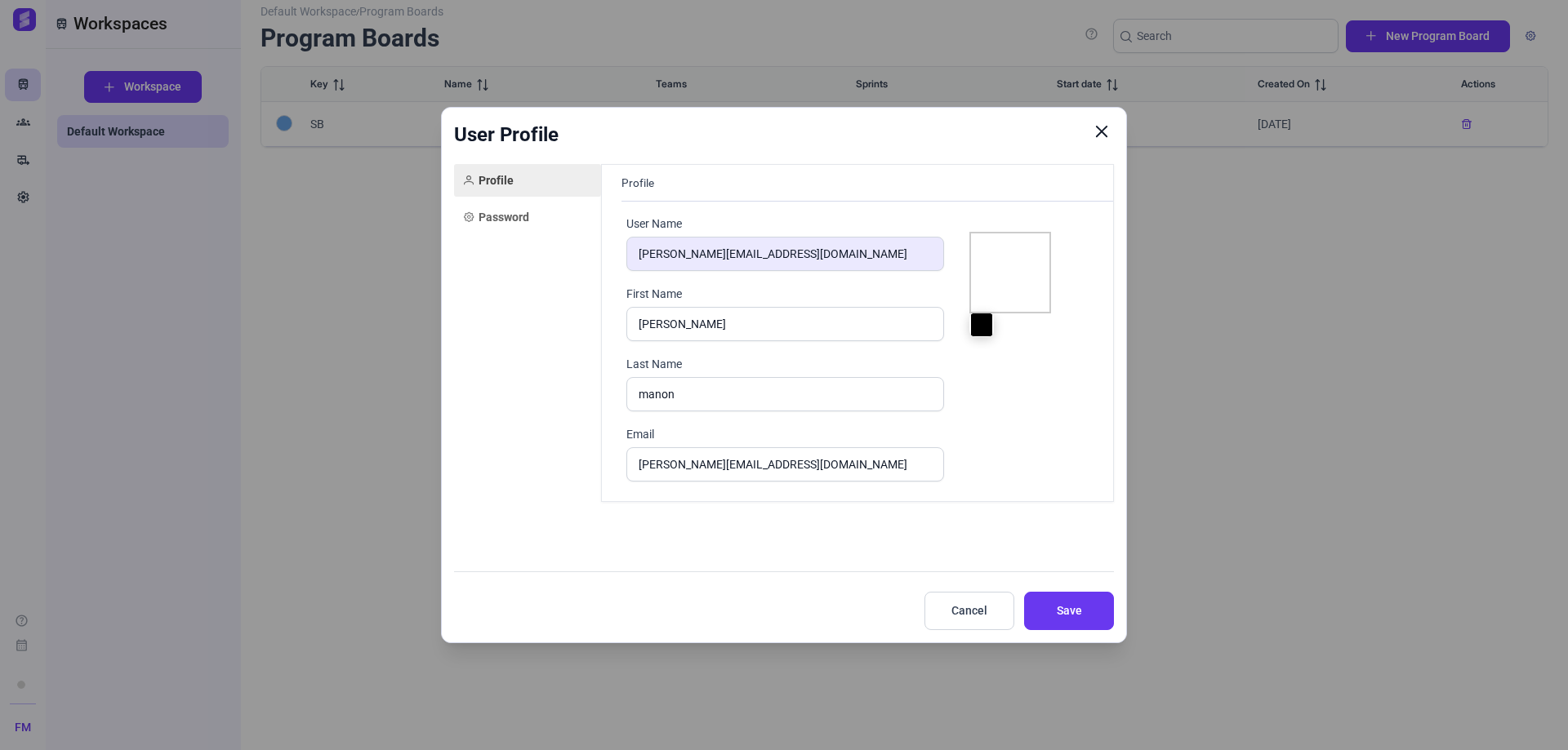
click at [1098, 128] on icon "Close" at bounding box center [1101, 131] width 14 height 14
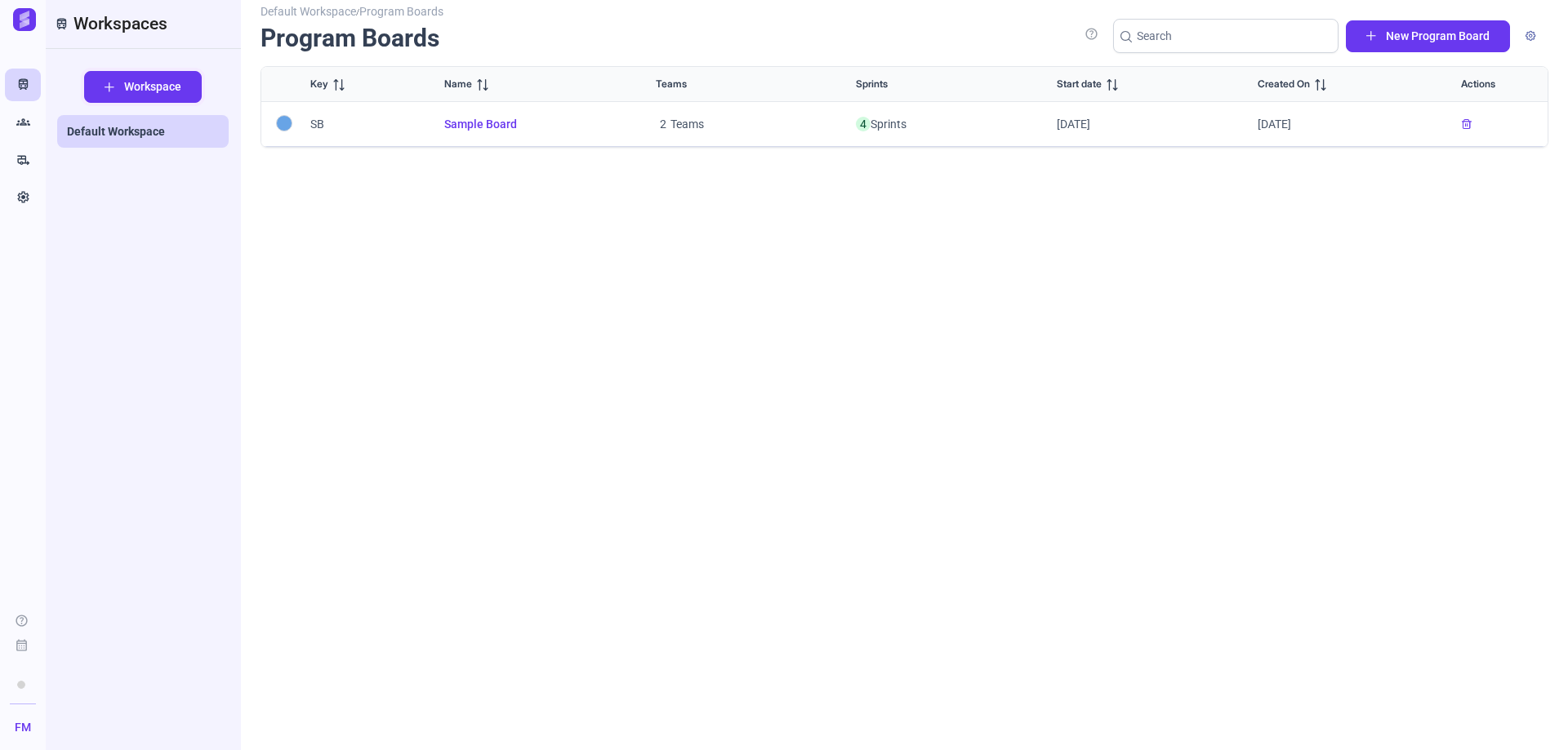
click at [125, 92] on span "Workspace" at bounding box center [153, 87] width 57 height 17
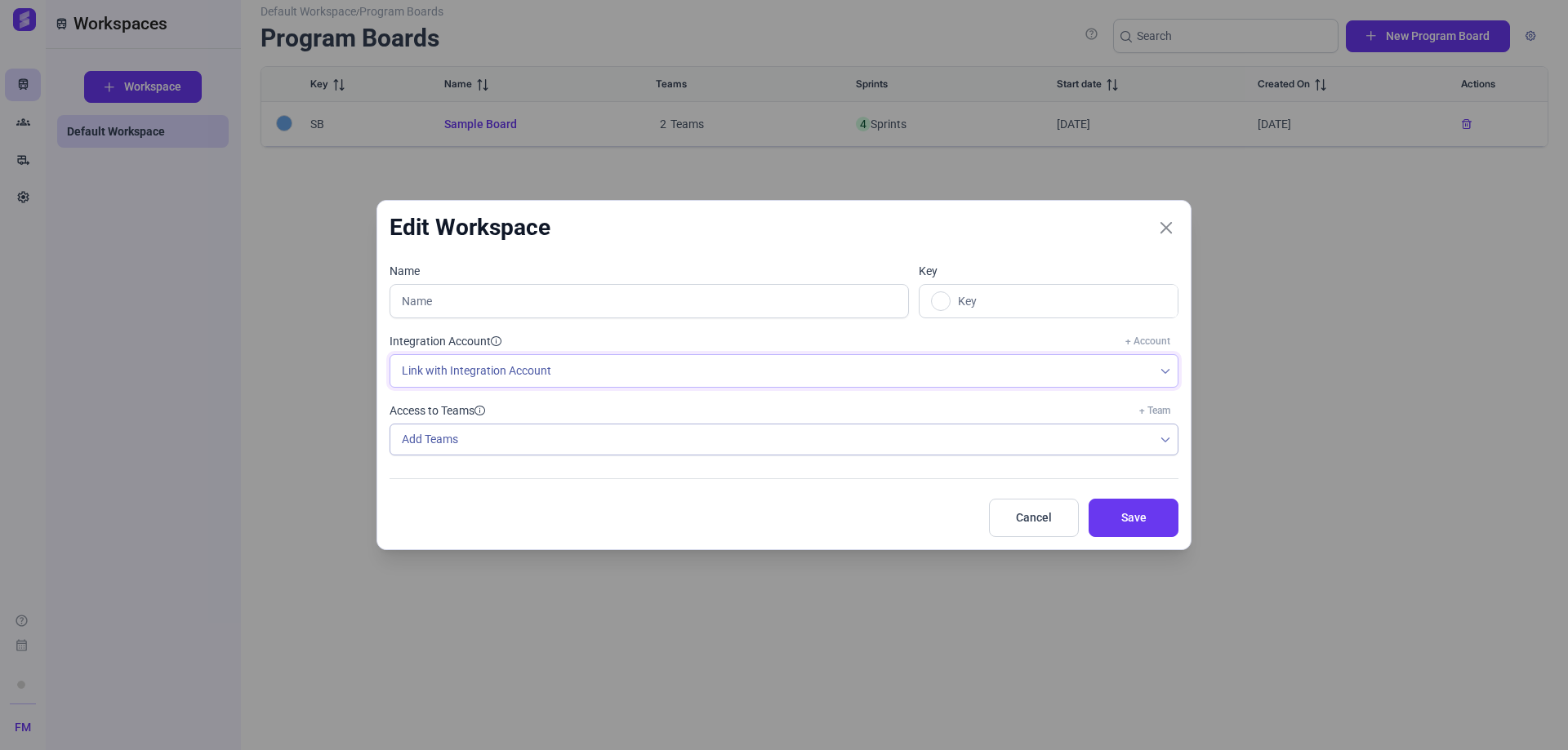
click at [505, 372] on span "Link with Integration Account" at bounding box center [771, 371] width 763 height 32
click at [470, 408] on li "No available options" at bounding box center [784, 407] width 782 height 27
click at [1166, 341] on link "+ Account" at bounding box center [1147, 341] width 61 height 22
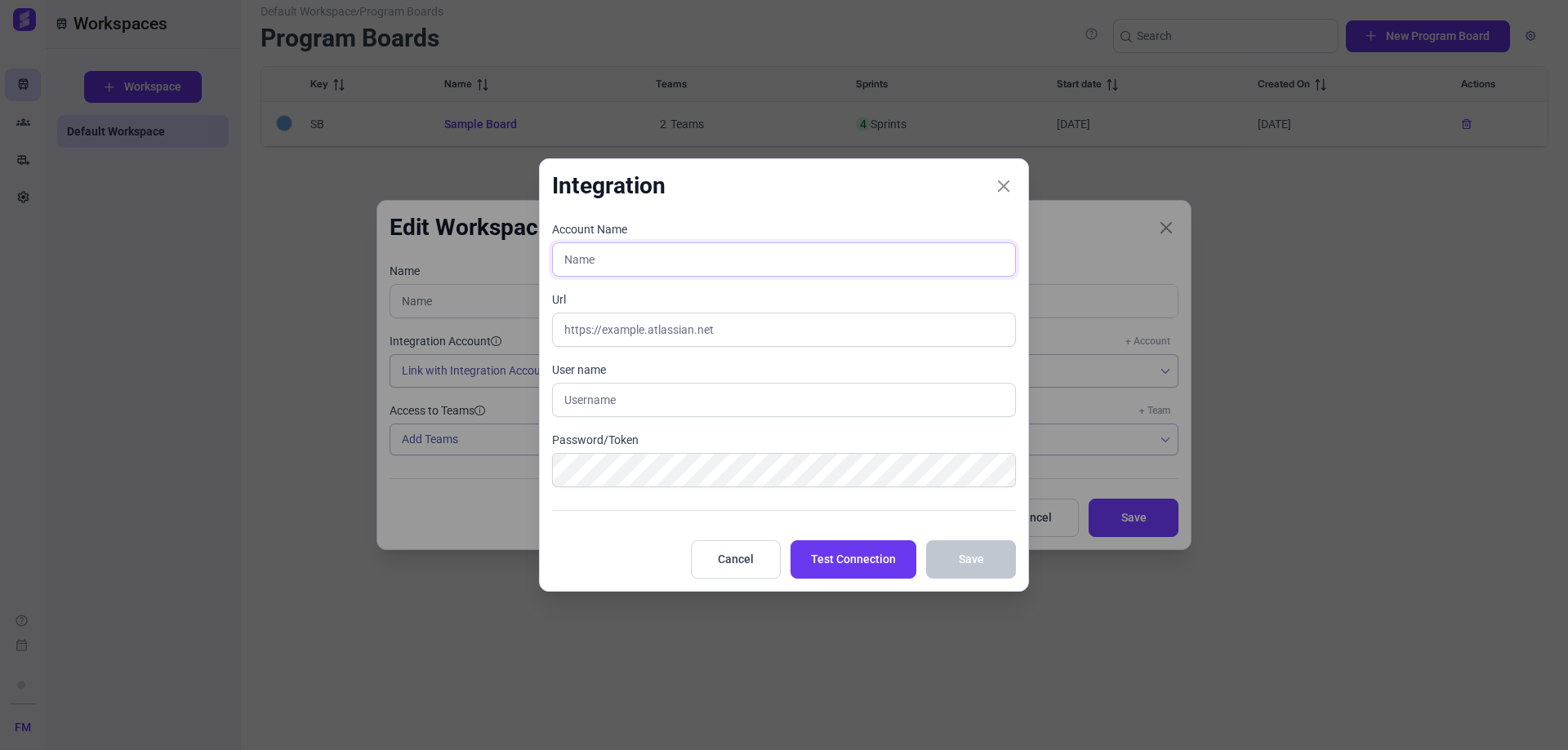
click at [588, 265] on input "text" at bounding box center [784, 260] width 463 height 35
type input "L"
click at [593, 262] on input "dlc" at bounding box center [784, 260] width 463 height 35
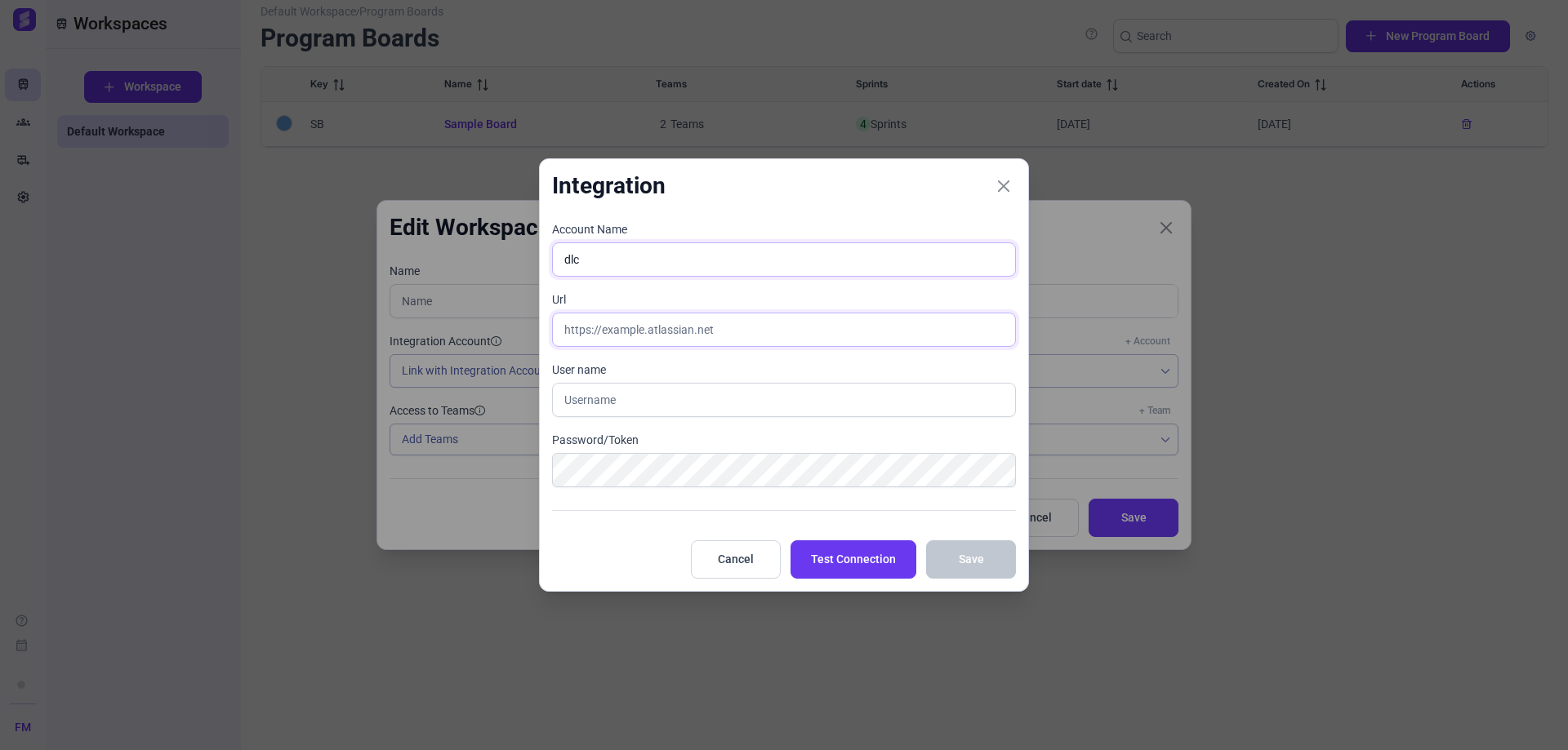
type input "dlc"
click at [577, 315] on input "text" at bounding box center [784, 330] width 463 height 35
paste input "Jira161193!"
type input "Jira161193!"
click at [615, 396] on input "text" at bounding box center [784, 401] width 463 height 35
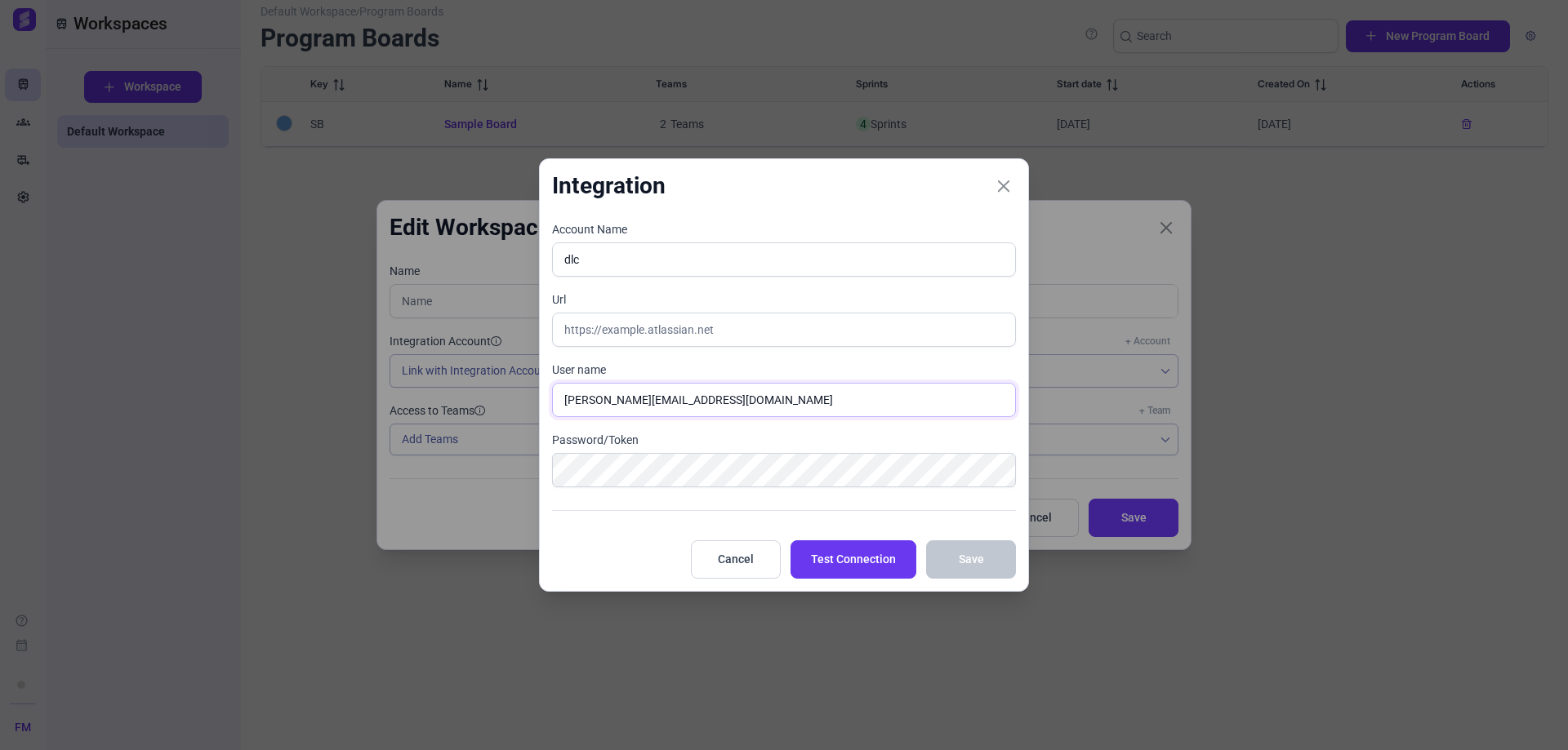
type input "[PERSON_NAME][EMAIL_ADDRESS][DOMAIN_NAME]"
click at [598, 328] on input "text" at bounding box center [784, 330] width 463 height 35
paste input "https://ishtargames.atlassian.net/jira/software/c/projects/DLS/list?sortBy=repo…"
drag, startPoint x: 665, startPoint y: 328, endPoint x: 1682, endPoint y: 325, distance: 1017.0
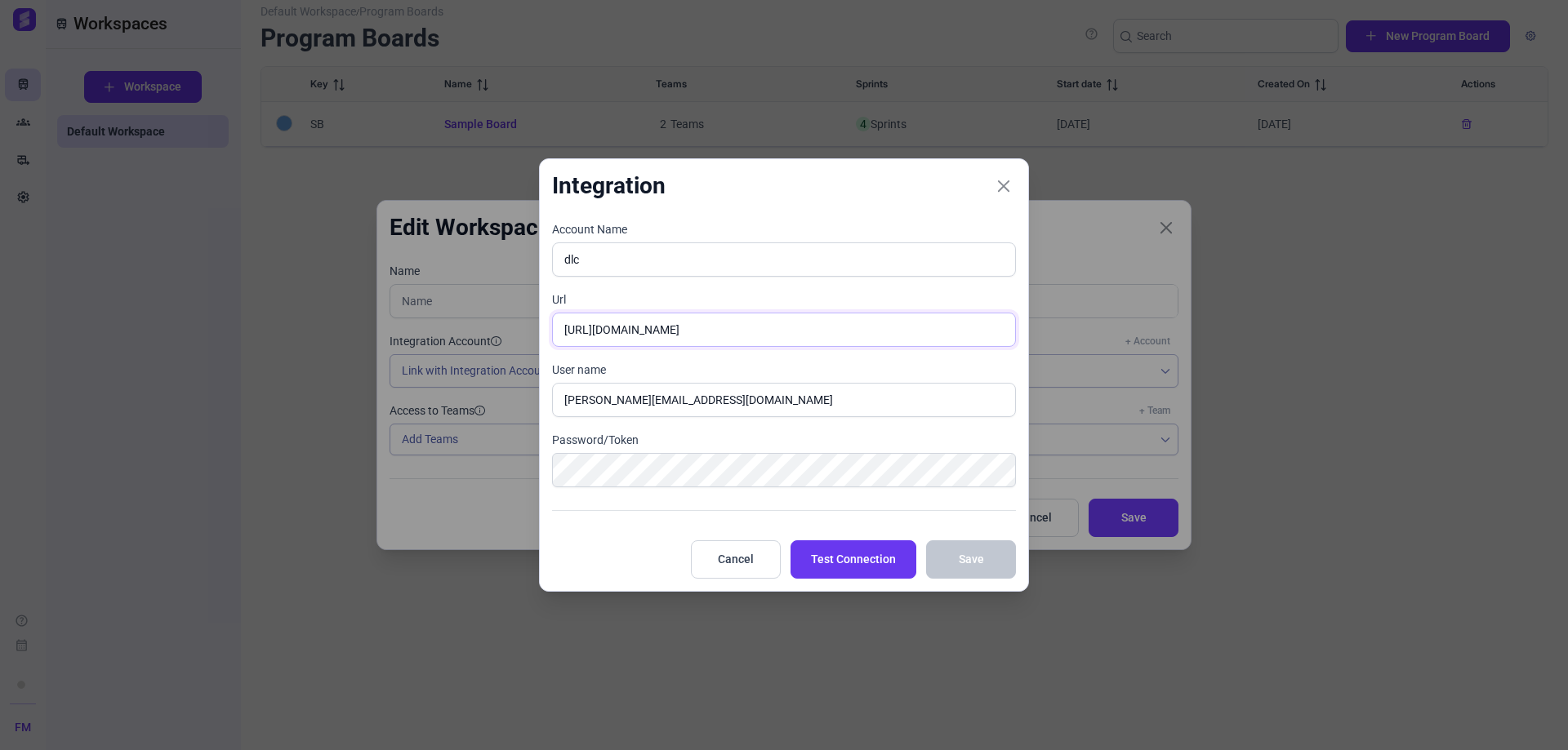
click at [1567, 325] on html "Train Groups rv_hookup Settings help calendar_month FM Profile Sign out Train W…" at bounding box center [784, 375] width 1568 height 750
click at [855, 564] on span "Test Connection" at bounding box center [854, 560] width 85 height 17
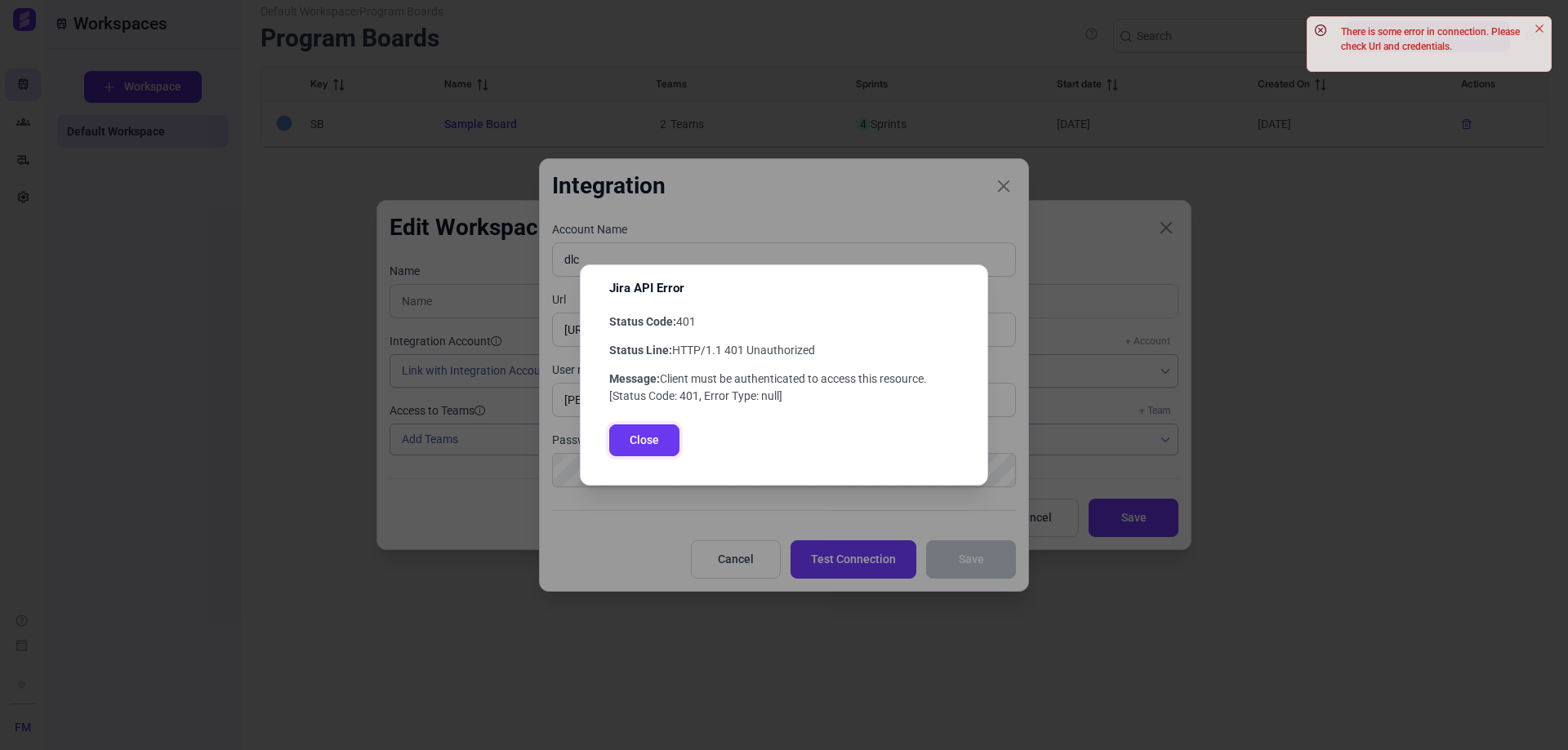
drag, startPoint x: 638, startPoint y: 450, endPoint x: 649, endPoint y: 440, distance: 14.9
click at [643, 443] on button "Close" at bounding box center [644, 440] width 70 height 32
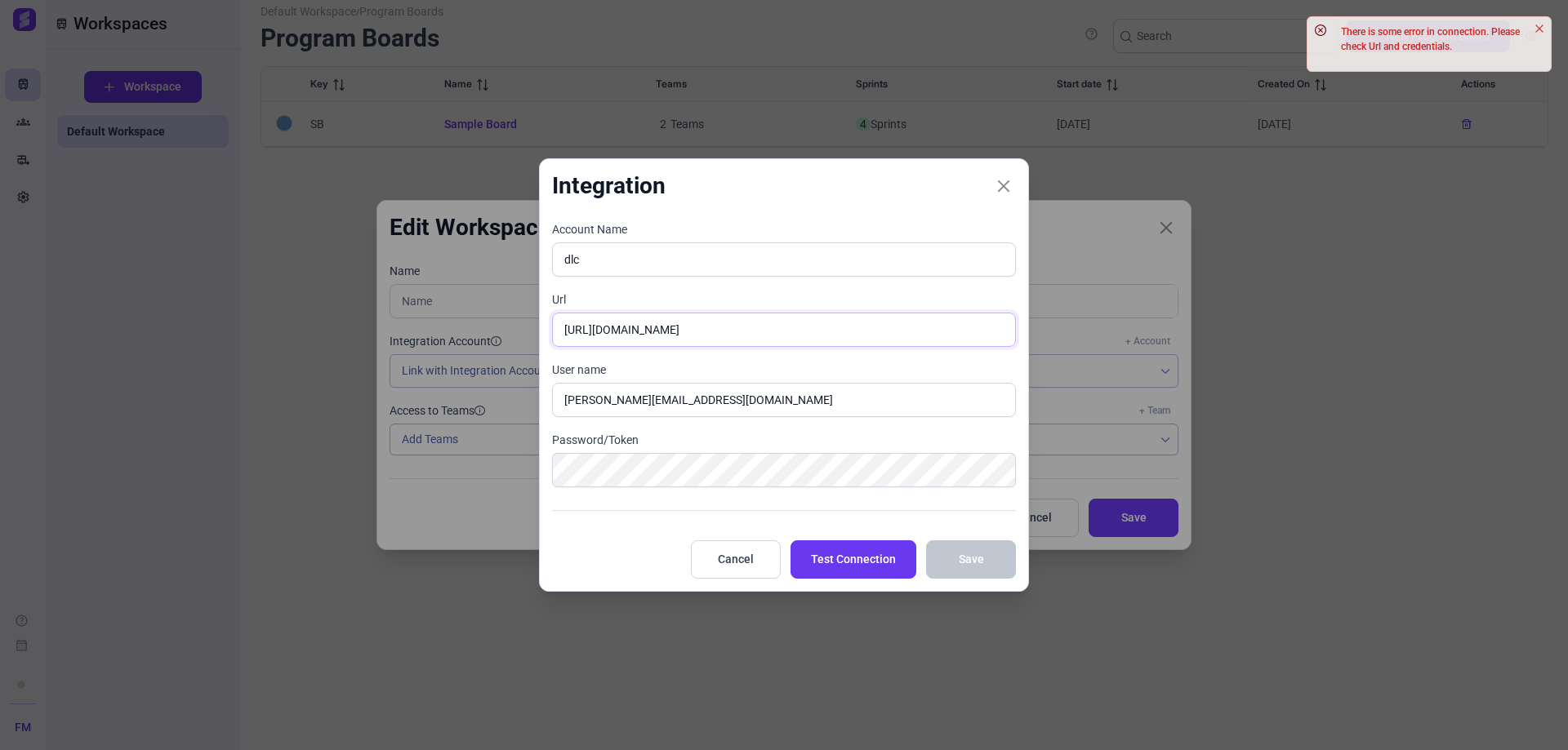
click at [764, 325] on input "https://ishtargames.atlassian.net" at bounding box center [784, 330] width 463 height 35
drag, startPoint x: 764, startPoint y: 327, endPoint x: 139, endPoint y: 336, distance: 625.1
click at [187, 341] on div "Integration Account Name dlc Url https://ishtargames.atlassian.net User name m.…" at bounding box center [784, 375] width 1568 height 750
paste input "/jira/software/c/projects/DLS/list?sortBy=reporter&direction=ASC"
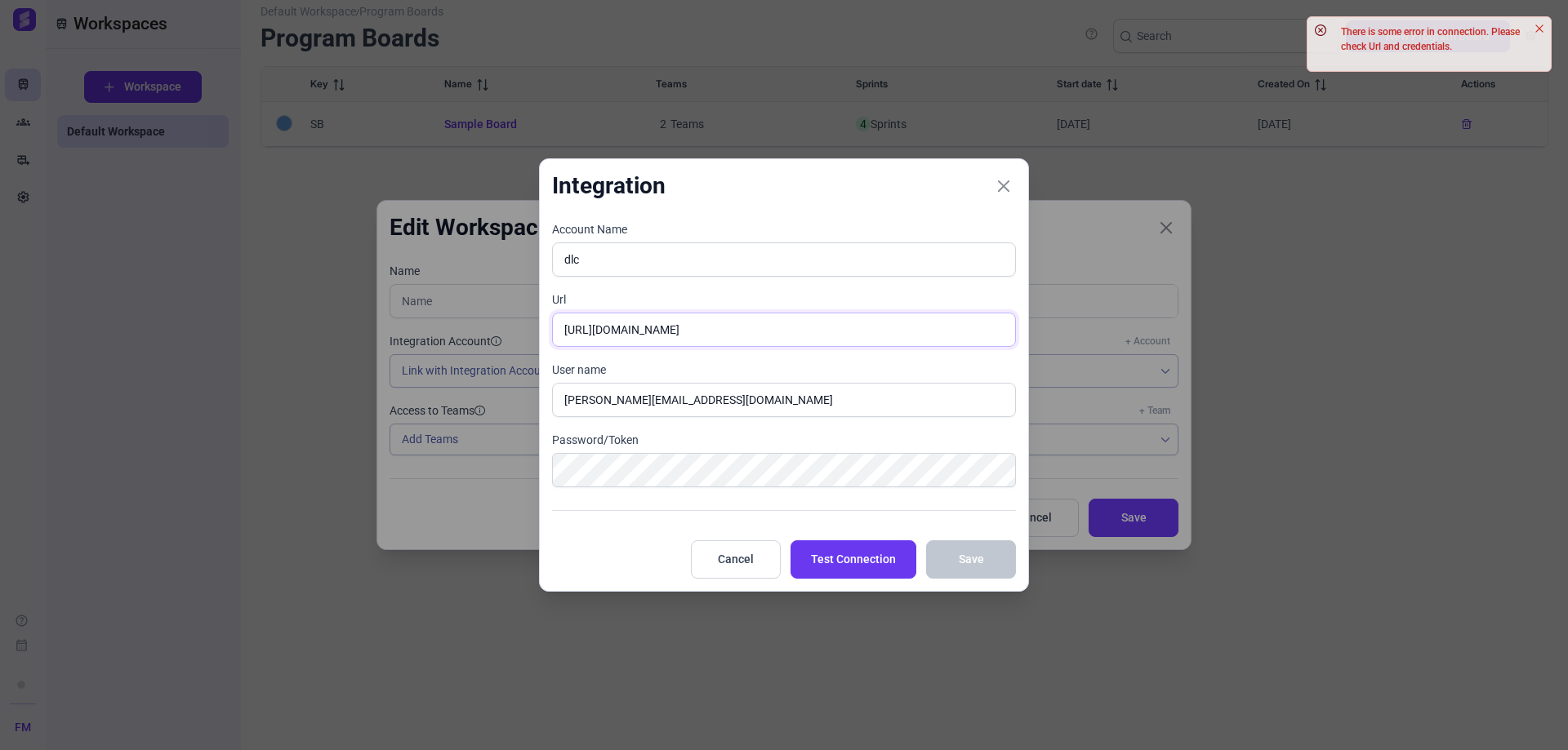
click at [702, 316] on input "https://ishtargames.atlassian.net/jira/software/c/projects/DLS/list?sortBy=repo…" at bounding box center [784, 330] width 463 height 35
drag, startPoint x: 824, startPoint y: 324, endPoint x: 1480, endPoint y: 331, distance: 656.0
click at [1480, 331] on div "Integration Account Name dlc Url https://ishtargames.atlassian.net/jira/softwar…" at bounding box center [784, 375] width 1568 height 750
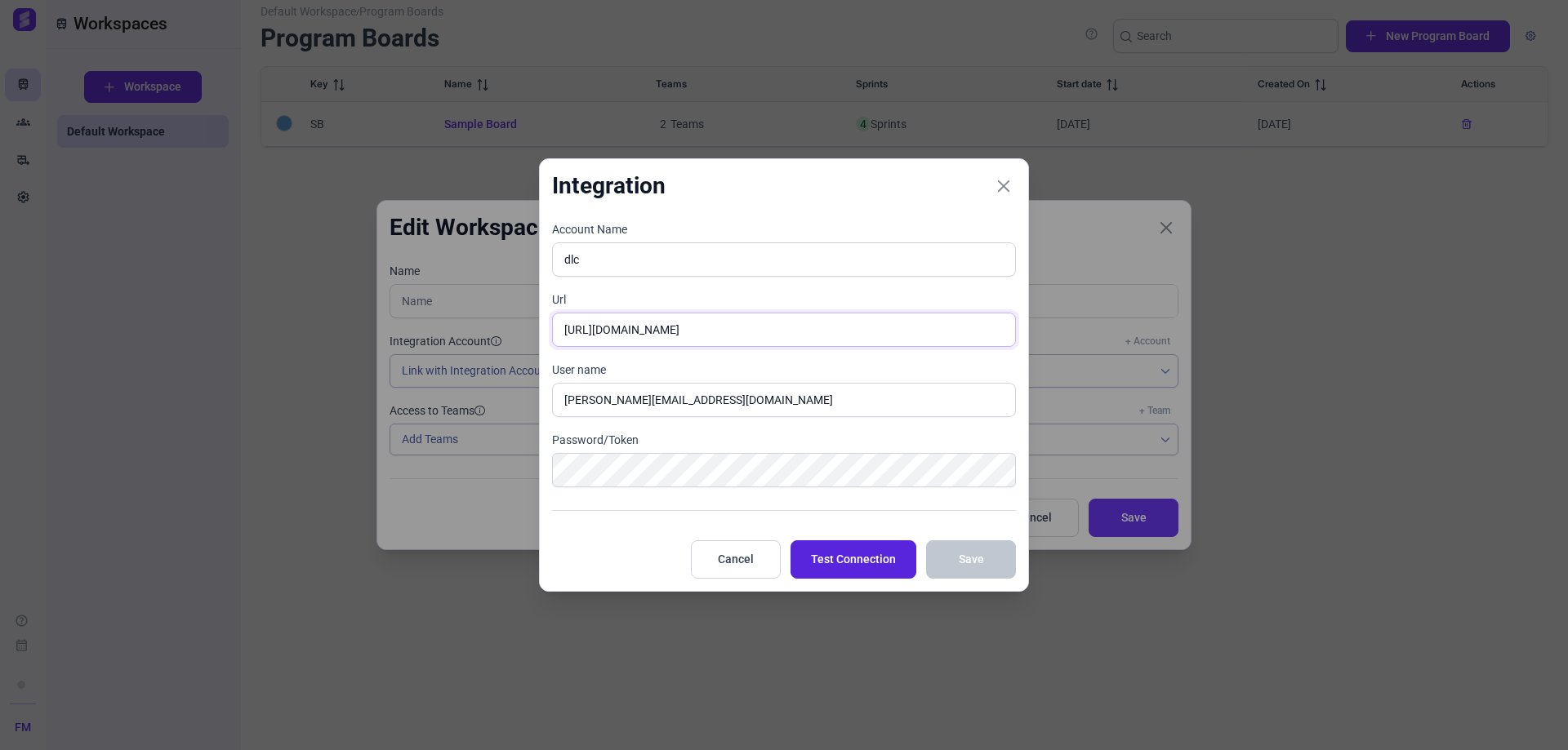
type input "https://ishtargames.atlassian.net/jira/software/c/projects/DLS"
click at [866, 563] on span "Test Connection" at bounding box center [854, 560] width 85 height 17
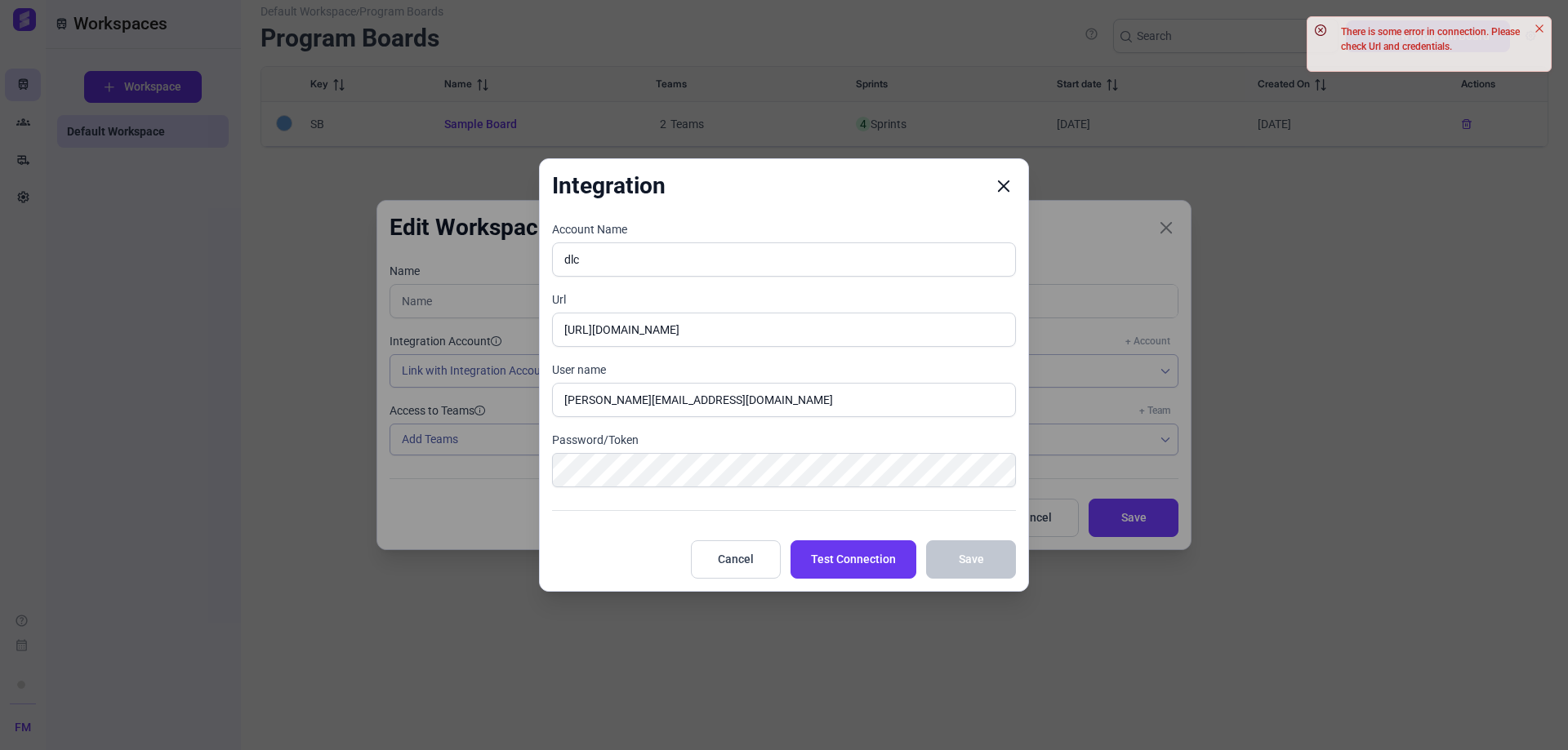
click at [1001, 186] on icon "Close" at bounding box center [1003, 185] width 14 height 14
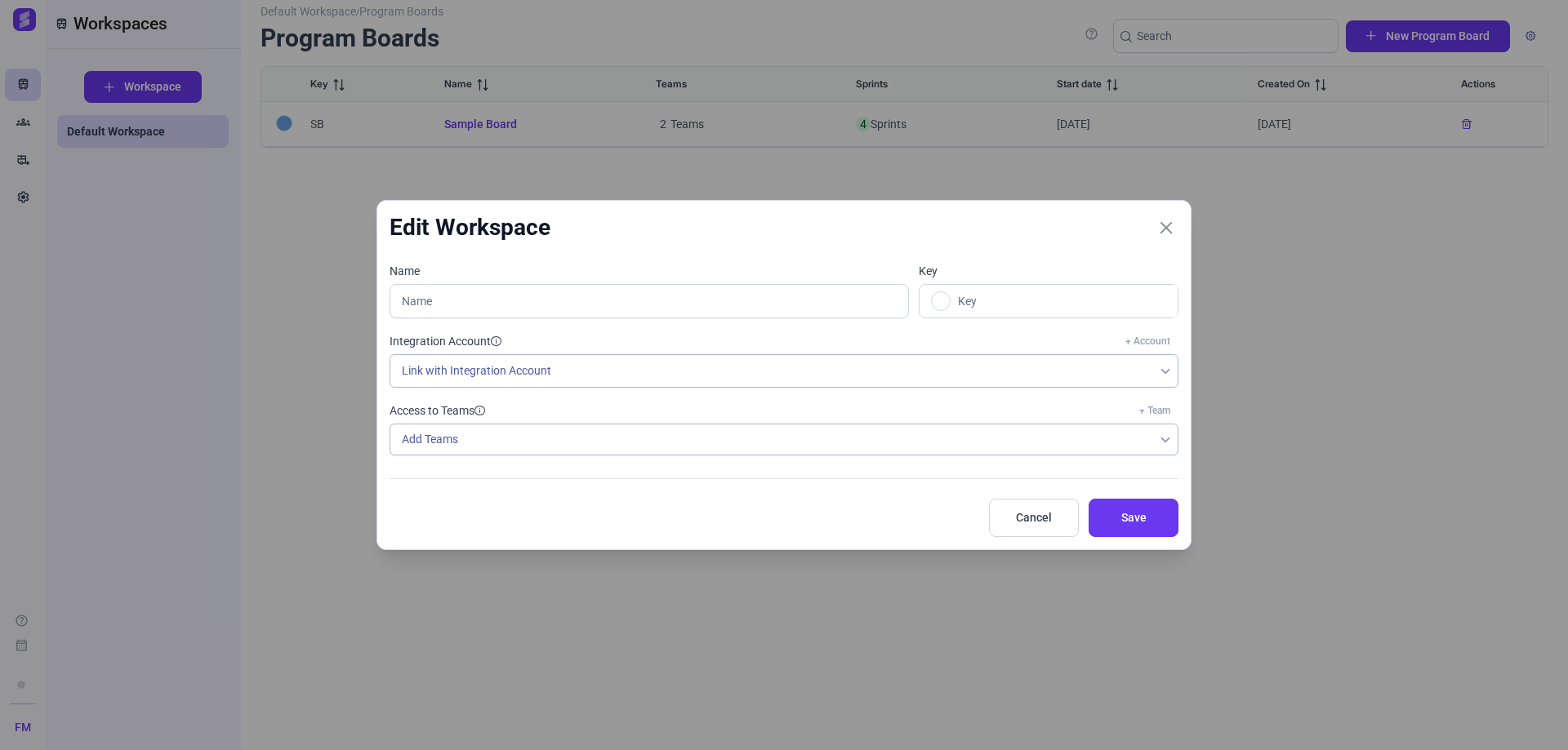
click at [117, 137] on div "Edit Workspace Name Key Integration Account + Account Link with Integration Acc…" at bounding box center [784, 375] width 1568 height 750
click at [1044, 502] on button "Cancel" at bounding box center [1033, 518] width 90 height 39
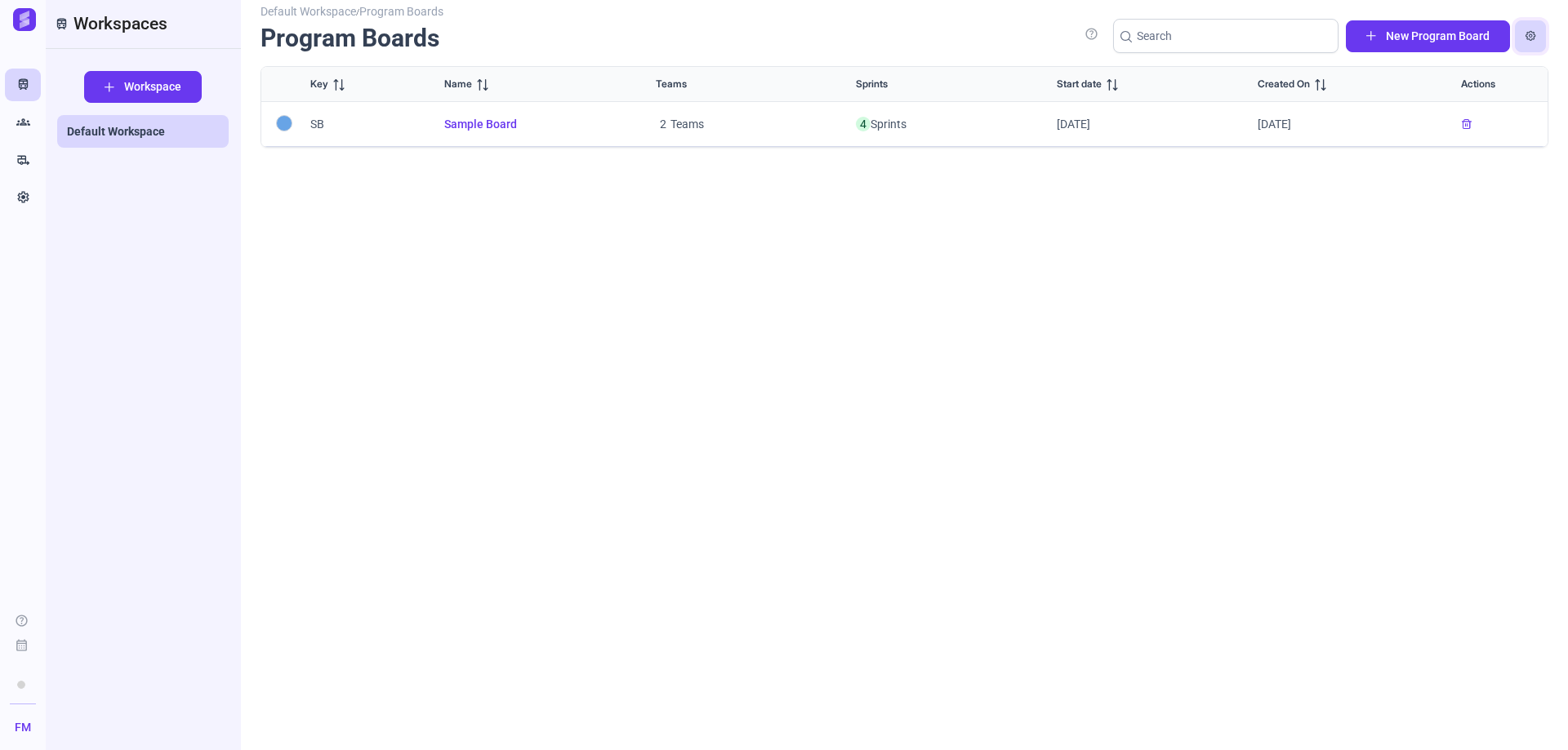
click at [1523, 36] on button "button" at bounding box center [1530, 36] width 31 height 32
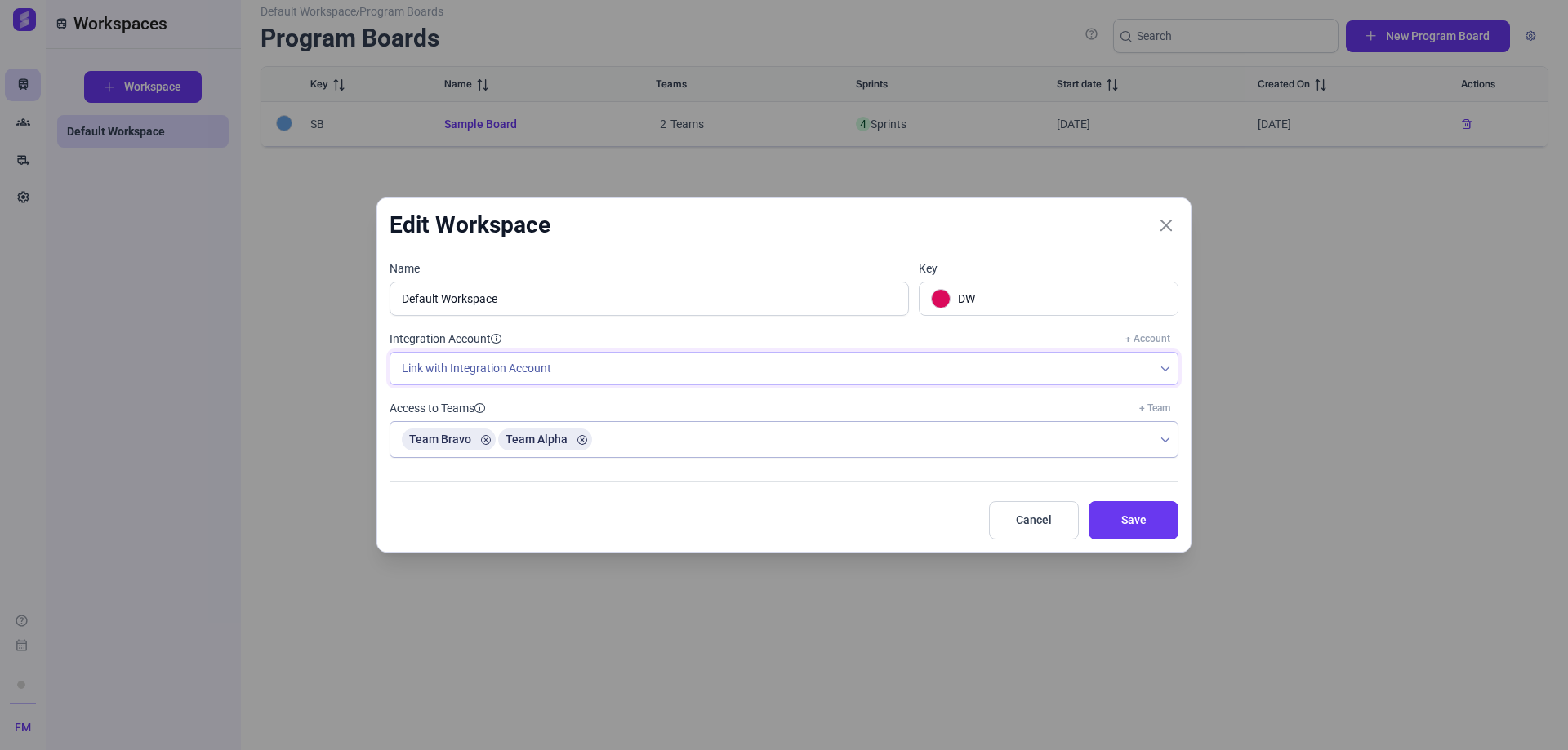
click at [467, 372] on span "Link with Integration Account" at bounding box center [771, 368] width 763 height 32
click at [934, 308] on span at bounding box center [937, 299] width 36 height 33
click at [1159, 224] on icon "Close" at bounding box center [1165, 225] width 14 height 14
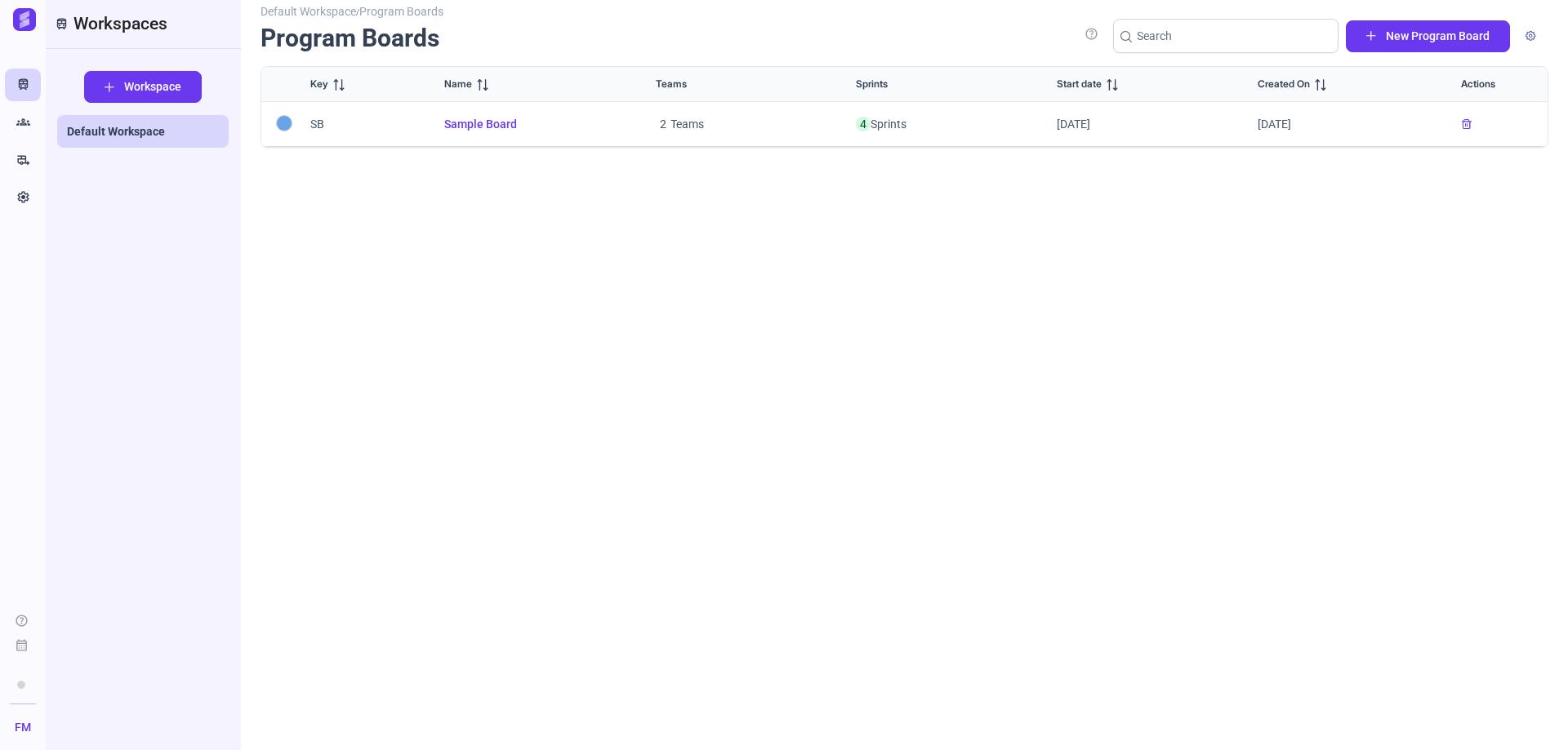
click at [30, 19] on img at bounding box center [25, 19] width 23 height 23
click at [24, 127] on icon "Groups" at bounding box center [23, 122] width 14 height 16
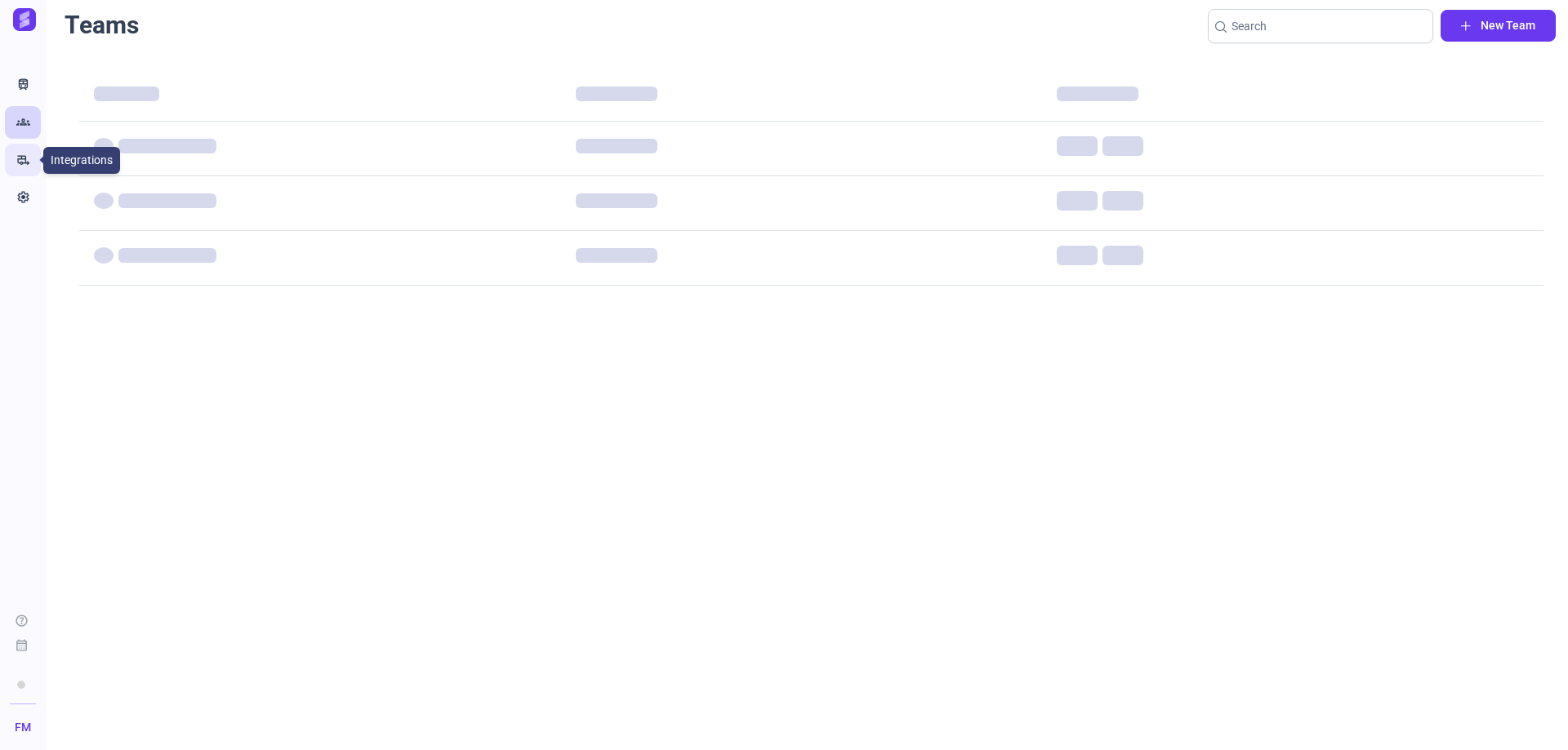
click at [24, 164] on icon "rv_hookup" at bounding box center [23, 159] width 14 height 16
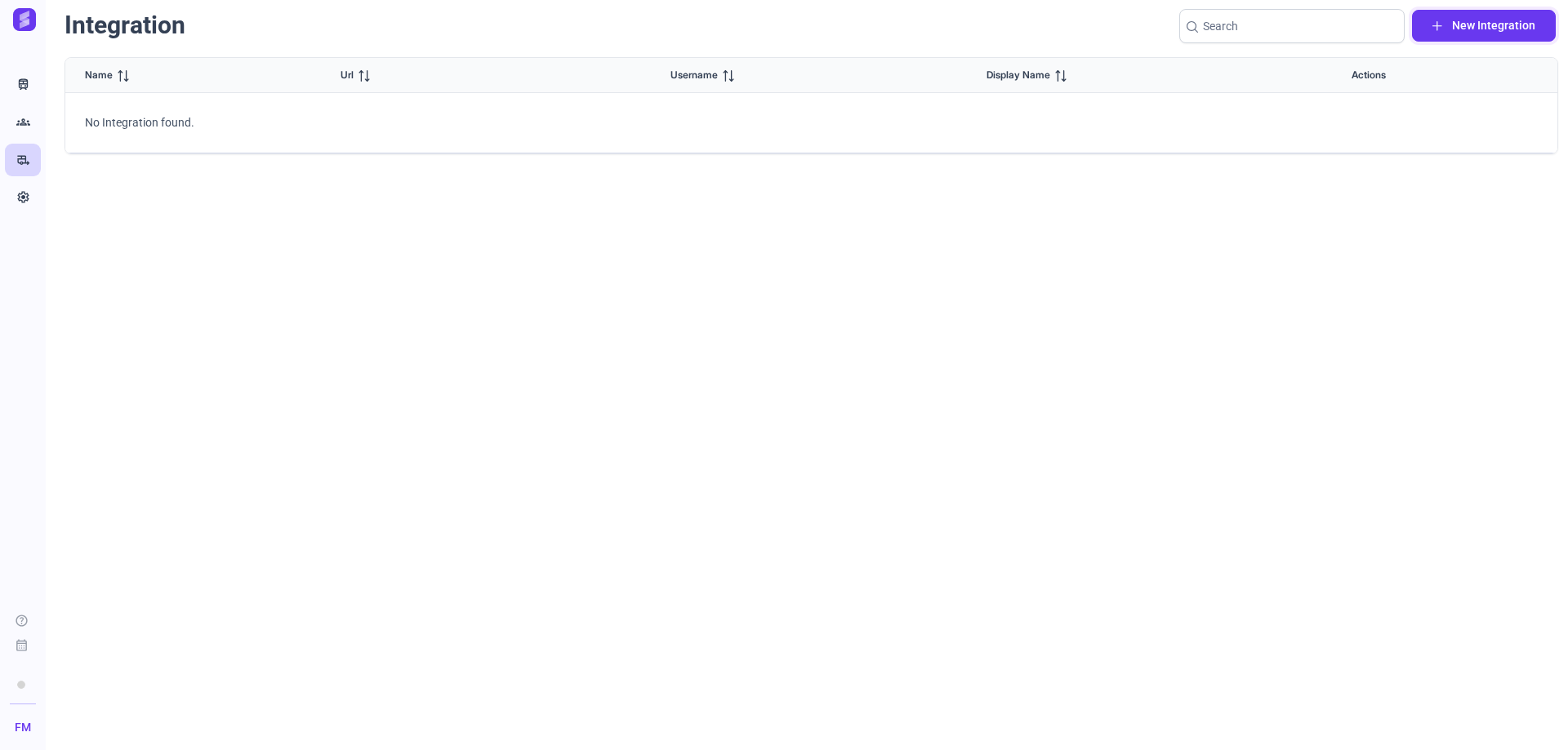
click at [1491, 30] on span "New Integration" at bounding box center [1494, 26] width 83 height 17
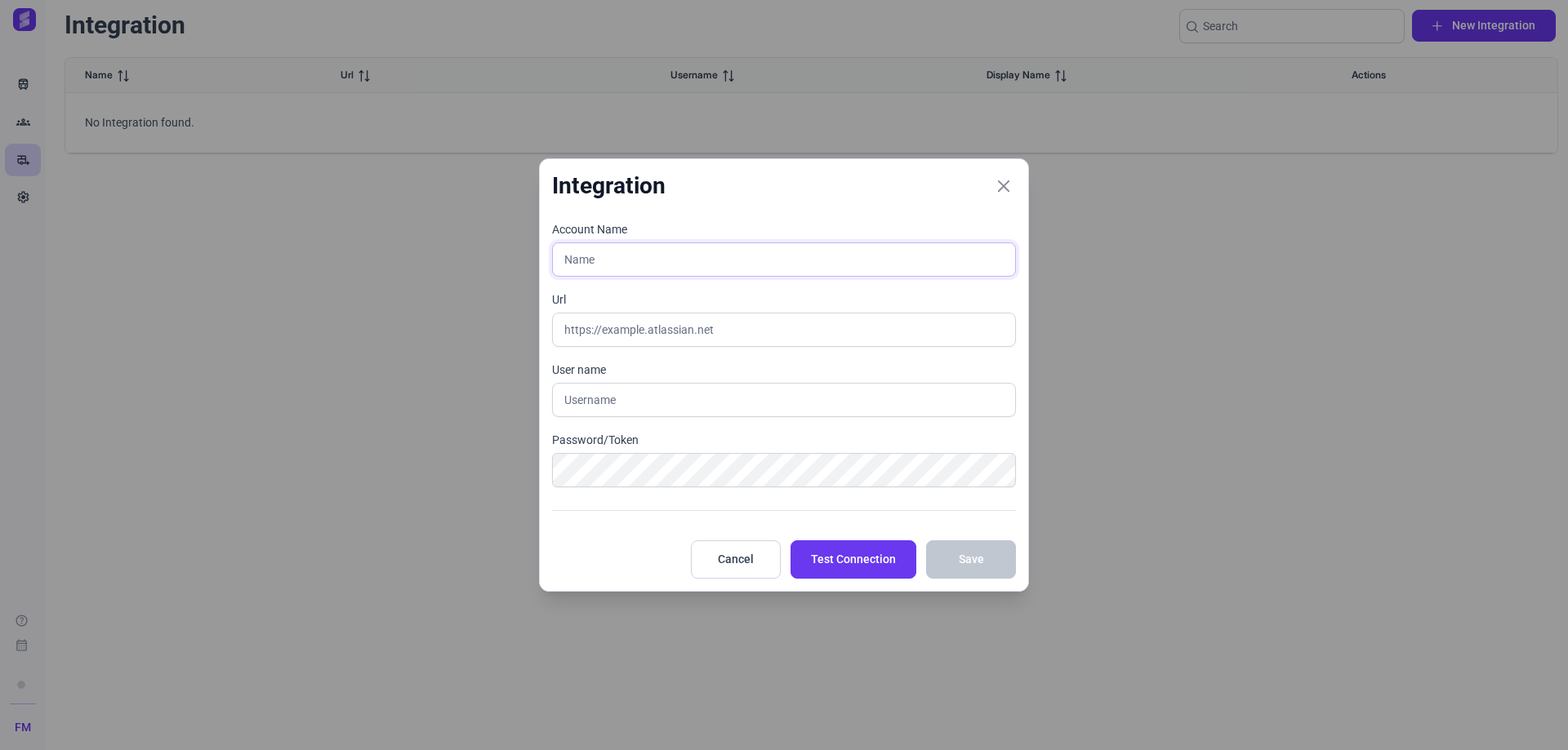
click at [632, 259] on input "text" at bounding box center [784, 260] width 463 height 35
type input "L"
type input "DLC"
click at [614, 319] on input "text" at bounding box center [784, 330] width 463 height 35
paste input "https://ishtargames.atlassian.net/jira/software/c/projects/DLS/list?sortBy=repo…"
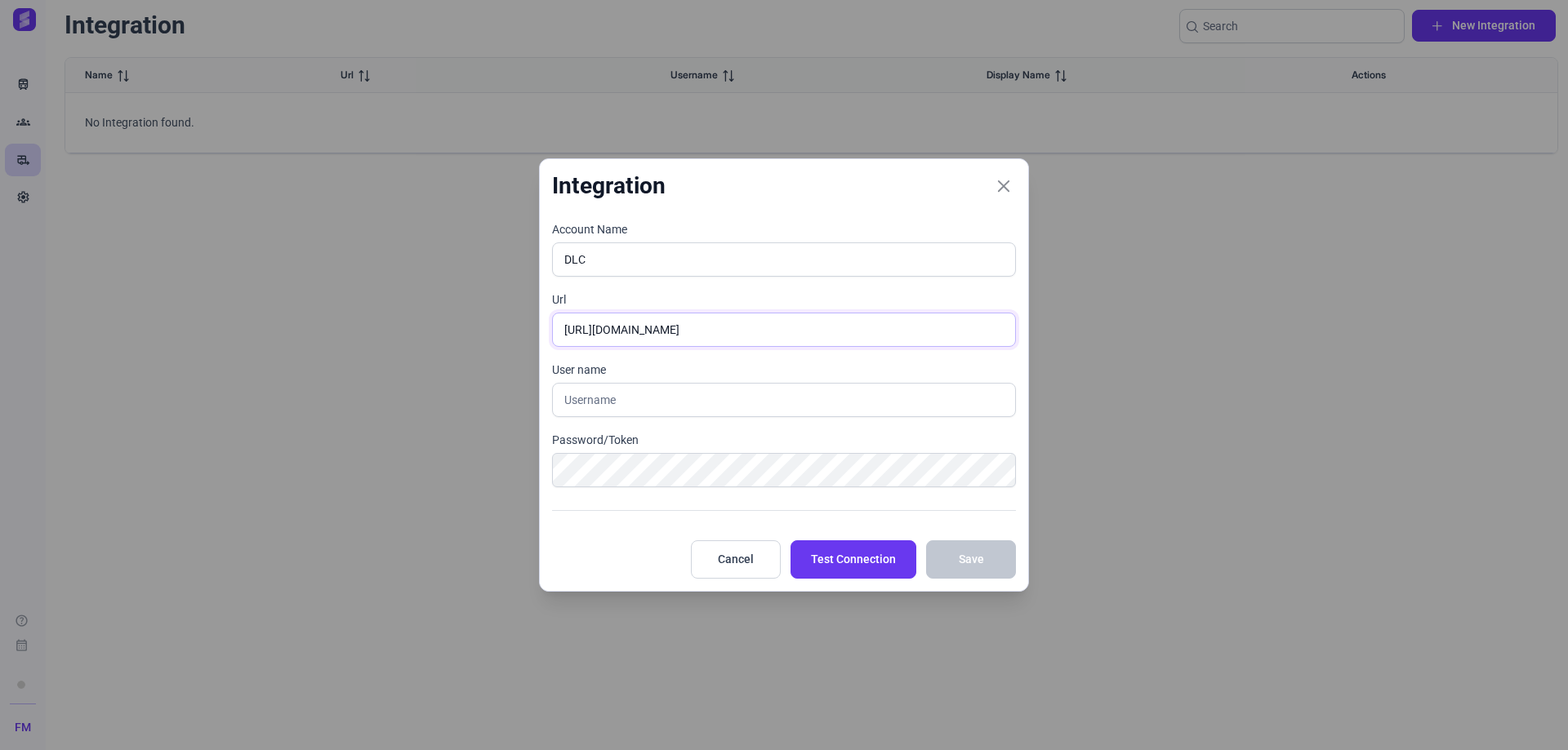
scroll to position [0, 66]
drag, startPoint x: 696, startPoint y: 337, endPoint x: 1616, endPoint y: 429, distance: 924.6
click at [1567, 429] on html "Train Groups rv_hookup Settings help calendar_month FM Profile Sign out Integra…" at bounding box center [784, 375] width 1568 height 750
type input "https://ishtargames.atlassian.net"
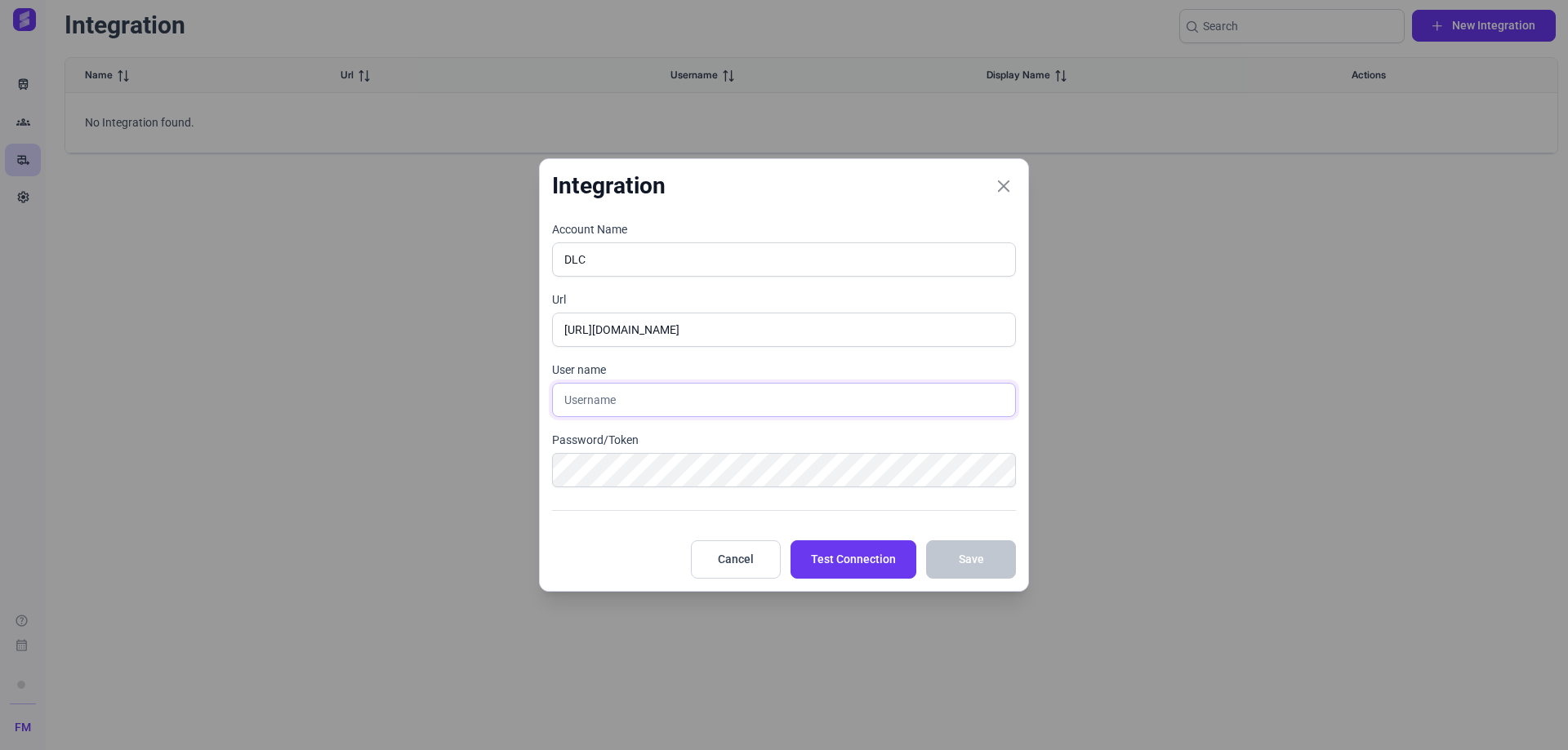
click at [738, 400] on input "text" at bounding box center [784, 401] width 463 height 35
type input "m"
type input "[PERSON_NAME][EMAIL_ADDRESS][DOMAIN_NAME]"
click at [884, 560] on span "Test Connection" at bounding box center [854, 560] width 85 height 17
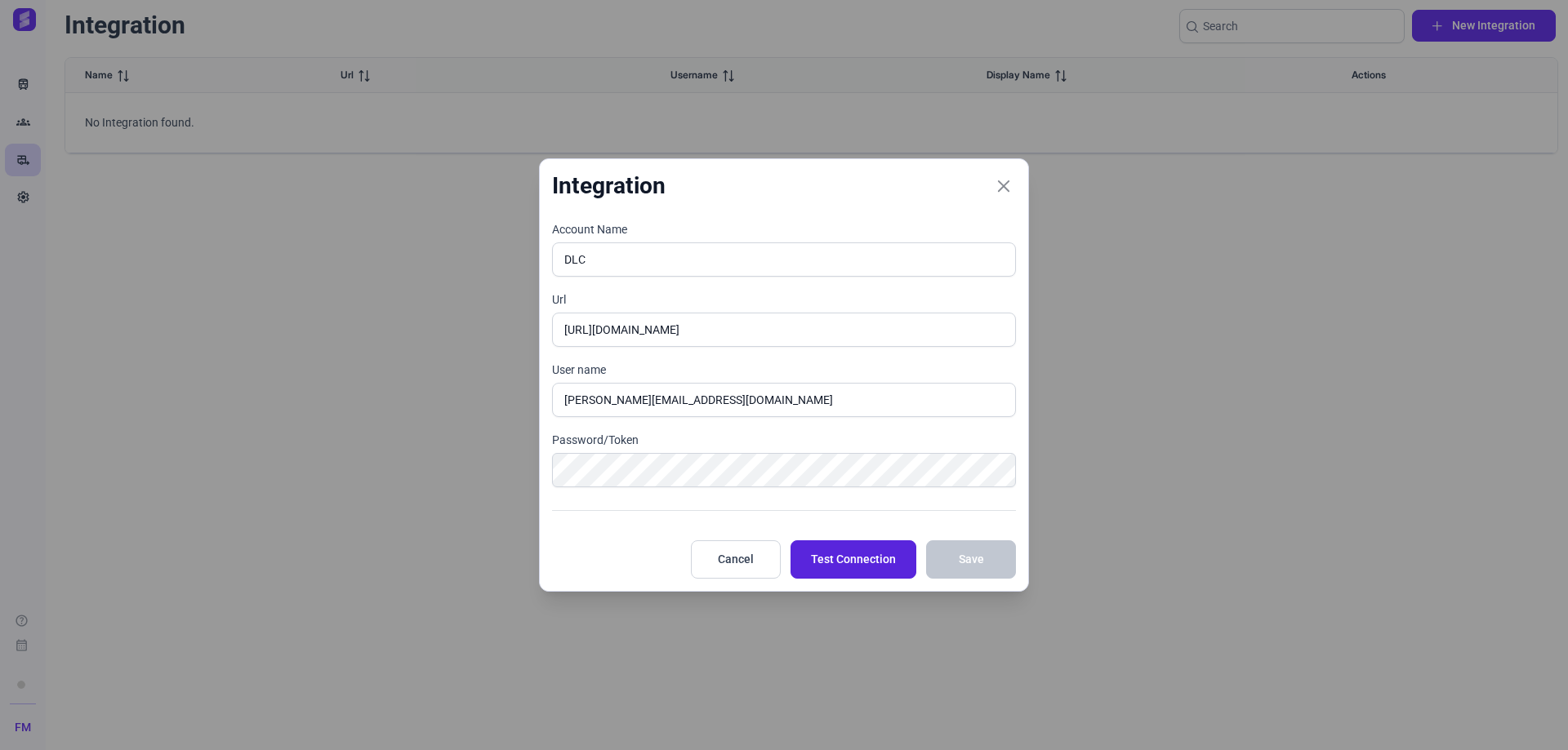
scroll to position [0, 0]
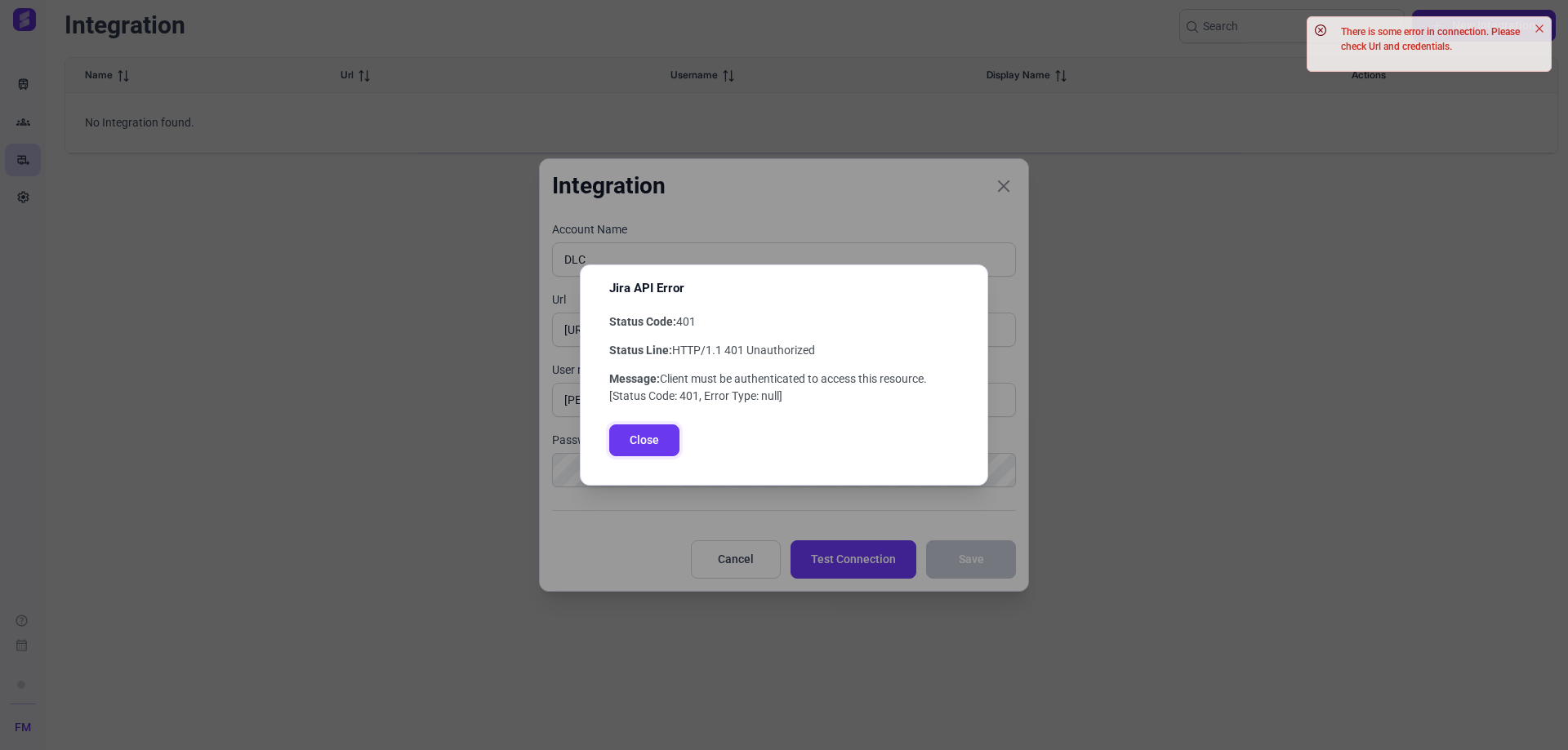
click at [666, 442] on button "Close" at bounding box center [644, 440] width 70 height 32
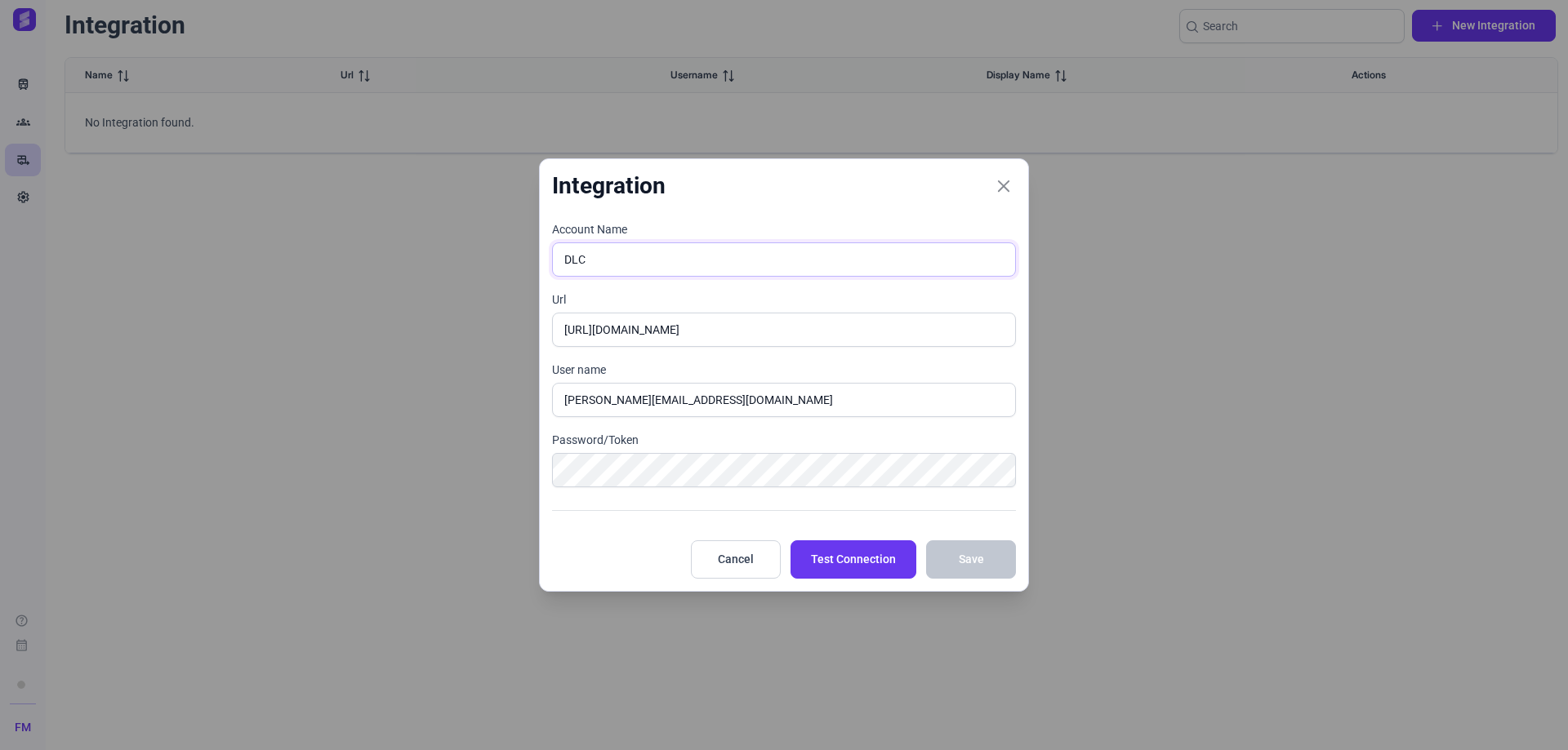
click at [615, 264] on input "DLC" at bounding box center [784, 260] width 463 height 35
click at [845, 573] on button "Test Connection" at bounding box center [854, 560] width 126 height 39
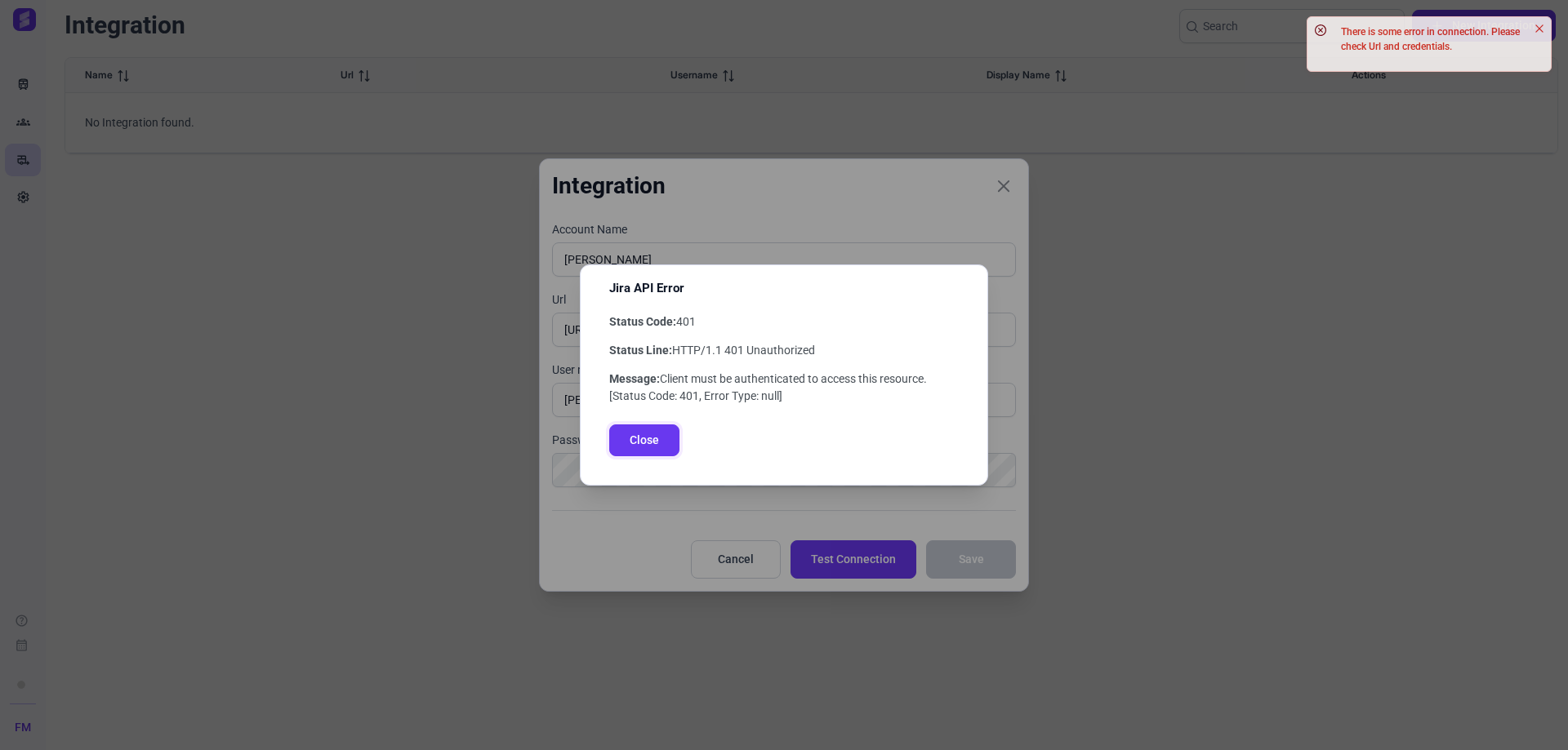
click at [664, 448] on button "Close" at bounding box center [644, 440] width 70 height 32
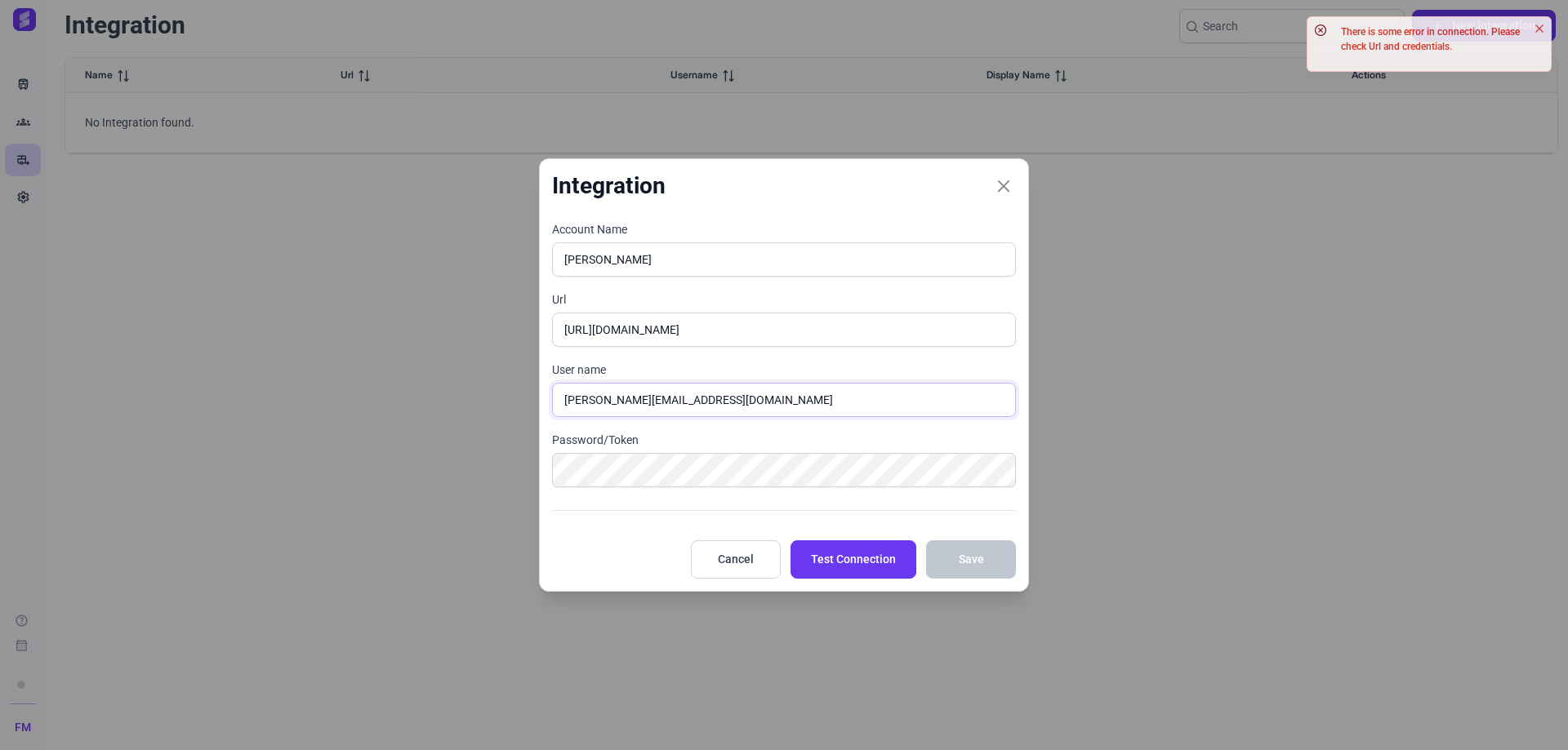
click at [685, 415] on input "[PERSON_NAME][EMAIL_ADDRESS][DOMAIN_NAME]" at bounding box center [784, 401] width 463 height 35
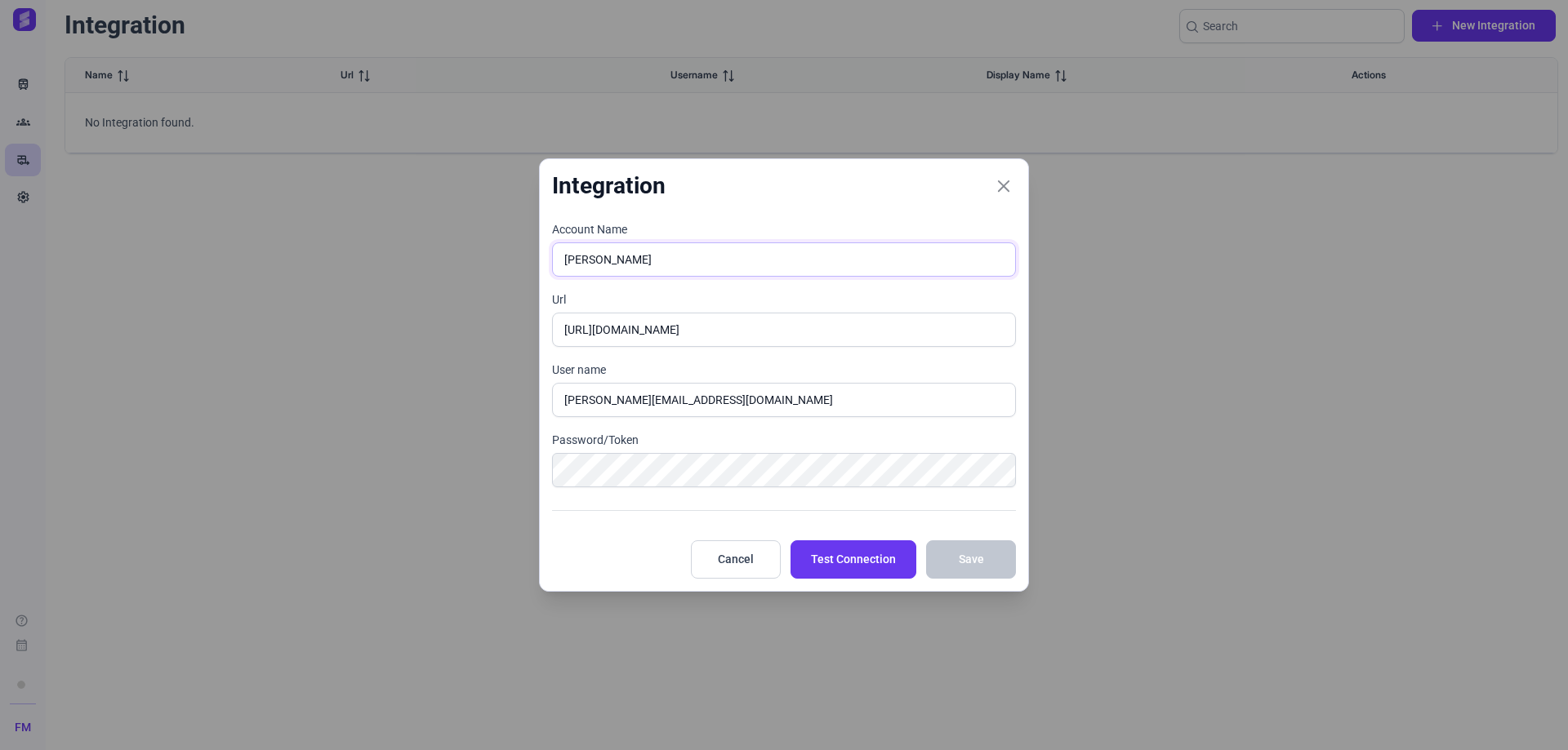
click at [663, 248] on input "Manon Fontaine" at bounding box center [784, 260] width 463 height 35
click at [664, 247] on input "Manon Fontaine" at bounding box center [784, 260] width 463 height 35
paste input "ONTAINE"
type input "Manon FONTAINE"
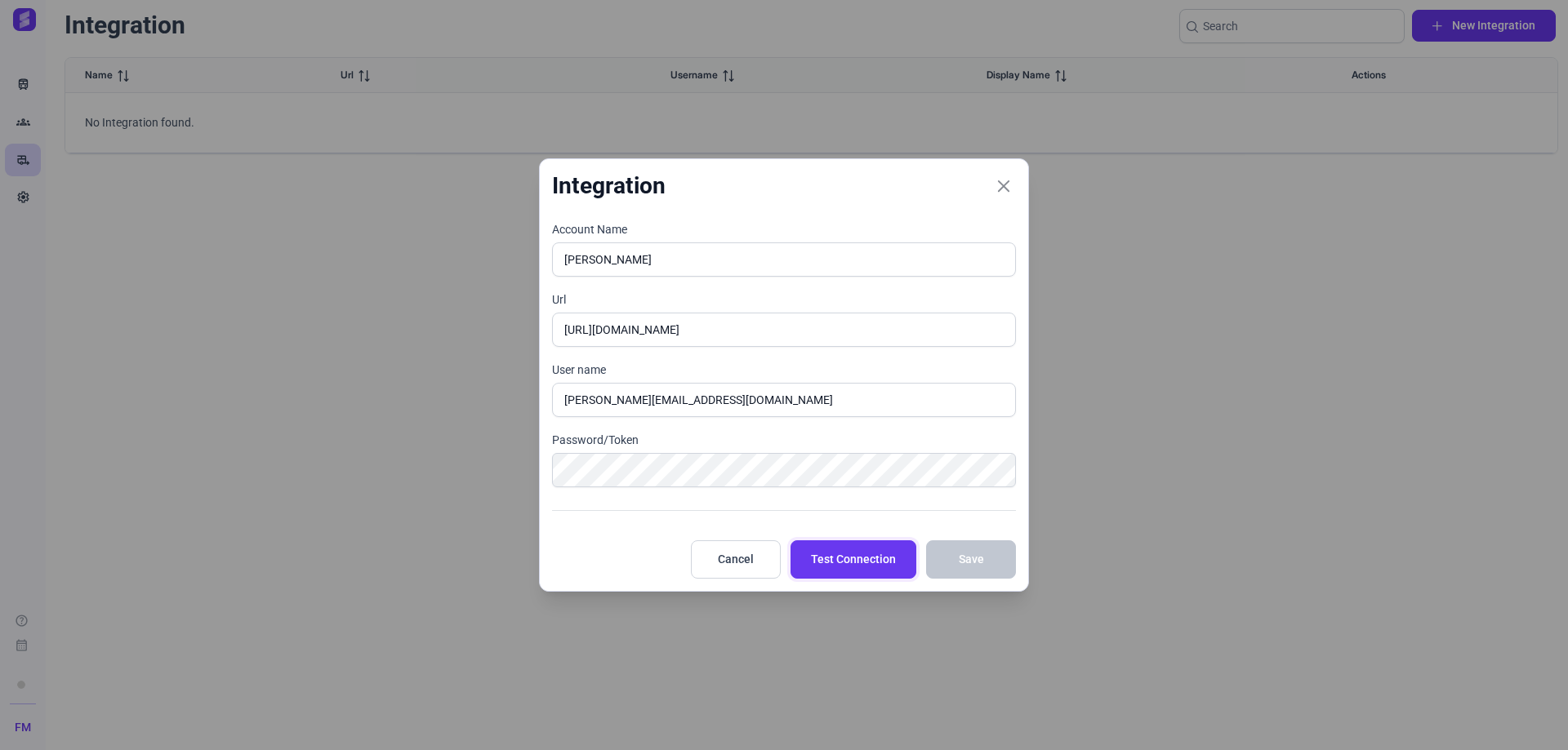
click at [877, 569] on span "Test Connection" at bounding box center [854, 560] width 85 height 17
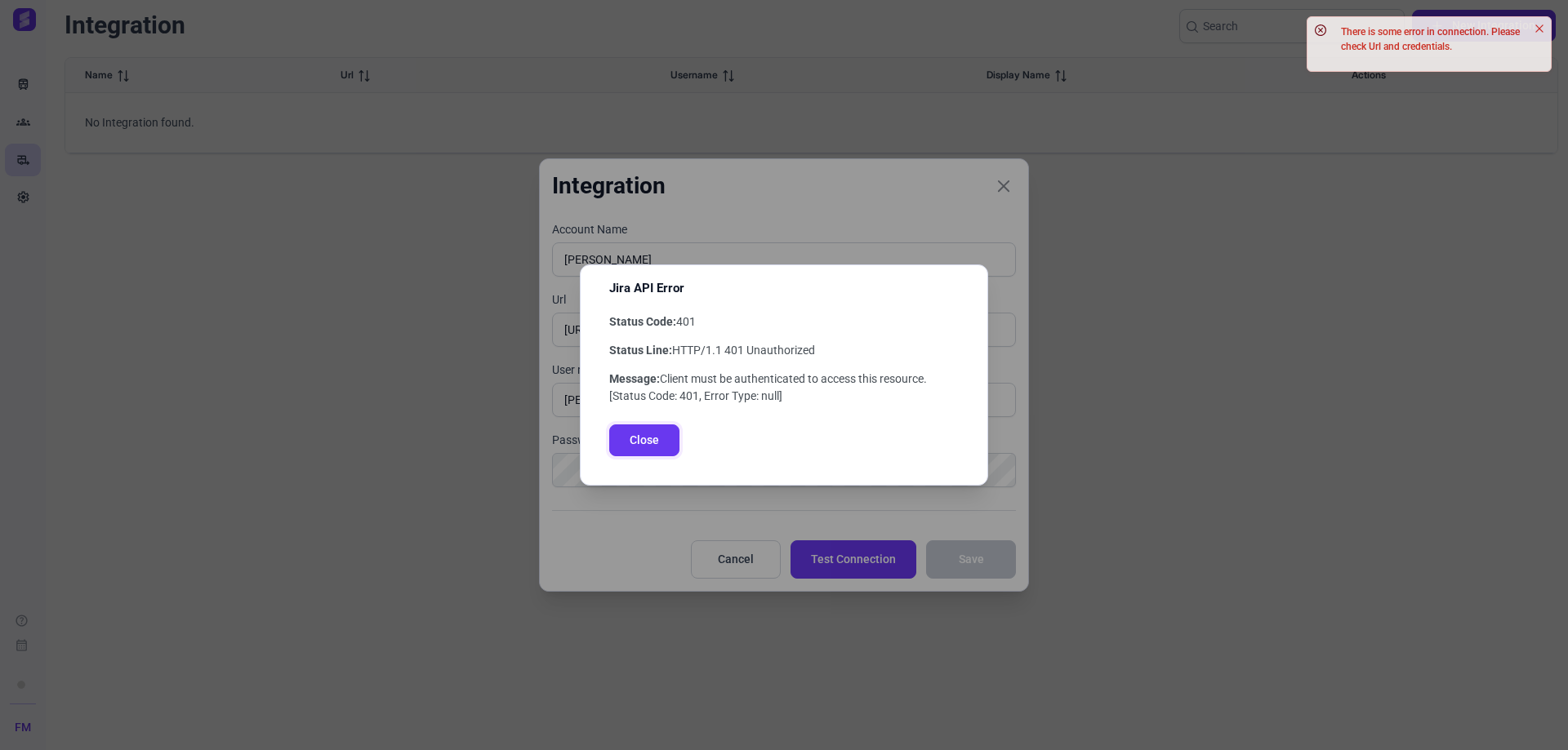
click at [679, 445] on button "Close" at bounding box center [644, 440] width 70 height 32
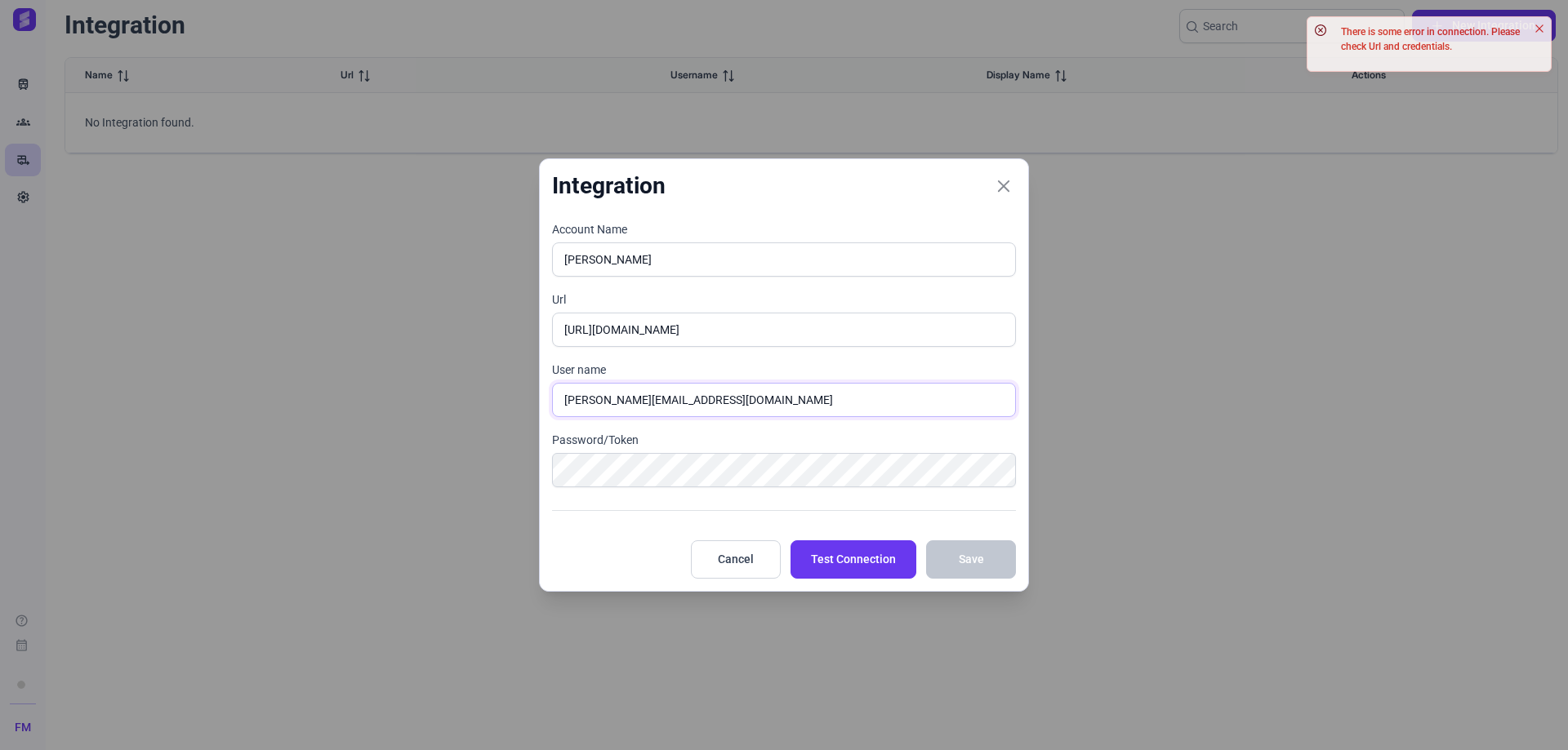
click at [750, 405] on input "[PERSON_NAME][EMAIL_ADDRESS][DOMAIN_NAME]" at bounding box center [784, 401] width 463 height 35
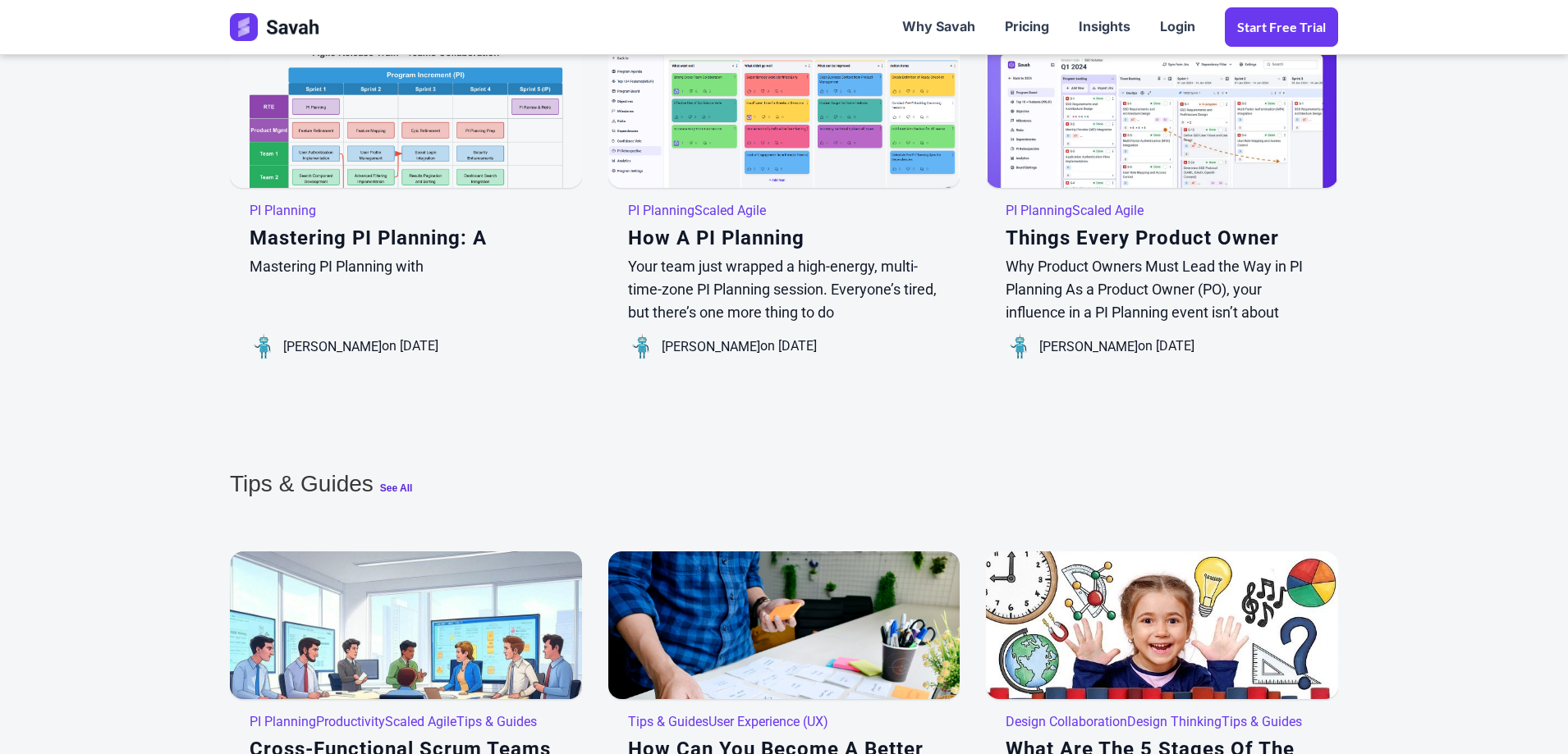
scroll to position [3200, 0]
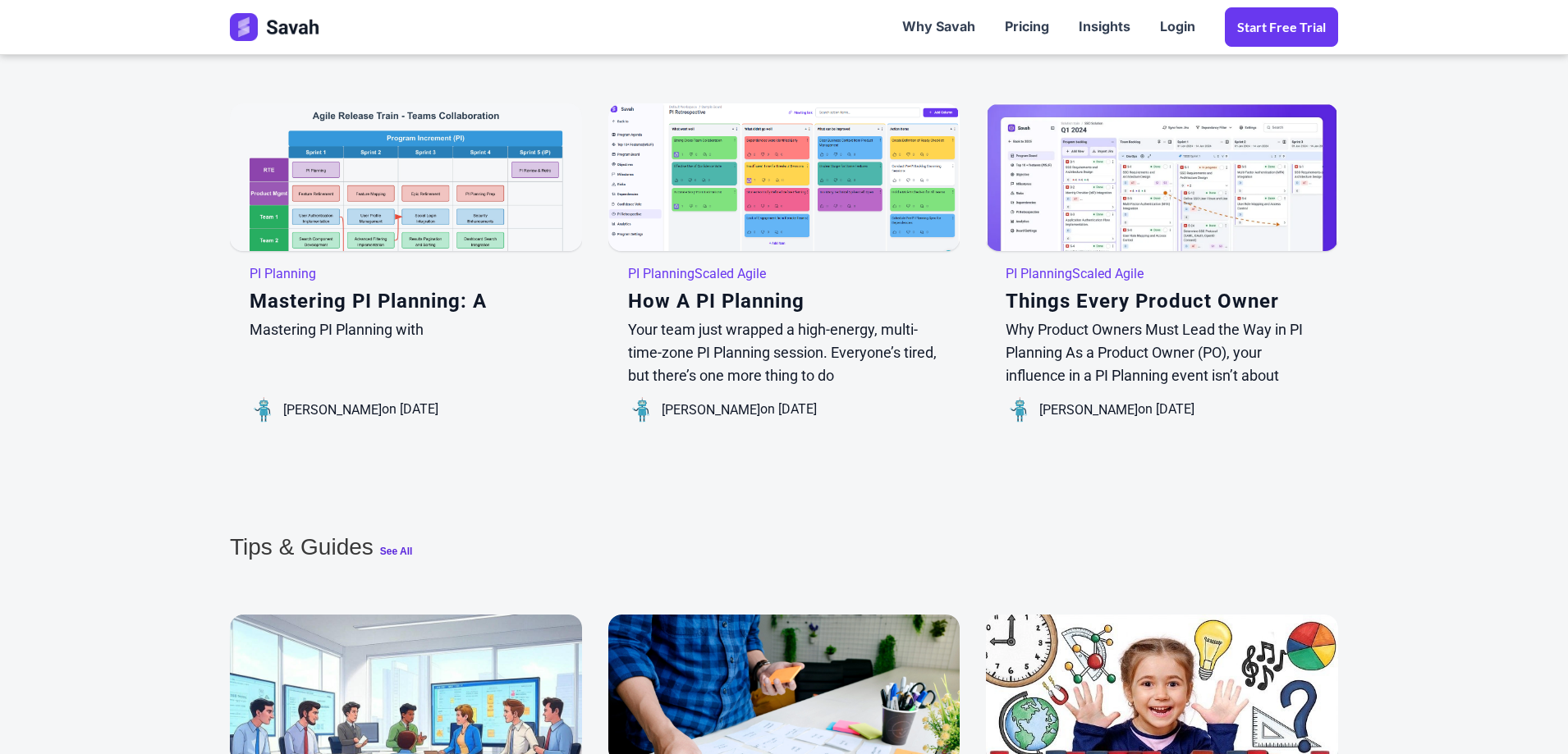
drag, startPoint x: 1352, startPoint y: 429, endPoint x: 1353, endPoint y: 397, distance: 32.0
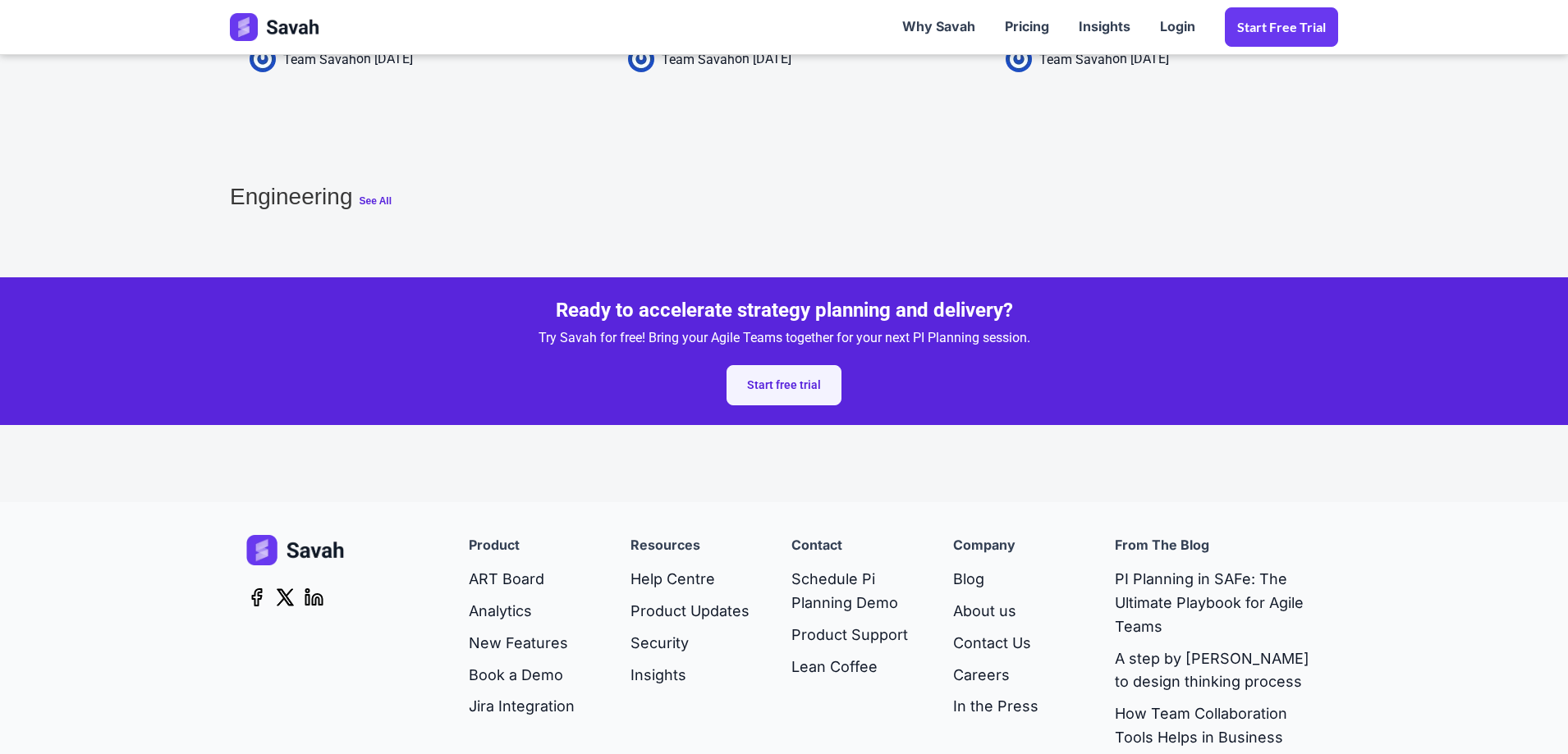
scroll to position [5163, 0]
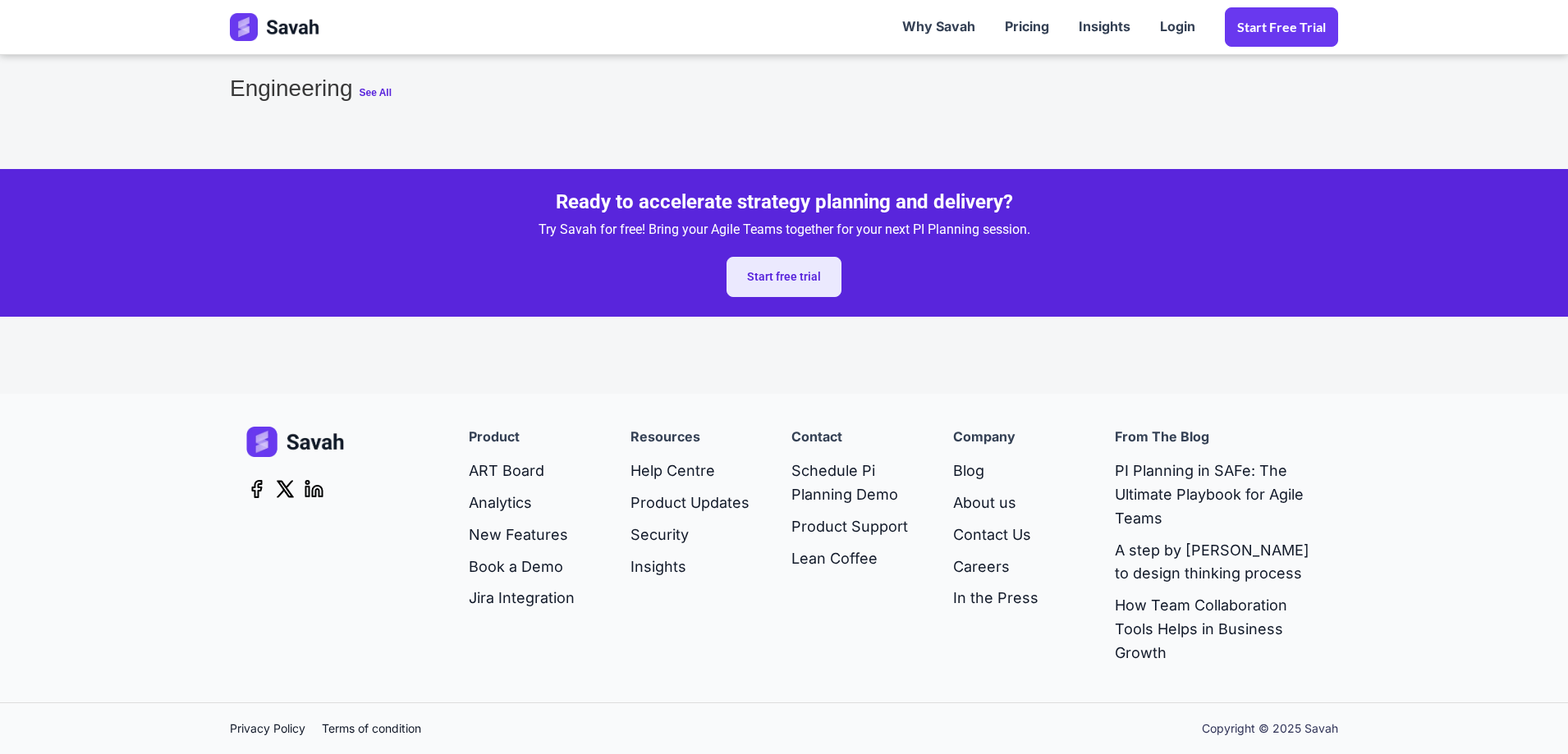
click at [795, 277] on link "Start free trial" at bounding box center [784, 277] width 115 height 40
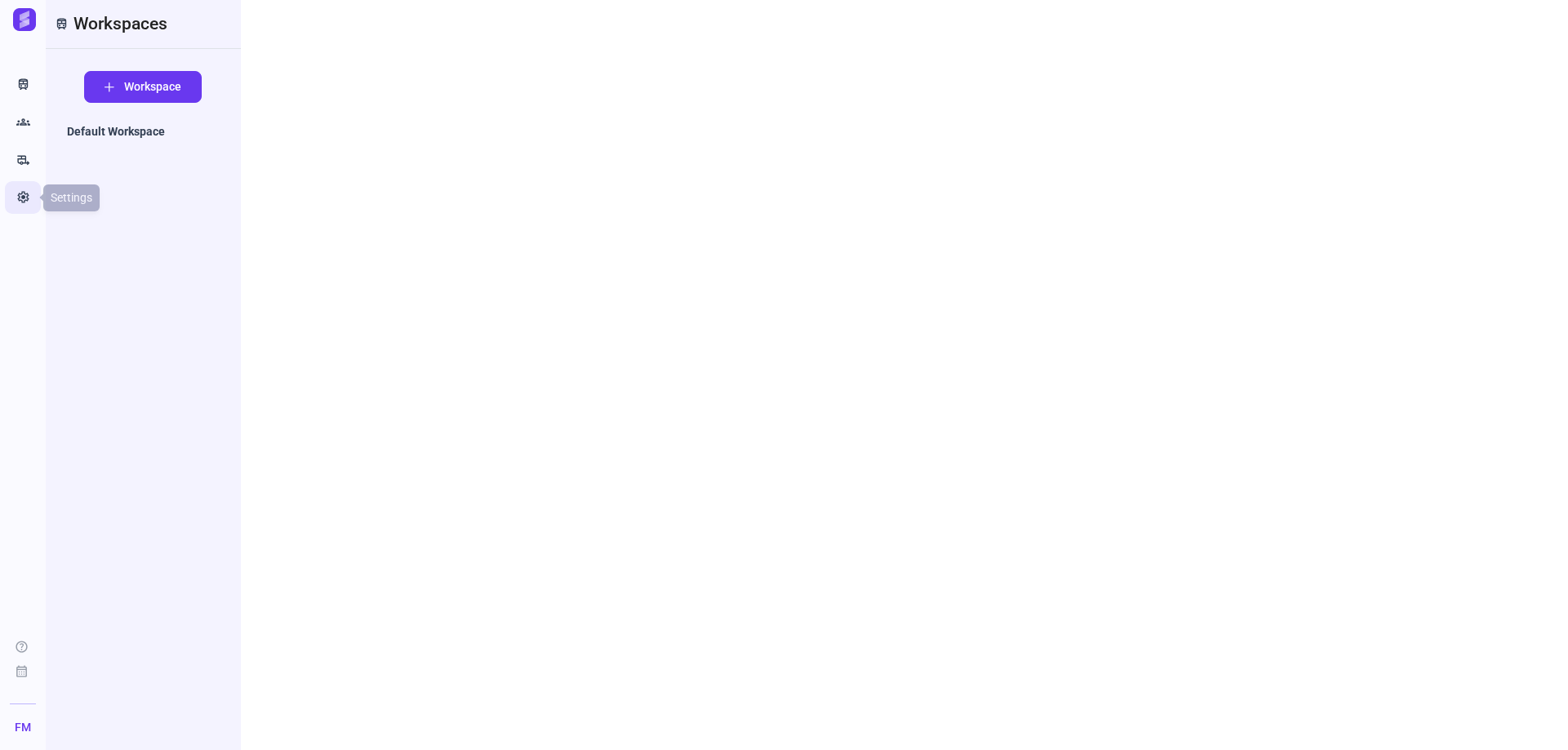
click at [25, 199] on icon "Settings" at bounding box center [23, 197] width 14 height 16
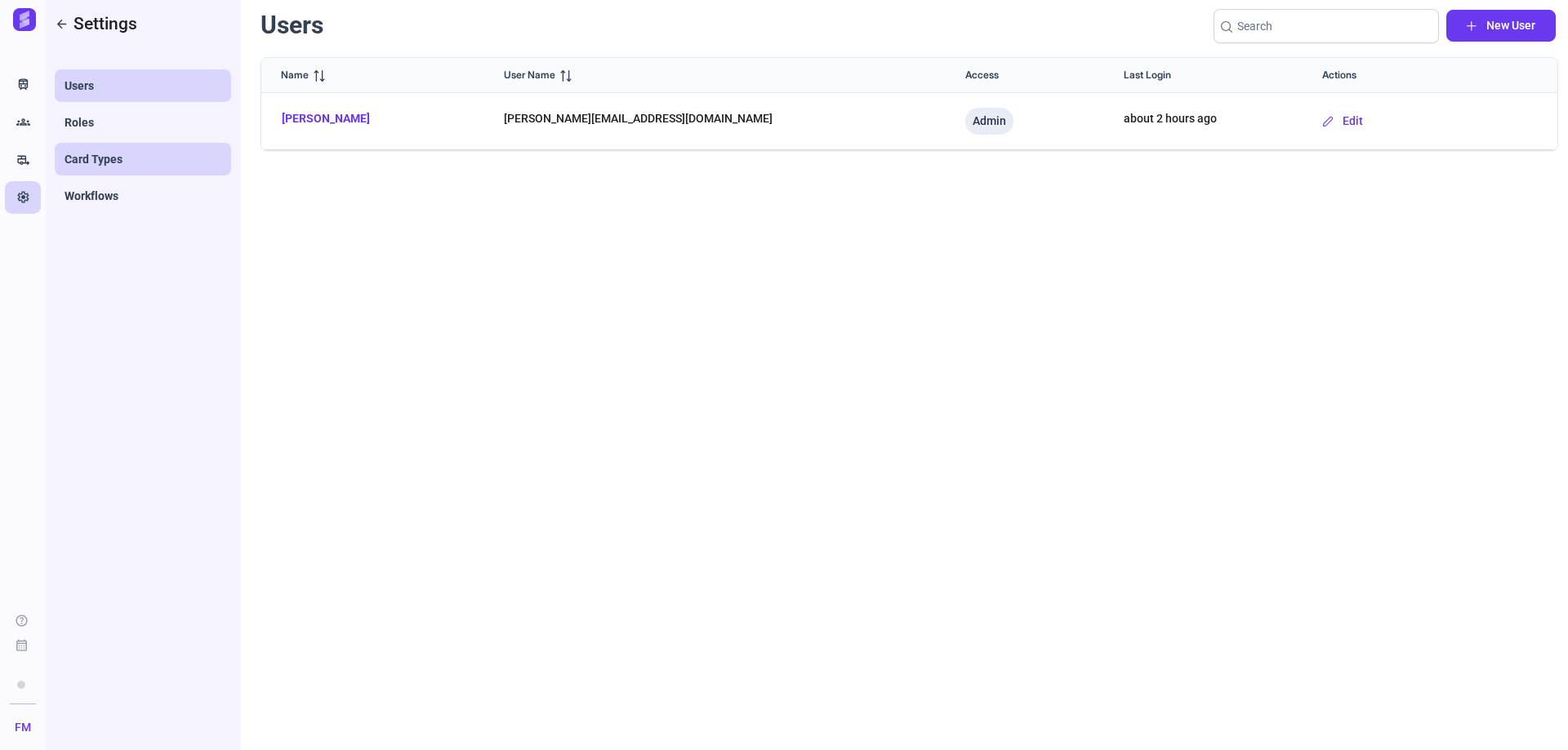
click at [121, 164] on span "Card Types" at bounding box center [94, 158] width 58 height 16
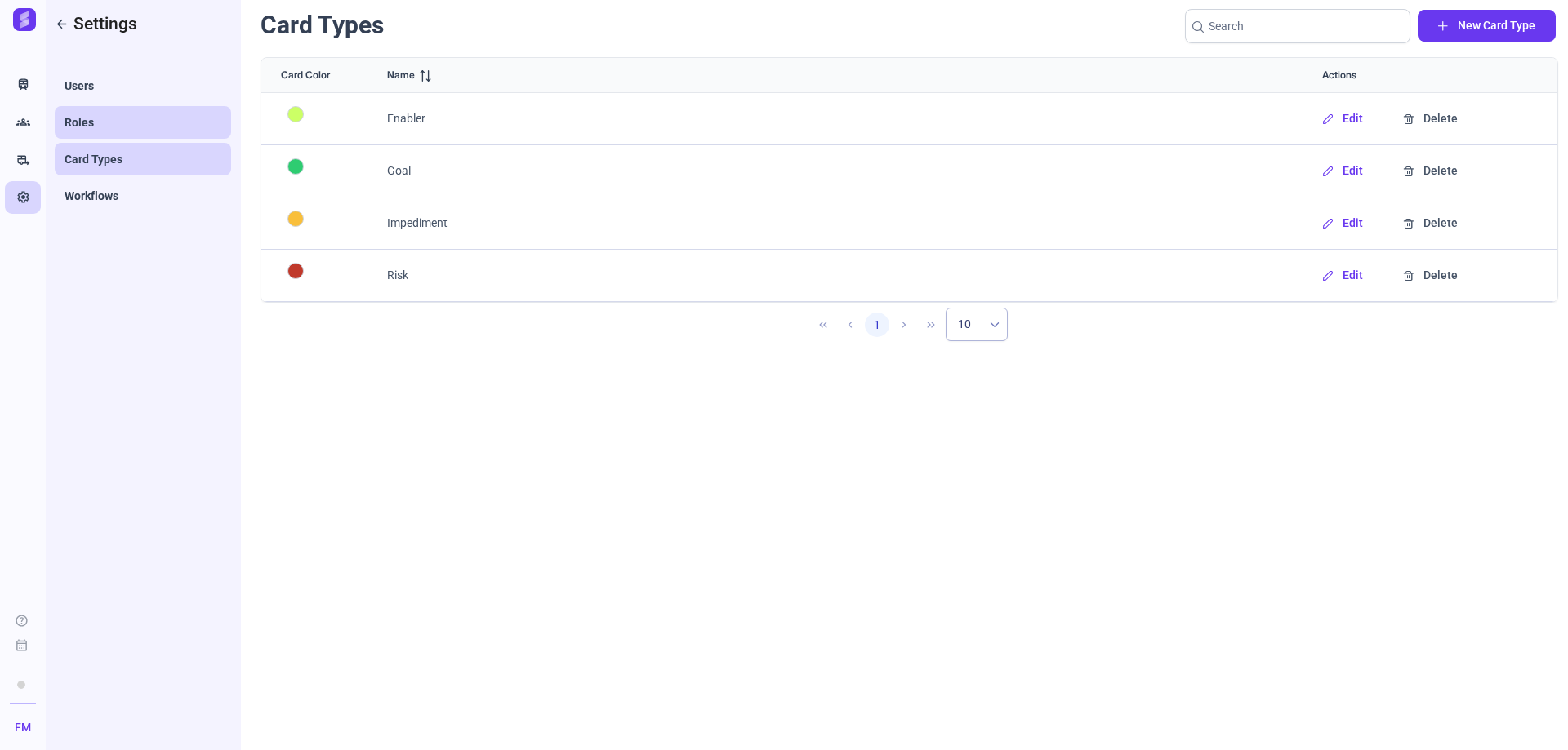
click at [119, 125] on link "Roles" at bounding box center [143, 123] width 177 height 33
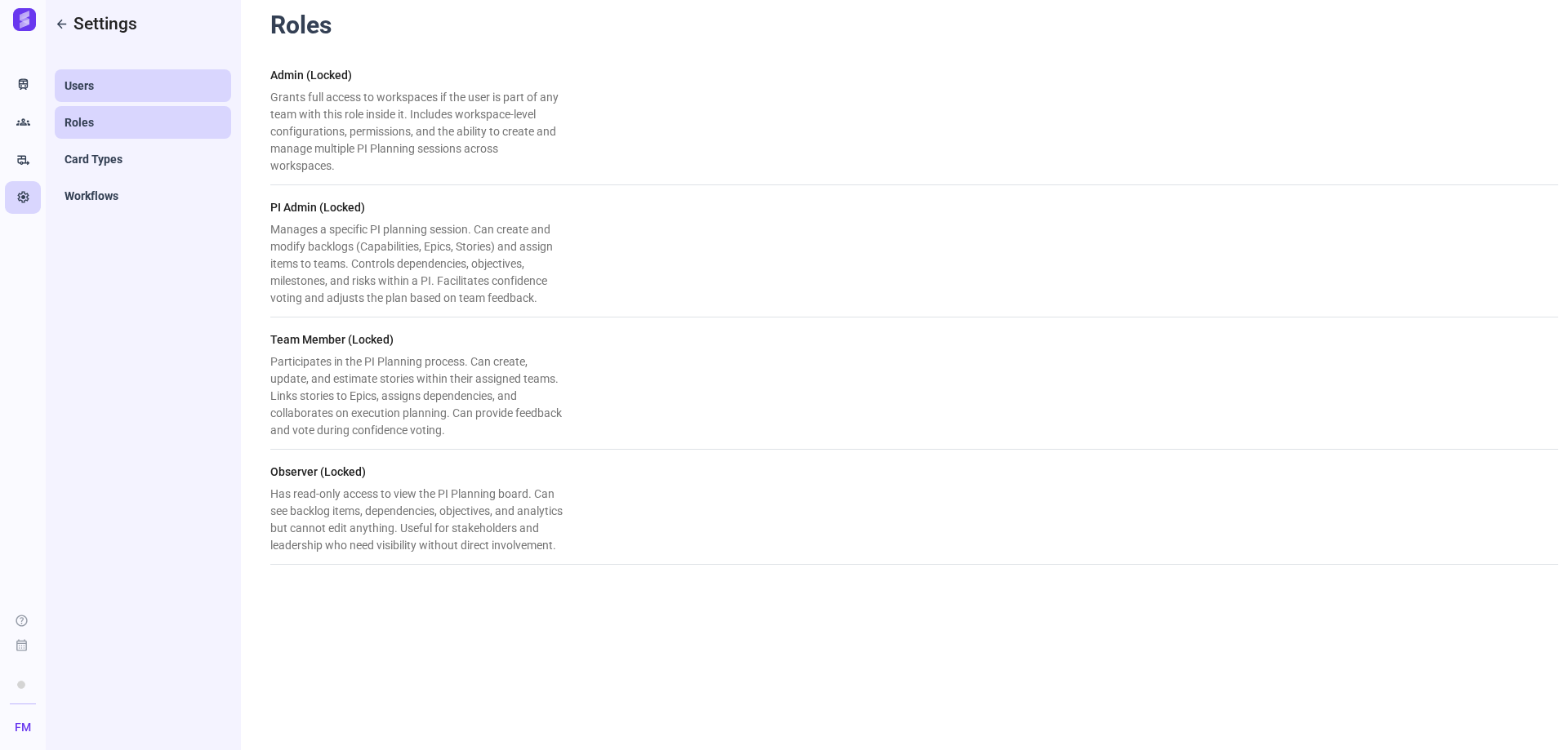
click at [199, 100] on link "Users" at bounding box center [143, 86] width 177 height 33
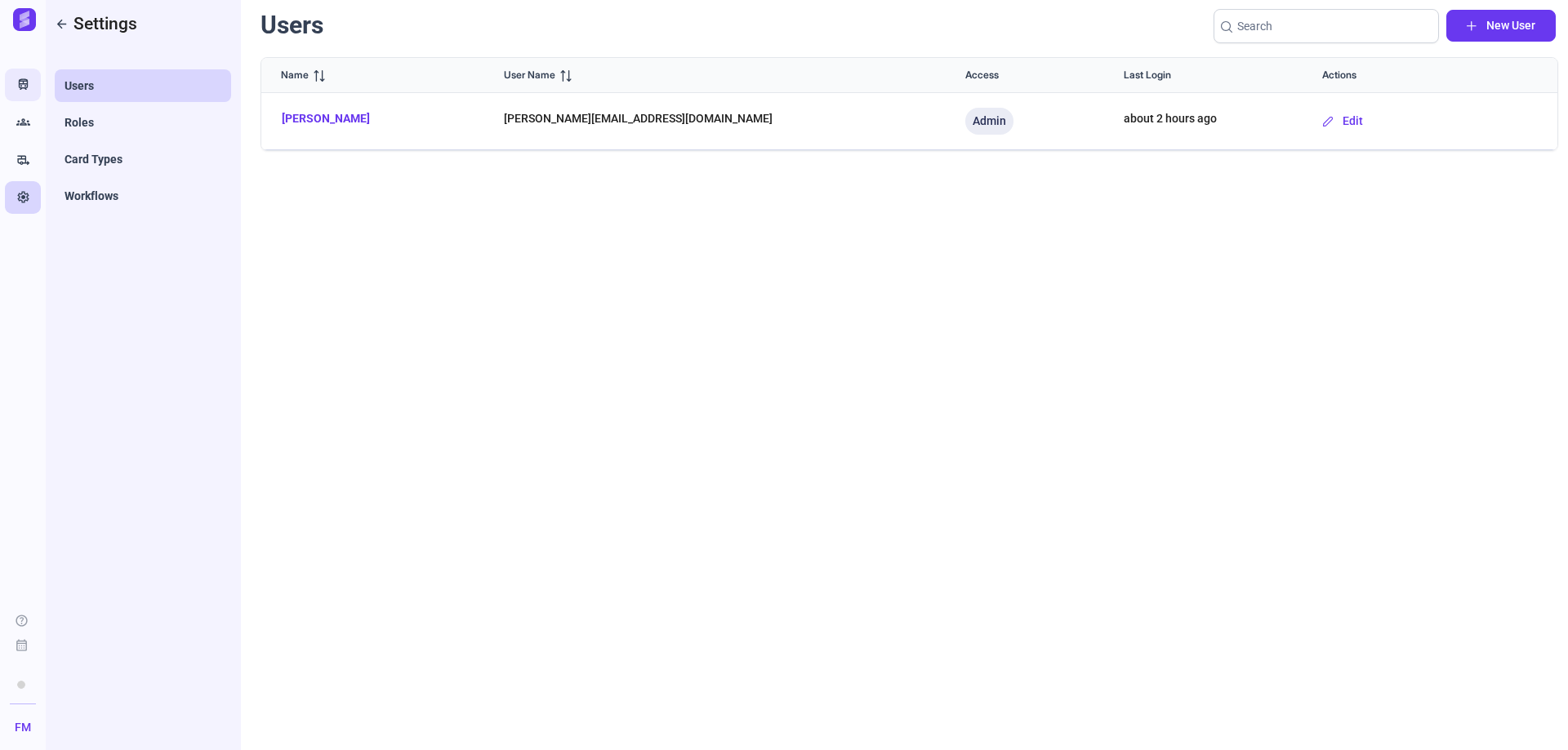
click at [16, 79] on icon "Train" at bounding box center [23, 85] width 14 height 16
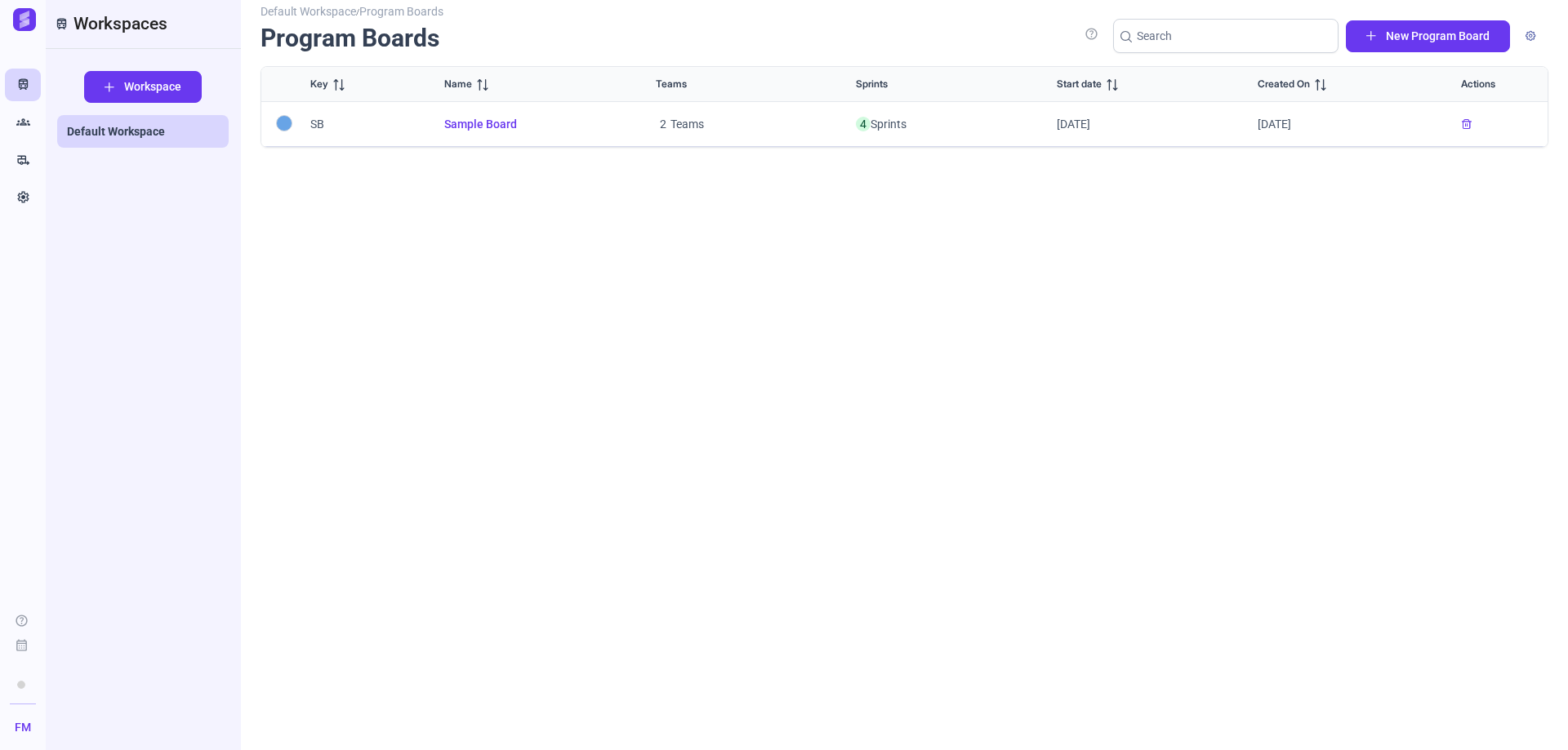
click at [25, 24] on img at bounding box center [25, 19] width 23 height 23
